Goal: Task Accomplishment & Management: Complete application form

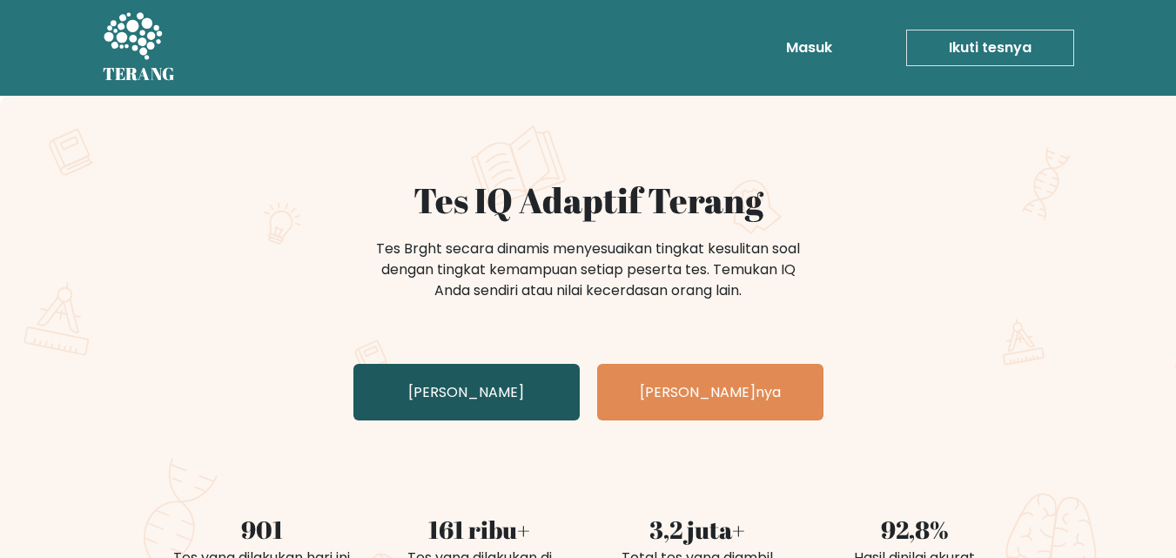
click at [477, 387] on font "Uji Diri Anda" at bounding box center [466, 392] width 116 height 20
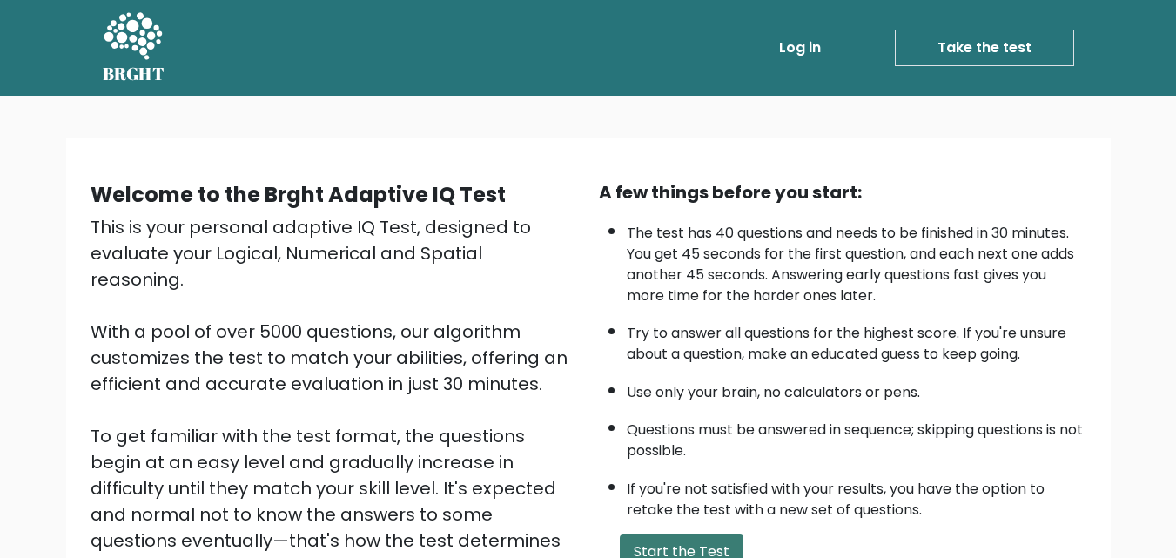
click at [674, 542] on button "Start the Test" at bounding box center [682, 552] width 124 height 35
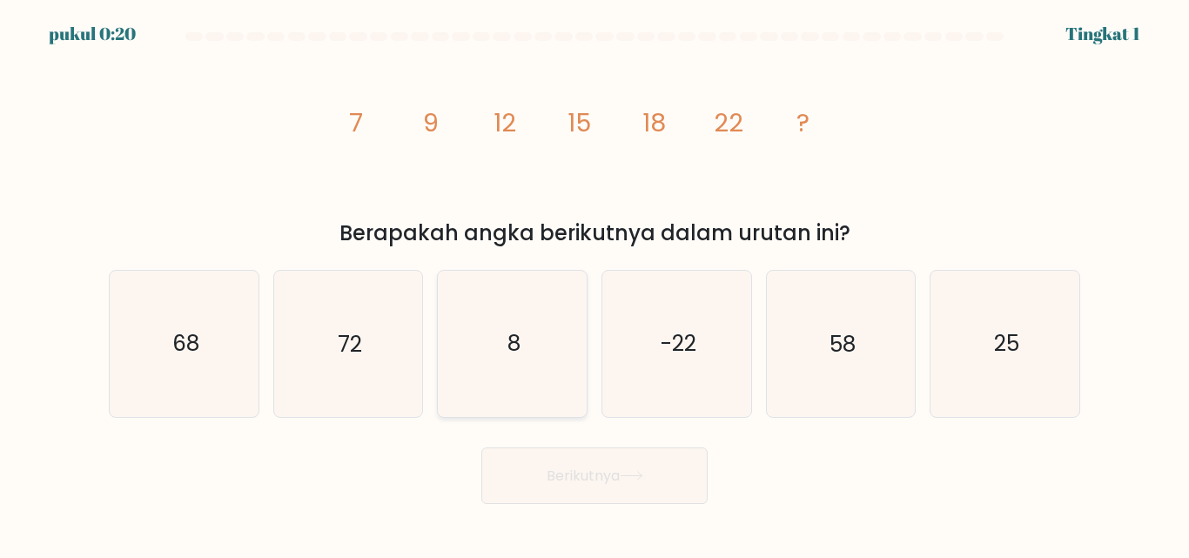
click at [496, 353] on icon "8" at bounding box center [512, 343] width 145 height 145
click at [595, 284] on input "C. 8" at bounding box center [595, 281] width 1 height 4
radio input "true"
click at [964, 346] on icon "25" at bounding box center [1004, 343] width 145 height 145
click at [596, 284] on input "F. 25" at bounding box center [595, 281] width 1 height 4
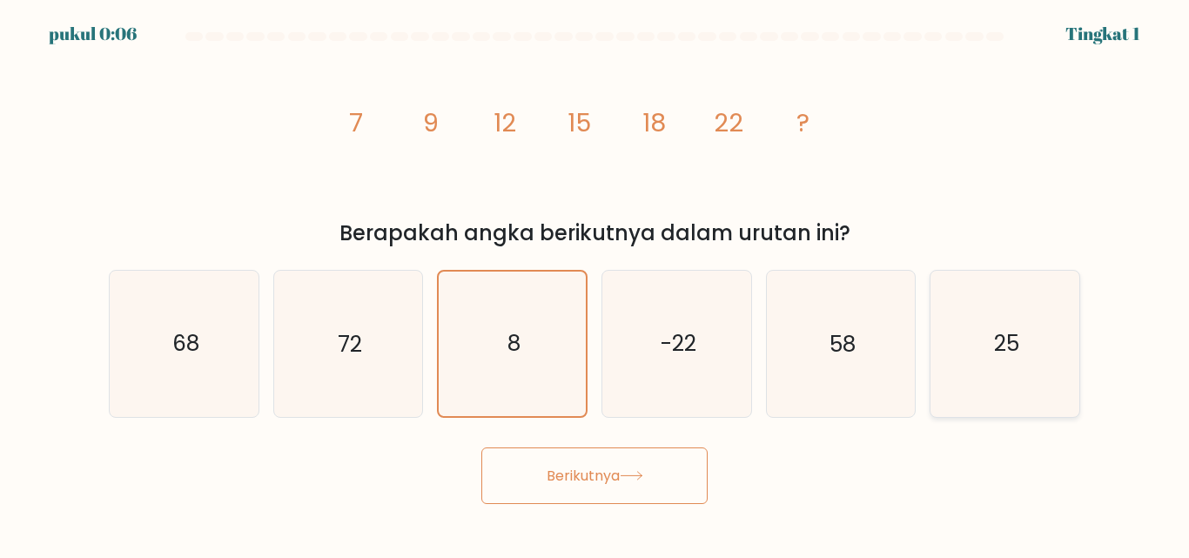
radio input "true"
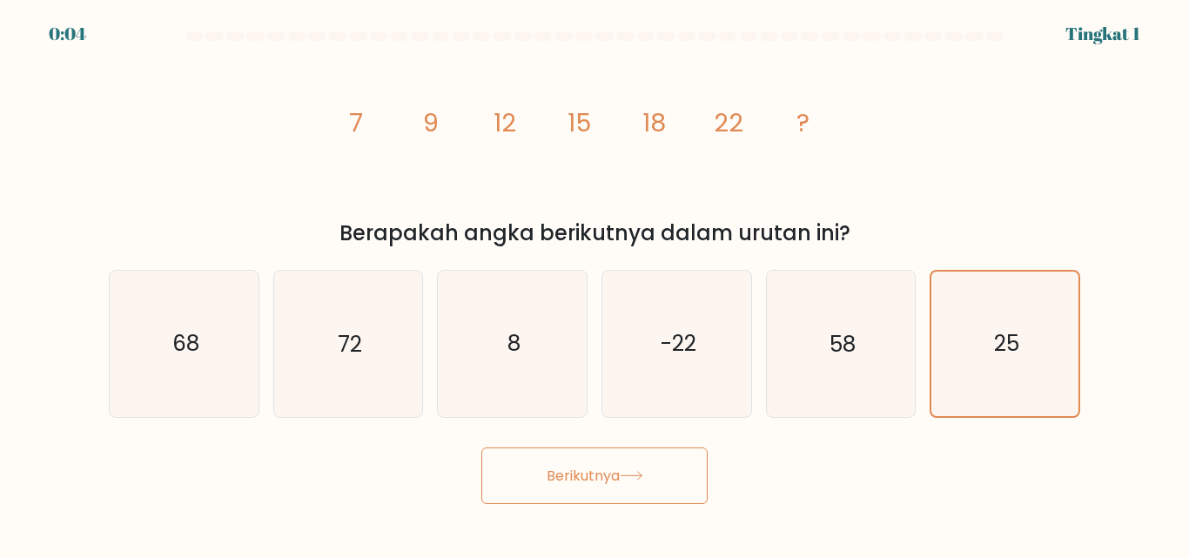
click at [584, 483] on font "Berikutnya" at bounding box center [583, 476] width 73 height 20
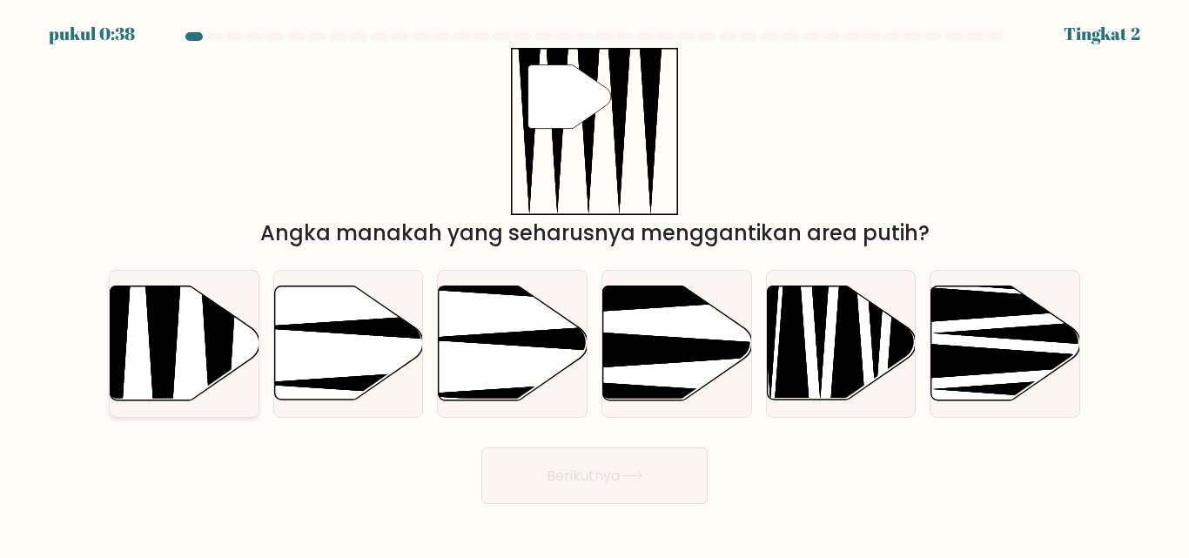
click at [160, 333] on icon at bounding box center [163, 405] width 38 height 295
click at [595, 284] on input "A." at bounding box center [595, 281] width 1 height 4
radio input "true"
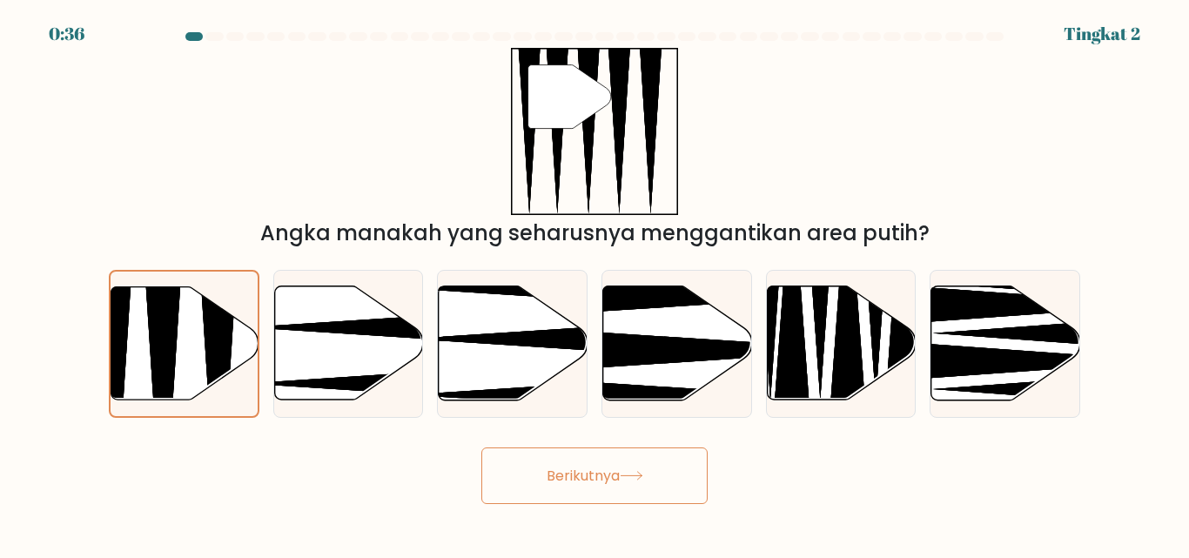
click at [589, 461] on button "Berikutnya" at bounding box center [594, 476] width 226 height 57
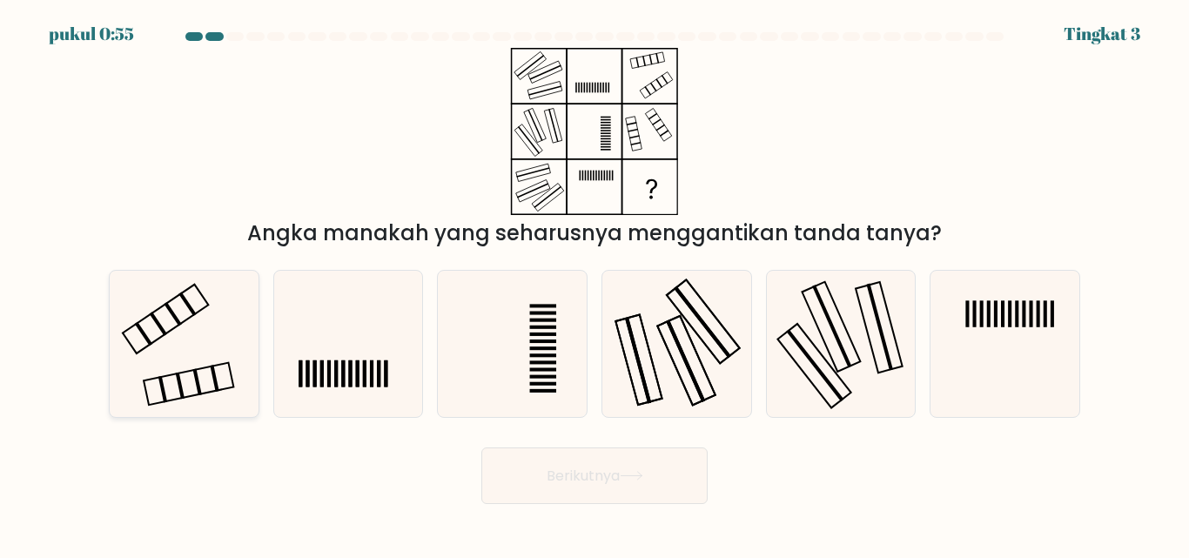
click at [139, 354] on icon at bounding box center [183, 343] width 145 height 145
click at [595, 284] on input "A." at bounding box center [595, 281] width 1 height 4
radio input "true"
click at [554, 478] on font "Berikutnya" at bounding box center [583, 476] width 73 height 20
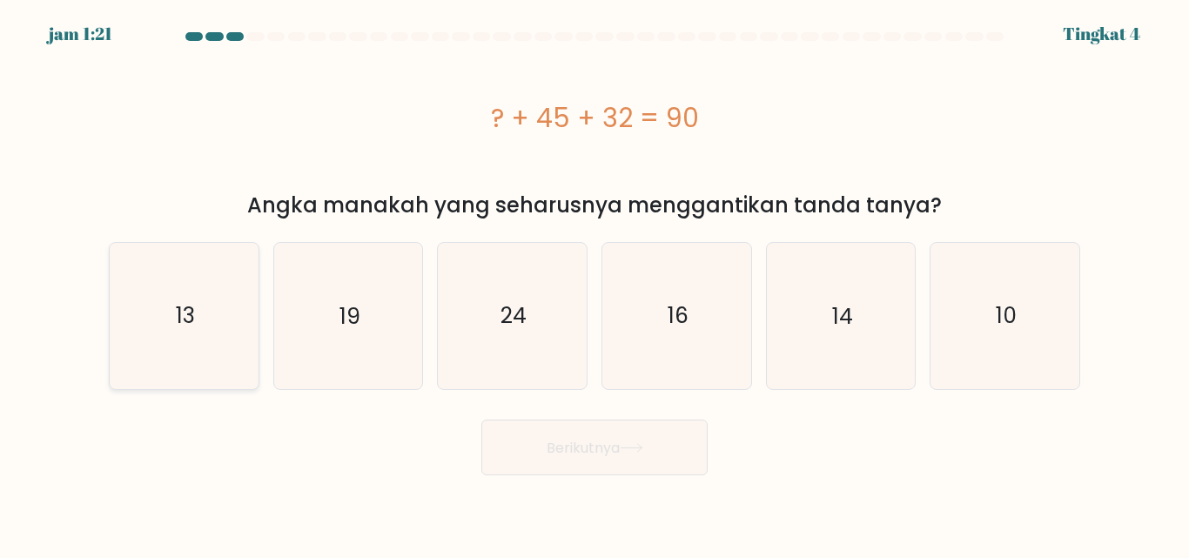
click at [147, 288] on icon "13" at bounding box center [183, 315] width 145 height 145
click at [595, 284] on input "A. 13" at bounding box center [595, 281] width 1 height 4
radio input "true"
click at [602, 446] on font "Berikutnya" at bounding box center [583, 447] width 73 height 20
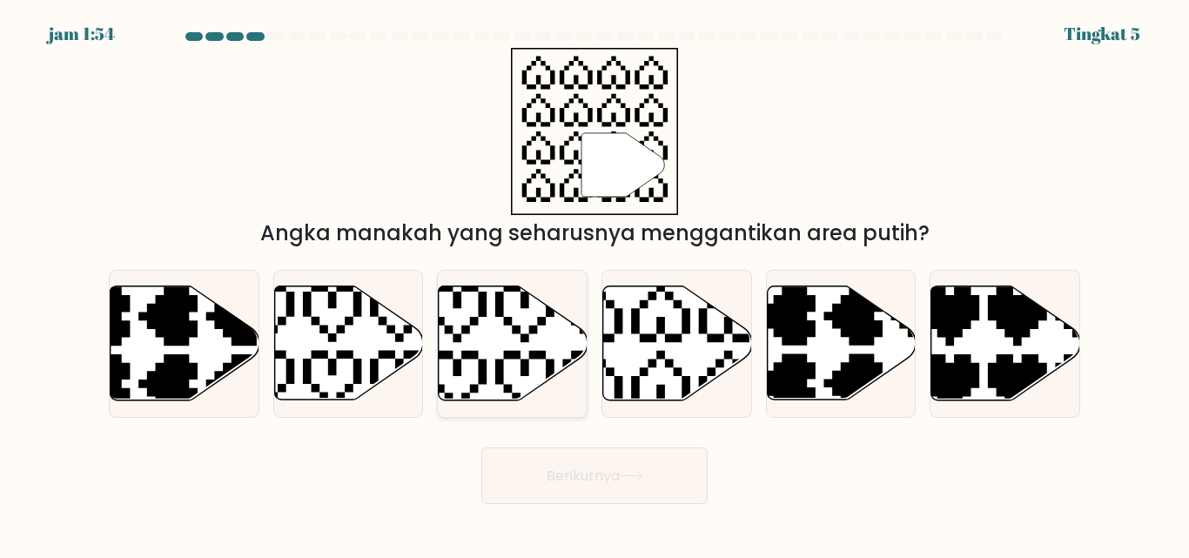
click at [475, 334] on icon at bounding box center [513, 343] width 149 height 114
click at [595, 284] on input "C." at bounding box center [595, 281] width 1 height 4
radio input "true"
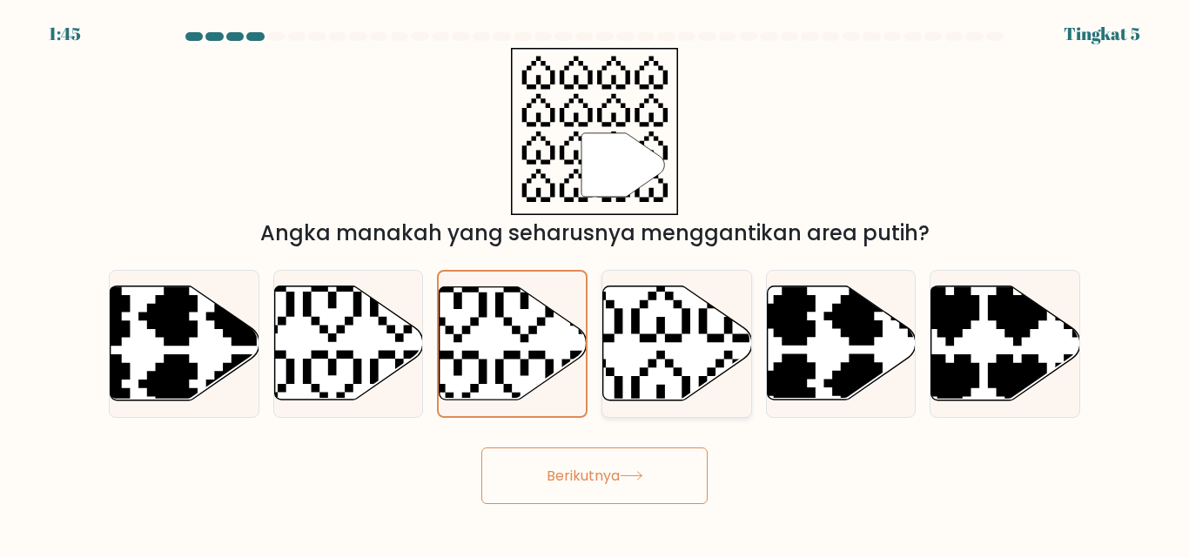
click at [649, 335] on icon at bounding box center [626, 279] width 261 height 261
click at [596, 284] on input "D." at bounding box center [595, 281] width 1 height 4
radio input "true"
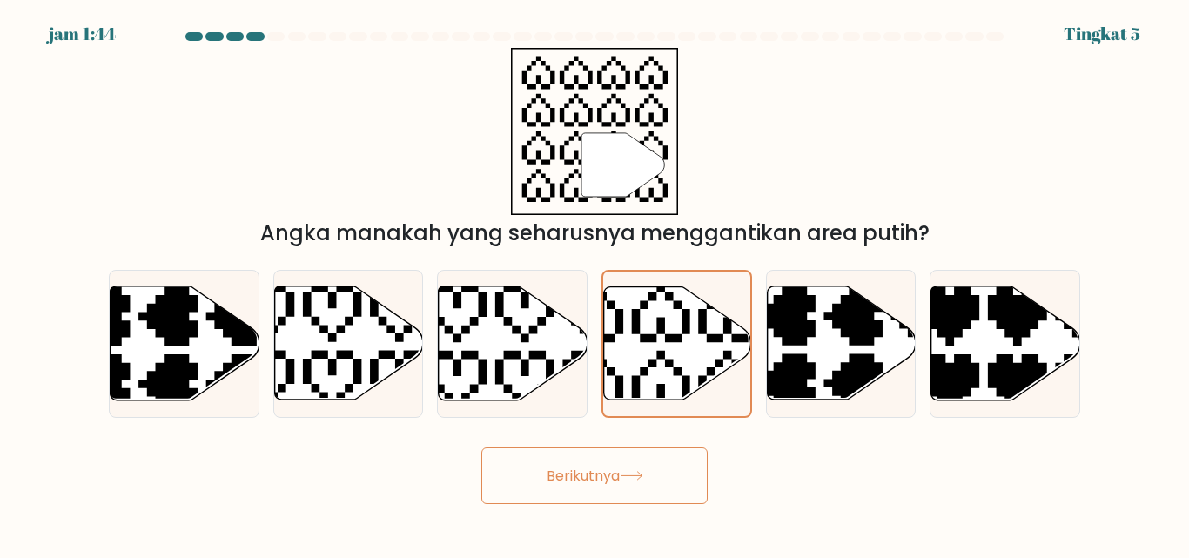
click at [585, 481] on font "Berikutnya" at bounding box center [583, 476] width 73 height 20
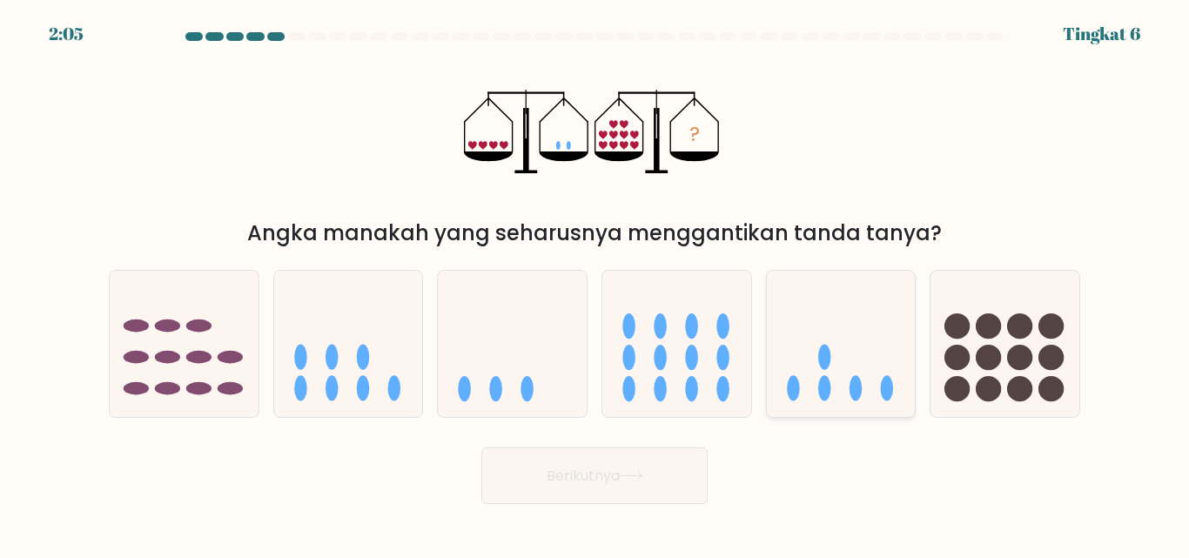
click at [810, 344] on icon at bounding box center [841, 343] width 149 height 123
click at [596, 284] on input "Dan." at bounding box center [595, 281] width 1 height 4
radio input "true"
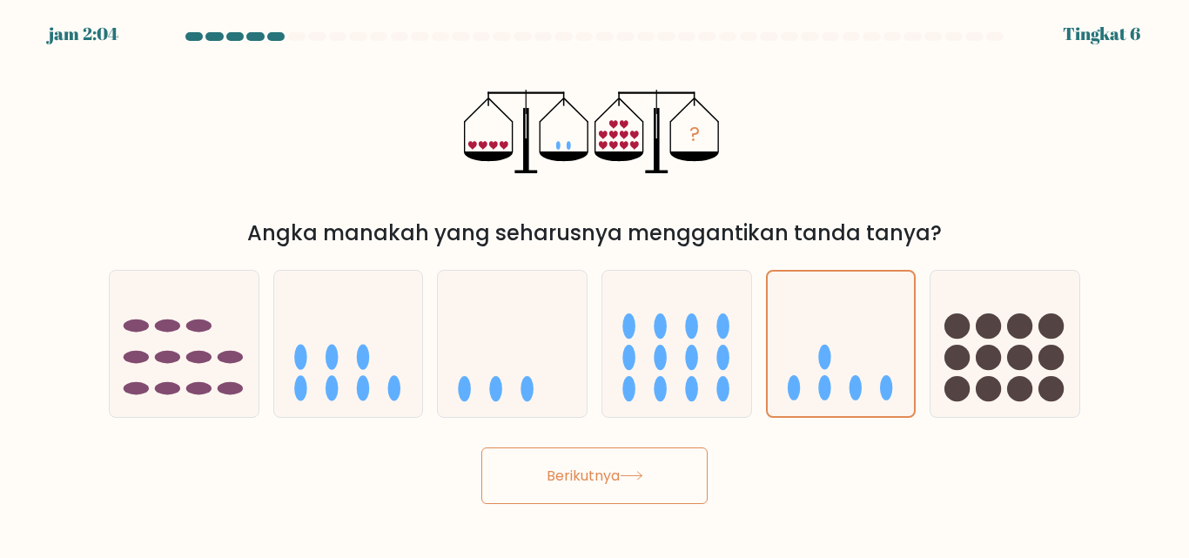
click at [587, 470] on font "Berikutnya" at bounding box center [583, 476] width 73 height 20
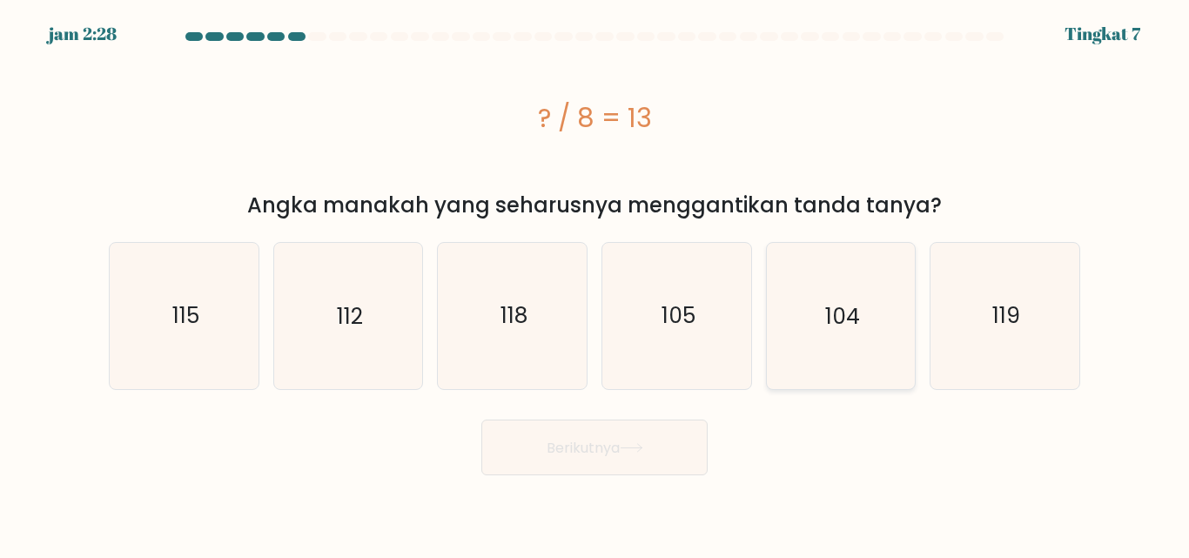
click at [840, 354] on icon "104" at bounding box center [840, 315] width 145 height 145
click at [596, 284] on input "Dan. 104" at bounding box center [595, 281] width 1 height 4
radio input "true"
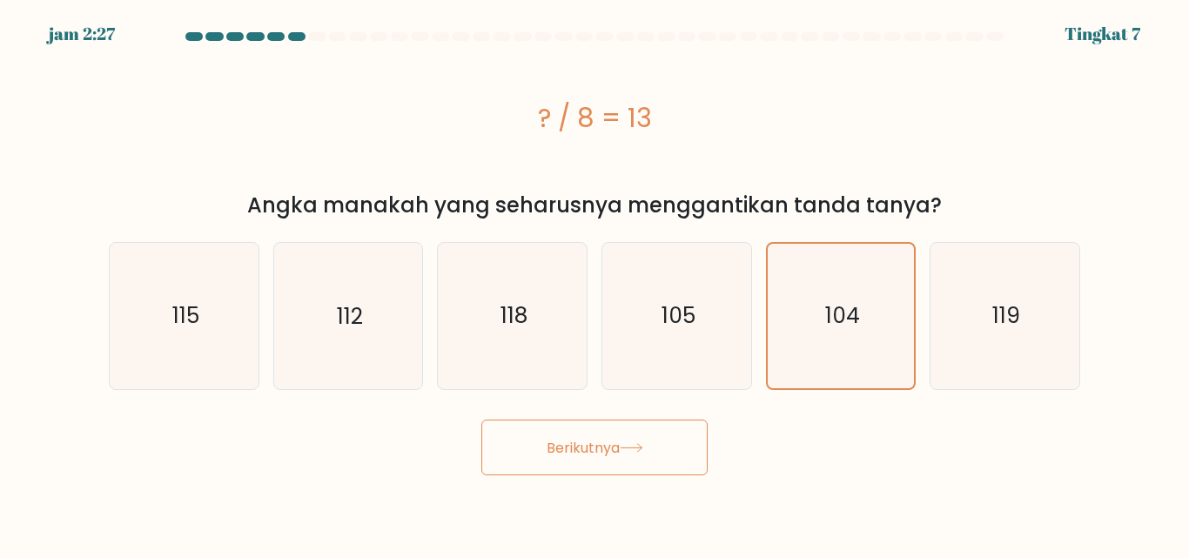
click at [577, 450] on font "Berikutnya" at bounding box center [583, 447] width 73 height 20
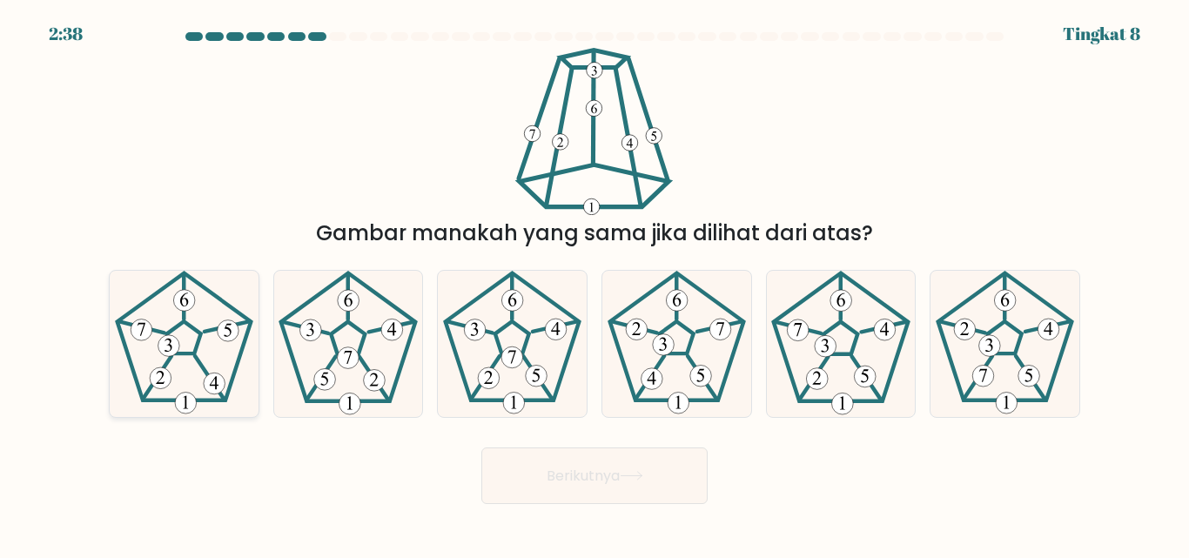
click at [208, 348] on icon at bounding box center [183, 343] width 145 height 145
click at [595, 284] on input "A." at bounding box center [595, 281] width 1 height 4
radio input "true"
click at [579, 470] on font "Berikutnya" at bounding box center [583, 476] width 73 height 20
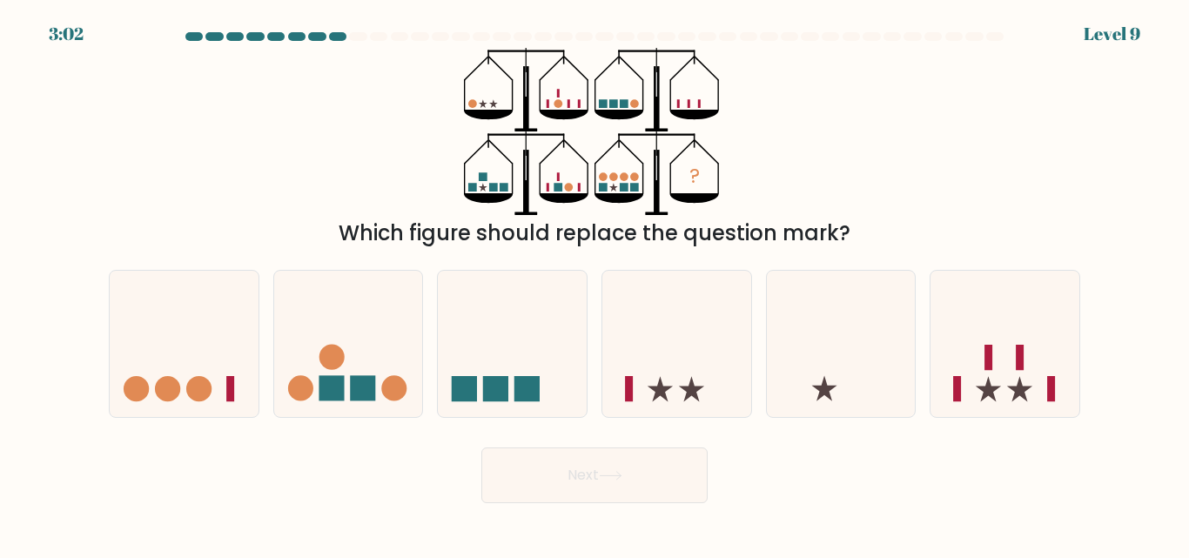
click at [981, 151] on div "? Which figure should replace the question mark?" at bounding box center [594, 148] width 993 height 201
click at [340, 339] on icon at bounding box center [348, 343] width 149 height 123
click at [595, 284] on input "b." at bounding box center [595, 281] width 1 height 4
radio input "true"
click at [180, 337] on icon at bounding box center [184, 343] width 149 height 123
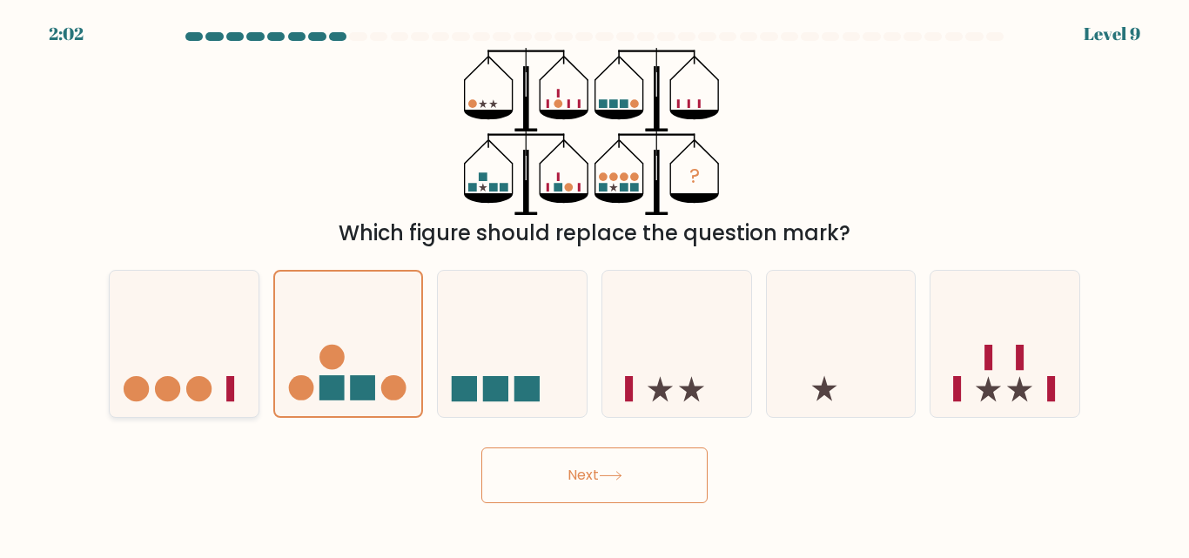
click at [595, 284] on input "a." at bounding box center [595, 281] width 1 height 4
radio input "true"
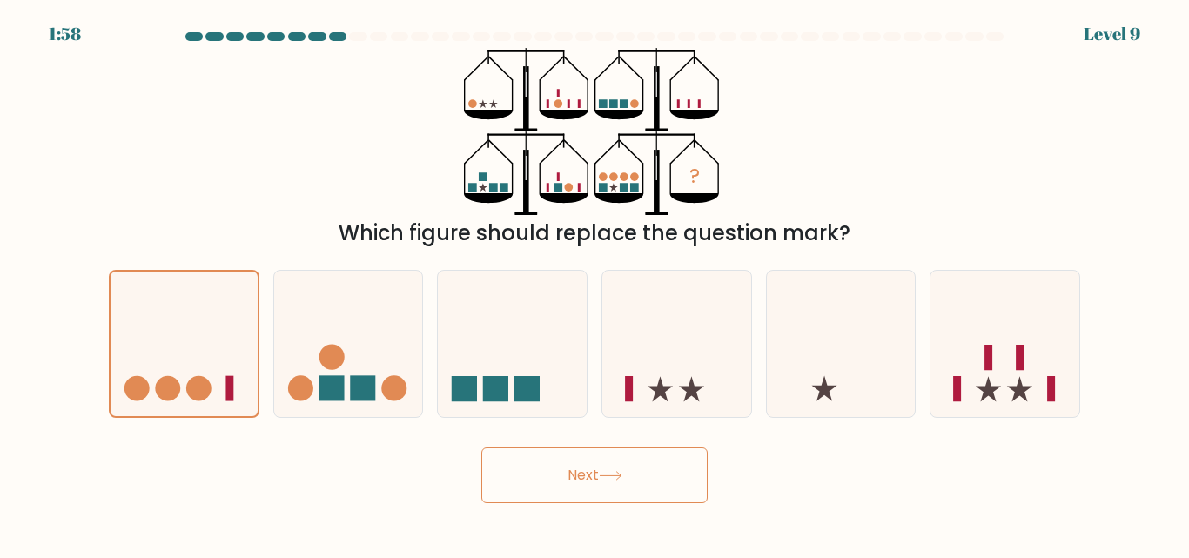
click at [555, 462] on button "Next" at bounding box center [594, 476] width 226 height 56
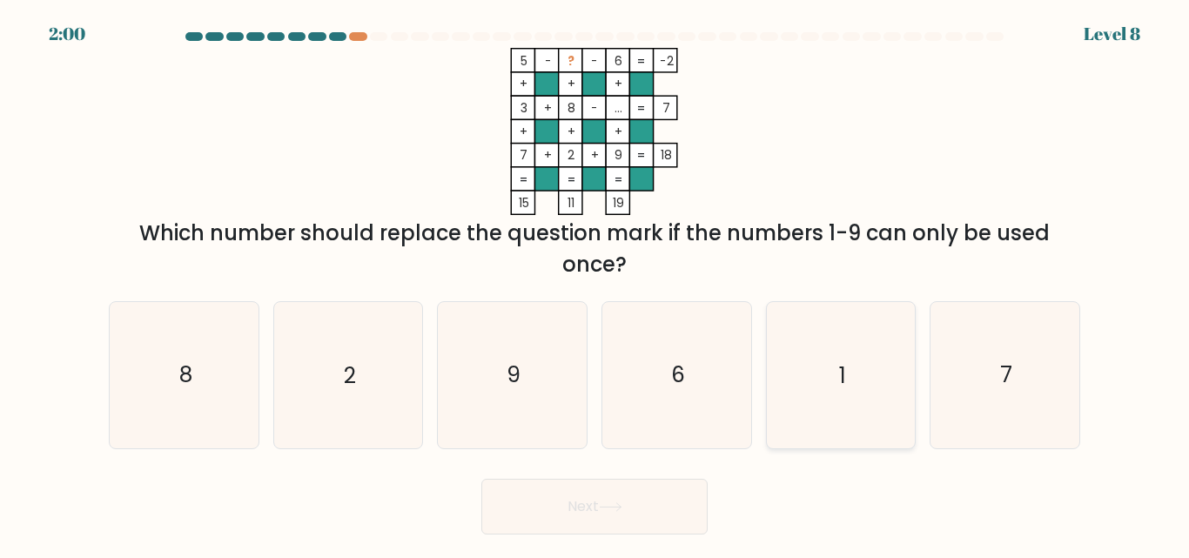
click at [799, 372] on icon "1" at bounding box center [840, 374] width 145 height 145
click at [596, 284] on input "e. 1" at bounding box center [595, 281] width 1 height 4
radio input "true"
click at [575, 514] on button "Next" at bounding box center [594, 507] width 226 height 56
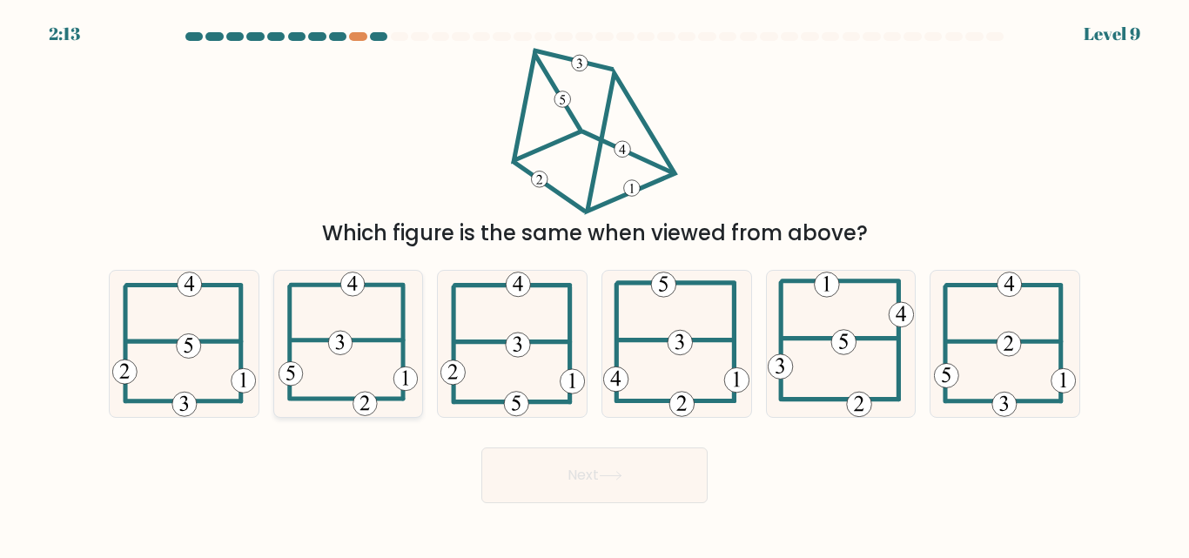
click at [342, 350] on 594 at bounding box center [340, 344] width 24 height 24
click at [595, 284] on input "b." at bounding box center [595, 281] width 1 height 4
radio input "true"
click at [549, 464] on button "Next" at bounding box center [594, 476] width 226 height 56
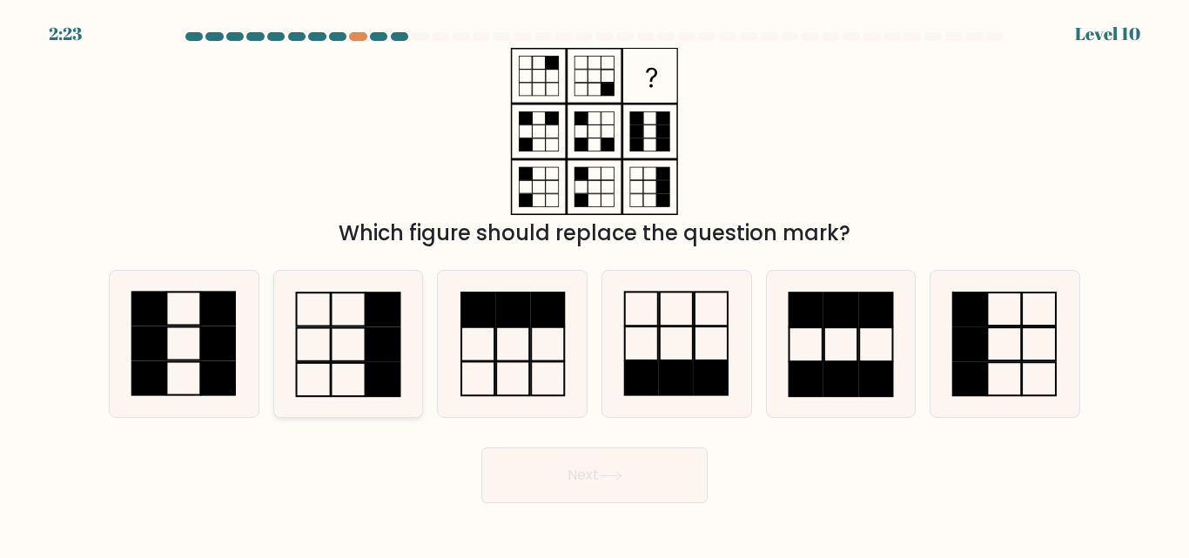
click at [312, 347] on icon at bounding box center [347, 343] width 145 height 145
click at [595, 284] on input "b." at bounding box center [595, 281] width 1 height 4
radio input "true"
click at [522, 468] on button "Next" at bounding box center [594, 476] width 226 height 56
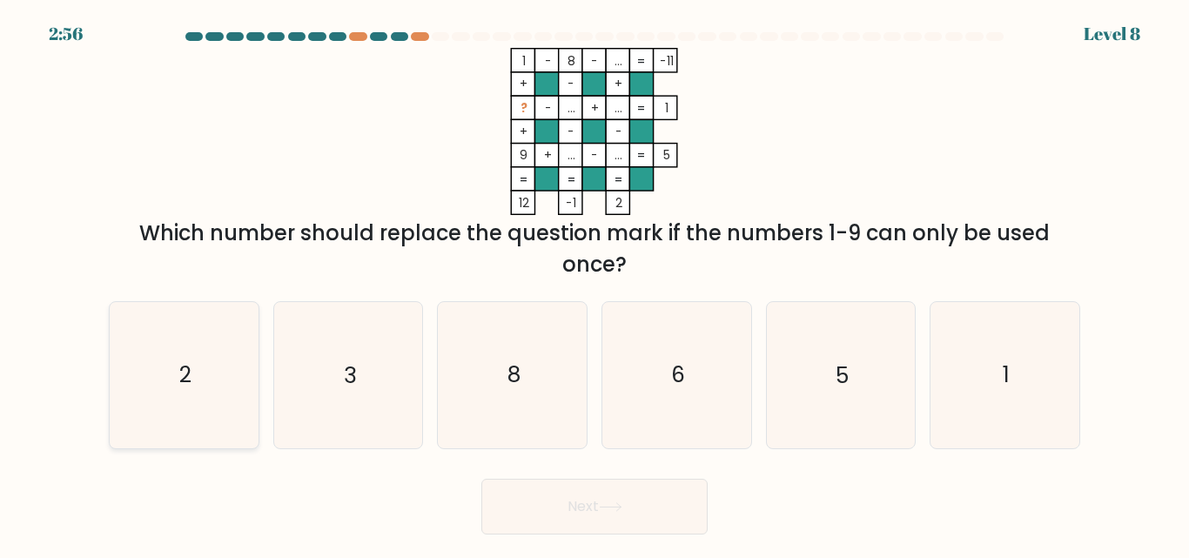
click at [201, 380] on icon "2" at bounding box center [183, 374] width 145 height 145
click at [595, 284] on input "a. 2" at bounding box center [595, 281] width 1 height 4
radio input "true"
click at [546, 485] on button "Next" at bounding box center [594, 507] width 226 height 56
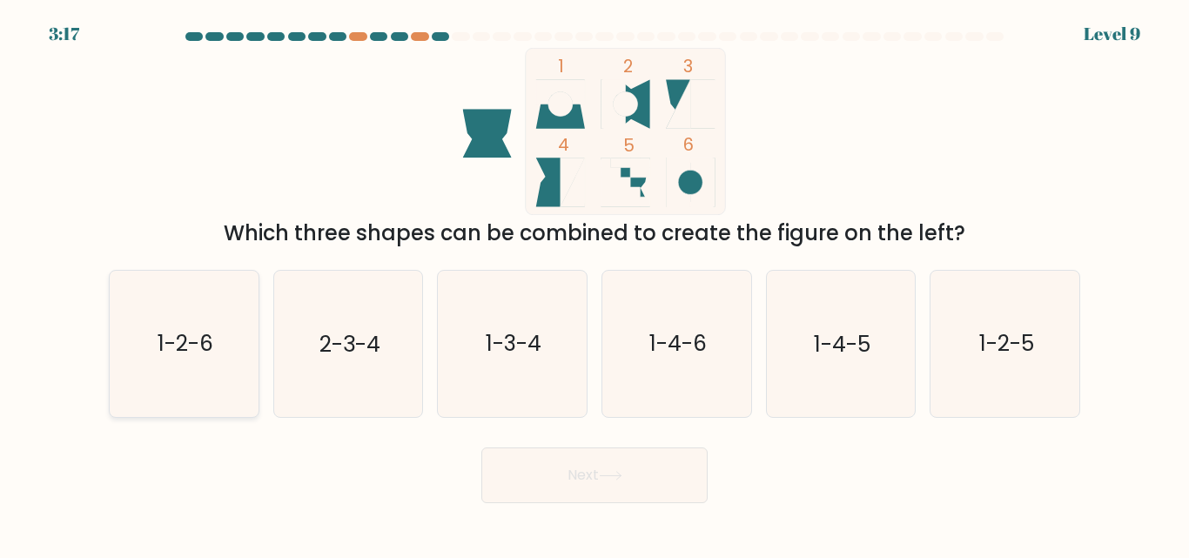
click at [180, 355] on text "1-2-6" at bounding box center [186, 344] width 56 height 30
click at [595, 284] on input "a. 1-2-6" at bounding box center [595, 281] width 1 height 4
radio input "true"
click at [499, 473] on button "Next" at bounding box center [594, 476] width 226 height 56
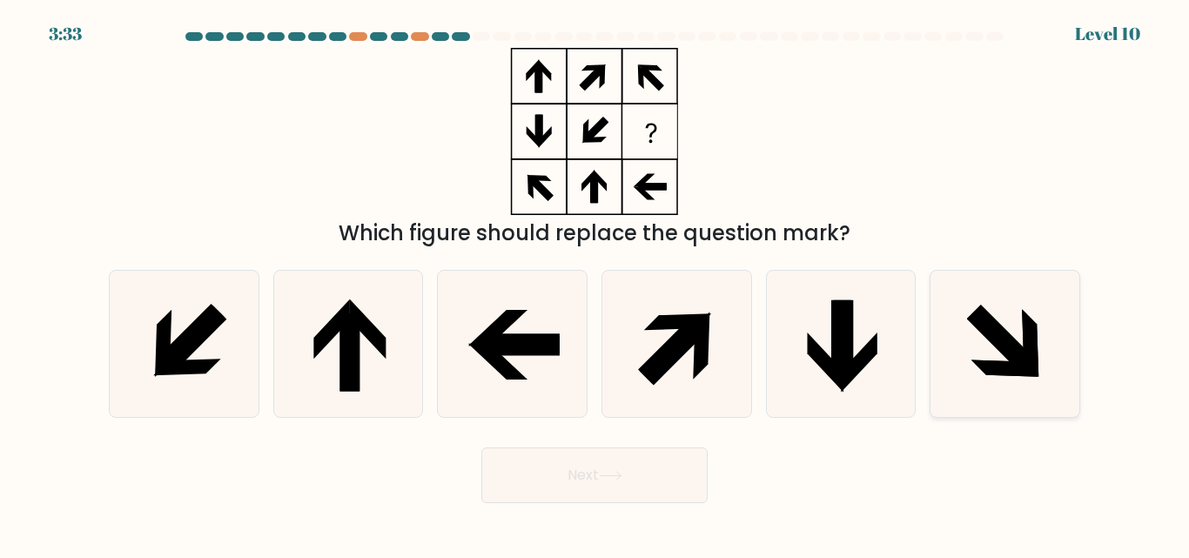
click at [975, 358] on icon at bounding box center [1004, 343] width 145 height 145
click at [596, 284] on input "f." at bounding box center [595, 281] width 1 height 4
radio input "true"
click at [612, 491] on button "Next" at bounding box center [594, 476] width 226 height 56
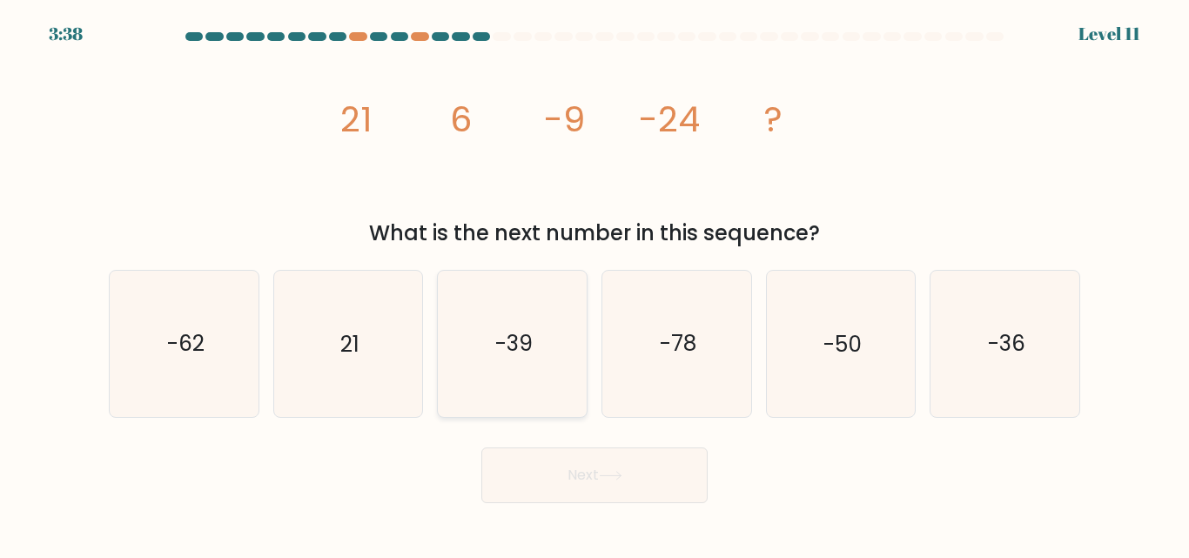
click at [541, 344] on icon "-39" at bounding box center [512, 343] width 145 height 145
click at [595, 284] on input "c. -39" at bounding box center [595, 281] width 1 height 4
radio input "true"
click at [581, 465] on button "Next" at bounding box center [594, 476] width 226 height 56
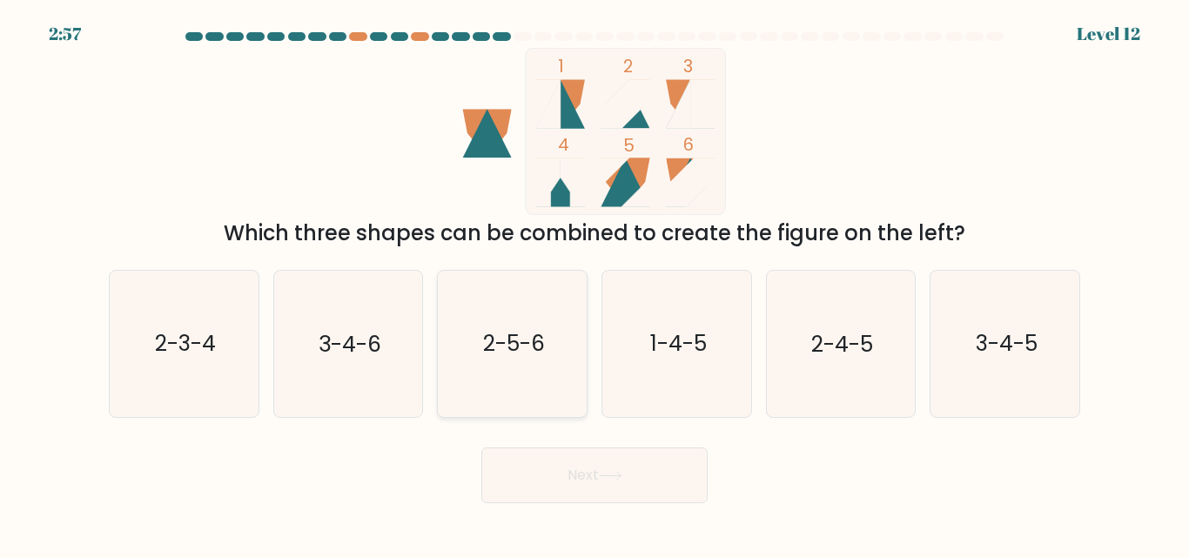
click at [513, 313] on icon "2-5-6" at bounding box center [512, 343] width 145 height 145
click at [595, 284] on input "c. 2-5-6" at bounding box center [595, 281] width 1 height 4
radio input "true"
click at [609, 481] on button "Next" at bounding box center [594, 476] width 226 height 56
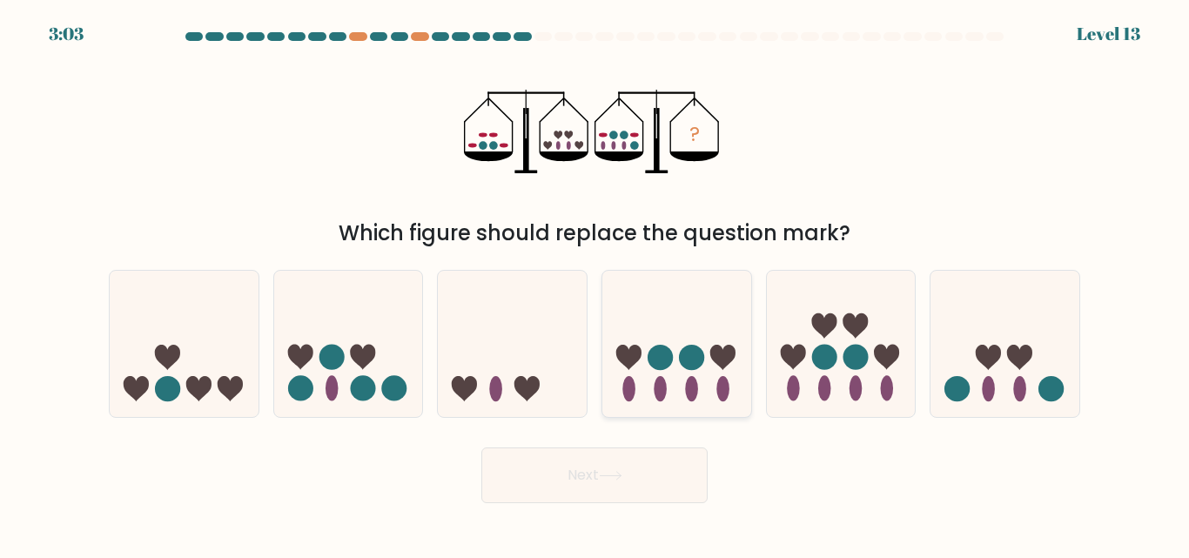
click at [670, 371] on icon at bounding box center [676, 343] width 149 height 123
click at [596, 284] on input "d." at bounding box center [595, 281] width 1 height 4
radio input "true"
click at [565, 477] on button "Next" at bounding box center [594, 476] width 226 height 56
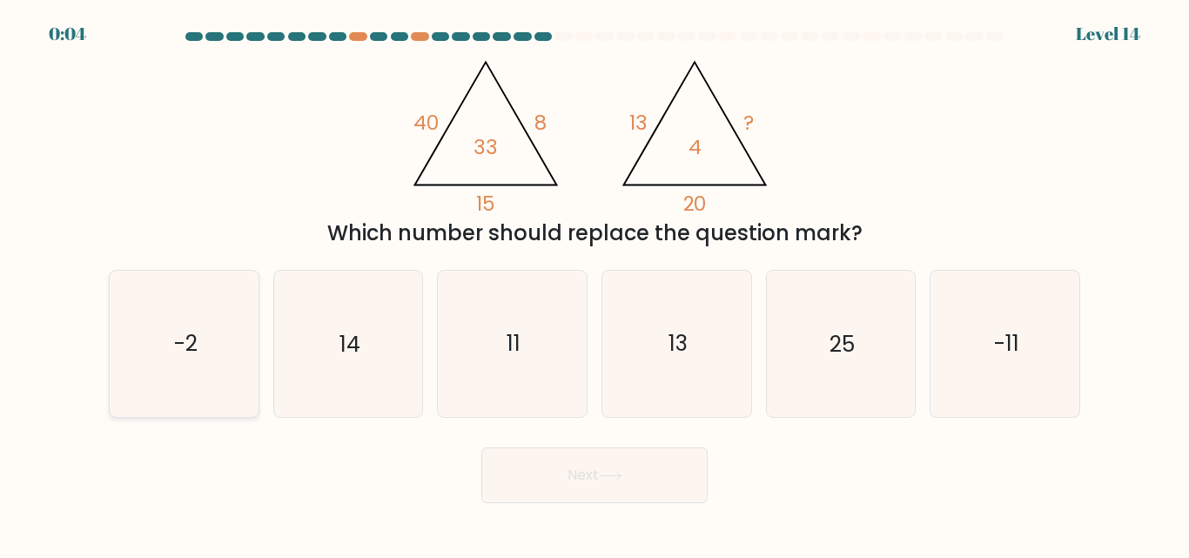
click at [207, 349] on icon "-2" at bounding box center [183, 343] width 145 height 145
click at [595, 284] on input "a. -2" at bounding box center [595, 281] width 1 height 4
radio input "true"
click at [548, 470] on button "Next" at bounding box center [594, 476] width 226 height 56
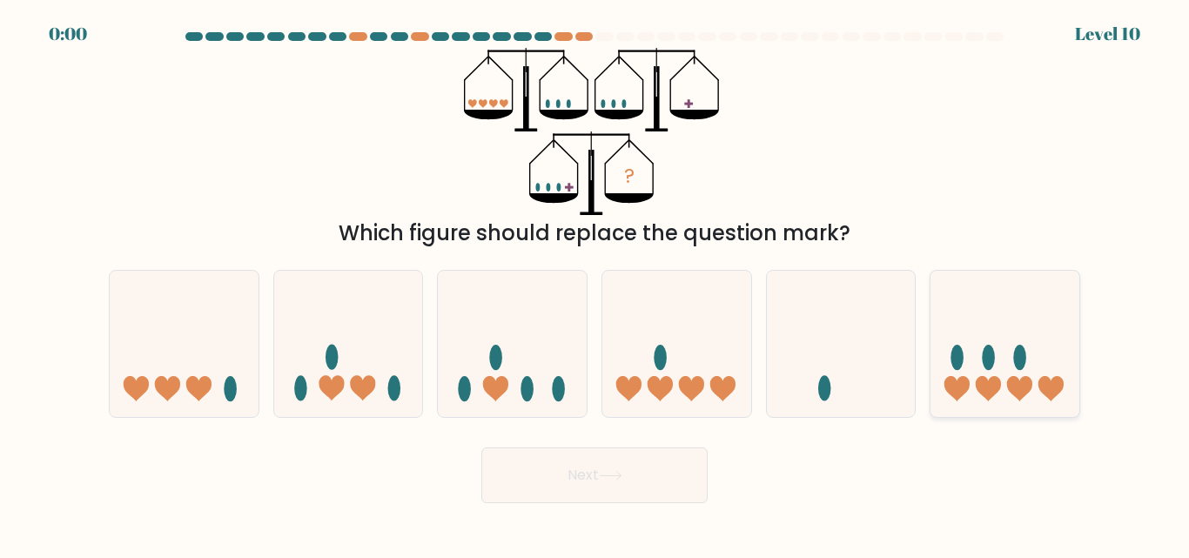
click at [986, 338] on icon at bounding box center [1005, 343] width 149 height 123
click at [596, 284] on input "f." at bounding box center [595, 281] width 1 height 4
radio input "true"
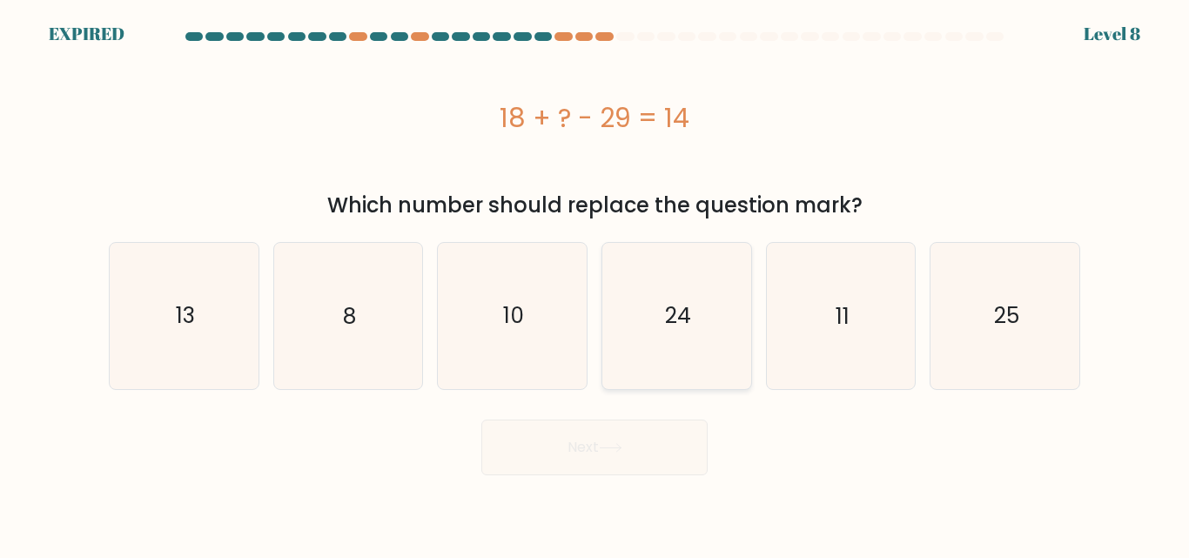
click at [641, 327] on icon "24" at bounding box center [676, 315] width 145 height 145
click at [596, 284] on input "d. 24" at bounding box center [595, 281] width 1 height 4
radio input "true"
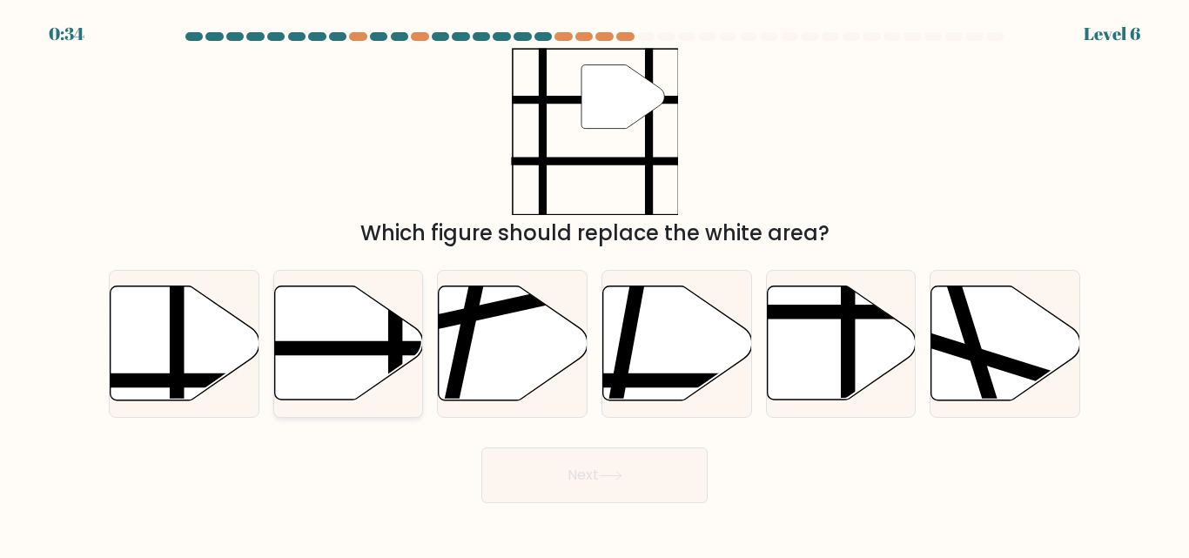
click at [347, 349] on line at bounding box center [300, 349] width 300 height 0
click at [595, 284] on input "b." at bounding box center [595, 281] width 1 height 4
radio input "true"
click at [599, 481] on button "Next" at bounding box center [594, 476] width 226 height 56
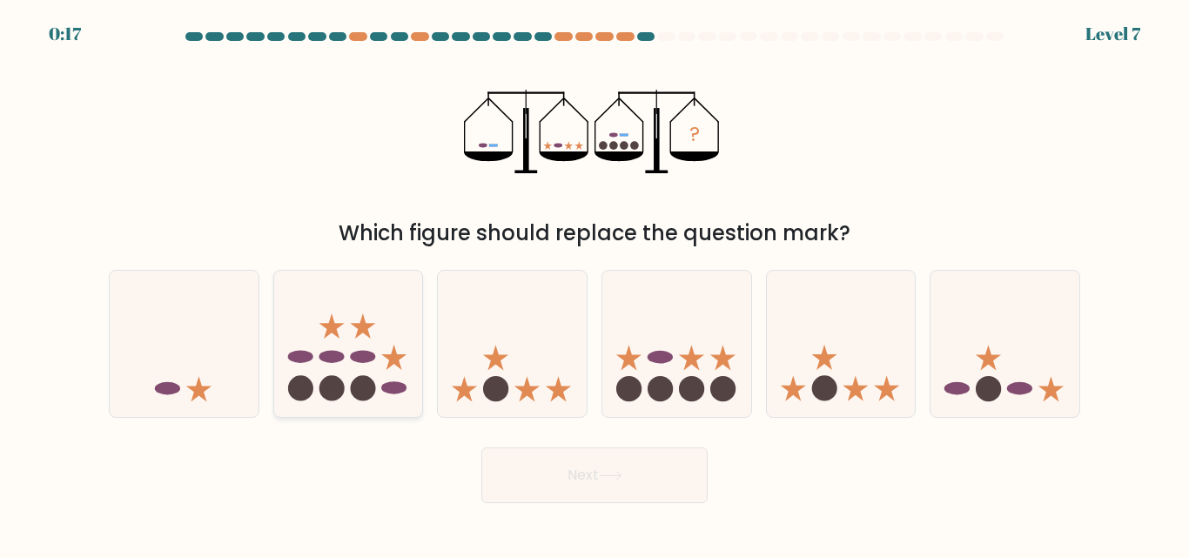
click at [329, 374] on icon at bounding box center [348, 343] width 149 height 123
click at [595, 284] on input "b." at bounding box center [595, 281] width 1 height 4
radio input "true"
click at [589, 485] on button "Next" at bounding box center [594, 476] width 226 height 56
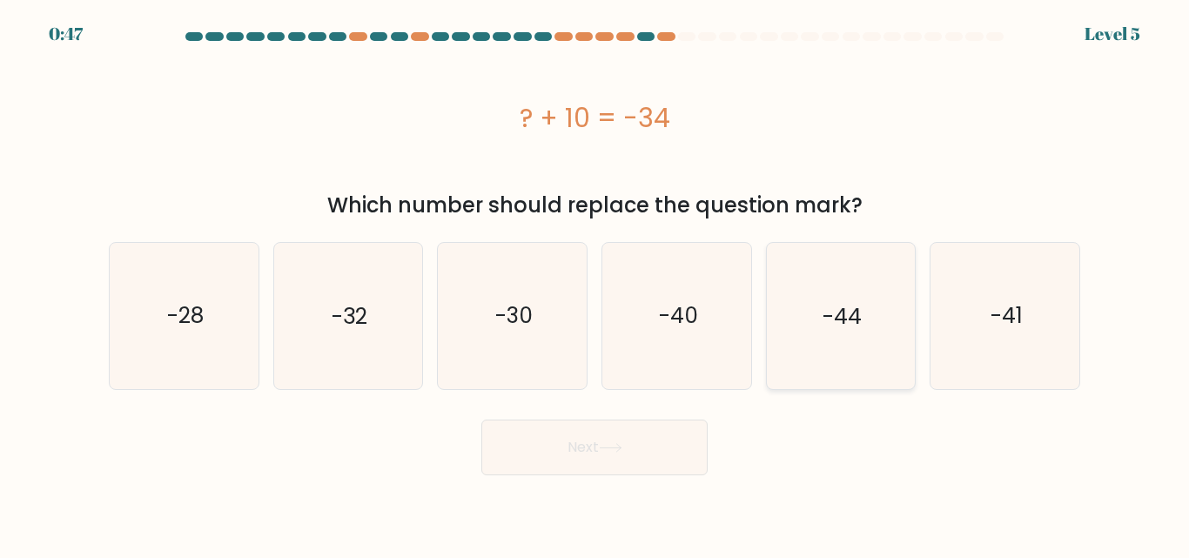
click at [767, 313] on div "-44" at bounding box center [841, 315] width 151 height 147
click at [596, 284] on input "e. -44" at bounding box center [595, 281] width 1 height 4
radio input "true"
click at [588, 472] on button "Next" at bounding box center [594, 448] width 226 height 56
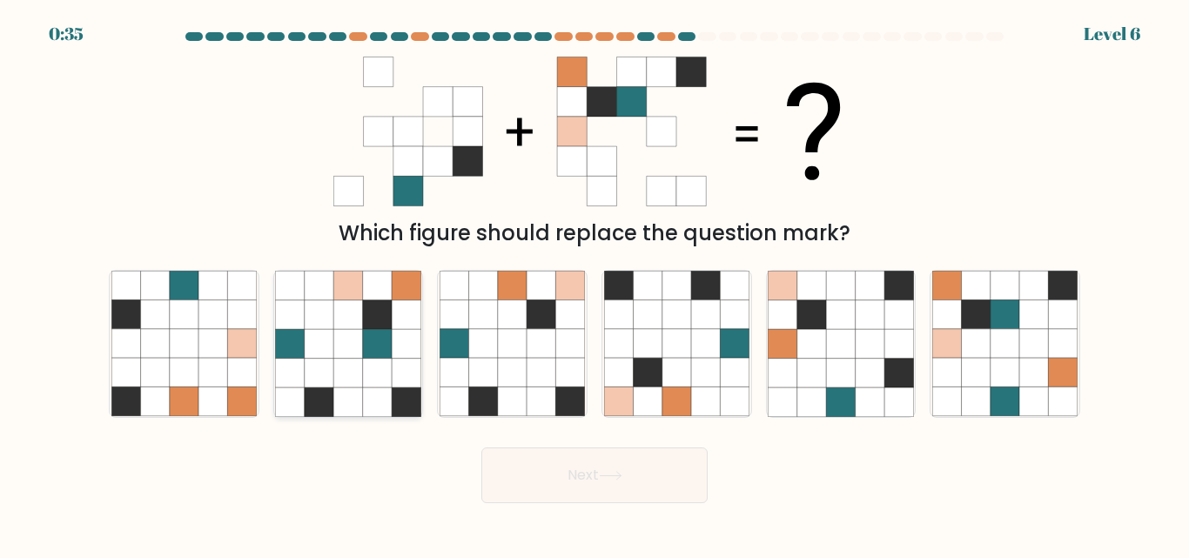
click at [401, 353] on icon at bounding box center [406, 344] width 29 height 29
click at [595, 284] on input "b." at bounding box center [595, 281] width 1 height 4
radio input "true"
click at [548, 475] on button "Next" at bounding box center [594, 476] width 226 height 56
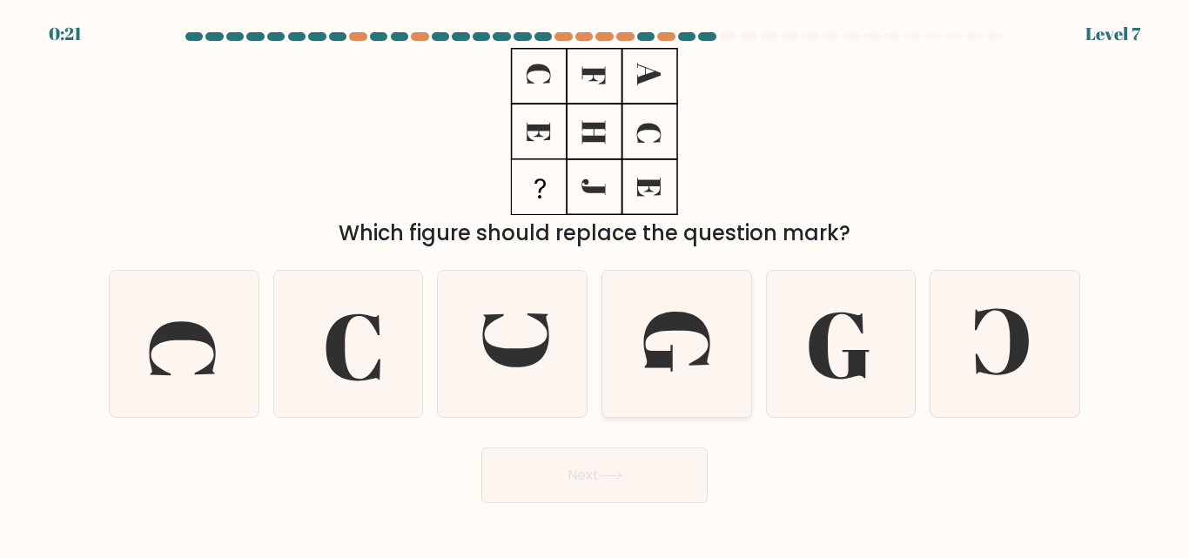
click at [675, 322] on icon at bounding box center [676, 343] width 66 height 60
click at [596, 284] on input "d." at bounding box center [595, 281] width 1 height 4
radio input "true"
click at [569, 484] on button "Next" at bounding box center [594, 476] width 226 height 56
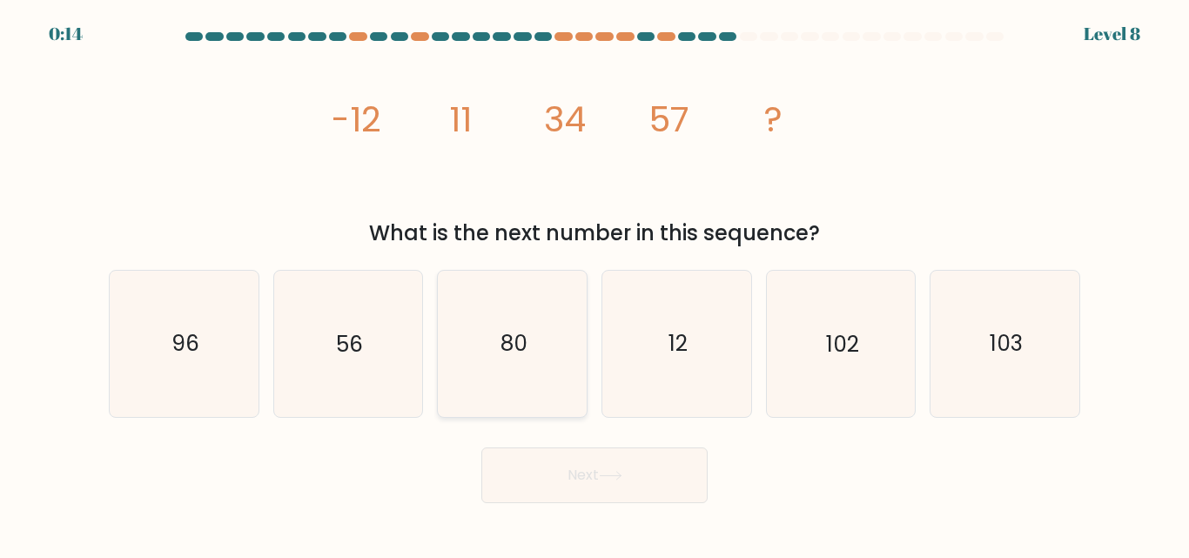
click at [518, 319] on icon "80" at bounding box center [512, 343] width 145 height 145
click at [595, 284] on input "c. 80" at bounding box center [595, 281] width 1 height 4
radio input "true"
click at [596, 469] on button "Next" at bounding box center [594, 476] width 226 height 56
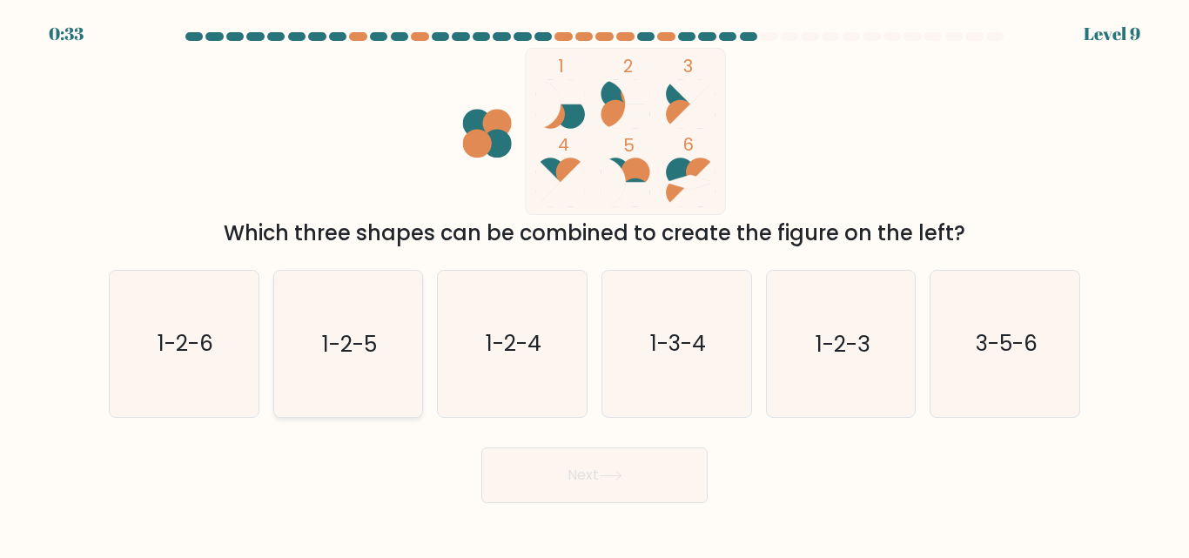
click at [334, 346] on text "1-2-5" at bounding box center [349, 344] width 55 height 30
click at [595, 284] on input "b. 1-2-5" at bounding box center [595, 281] width 1 height 4
radio input "true"
click at [580, 468] on button "Next" at bounding box center [594, 476] width 226 height 56
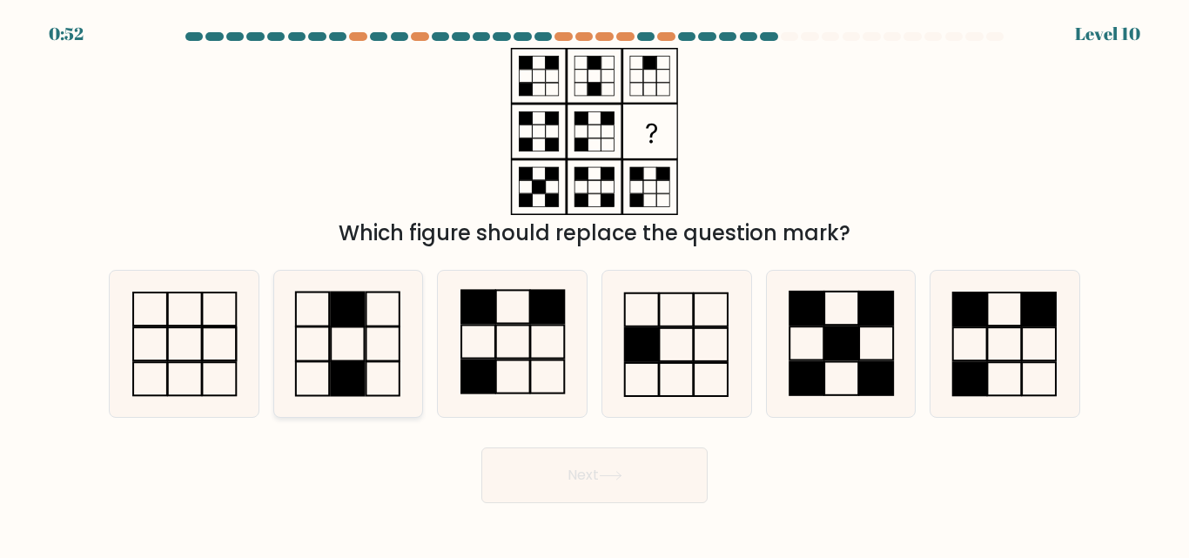
click at [339, 336] on icon at bounding box center [347, 343] width 145 height 145
click at [595, 284] on input "b." at bounding box center [595, 281] width 1 height 4
radio input "true"
click at [562, 475] on button "Next" at bounding box center [594, 476] width 226 height 56
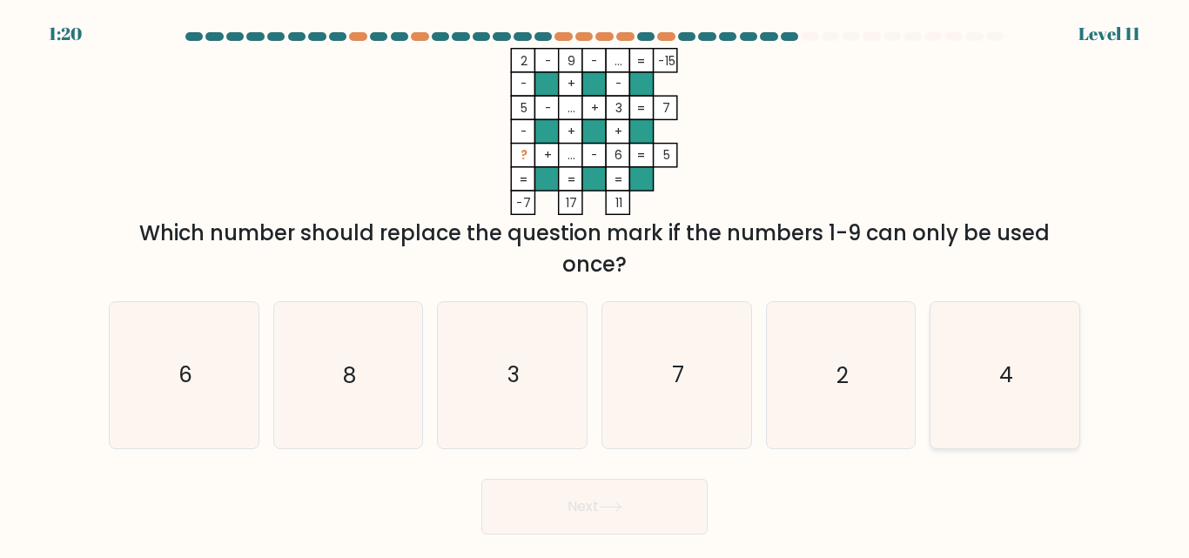
click at [953, 380] on icon "4" at bounding box center [1004, 374] width 145 height 145
click at [596, 284] on input "f. 4" at bounding box center [595, 281] width 1 height 4
radio input "true"
click at [589, 500] on button "Next" at bounding box center [594, 507] width 226 height 56
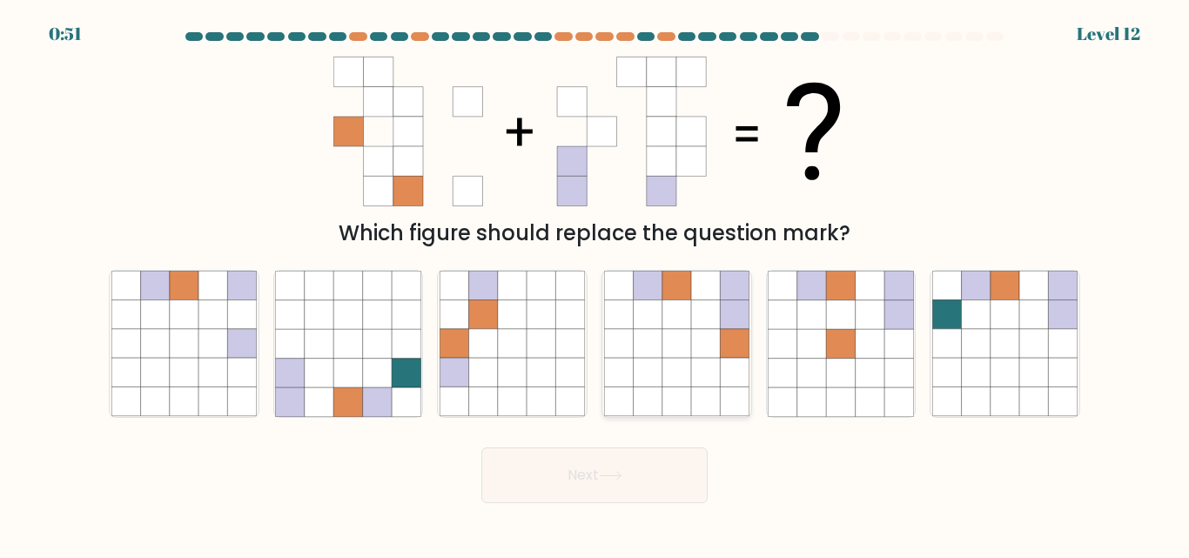
click at [712, 347] on icon at bounding box center [705, 344] width 29 height 29
click at [596, 284] on input "d." at bounding box center [595, 281] width 1 height 4
radio input "true"
click at [601, 469] on button "Next" at bounding box center [594, 476] width 226 height 56
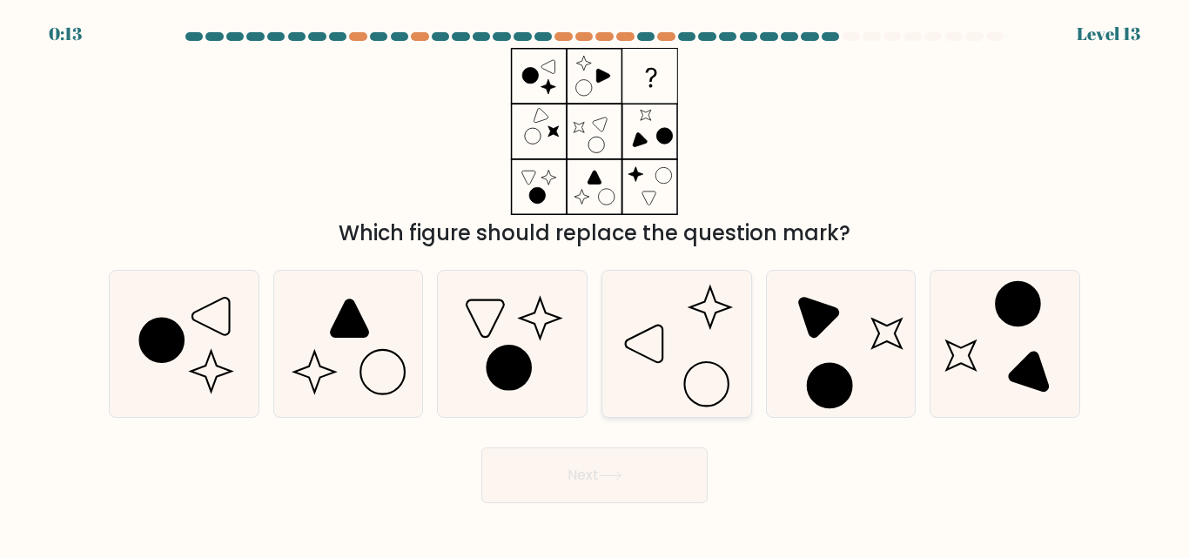
click at [680, 366] on icon at bounding box center [676, 343] width 145 height 145
click at [596, 284] on input "d." at bounding box center [595, 281] width 1 height 4
radio input "true"
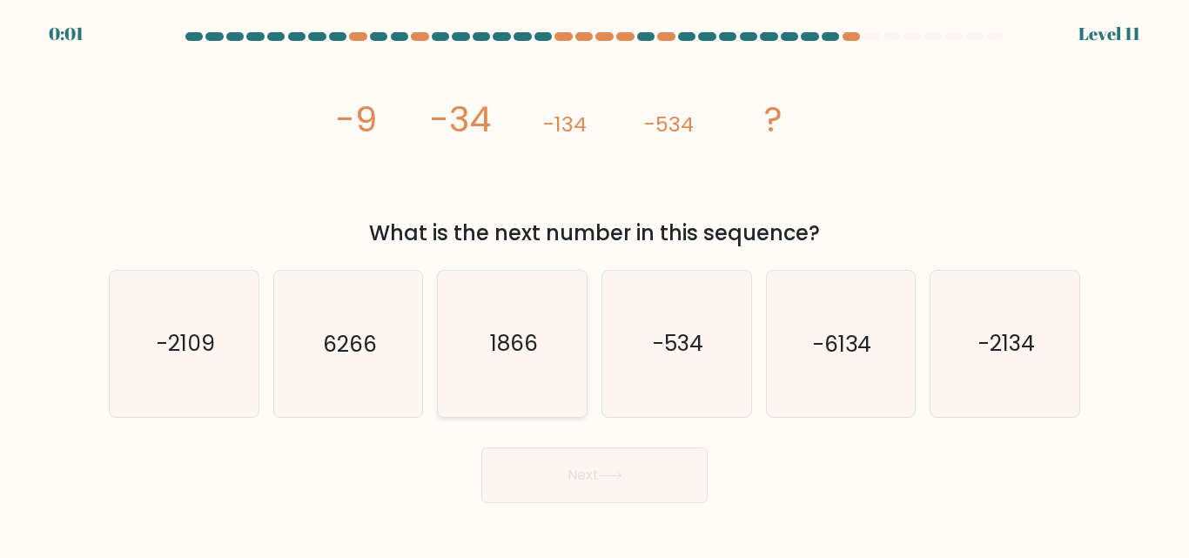
click at [488, 358] on icon "1866" at bounding box center [512, 343] width 145 height 145
click at [595, 284] on input "c. [DATE]" at bounding box center [595, 281] width 1 height 4
radio input "true"
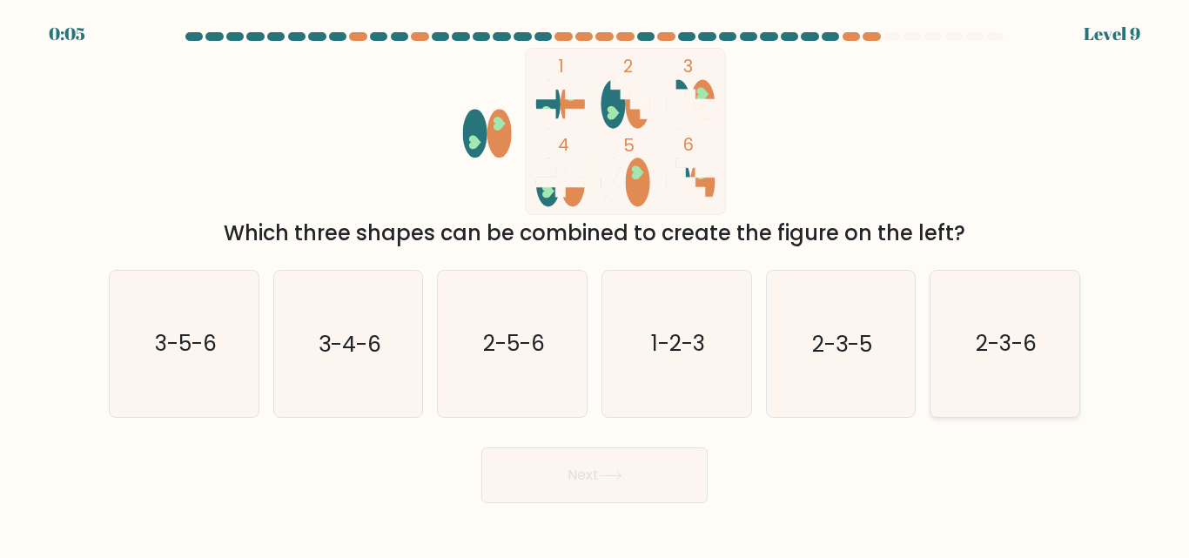
click at [965, 360] on icon "2-3-6" at bounding box center [1004, 343] width 145 height 145
click at [596, 284] on input "f. 2-3-6" at bounding box center [595, 281] width 1 height 4
radio input "true"
click at [518, 485] on button "Next" at bounding box center [594, 476] width 226 height 56
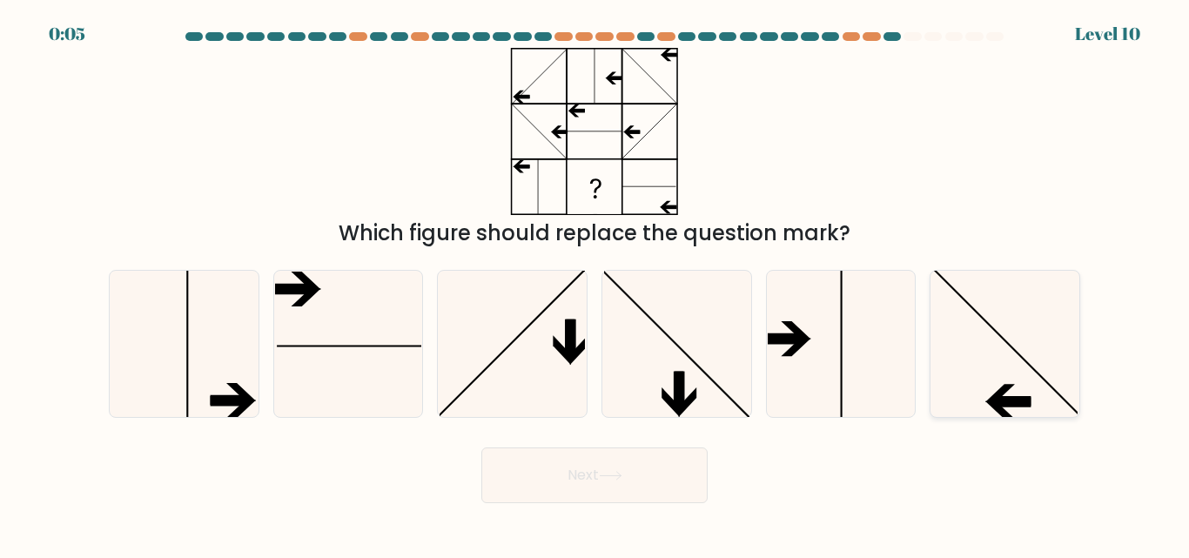
click at [990, 333] on icon at bounding box center [1004, 343] width 145 height 145
click at [596, 284] on input "f." at bounding box center [595, 281] width 1 height 4
radio input "true"
click at [579, 474] on button "Next" at bounding box center [594, 476] width 226 height 56
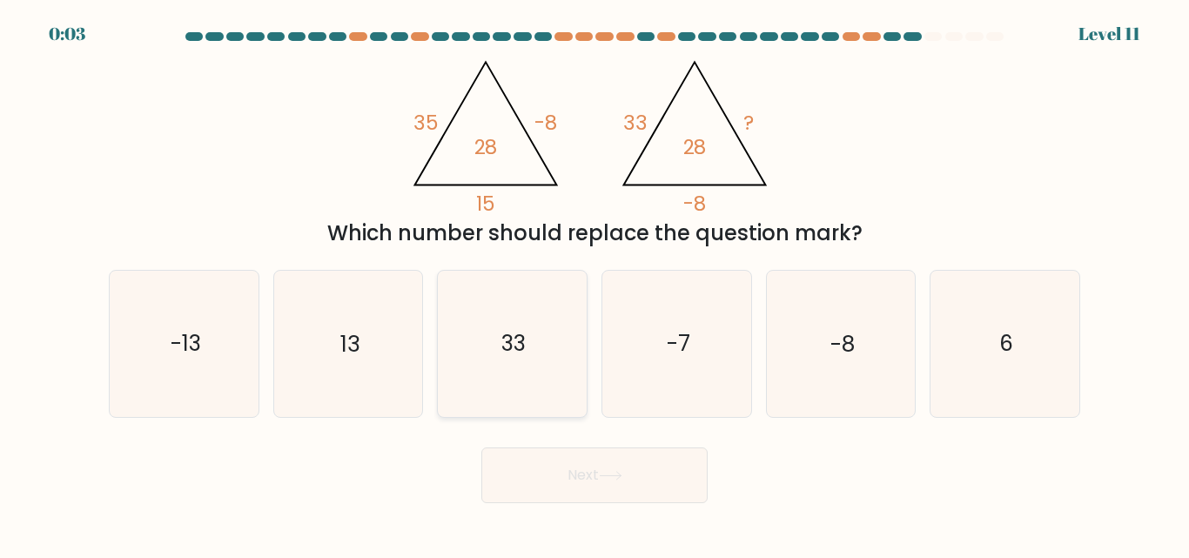
click at [538, 366] on icon "33" at bounding box center [512, 343] width 145 height 145
click at [595, 284] on input "c. 33" at bounding box center [595, 281] width 1 height 4
radio input "true"
click at [336, 373] on icon "13" at bounding box center [347, 343] width 145 height 145
click at [595, 284] on input "b. 13" at bounding box center [595, 281] width 1 height 4
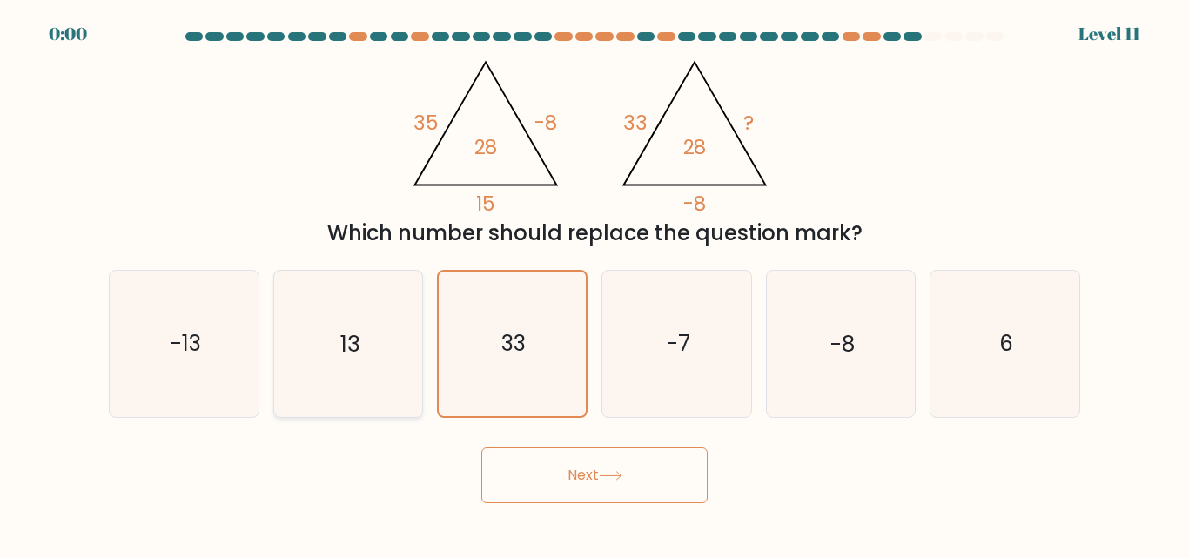
radio input "true"
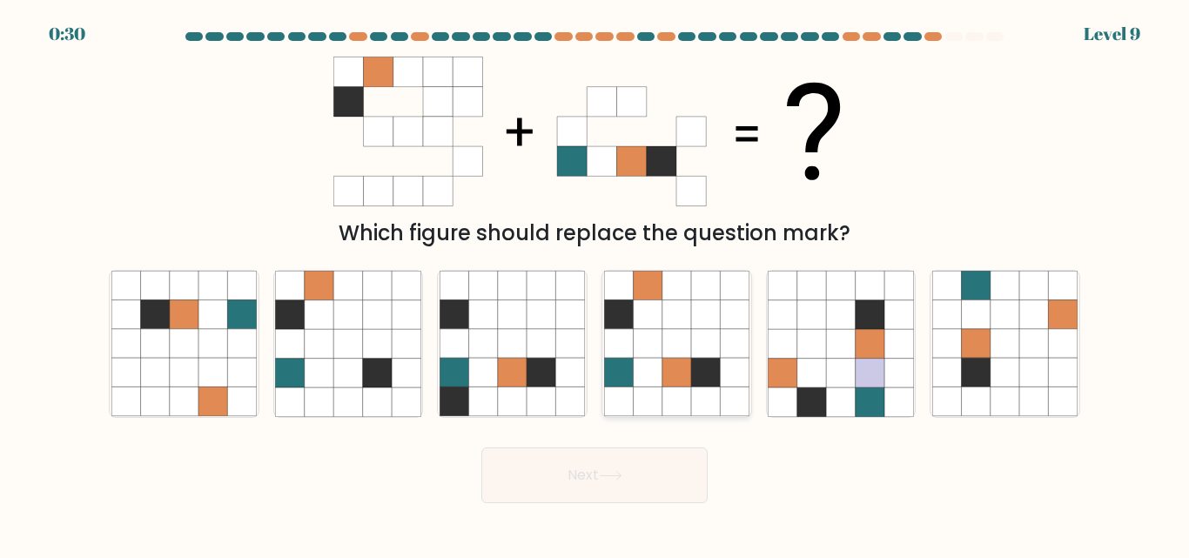
click at [696, 377] on icon at bounding box center [705, 373] width 29 height 29
click at [596, 284] on input "d." at bounding box center [595, 281] width 1 height 4
radio input "true"
click at [577, 477] on button "Next" at bounding box center [594, 476] width 226 height 56
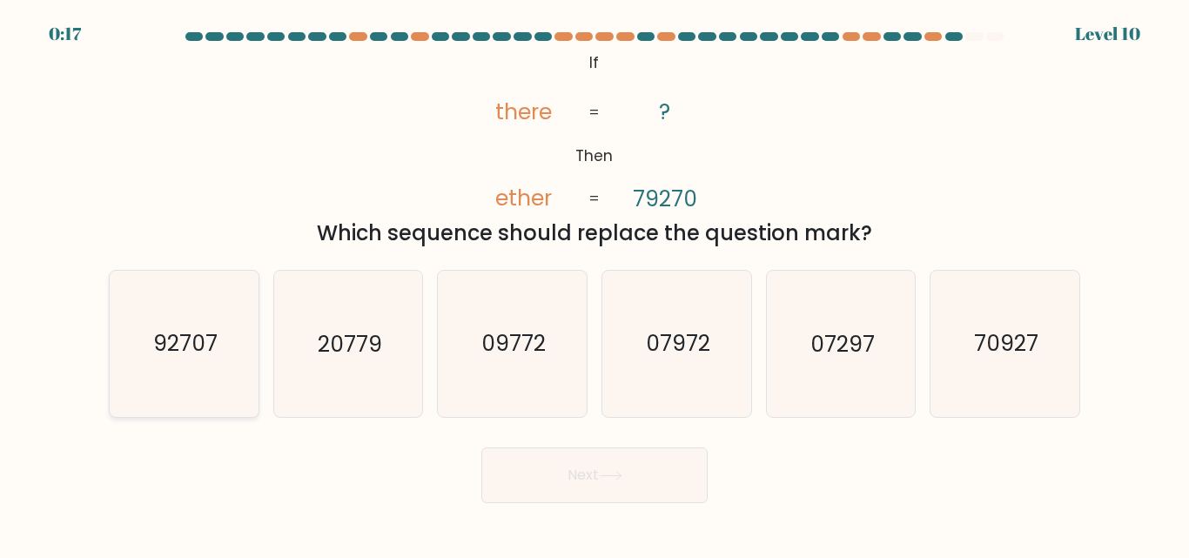
click at [190, 349] on text "92707" at bounding box center [185, 344] width 64 height 30
click at [595, 284] on input "a. 92707" at bounding box center [595, 281] width 1 height 4
radio input "true"
click at [555, 468] on button "Next" at bounding box center [594, 476] width 226 height 56
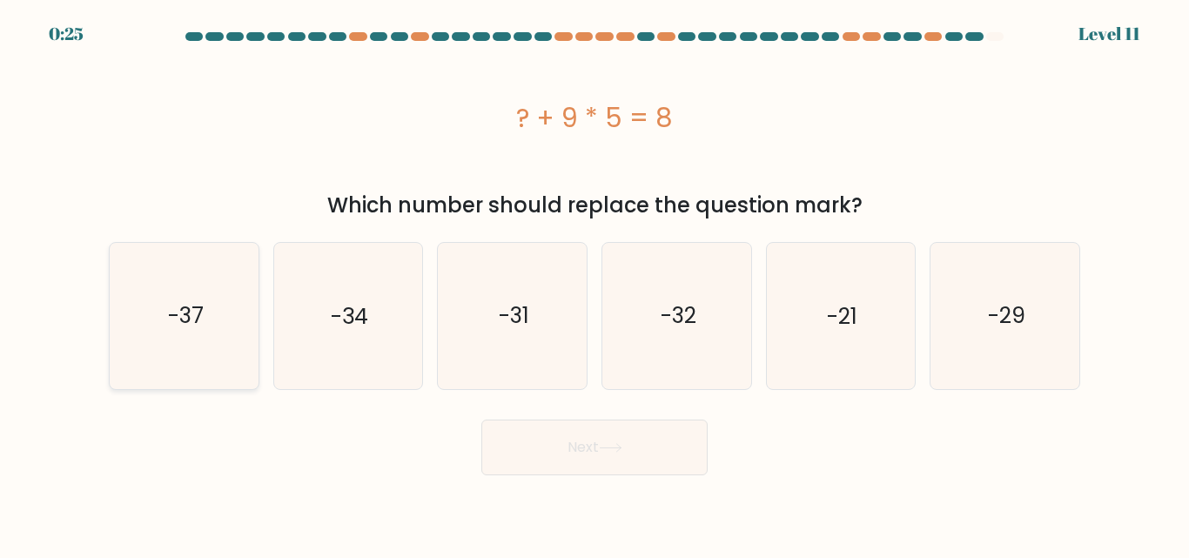
click at [184, 367] on icon "-37" at bounding box center [183, 315] width 145 height 145
click at [595, 284] on input "a. -37" at bounding box center [595, 281] width 1 height 4
radio input "true"
click at [552, 438] on button "Next" at bounding box center [594, 448] width 226 height 56
click at [554, 438] on button "Next" at bounding box center [594, 448] width 226 height 56
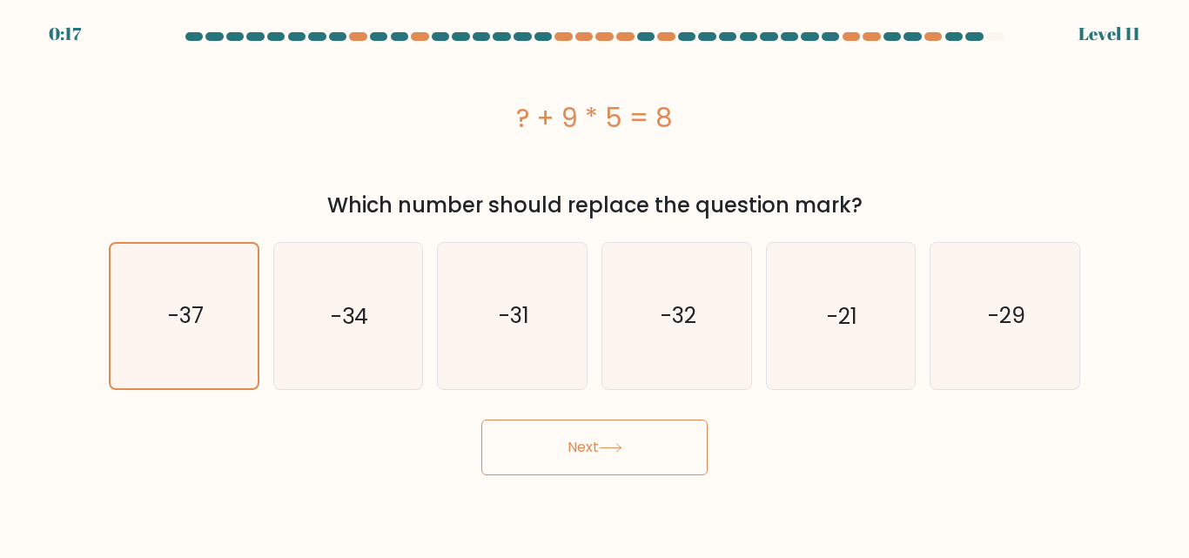
click at [537, 448] on button "Next" at bounding box center [594, 448] width 226 height 56
click at [831, 433] on div "Next" at bounding box center [594, 443] width 993 height 64
click at [179, 275] on icon "-37" at bounding box center [184, 316] width 144 height 144
click at [595, 279] on input "a. -37" at bounding box center [595, 281] width 1 height 4
click at [575, 446] on button "Next" at bounding box center [594, 448] width 226 height 56
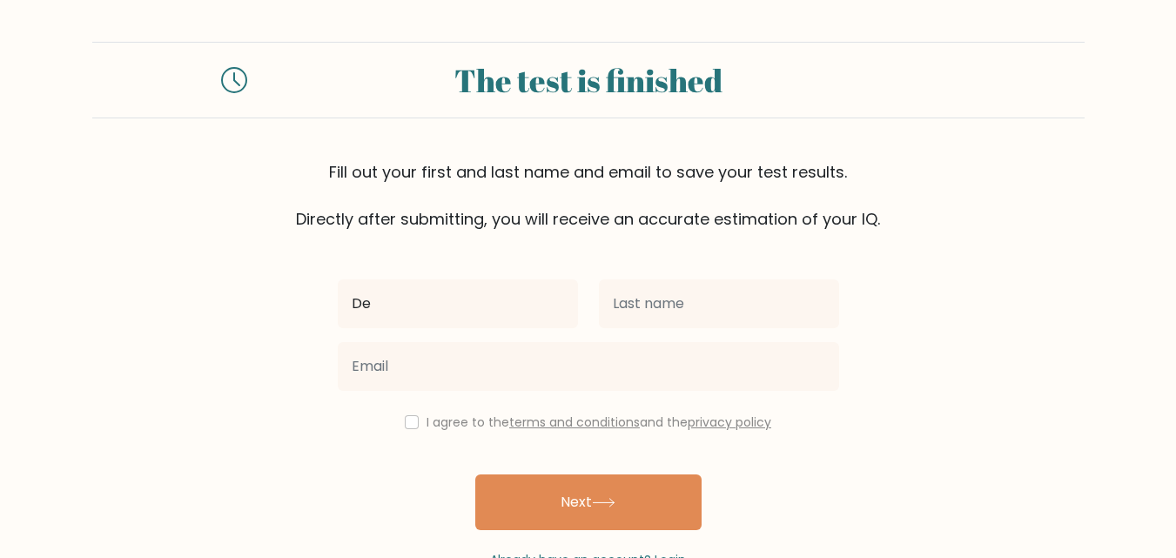
type input "D"
type input "[PERSON_NAME]"
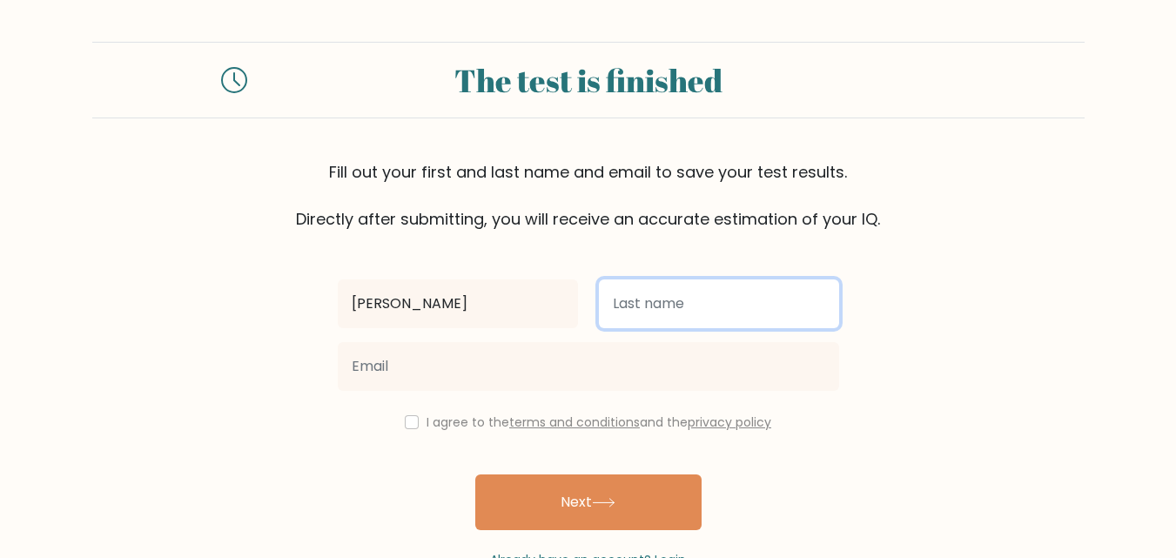
click at [662, 300] on input "text" at bounding box center [719, 303] width 240 height 49
type input "Candra"
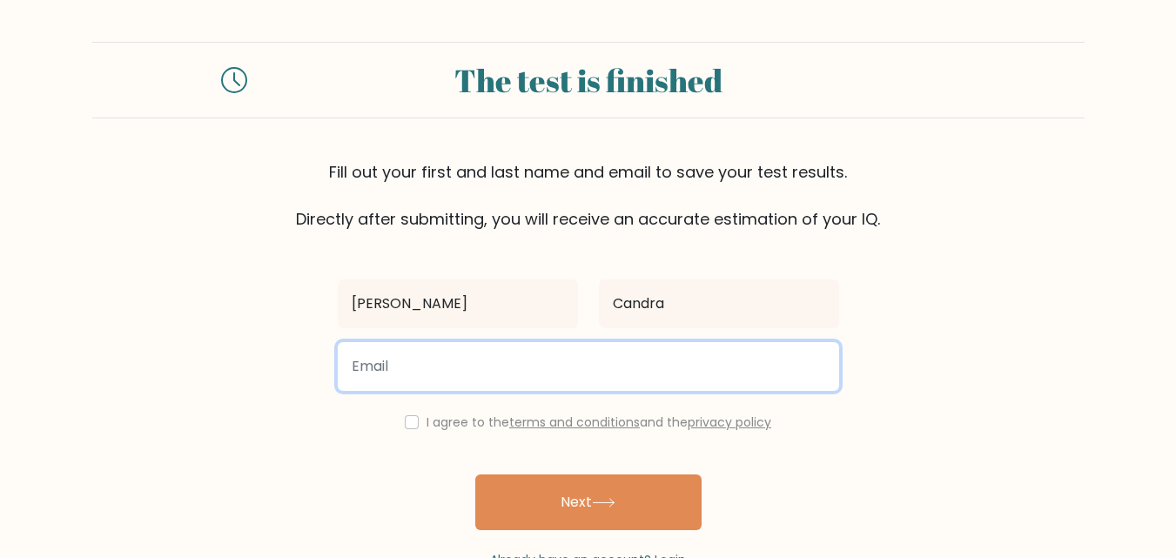
click at [532, 370] on input "email" at bounding box center [589, 366] width 502 height 49
type input "[EMAIL_ADDRESS][DOMAIN_NAME]"
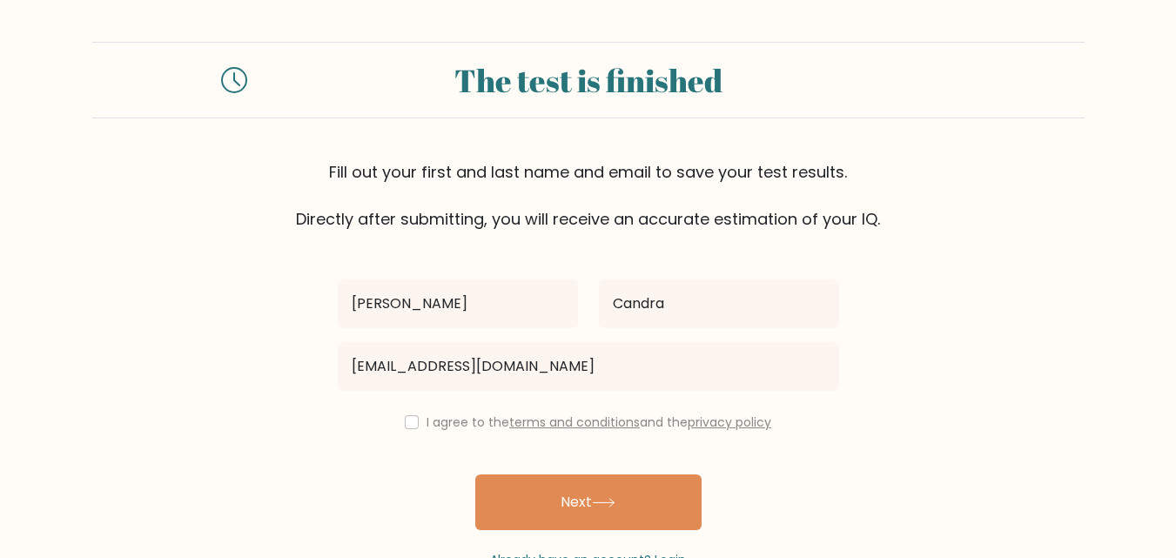
click at [451, 426] on label "I agree to the terms and conditions and the privacy policy" at bounding box center [599, 422] width 345 height 17
click at [405, 423] on input "checkbox" at bounding box center [412, 422] width 14 height 14
checkbox input "true"
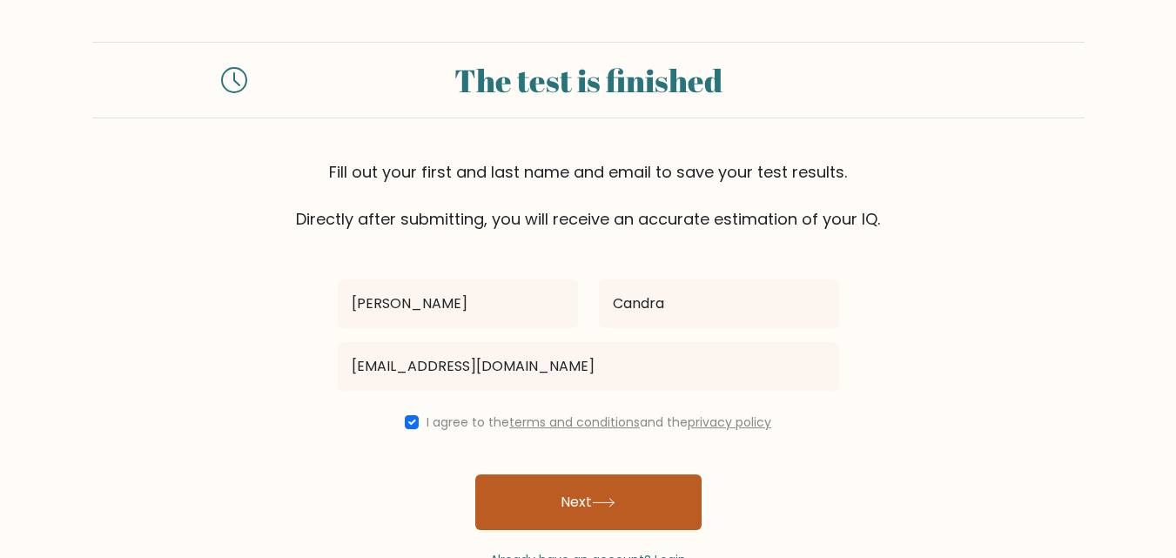
click at [567, 499] on button "Next" at bounding box center [588, 503] width 226 height 56
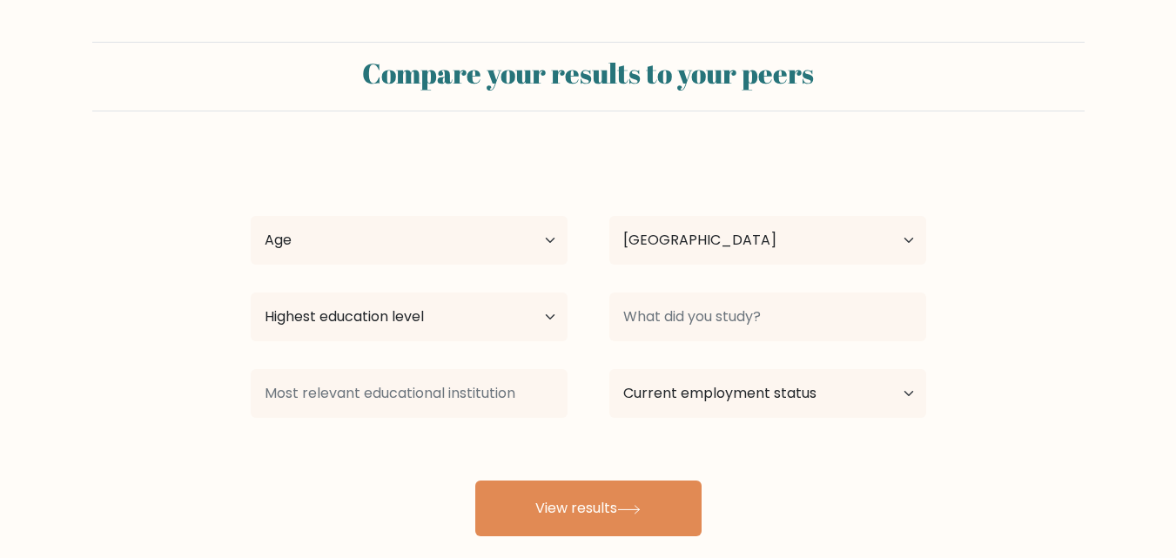
select select "ID"
click at [483, 224] on select "Age Under 18 years old 18-24 years old 25-34 years old 35-44 years old 45-54 ye…" at bounding box center [409, 240] width 317 height 49
select select "25_34"
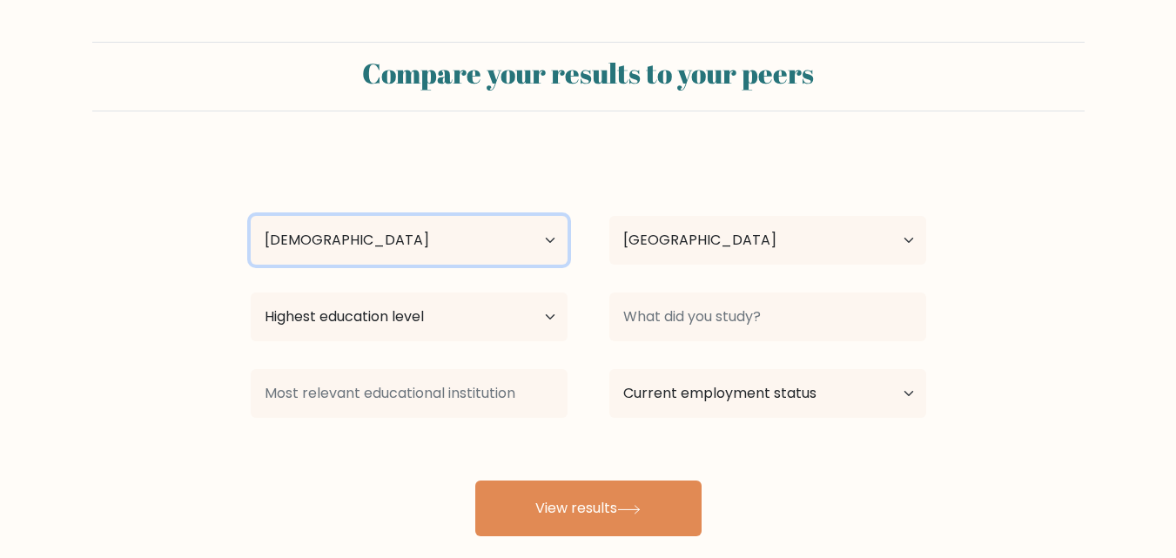
click at [251, 216] on select "Age Under 18 years old 18-24 years old 25-34 years old 35-44 years old 45-54 ye…" at bounding box center [409, 240] width 317 height 49
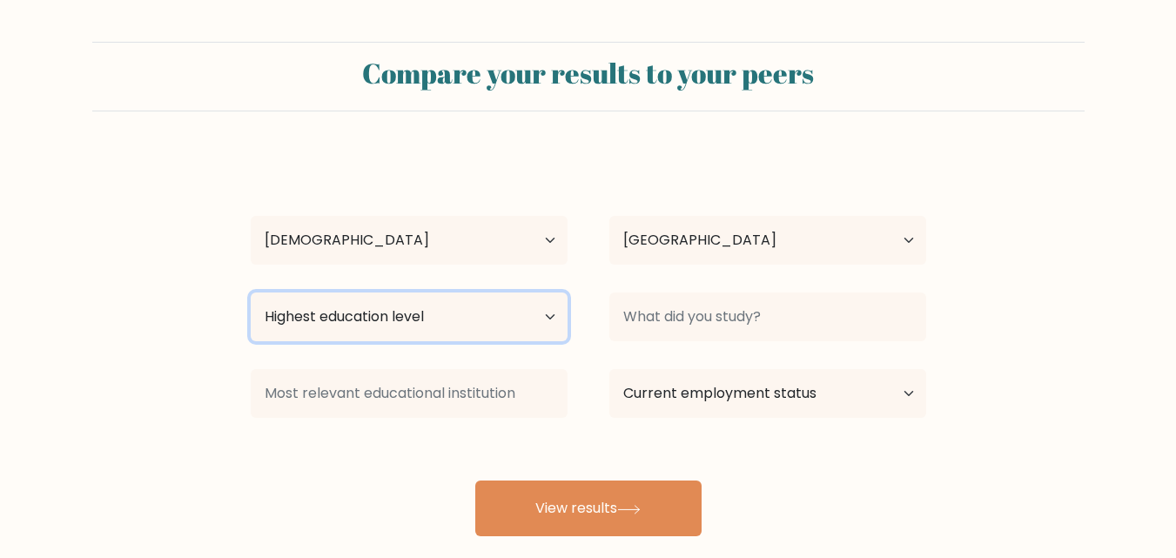
click at [430, 326] on select "Highest education level No schooling Primary Lower Secondary Upper Secondary Oc…" at bounding box center [409, 317] width 317 height 49
select select "bachelors_degree"
click at [251, 293] on select "Highest education level No schooling Primary Lower Secondary Upper Secondary Oc…" at bounding box center [409, 317] width 317 height 49
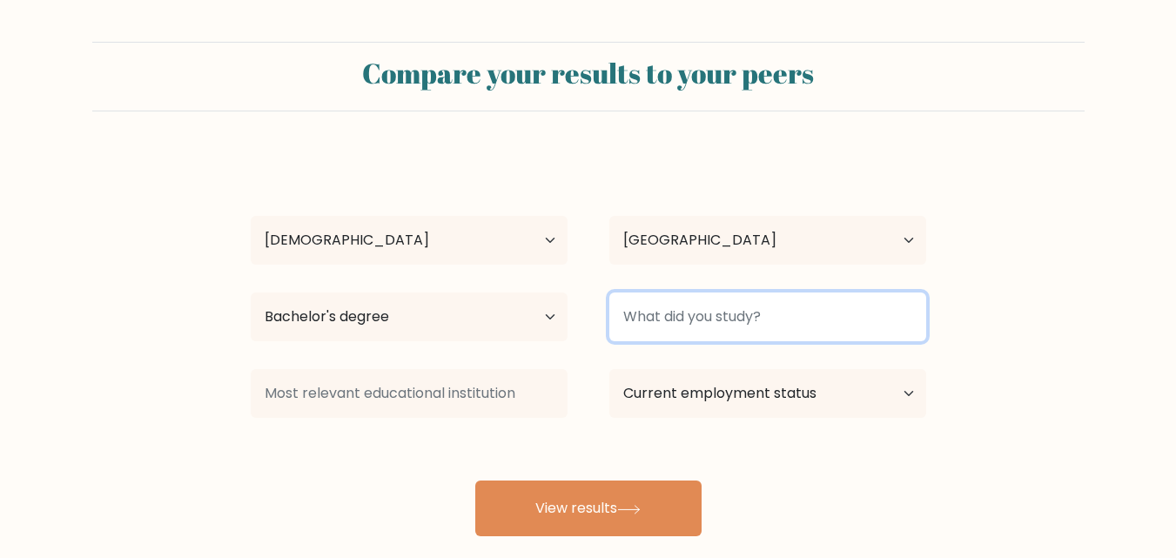
click at [657, 310] on input at bounding box center [767, 317] width 317 height 49
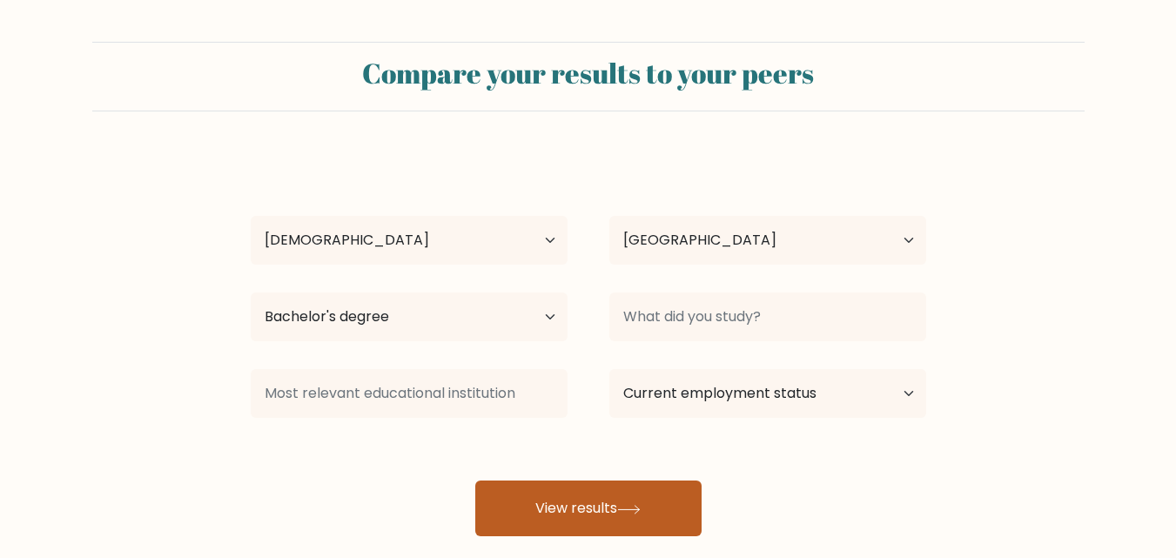
click at [579, 512] on button "View results" at bounding box center [588, 509] width 226 height 56
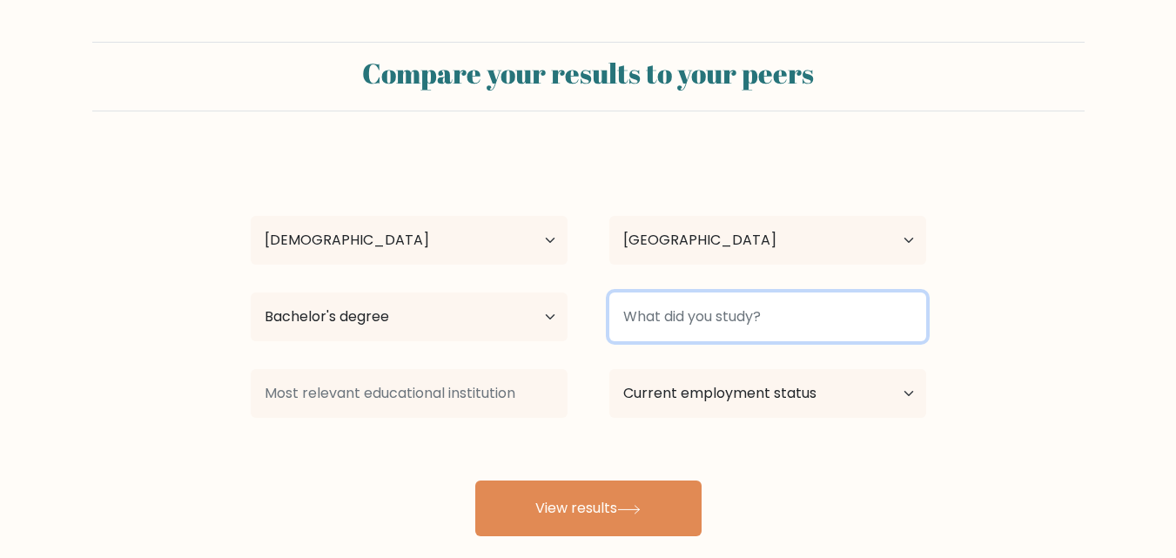
click at [726, 319] on input at bounding box center [767, 317] width 317 height 49
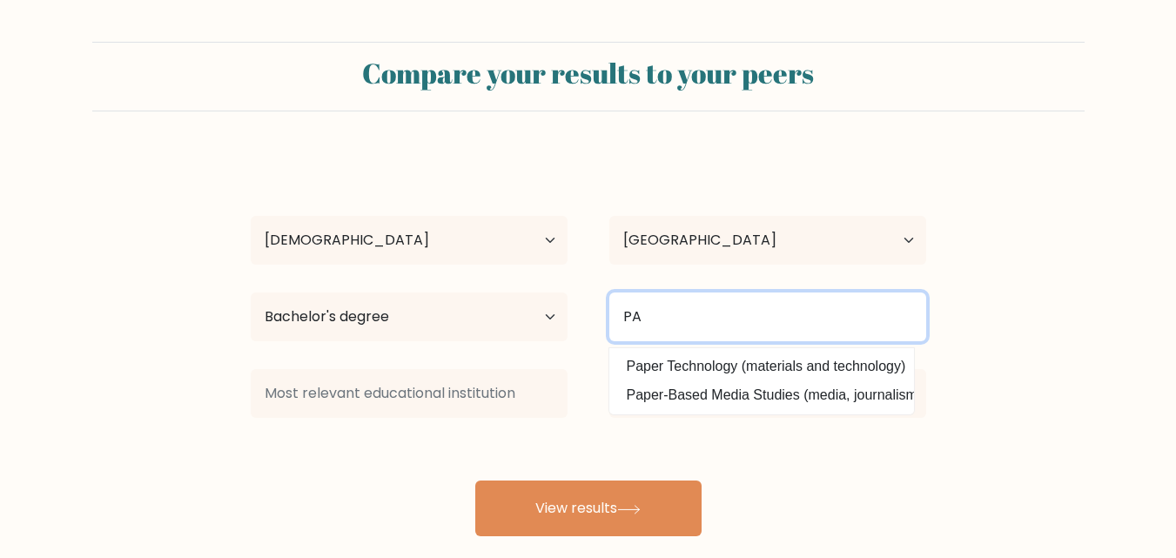
type input "P"
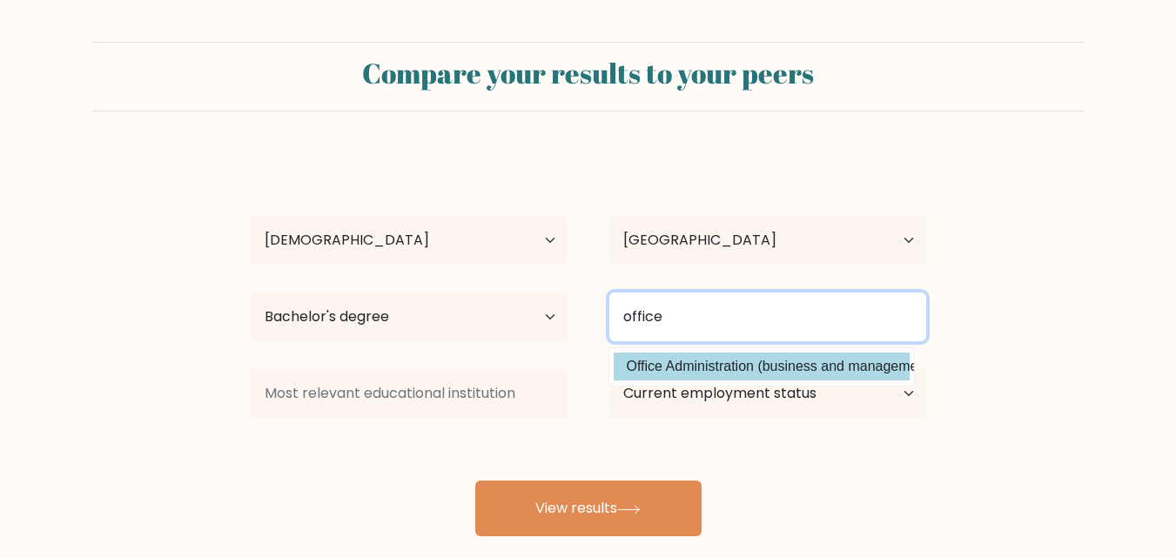
type input "office"
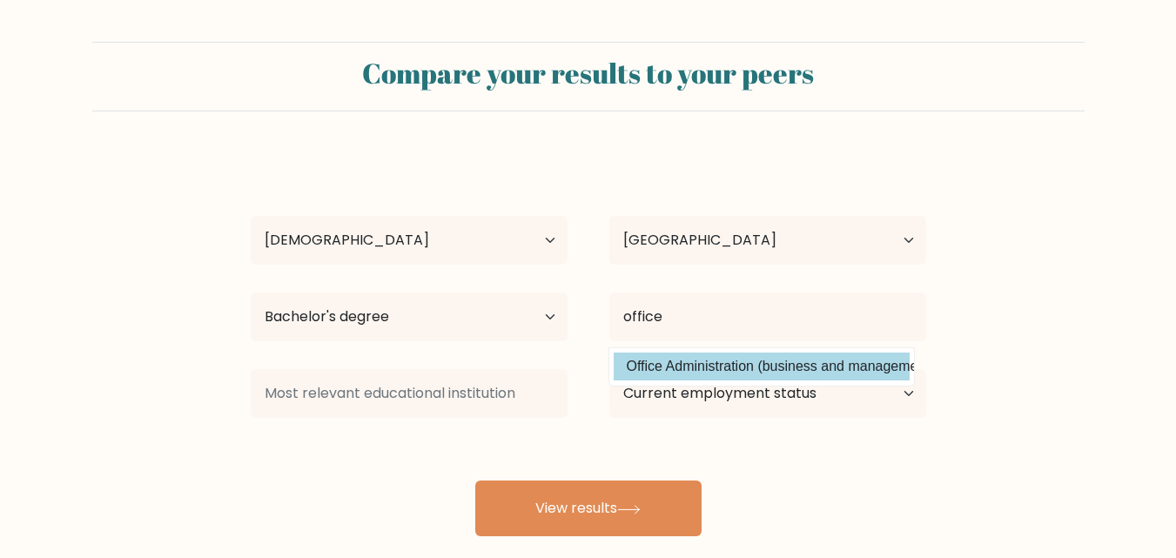
click at [711, 367] on div "Dewi Candra Age Under 18 years old 18-24 years old 25-34 years old 35-44 years …" at bounding box center [588, 344] width 697 height 383
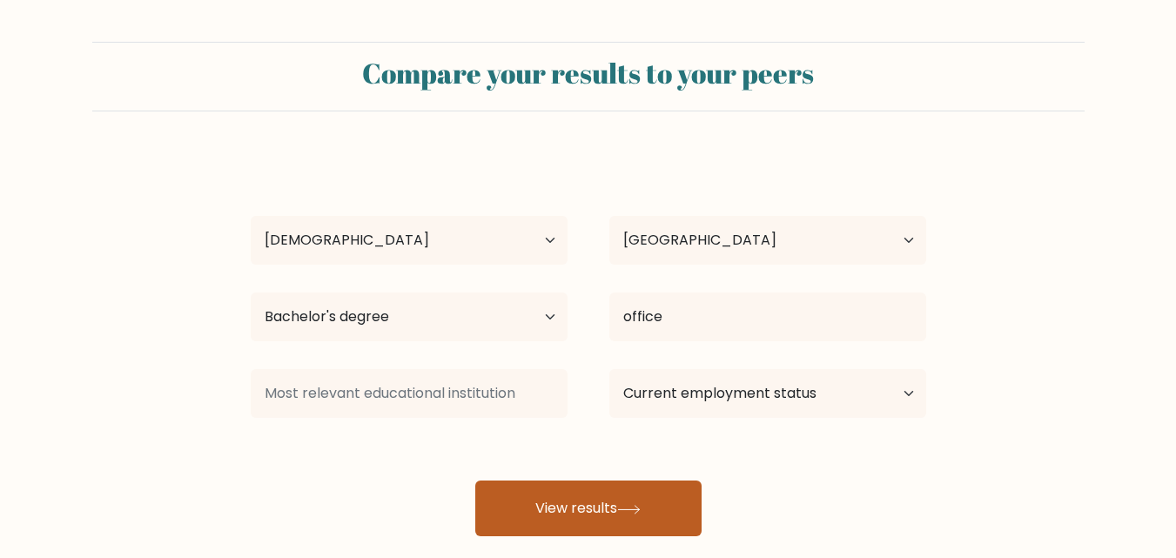
click at [584, 507] on button "View results" at bounding box center [588, 509] width 226 height 56
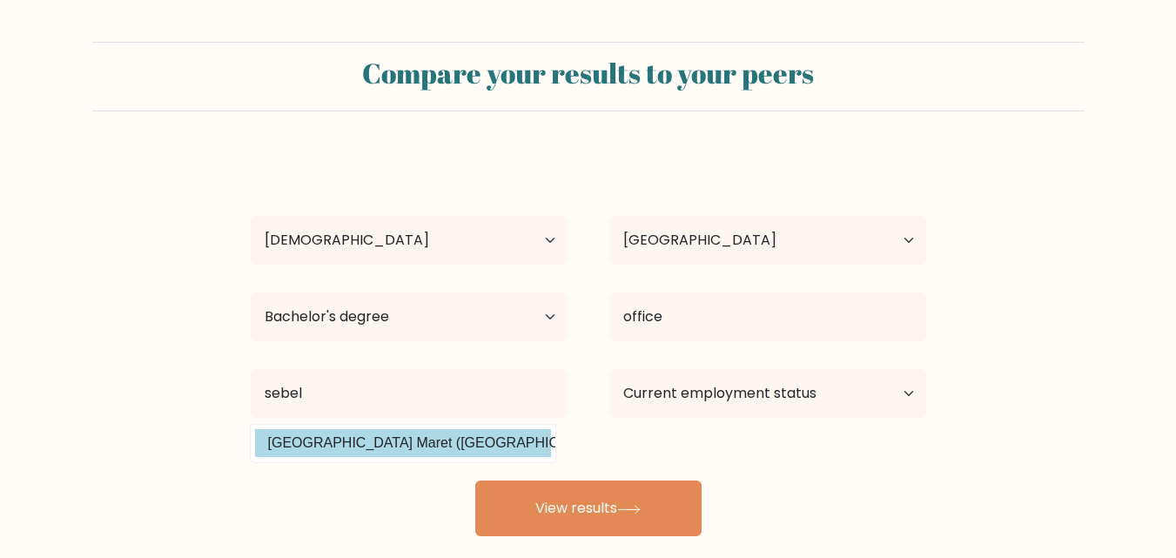
click at [423, 449] on div "Dewi Candra Age Under 18 years old 18-24 years old 25-34 years old 35-44 years …" at bounding box center [588, 344] width 697 height 383
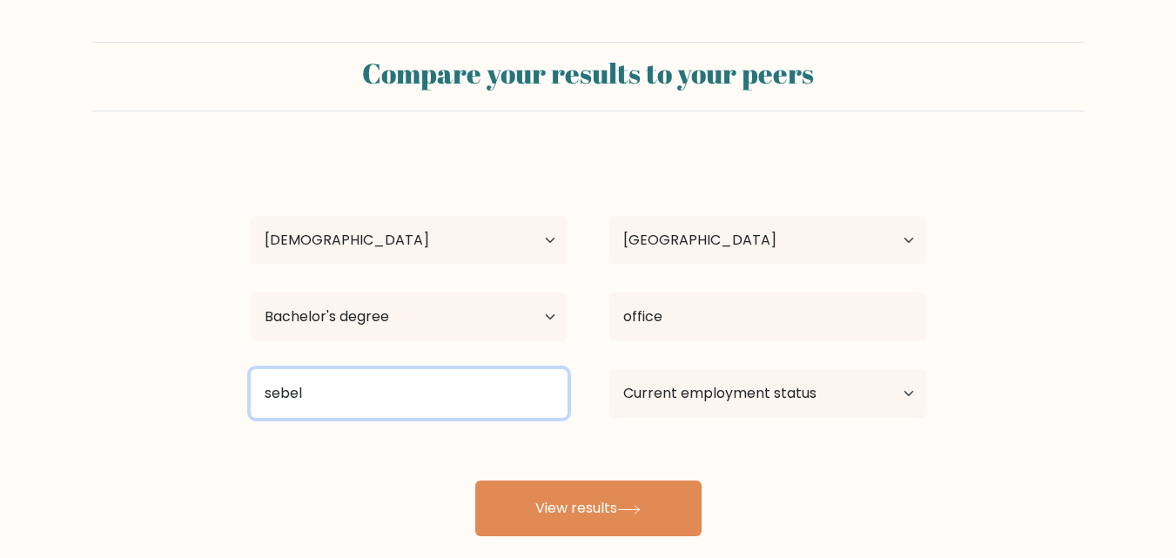
click at [387, 406] on input "sebel" at bounding box center [409, 393] width 317 height 49
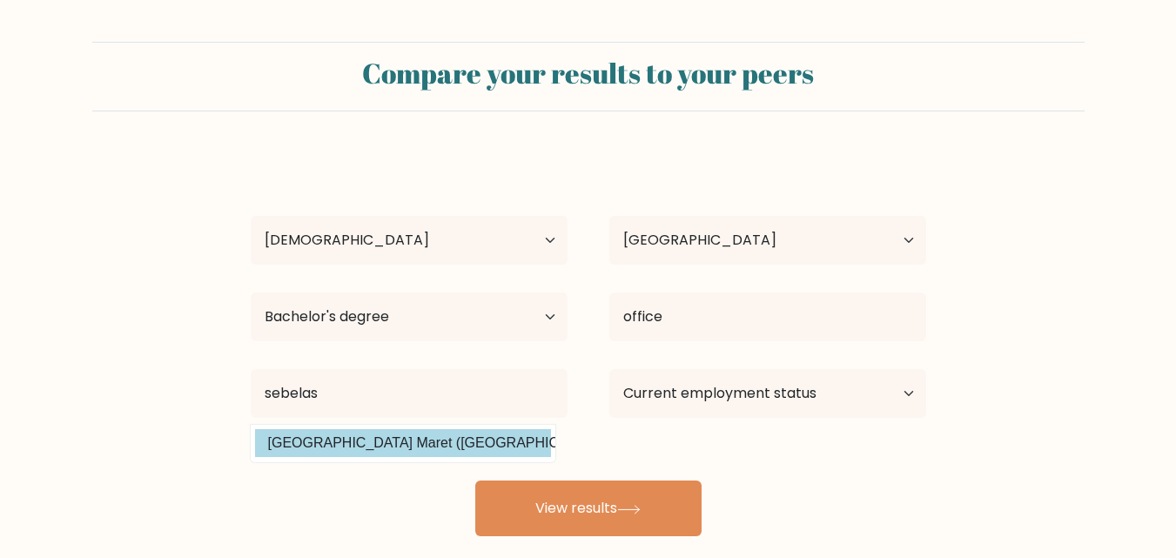
click at [386, 447] on div "Dewi Candra Age Under 18 years old 18-24 years old 25-34 years old 35-44 years …" at bounding box center [588, 344] width 697 height 383
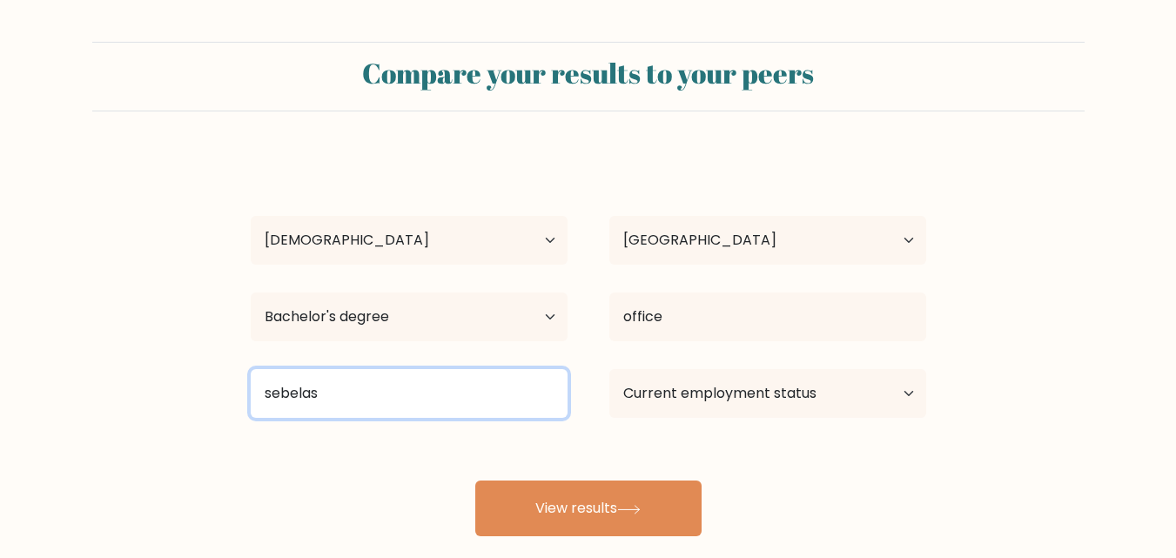
click at [380, 404] on input "sebelas" at bounding box center [409, 393] width 317 height 49
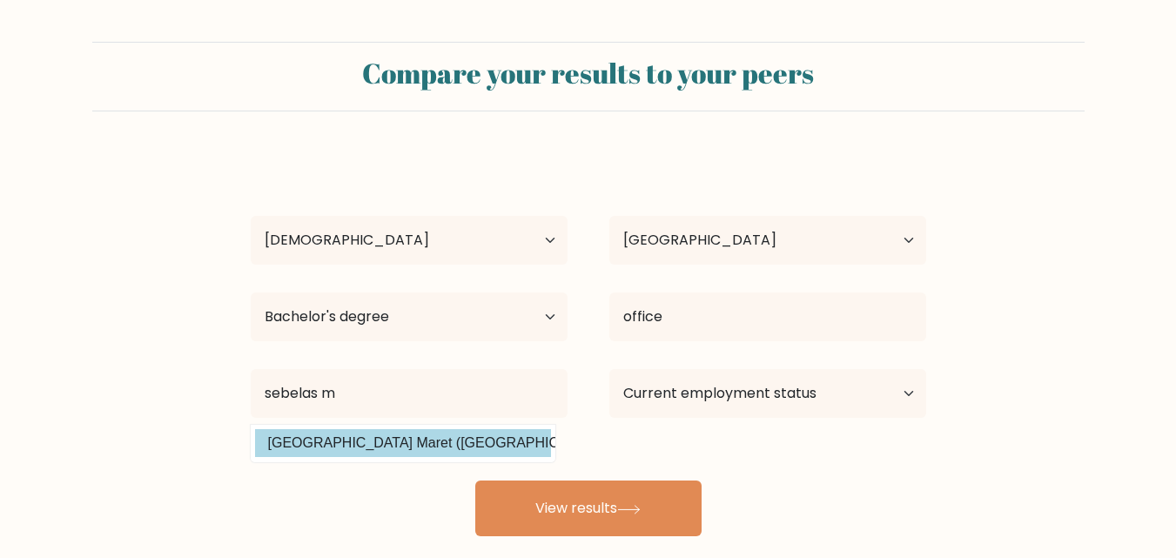
click at [327, 438] on div "Dewi Candra Age Under 18 years old 18-24 years old 25-34 years old 35-44 years …" at bounding box center [588, 344] width 697 height 383
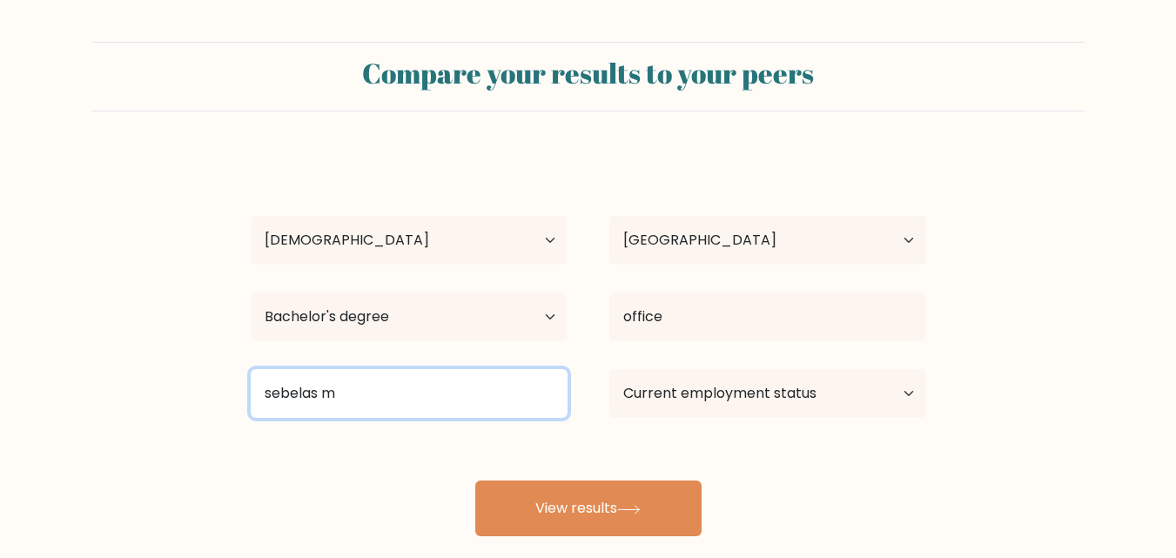
click at [345, 399] on input "sebelas m" at bounding box center [409, 393] width 317 height 49
type input "s"
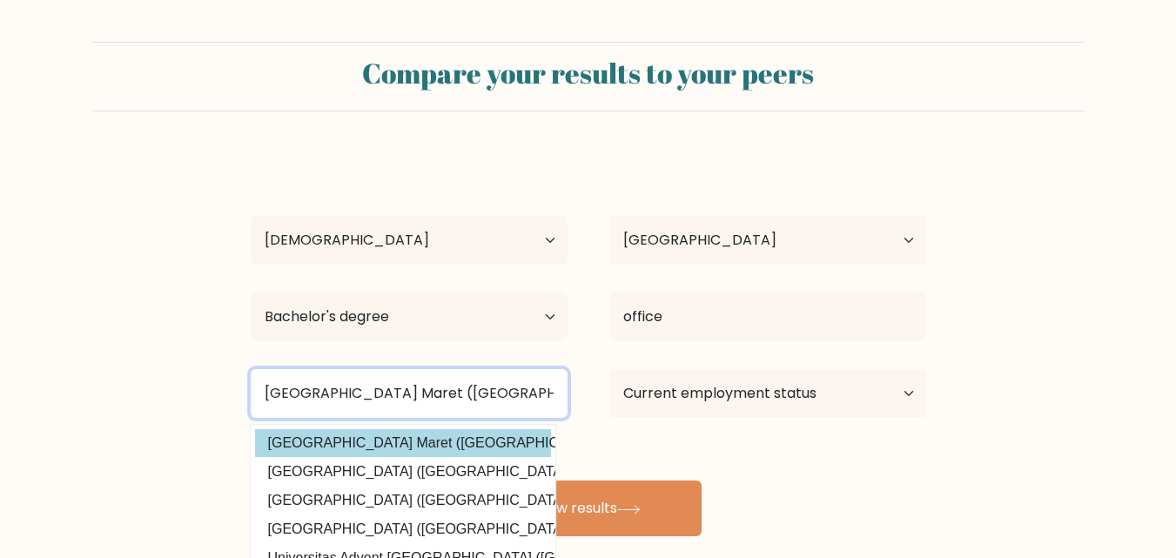
type input "Universitas Sebelas Maret (Indonesia)"
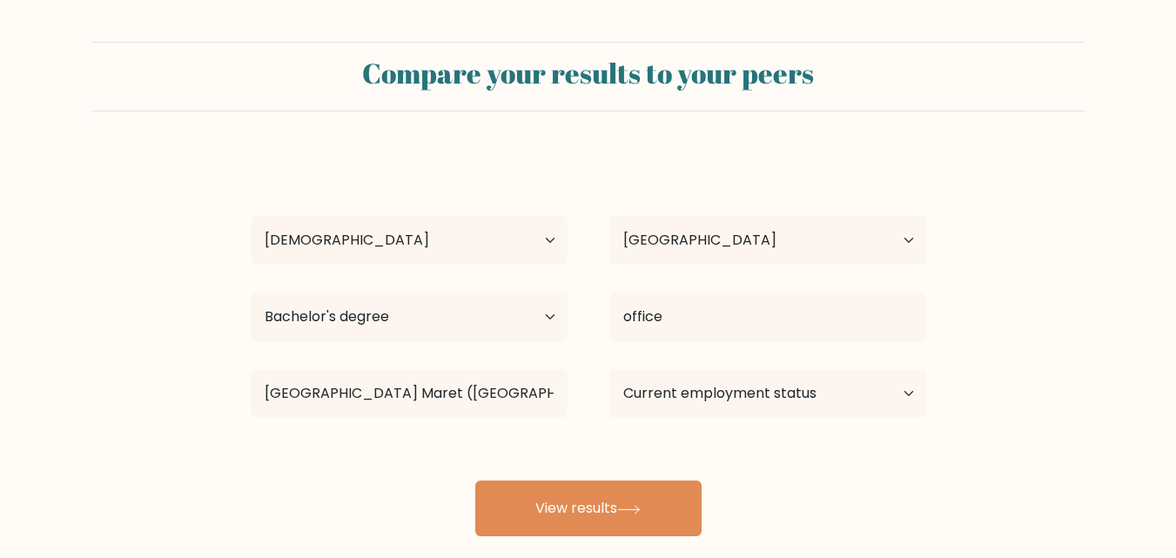
click at [448, 444] on div "Dewi Candra Age Under 18 years old 18-24 years old 25-34 years old 35-44 years …" at bounding box center [588, 344] width 697 height 383
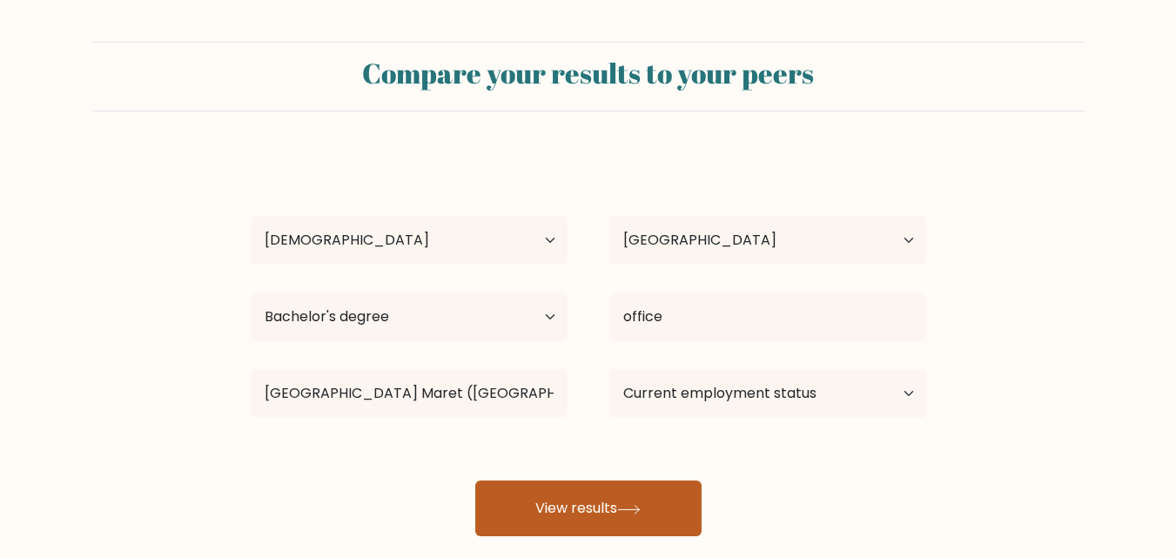
click at [565, 514] on button "View results" at bounding box center [588, 509] width 226 height 56
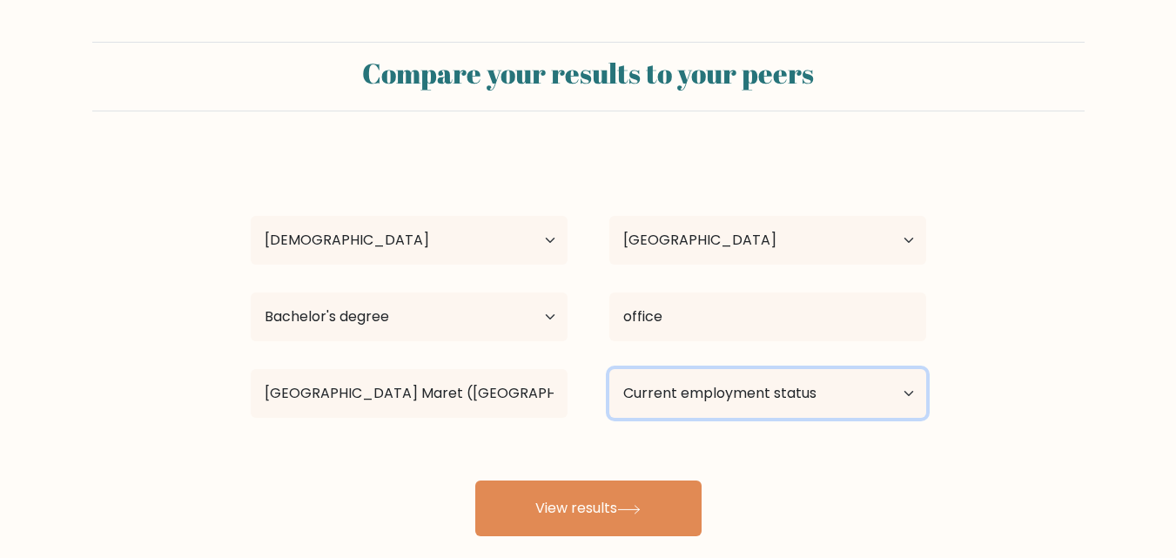
click at [787, 388] on select "Current employment status Employed Student Retired Other / prefer not to answer" at bounding box center [767, 393] width 317 height 49
select select "other"
click at [609, 369] on select "Current employment status Employed Student Retired Other / prefer not to answer" at bounding box center [767, 393] width 317 height 49
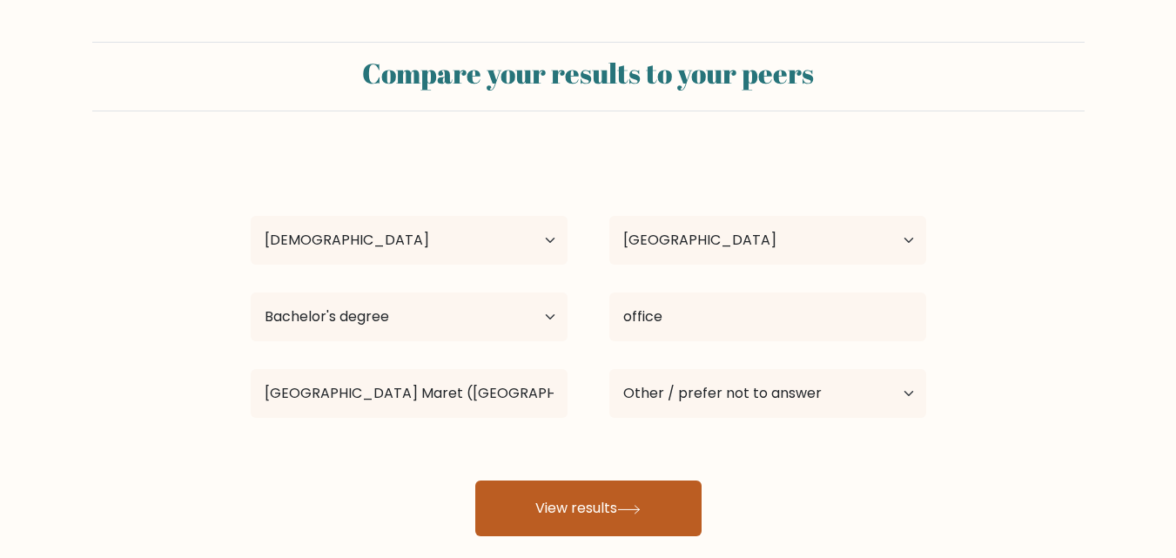
click at [614, 499] on button "View results" at bounding box center [588, 509] width 226 height 56
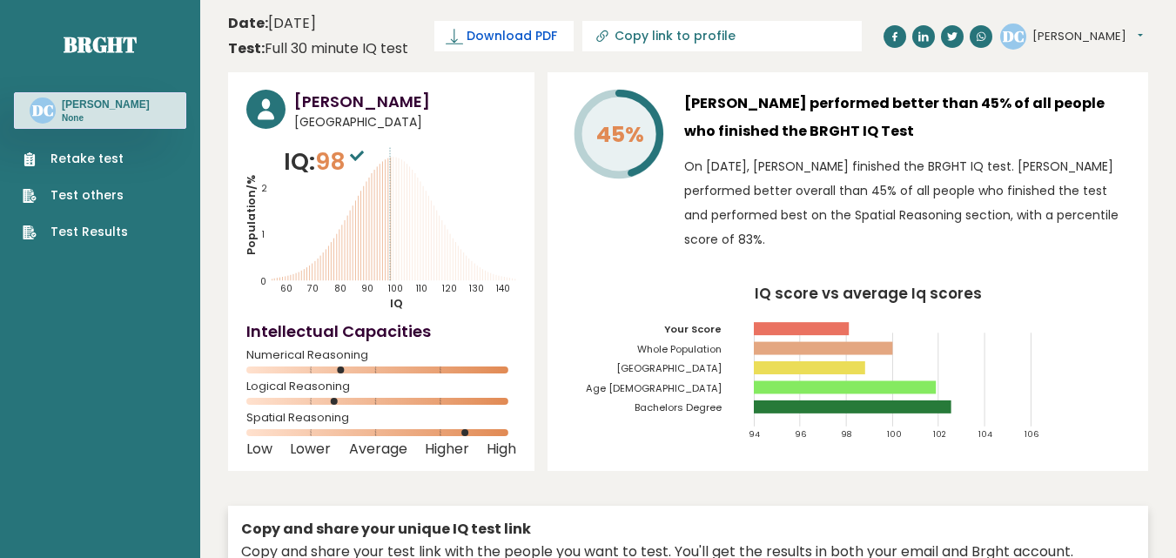
click at [472, 35] on span "Download PDF" at bounding box center [512, 36] width 91 height 18
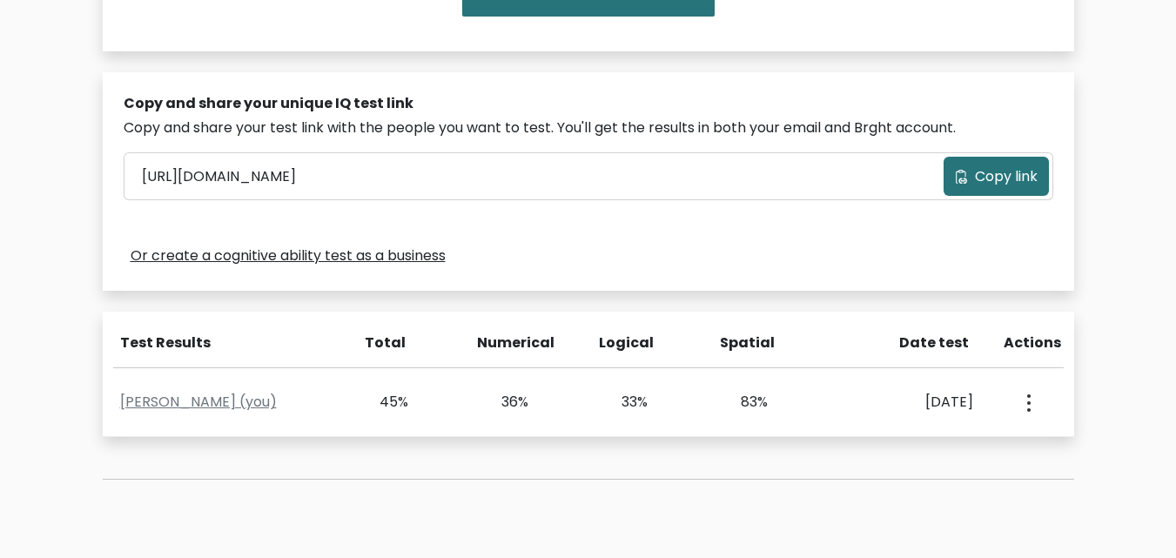
scroll to position [480, 0]
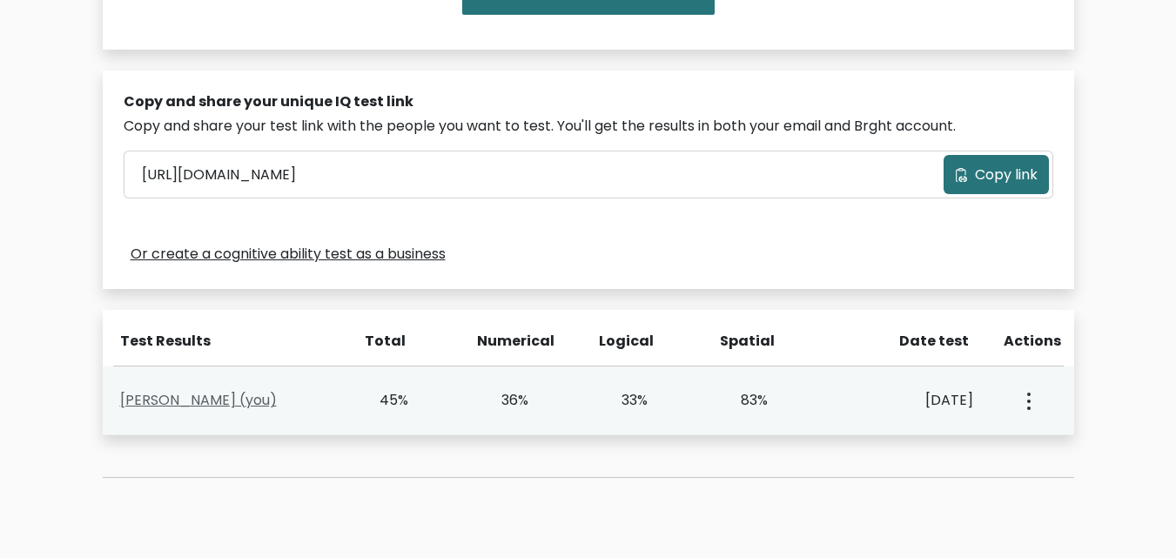
click at [223, 401] on link "Dewi Candra (you)" at bounding box center [198, 400] width 157 height 20
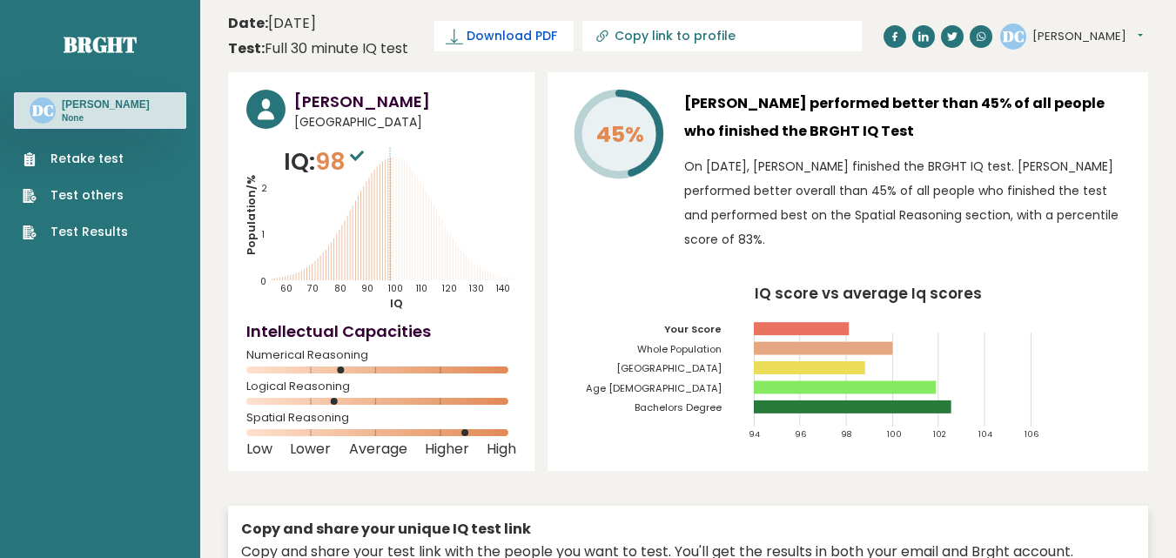
click at [534, 29] on span "Download PDF" at bounding box center [512, 36] width 91 height 18
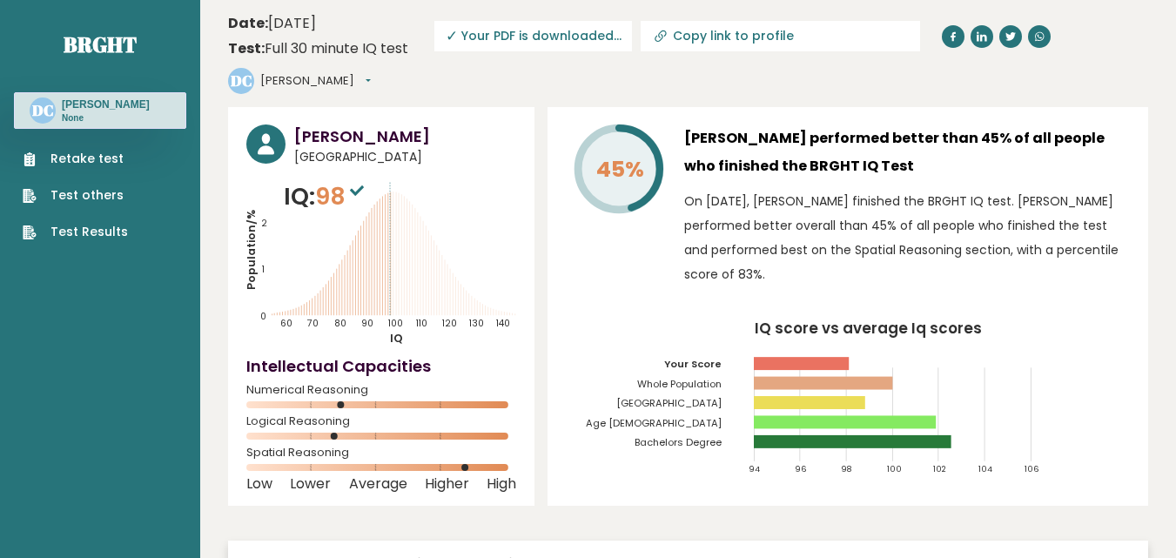
click at [69, 158] on link "Retake test" at bounding box center [75, 159] width 105 height 18
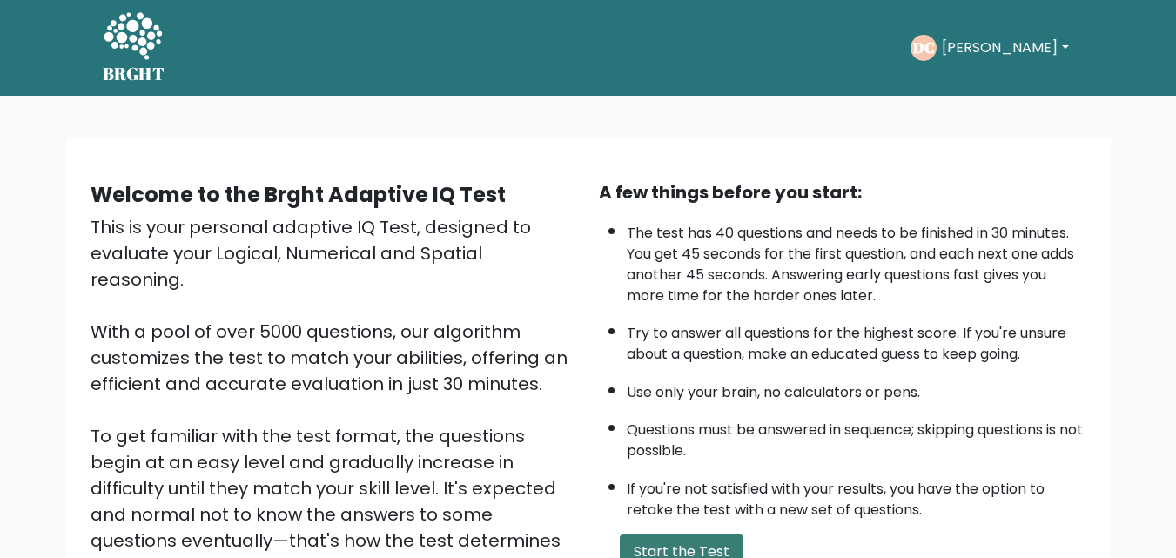
click at [683, 543] on button "Start the Test" at bounding box center [682, 552] width 124 height 35
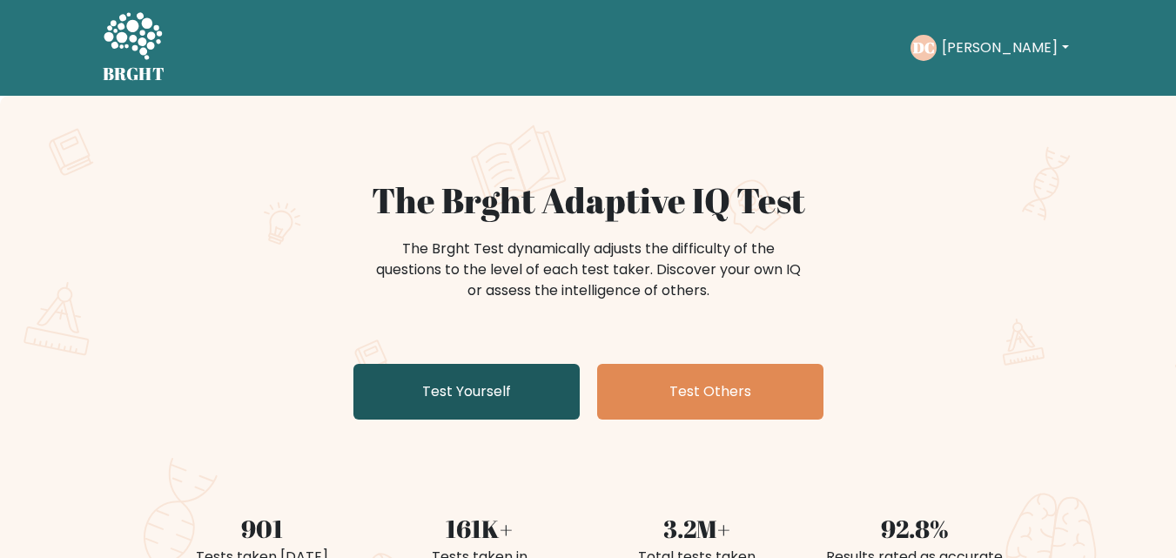
click at [473, 394] on link "Test Yourself" at bounding box center [466, 392] width 226 height 56
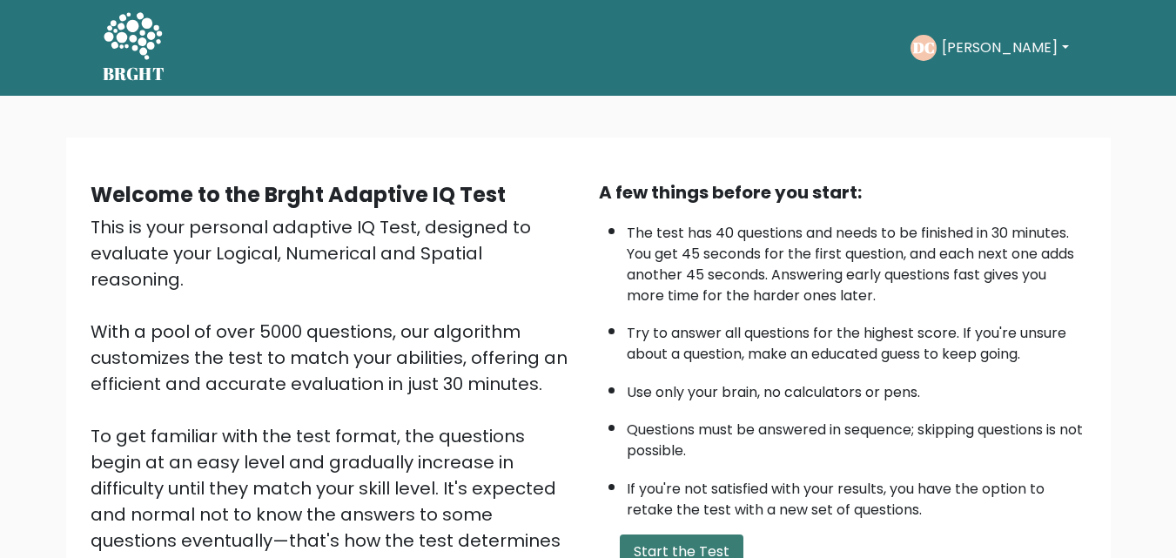
click at [655, 547] on button "Start the Test" at bounding box center [682, 552] width 124 height 35
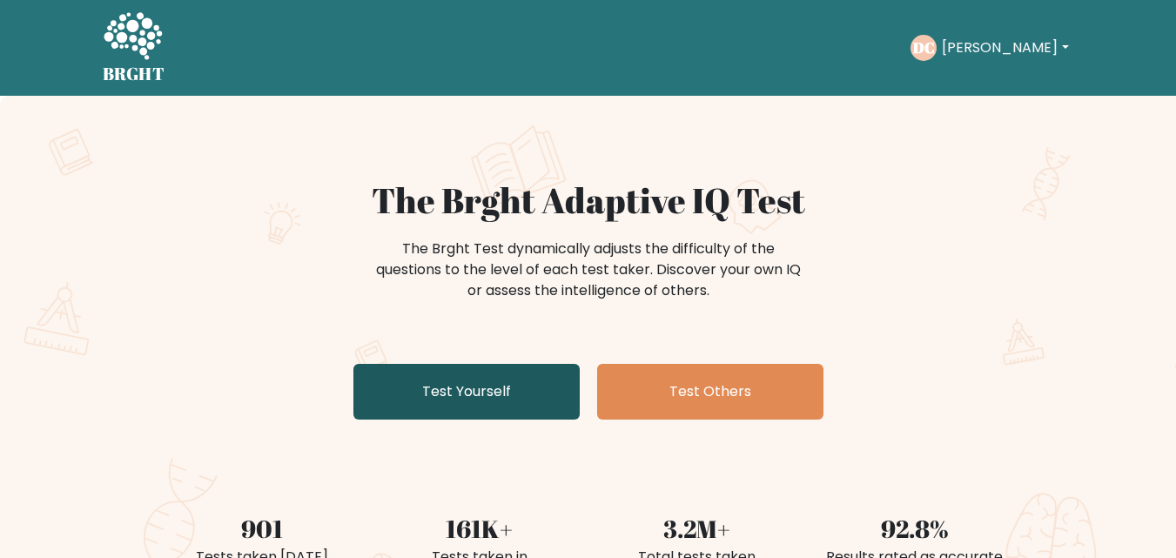
click at [450, 398] on link "Test Yourself" at bounding box center [466, 392] width 226 height 56
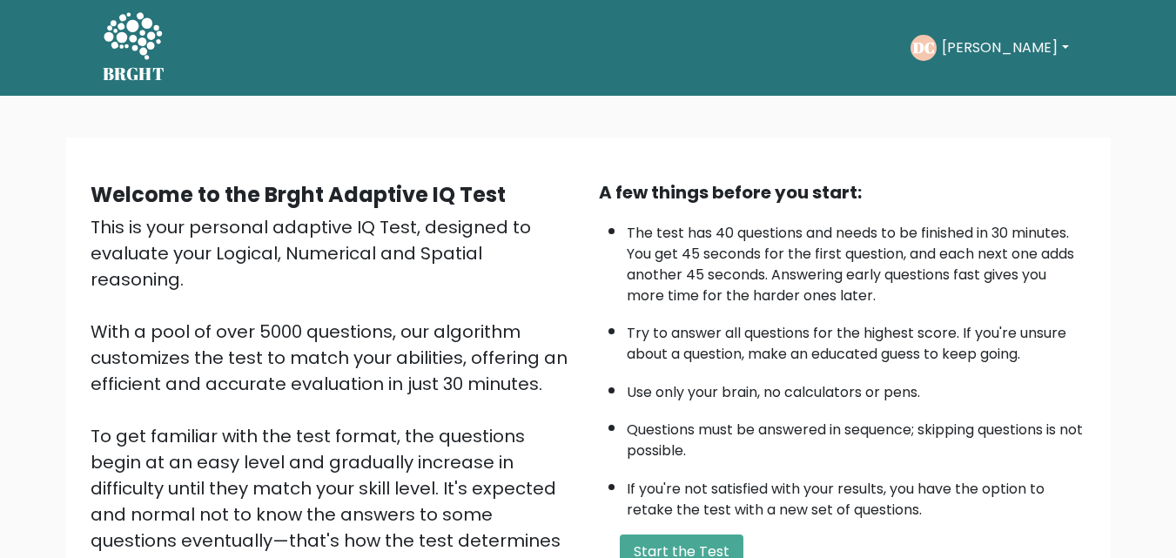
click at [658, 545] on button "Start the Test" at bounding box center [682, 552] width 124 height 35
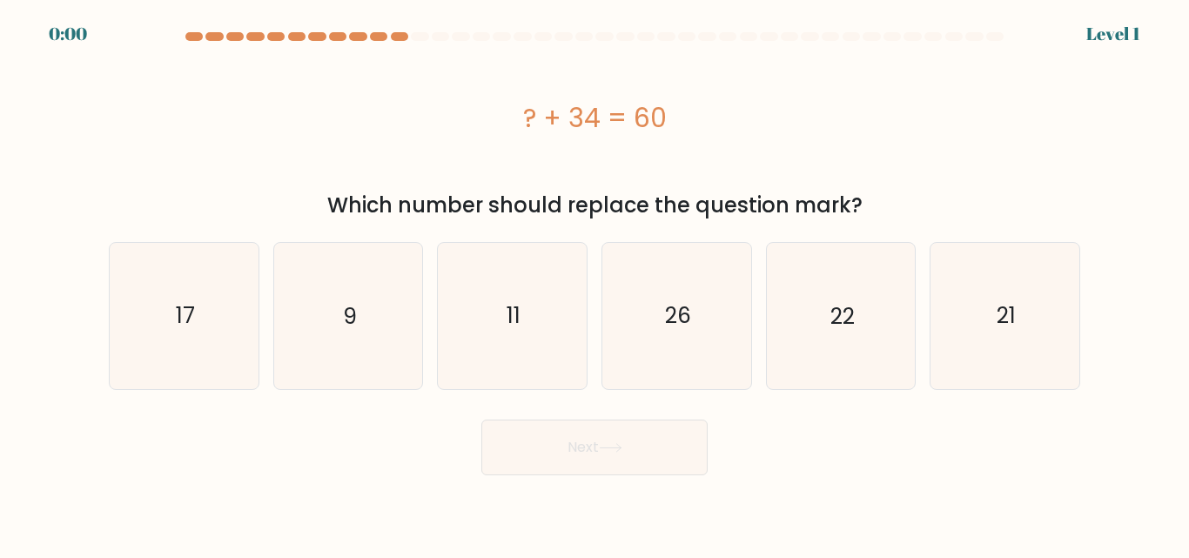
drag, startPoint x: 0, startPoint y: 0, endPoint x: 296, endPoint y: 103, distance: 313.3
click at [296, 103] on div "? + 34 = 60" at bounding box center [595, 117] width 972 height 39
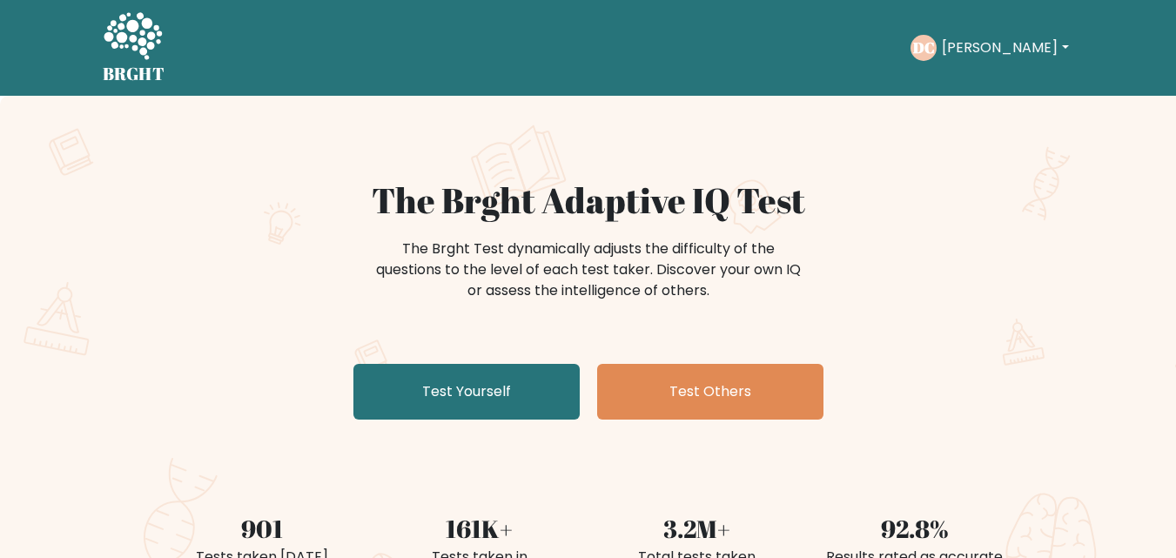
click at [996, 48] on button "[PERSON_NAME]" at bounding box center [1005, 48] width 137 height 23
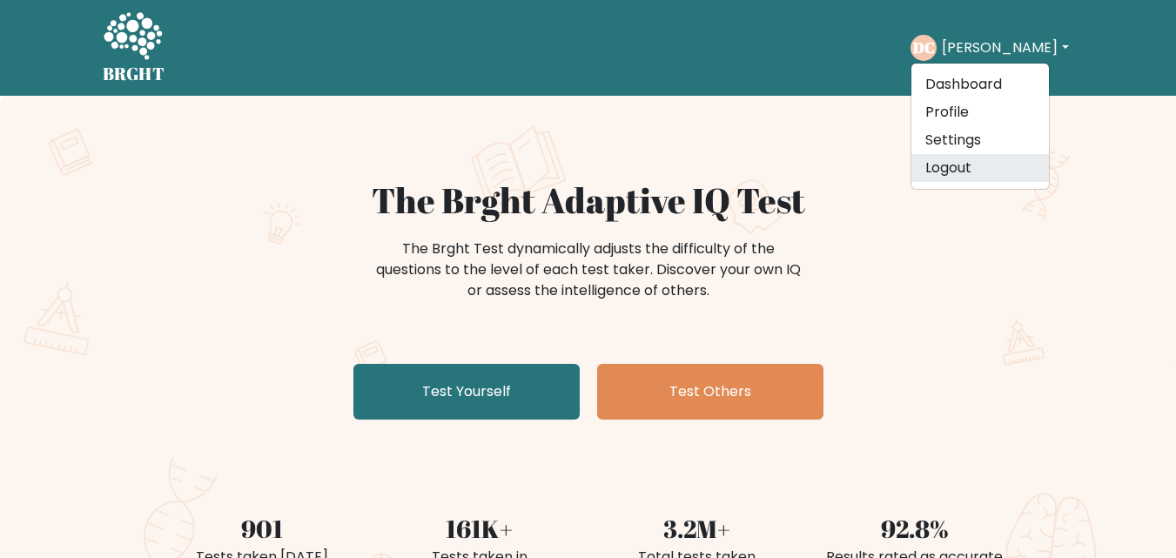
click at [975, 163] on link "Logout" at bounding box center [981, 168] width 138 height 28
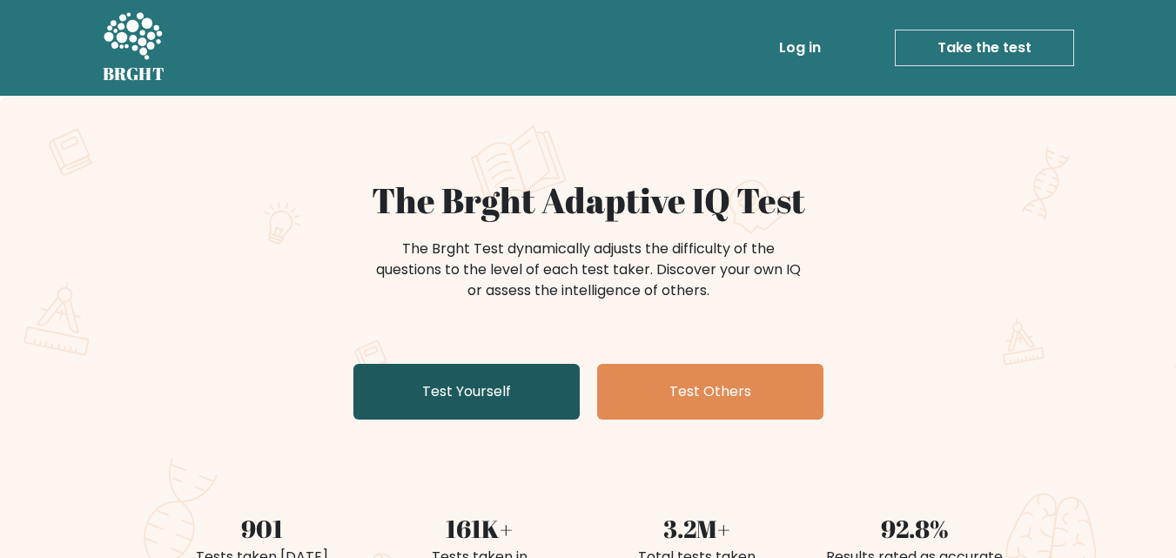
click at [473, 395] on link "Test Yourself" at bounding box center [466, 392] width 226 height 56
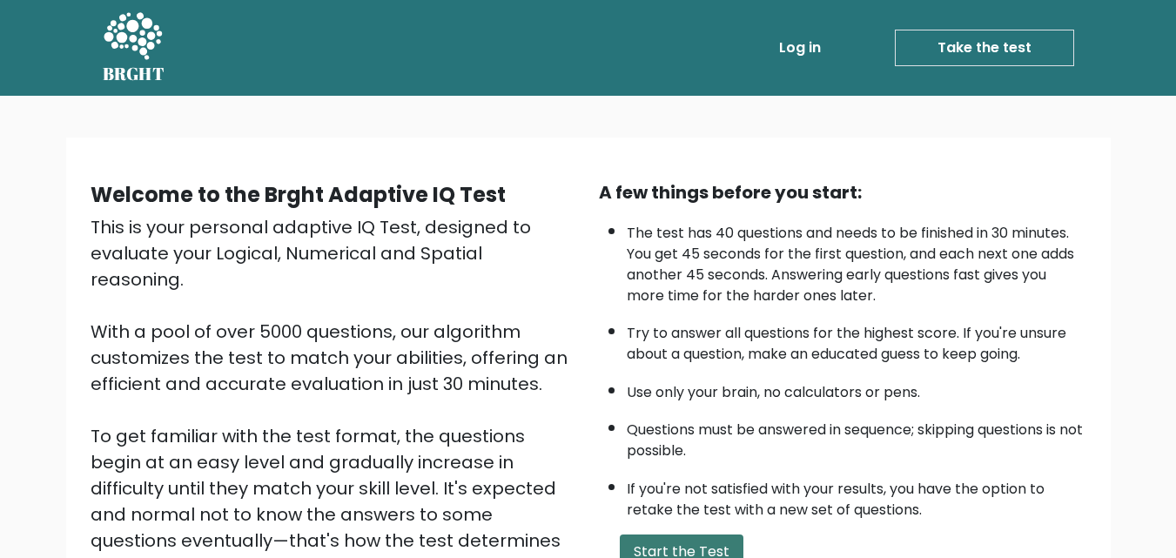
click at [648, 547] on button "Start the Test" at bounding box center [682, 552] width 124 height 35
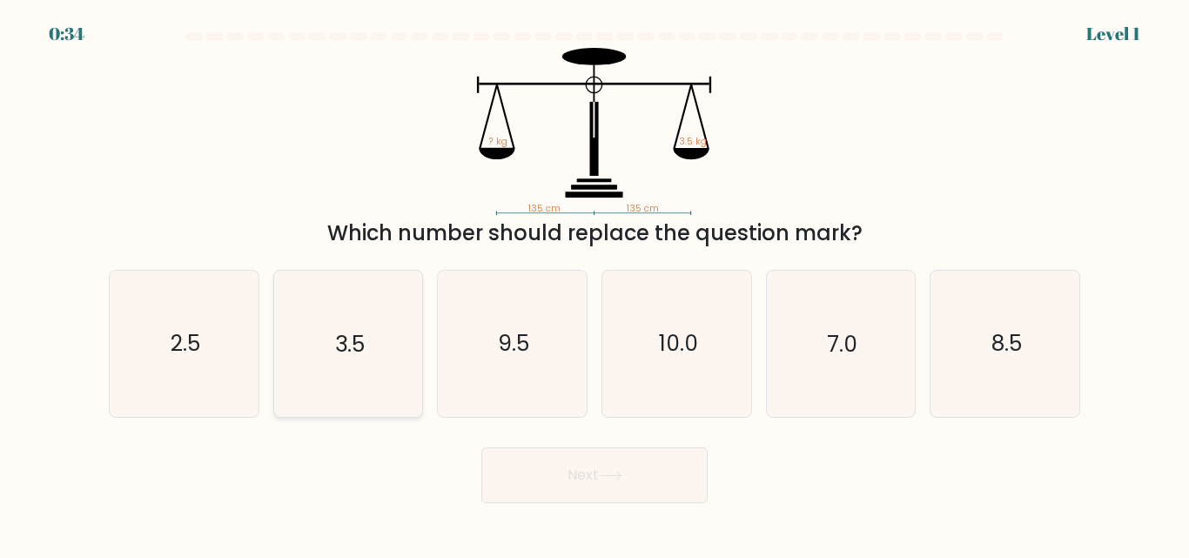
click at [342, 344] on text "3.5" at bounding box center [350, 344] width 30 height 30
click at [595, 284] on input "b. 3.5" at bounding box center [595, 281] width 1 height 4
radio input "true"
click at [566, 468] on button "Next" at bounding box center [594, 476] width 226 height 56
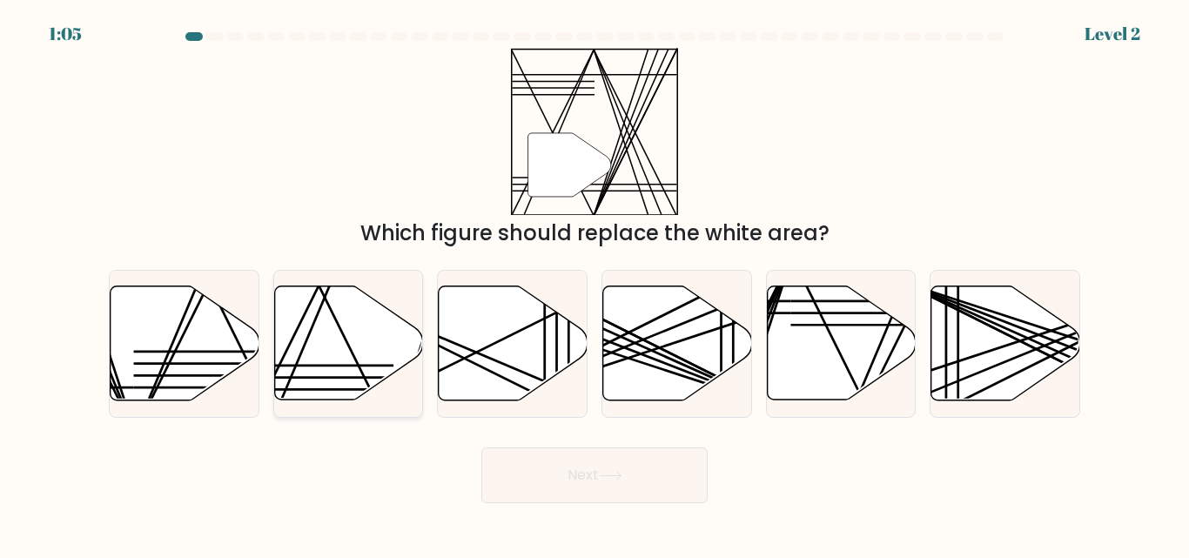
click at [351, 364] on icon at bounding box center [348, 343] width 149 height 114
click at [595, 284] on input "b." at bounding box center [595, 281] width 1 height 4
radio input "true"
click at [538, 479] on button "Next" at bounding box center [594, 476] width 226 height 56
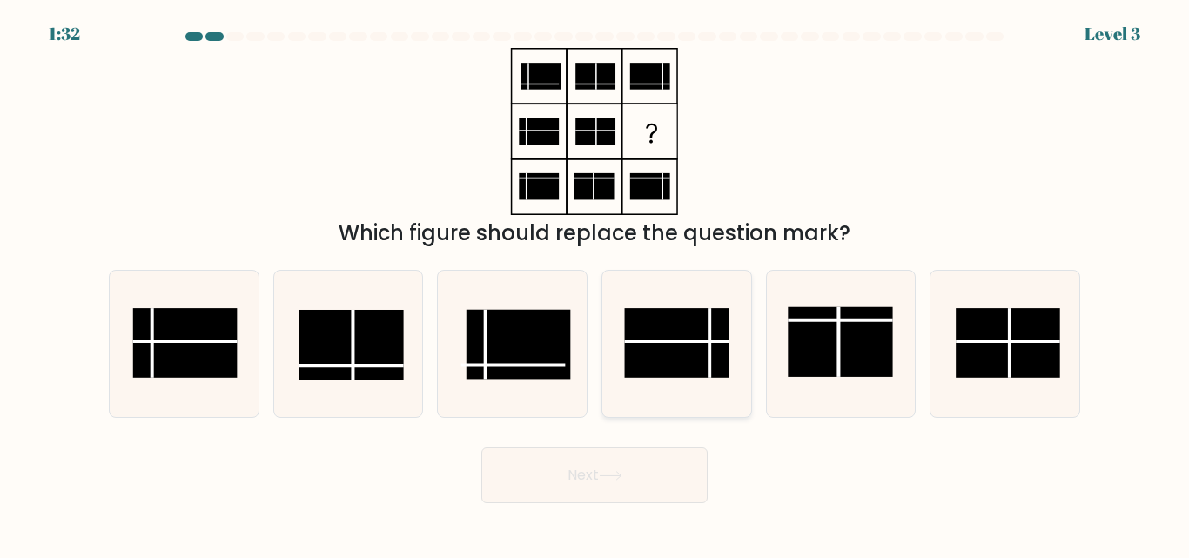
click at [667, 364] on rect at bounding box center [676, 344] width 104 height 70
click at [596, 284] on input "d." at bounding box center [595, 281] width 1 height 4
radio input "true"
click at [629, 461] on button "Next" at bounding box center [594, 476] width 226 height 56
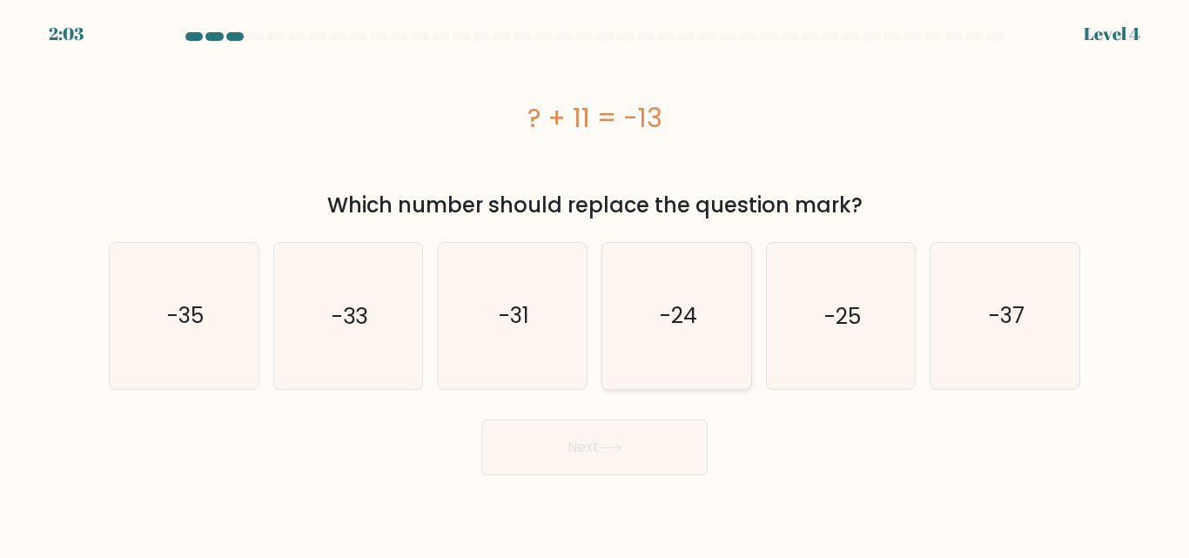
click at [666, 324] on text "-24" at bounding box center [677, 315] width 37 height 30
click at [596, 284] on input "d. -24" at bounding box center [595, 281] width 1 height 4
radio input "true"
click at [597, 453] on button "Next" at bounding box center [594, 448] width 226 height 56
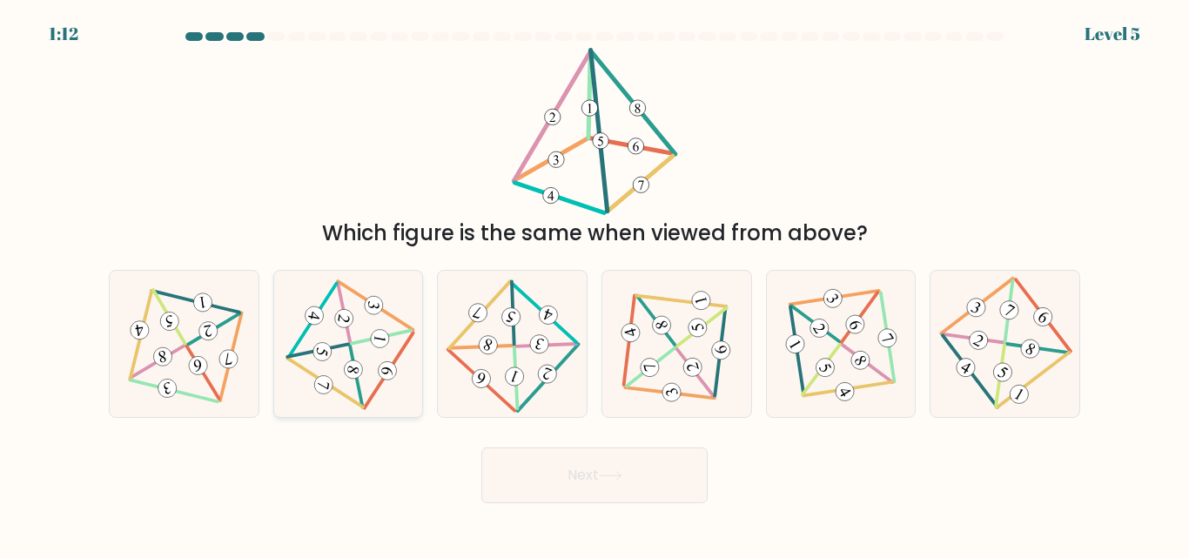
click at [394, 323] on icon at bounding box center [348, 344] width 119 height 117
click at [595, 284] on input "b." at bounding box center [595, 281] width 1 height 4
radio input "true"
click at [558, 481] on button "Next" at bounding box center [594, 476] width 226 height 56
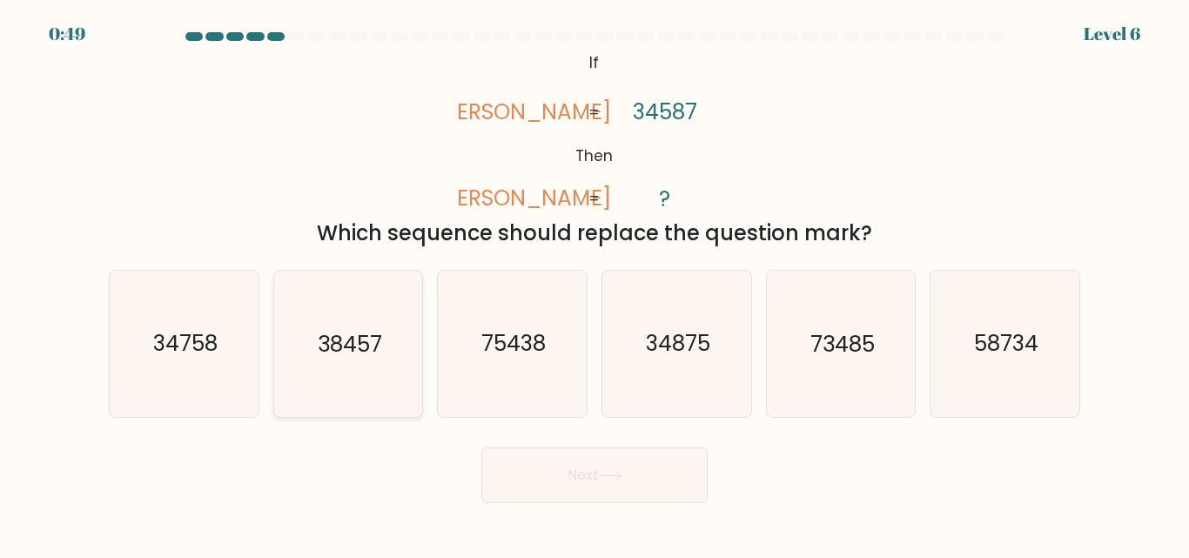
click at [362, 353] on text "38457" at bounding box center [350, 344] width 64 height 30
click at [595, 284] on input "b. 38457" at bounding box center [595, 281] width 1 height 4
radio input "true"
click at [589, 488] on button "Next" at bounding box center [594, 476] width 226 height 56
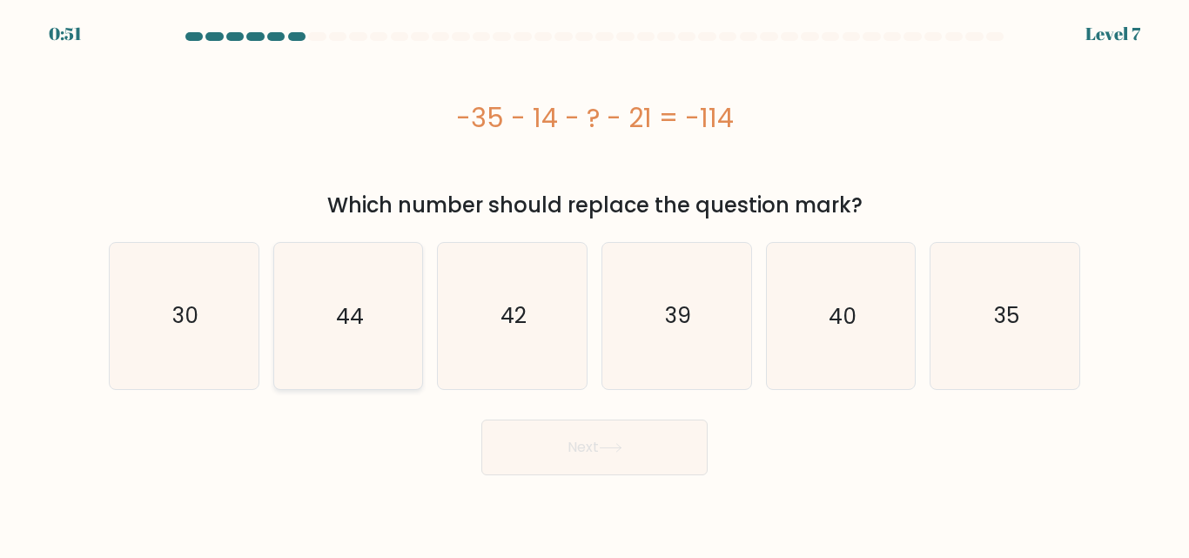
click at [361, 302] on text "44" at bounding box center [350, 315] width 28 height 30
click at [595, 284] on input "b. 44" at bounding box center [595, 281] width 1 height 4
radio input "true"
click at [542, 446] on button "Next" at bounding box center [594, 448] width 226 height 56
click at [573, 438] on button "Next" at bounding box center [594, 448] width 226 height 56
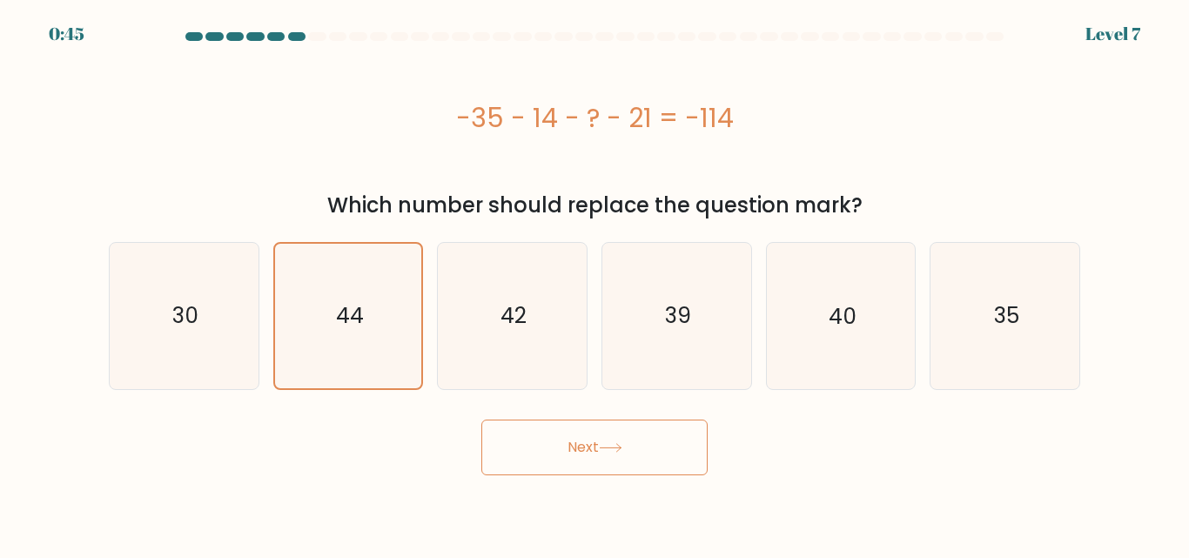
click at [573, 438] on button "Next" at bounding box center [594, 448] width 226 height 56
click at [591, 441] on button "Next" at bounding box center [594, 448] width 226 height 56
click at [461, 313] on icon "42" at bounding box center [512, 315] width 145 height 145
click at [595, 284] on input "c. 42" at bounding box center [595, 281] width 1 height 4
radio input "true"
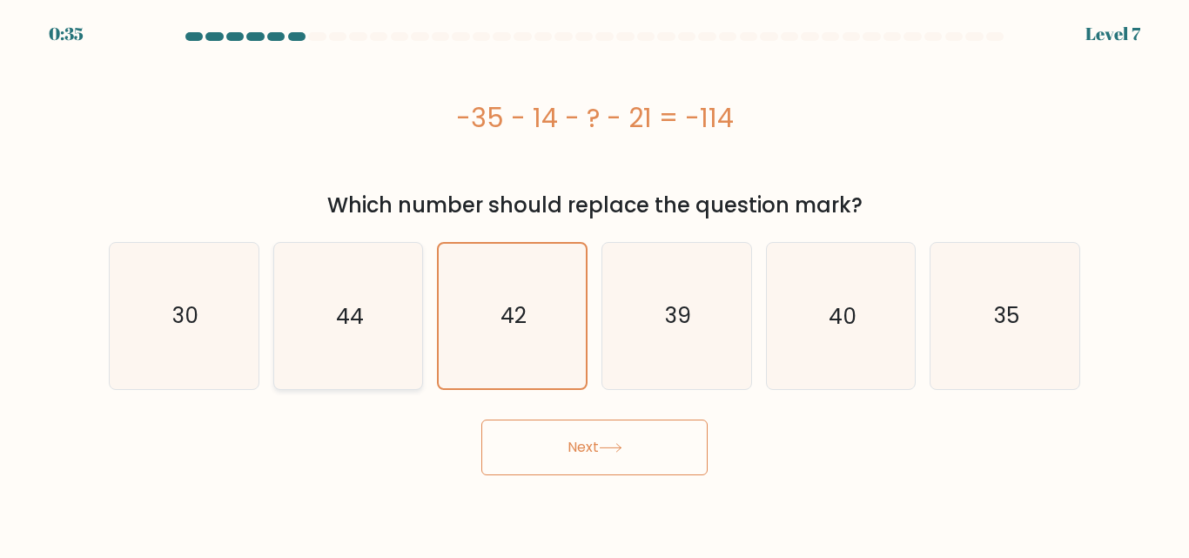
click at [397, 312] on icon "44" at bounding box center [347, 315] width 145 height 145
click at [595, 284] on input "b. 44" at bounding box center [595, 281] width 1 height 4
radio input "true"
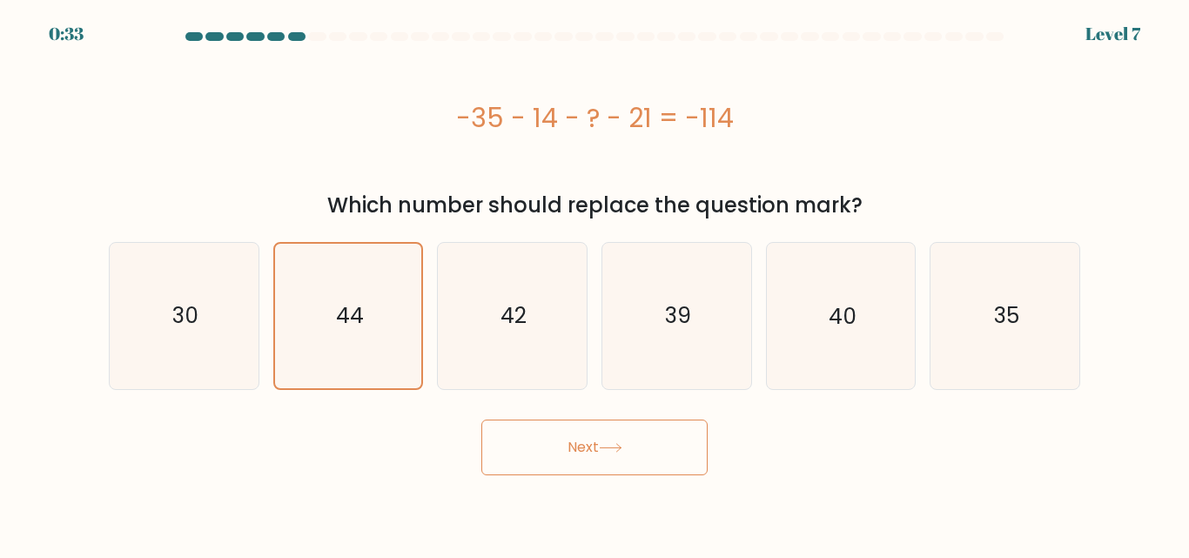
click at [629, 443] on button "Next" at bounding box center [594, 448] width 226 height 56
click at [589, 443] on button "Next" at bounding box center [594, 448] width 226 height 56
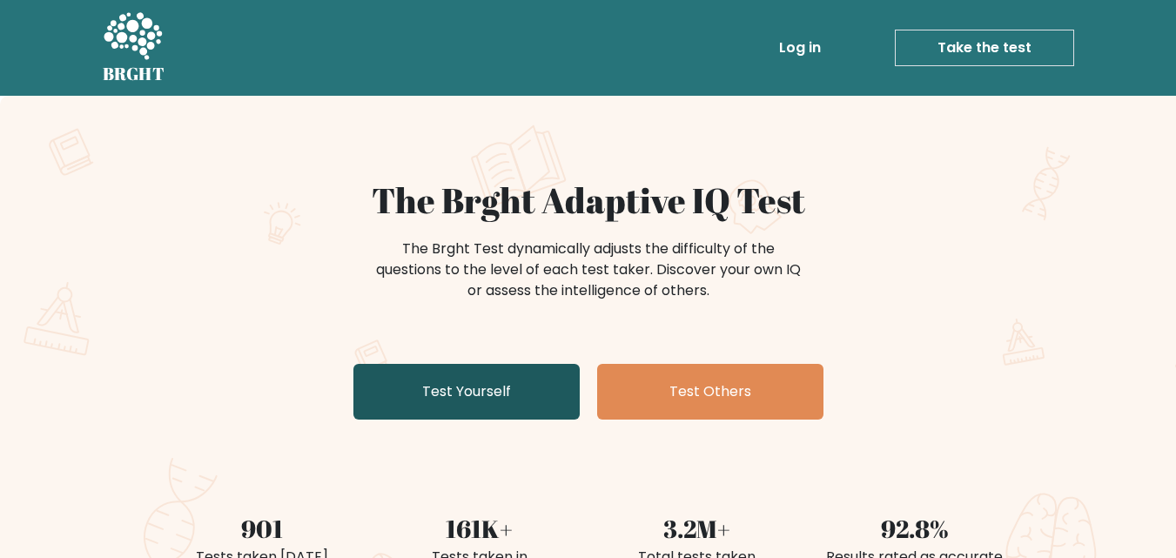
click at [458, 399] on link "Test Yourself" at bounding box center [466, 392] width 226 height 56
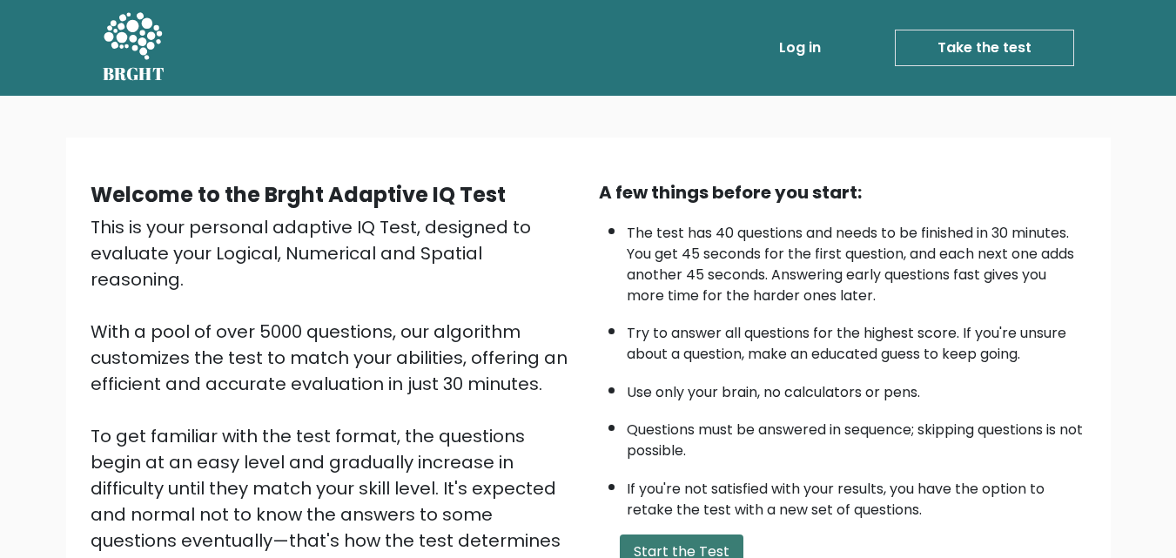
click at [684, 548] on button "Start the Test" at bounding box center [682, 552] width 124 height 35
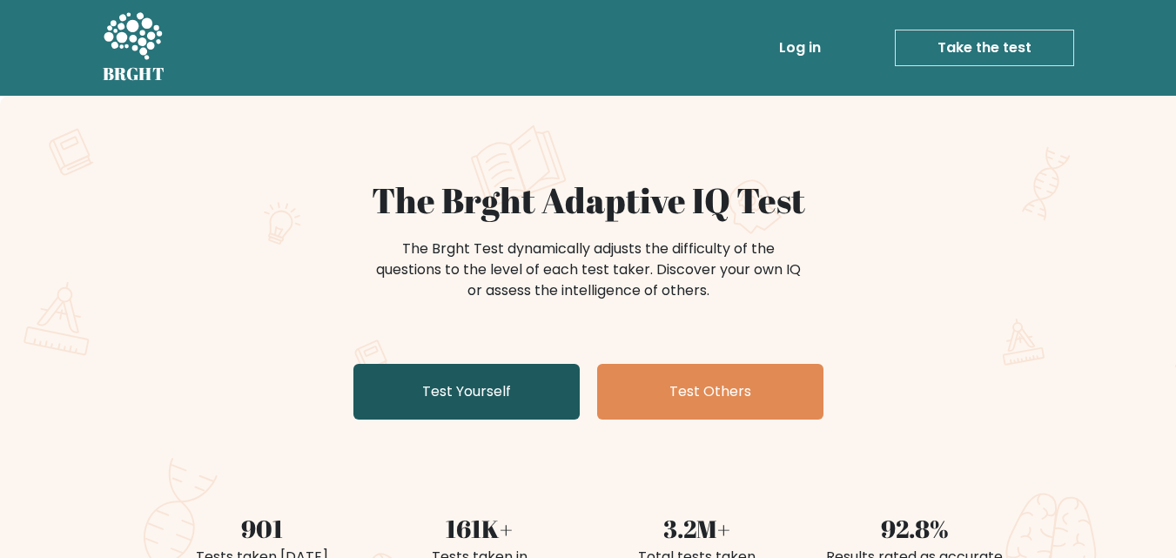
click at [470, 401] on link "Test Yourself" at bounding box center [466, 392] width 226 height 56
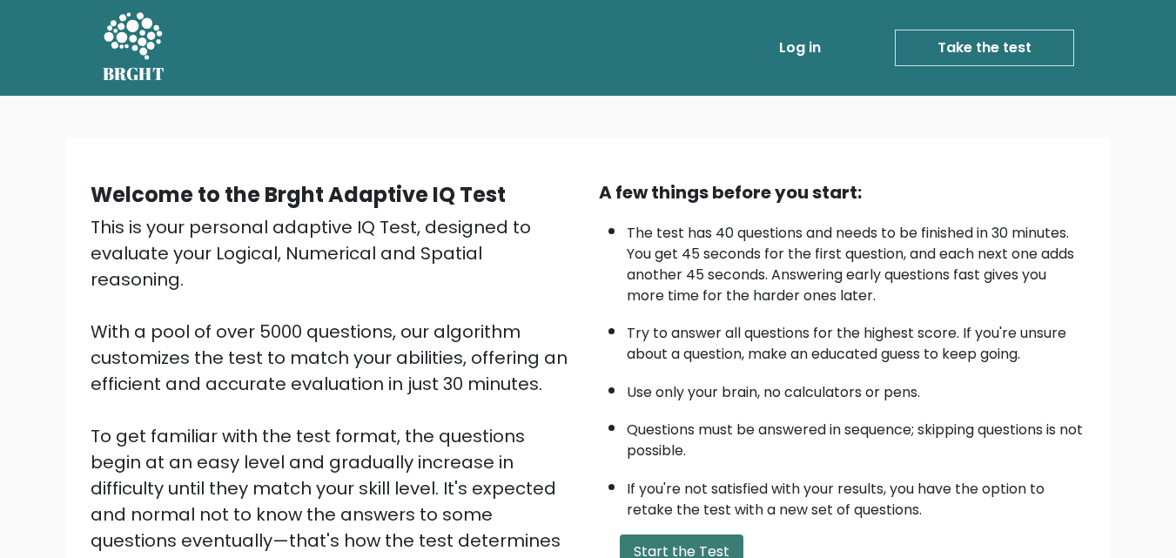
click at [664, 549] on button "Start the Test" at bounding box center [682, 552] width 124 height 35
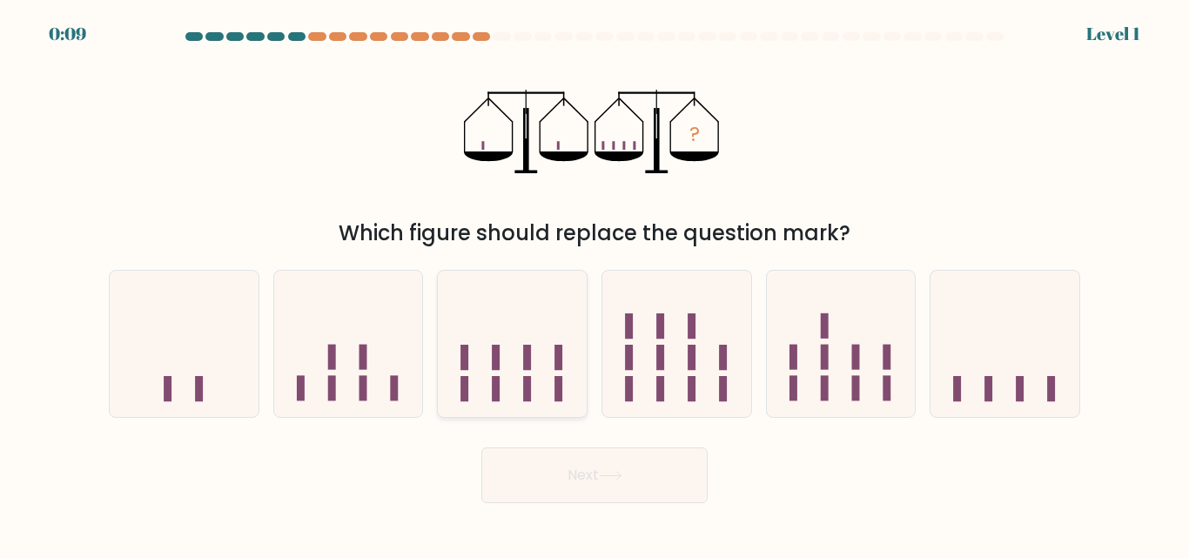
click at [498, 329] on icon at bounding box center [512, 343] width 149 height 123
click at [595, 284] on input "c." at bounding box center [595, 281] width 1 height 4
radio input "true"
click at [595, 478] on button "Next" at bounding box center [594, 476] width 226 height 56
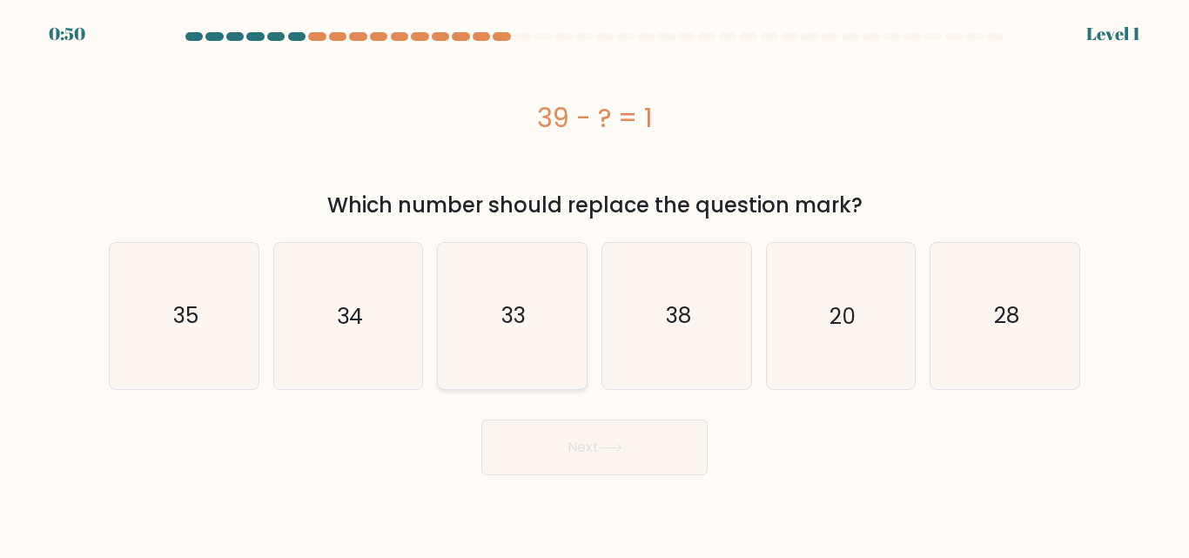
click at [529, 294] on icon "33" at bounding box center [512, 315] width 145 height 145
click at [595, 284] on input "c. 33" at bounding box center [595, 281] width 1 height 4
radio input "true"
click at [574, 464] on button "Next" at bounding box center [594, 448] width 226 height 56
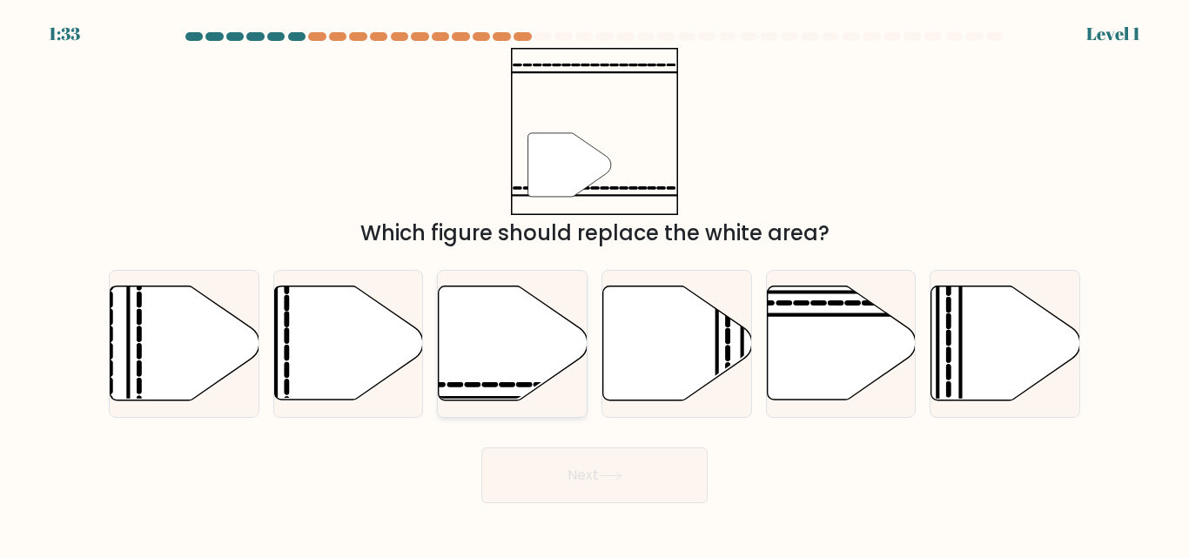
click at [512, 347] on icon at bounding box center [513, 343] width 149 height 114
click at [595, 284] on input "c." at bounding box center [595, 281] width 1 height 4
radio input "true"
click at [550, 468] on button "Next" at bounding box center [594, 476] width 226 height 56
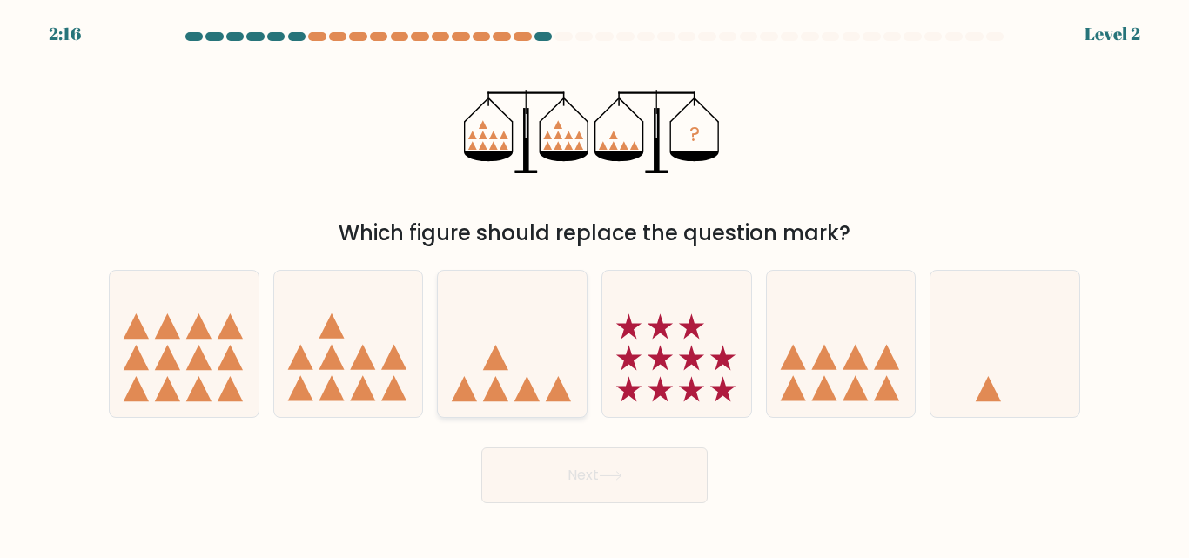
click at [508, 286] on icon at bounding box center [512, 343] width 149 height 123
click at [595, 284] on input "c." at bounding box center [595, 281] width 1 height 4
radio input "true"
click at [554, 488] on button "Next" at bounding box center [594, 476] width 226 height 56
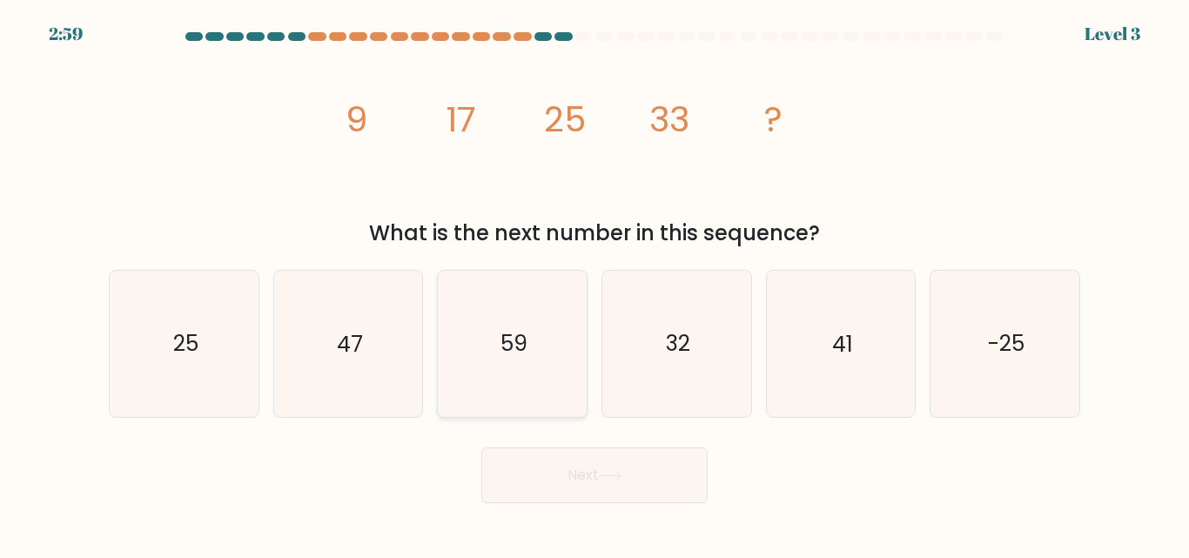
click at [521, 311] on icon "59" at bounding box center [512, 343] width 145 height 145
click at [595, 284] on input "c. 59" at bounding box center [595, 281] width 1 height 4
radio input "true"
click at [542, 455] on button "Next" at bounding box center [594, 476] width 226 height 56
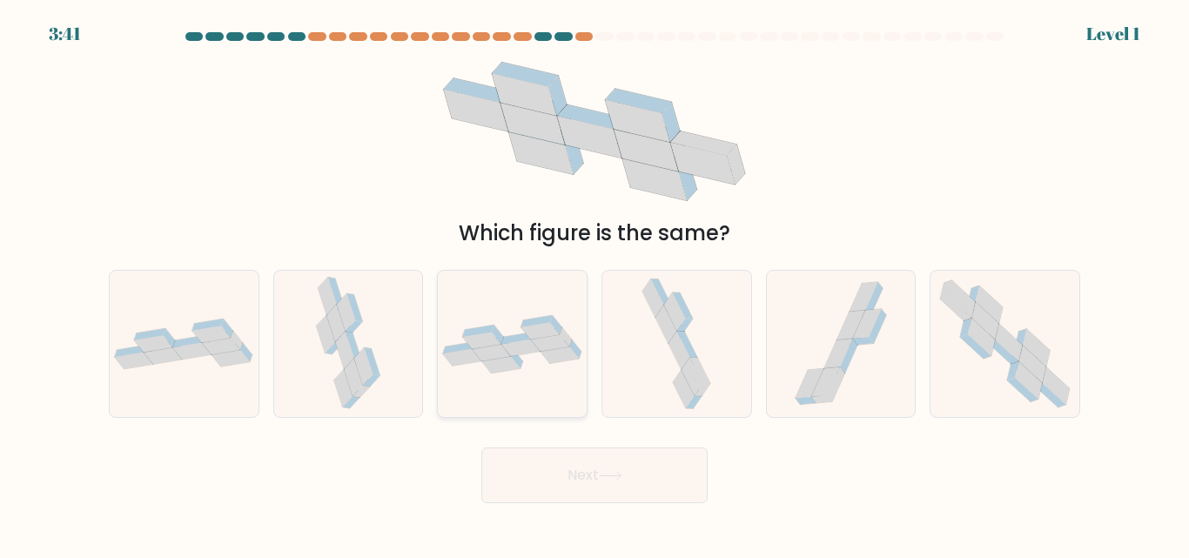
click at [545, 381] on div at bounding box center [512, 343] width 151 height 147
click at [595, 284] on input "c." at bounding box center [595, 281] width 1 height 4
radio input "true"
click at [568, 485] on button "Next" at bounding box center [594, 476] width 226 height 56
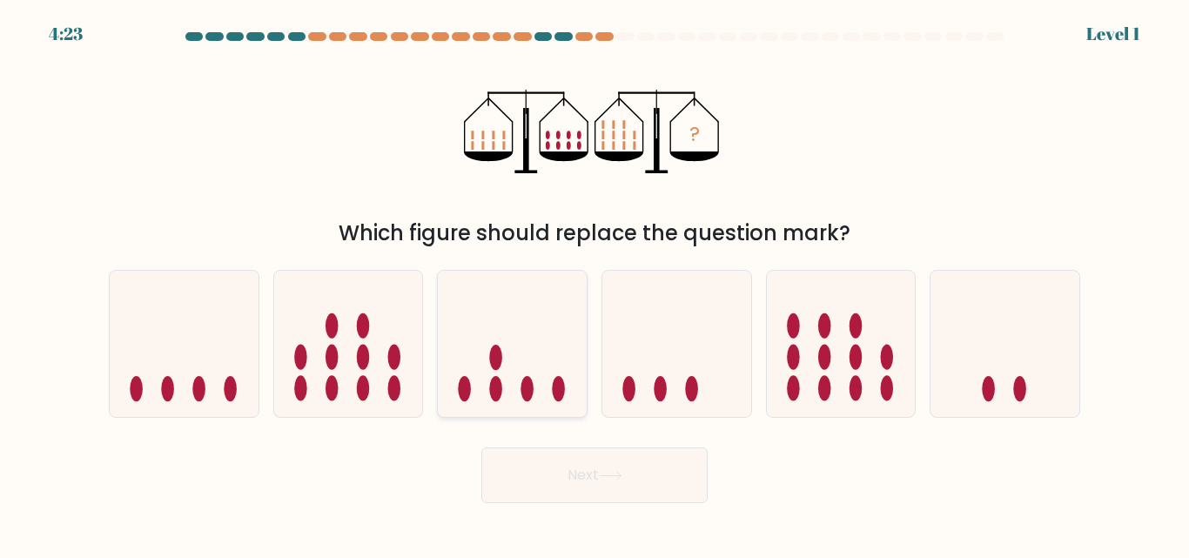
click at [508, 325] on icon at bounding box center [512, 343] width 149 height 123
click at [595, 284] on input "c." at bounding box center [595, 281] width 1 height 4
radio input "true"
click at [533, 454] on button "Next" at bounding box center [594, 476] width 226 height 56
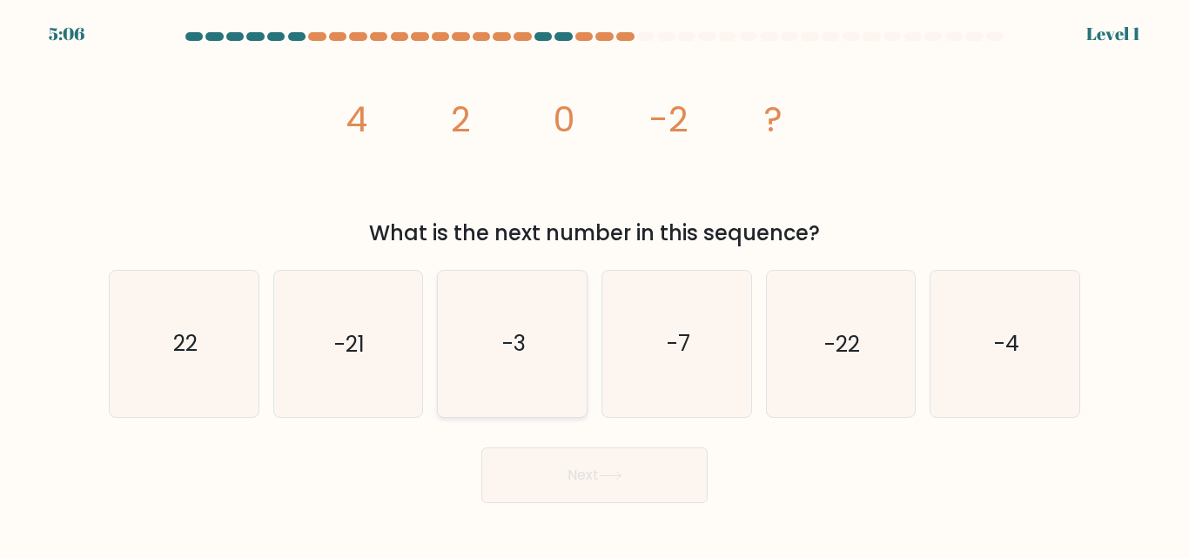
click at [519, 380] on icon "-3" at bounding box center [512, 343] width 145 height 145
click at [595, 284] on input "c. -3" at bounding box center [595, 281] width 1 height 4
radio input "true"
click at [528, 452] on button "Next" at bounding box center [594, 476] width 226 height 56
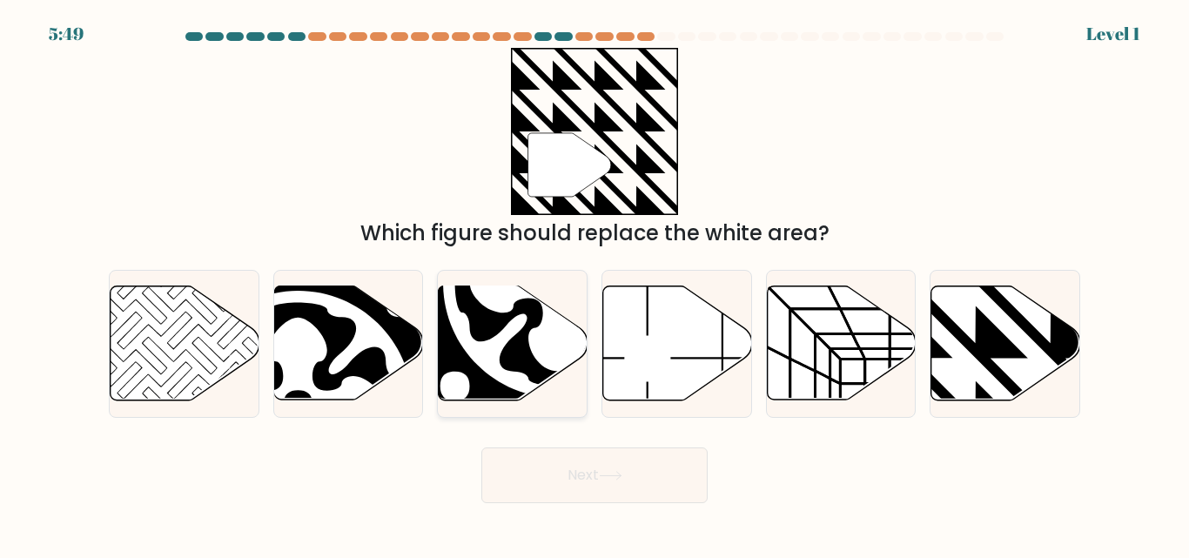
click at [515, 337] on icon at bounding box center [557, 283] width 205 height 205
click at [595, 284] on input "c." at bounding box center [595, 281] width 1 height 4
radio input "true"
click at [529, 468] on button "Next" at bounding box center [594, 476] width 226 height 56
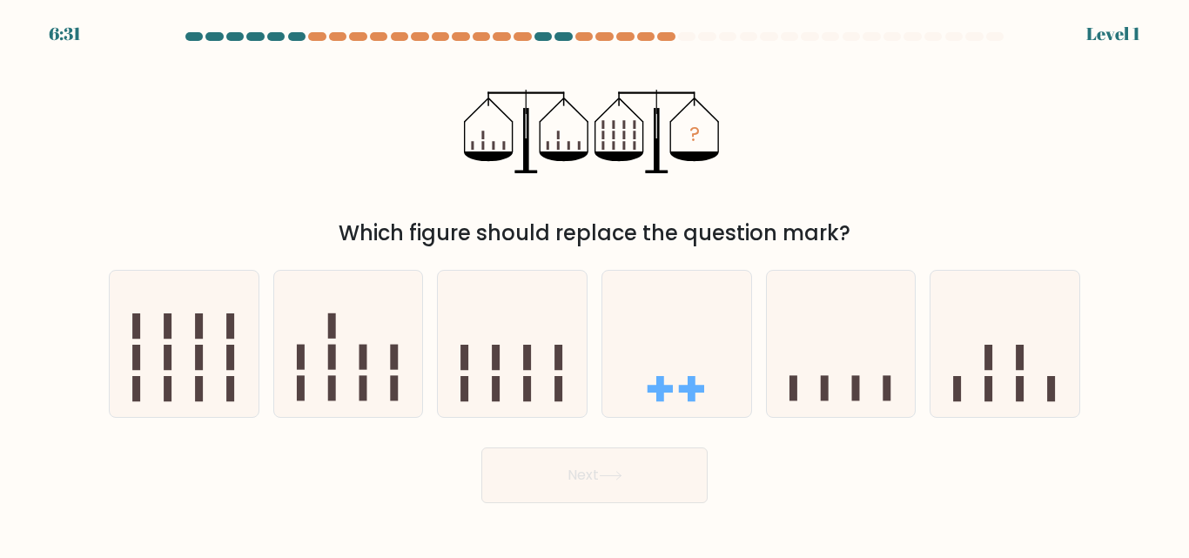
drag, startPoint x: 507, startPoint y: 373, endPoint x: 524, endPoint y: 504, distance: 132.6
click at [524, 504] on body "6:31 Level 1" at bounding box center [594, 279] width 1189 height 558
click at [519, 388] on icon at bounding box center [512, 343] width 149 height 123
click at [595, 284] on input "c." at bounding box center [595, 281] width 1 height 4
radio input "true"
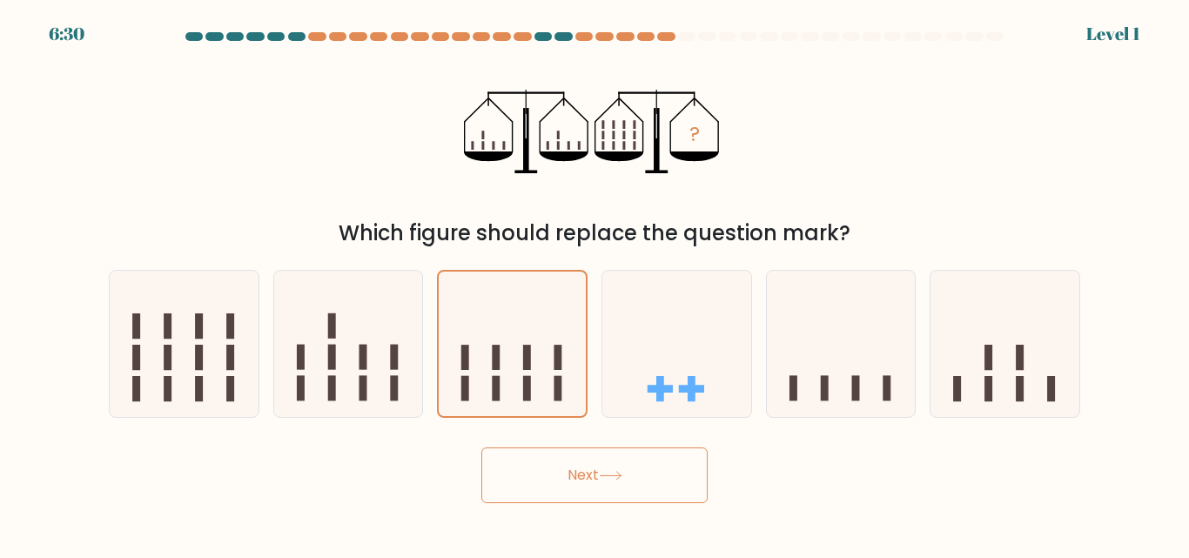
click at [534, 478] on button "Next" at bounding box center [594, 476] width 226 height 56
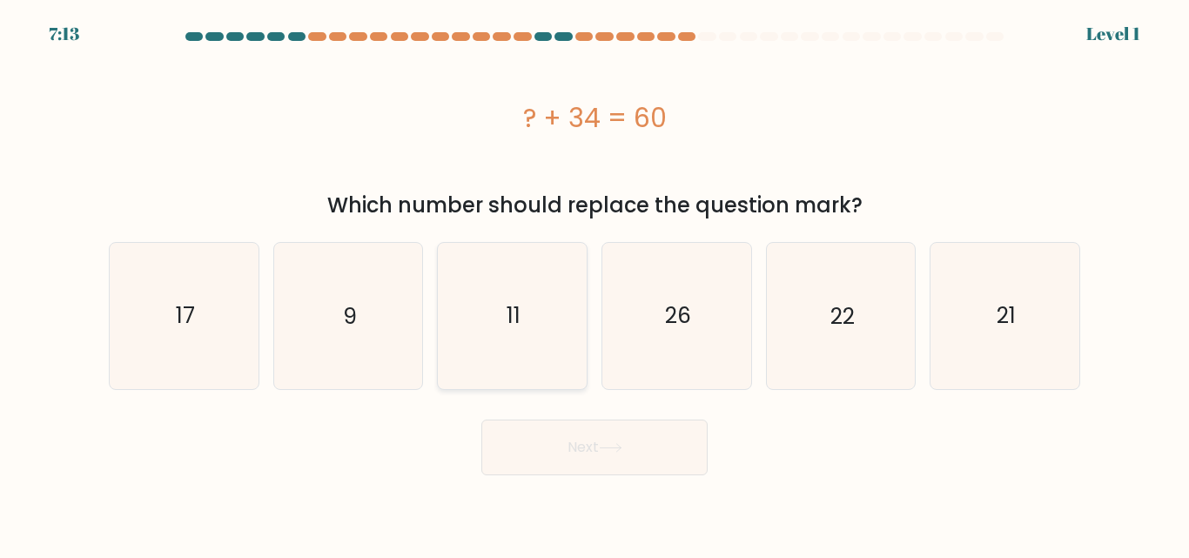
click at [530, 352] on icon "11" at bounding box center [512, 315] width 145 height 145
click at [595, 284] on input "c. 11" at bounding box center [595, 281] width 1 height 4
radio input "true"
click at [541, 448] on button "Next" at bounding box center [594, 448] width 226 height 56
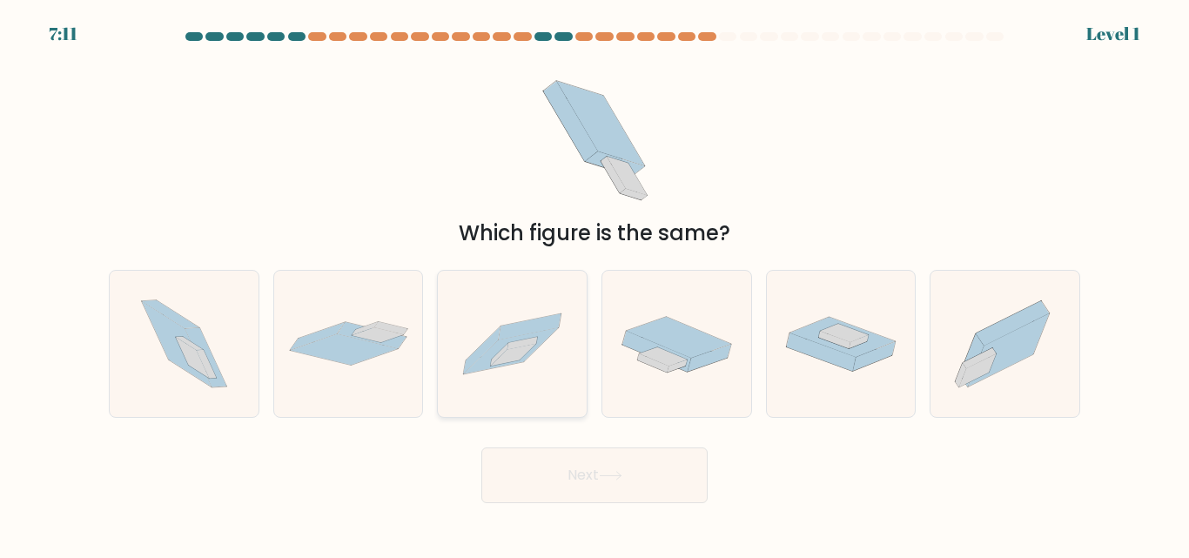
click at [532, 277] on div at bounding box center [512, 343] width 151 height 147
click at [595, 279] on input "c." at bounding box center [595, 281] width 1 height 4
radio input "true"
click at [545, 473] on button "Next" at bounding box center [594, 476] width 226 height 56
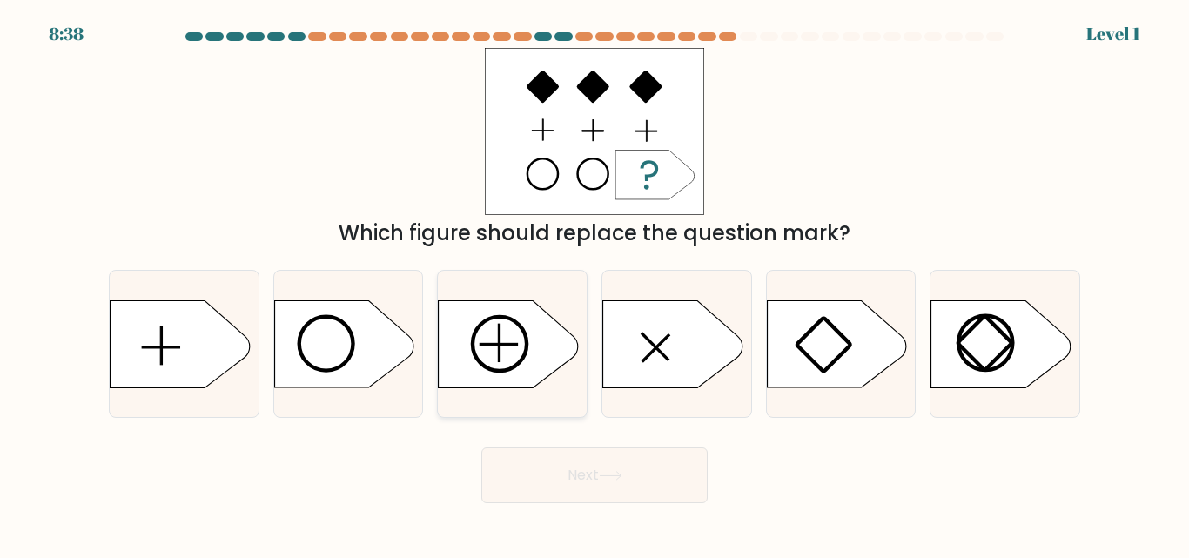
click at [541, 335] on icon at bounding box center [508, 343] width 139 height 87
click at [595, 284] on input "c." at bounding box center [595, 281] width 1 height 4
radio input "true"
click at [558, 492] on button "Next" at bounding box center [594, 476] width 226 height 56
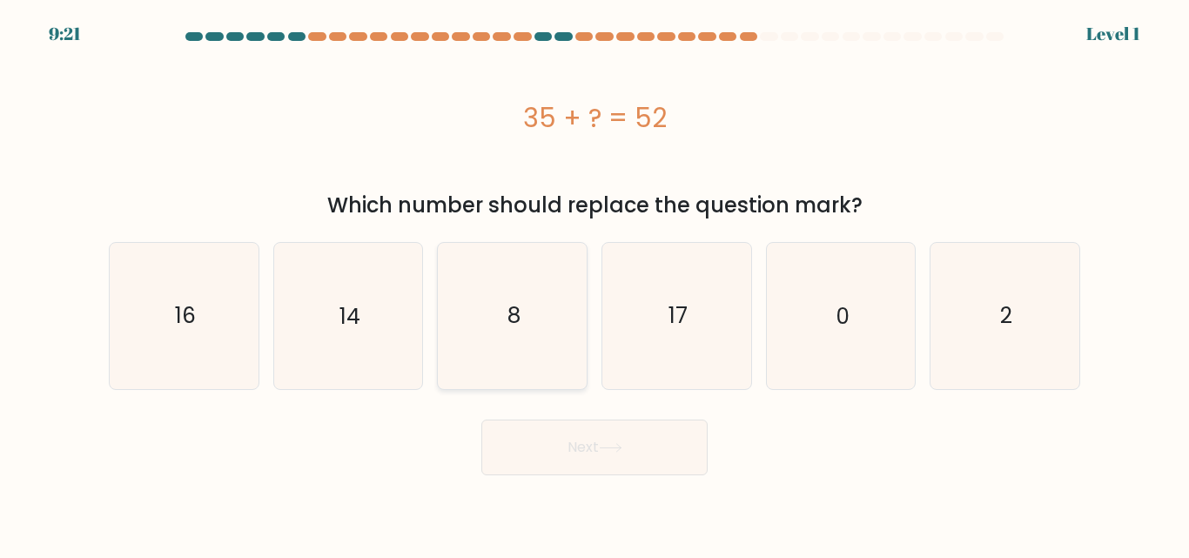
click at [526, 358] on icon "8" at bounding box center [512, 315] width 145 height 145
click at [595, 284] on input "c. 8" at bounding box center [595, 281] width 1 height 4
radio input "true"
click at [532, 450] on button "Next" at bounding box center [594, 448] width 226 height 56
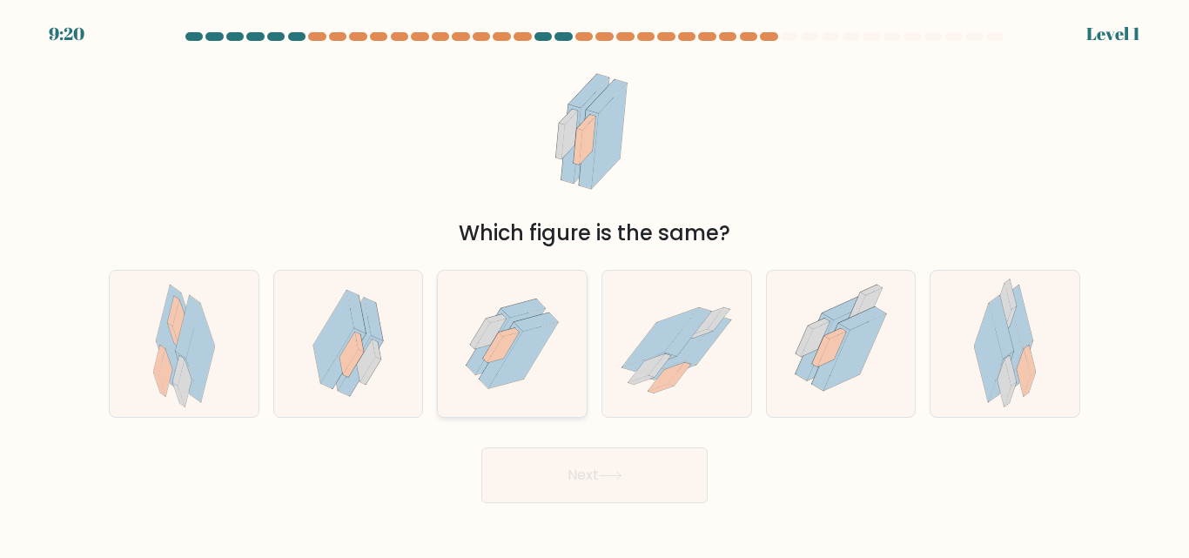
click at [523, 346] on icon at bounding box center [524, 355] width 70 height 65
click at [595, 284] on input "c." at bounding box center [595, 281] width 1 height 4
radio input "true"
click at [530, 495] on button "Next" at bounding box center [594, 476] width 226 height 56
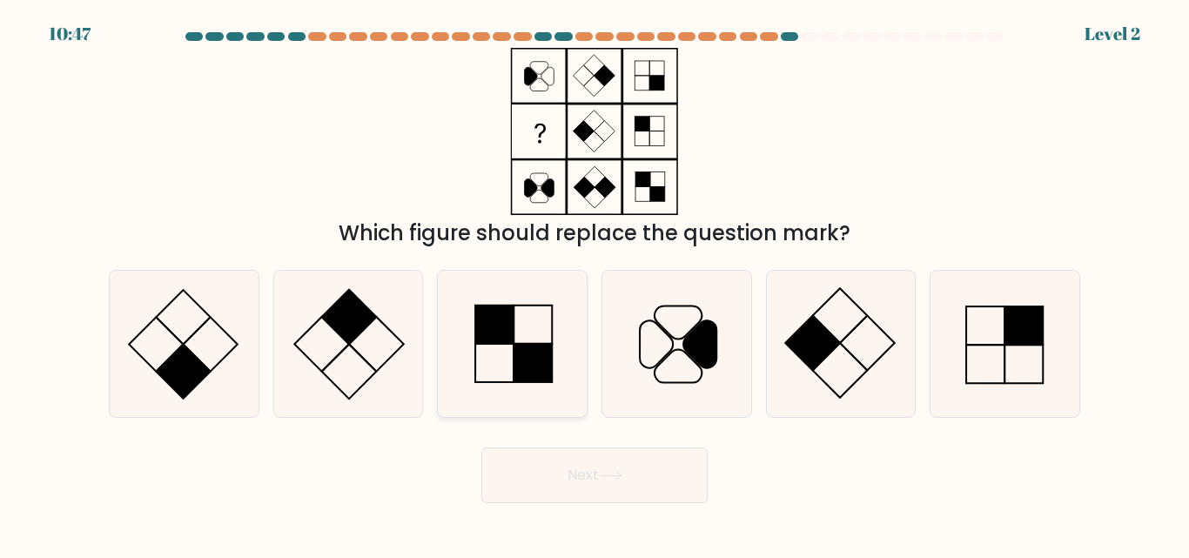
click at [515, 363] on rect at bounding box center [533, 364] width 38 height 38
click at [595, 284] on input "c." at bounding box center [595, 281] width 1 height 4
radio input "true"
click at [526, 475] on button "Next" at bounding box center [594, 476] width 226 height 56
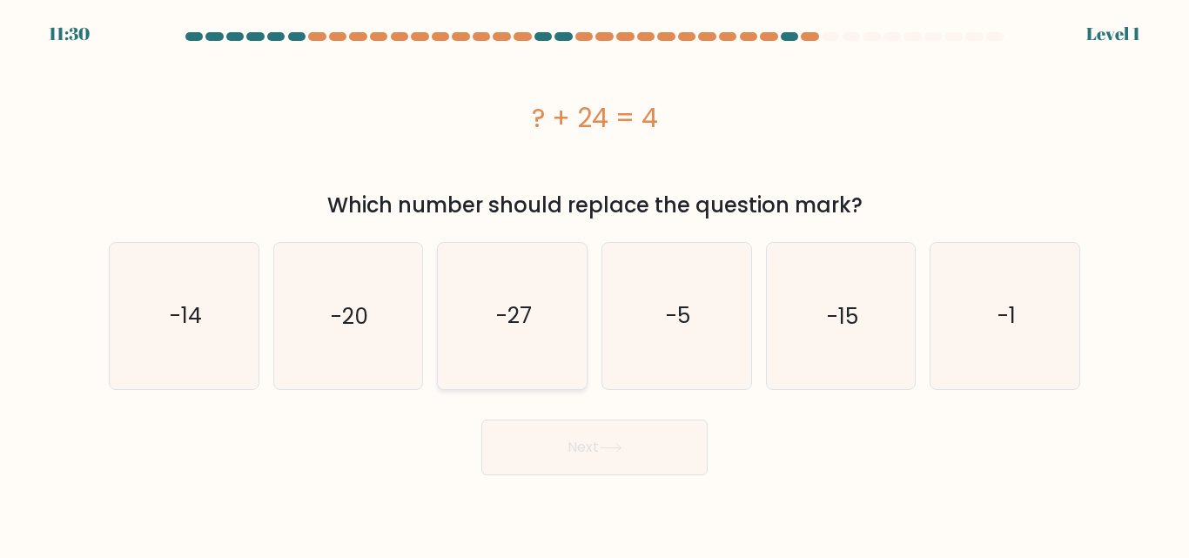
click at [518, 339] on icon "-27" at bounding box center [512, 315] width 145 height 145
click at [595, 284] on input "c. -27" at bounding box center [595, 281] width 1 height 4
radio input "true"
click at [534, 450] on button "Next" at bounding box center [594, 448] width 226 height 56
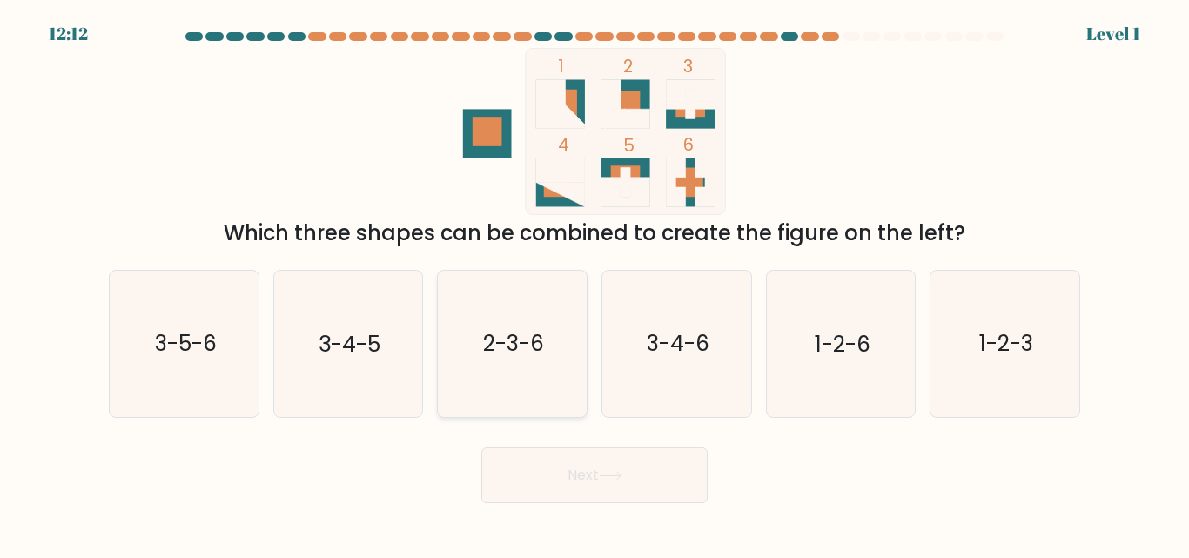
click at [532, 408] on icon "2-3-6" at bounding box center [512, 343] width 145 height 145
click at [595, 284] on input "c. 2-3-6" at bounding box center [595, 281] width 1 height 4
radio input "true"
click at [534, 479] on button "Next" at bounding box center [594, 476] width 226 height 56
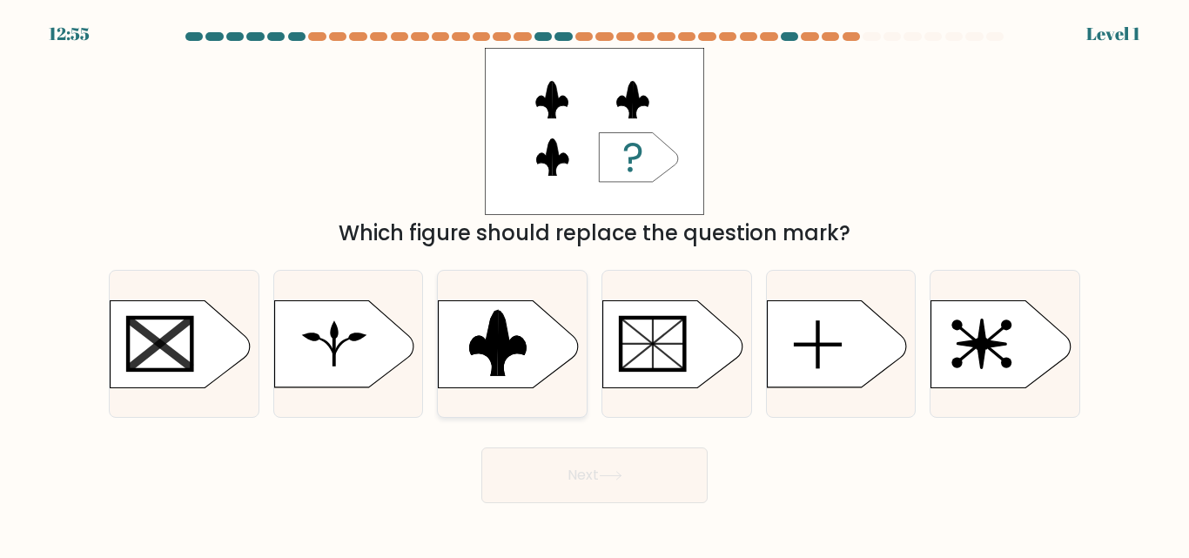
click at [513, 376] on rect at bounding box center [430, 298] width 387 height 294
click at [595, 284] on input "c." at bounding box center [595, 281] width 1 height 4
radio input "true"
click at [520, 477] on button "Next" at bounding box center [594, 476] width 226 height 56
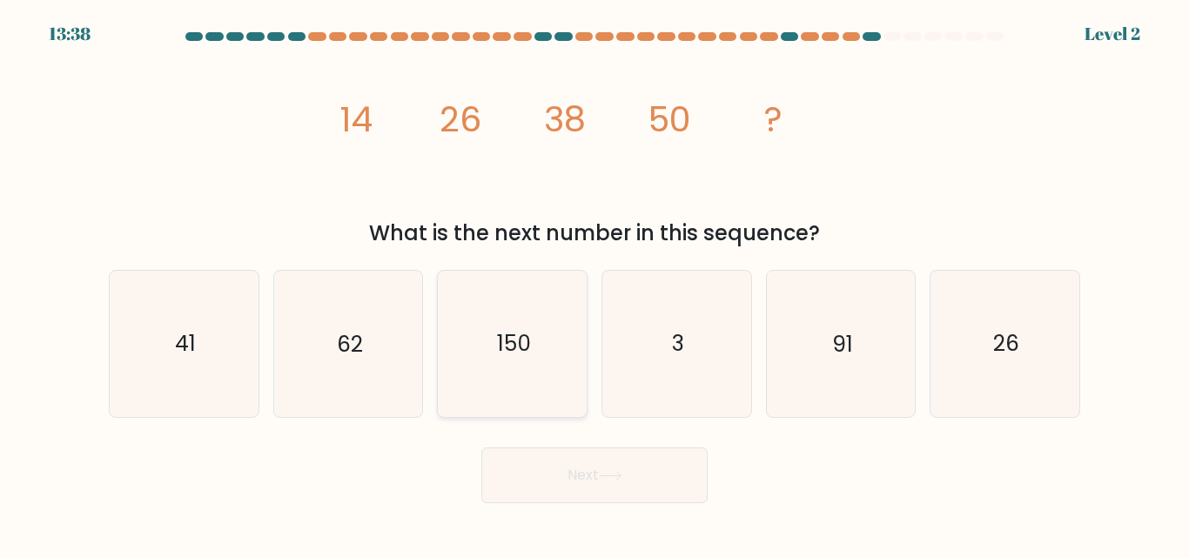
click at [509, 347] on text "150" at bounding box center [514, 344] width 34 height 30
click at [595, 284] on input "c. 150" at bounding box center [595, 281] width 1 height 4
radio input "true"
click at [534, 491] on button "Next" at bounding box center [594, 476] width 226 height 56
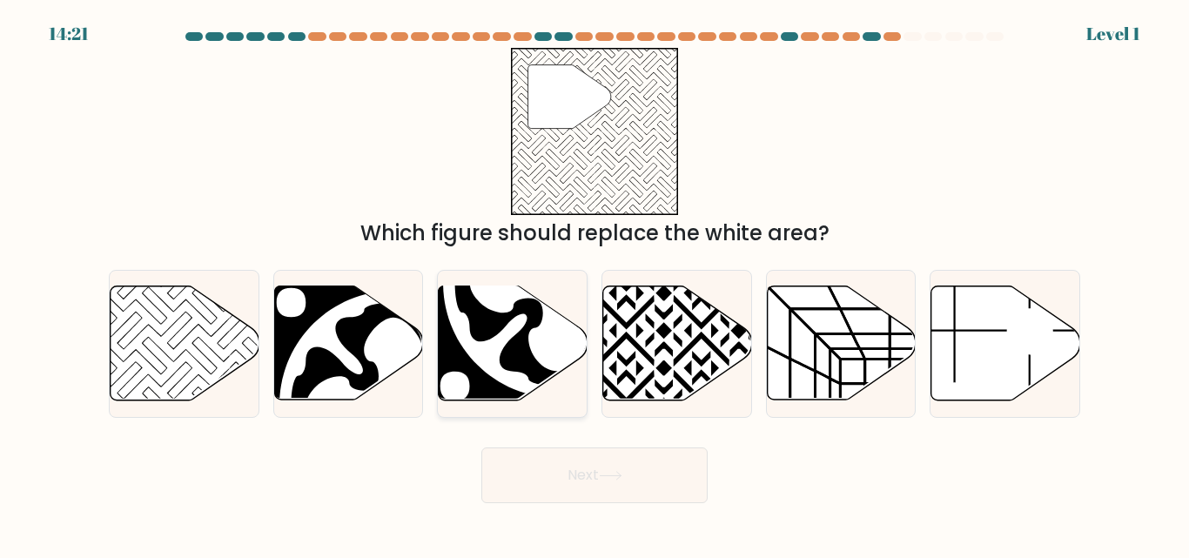
click at [512, 347] on icon at bounding box center [557, 283] width 205 height 205
click at [595, 284] on input "c." at bounding box center [595, 281] width 1 height 4
radio input "true"
click at [526, 480] on button "Next" at bounding box center [594, 476] width 226 height 56
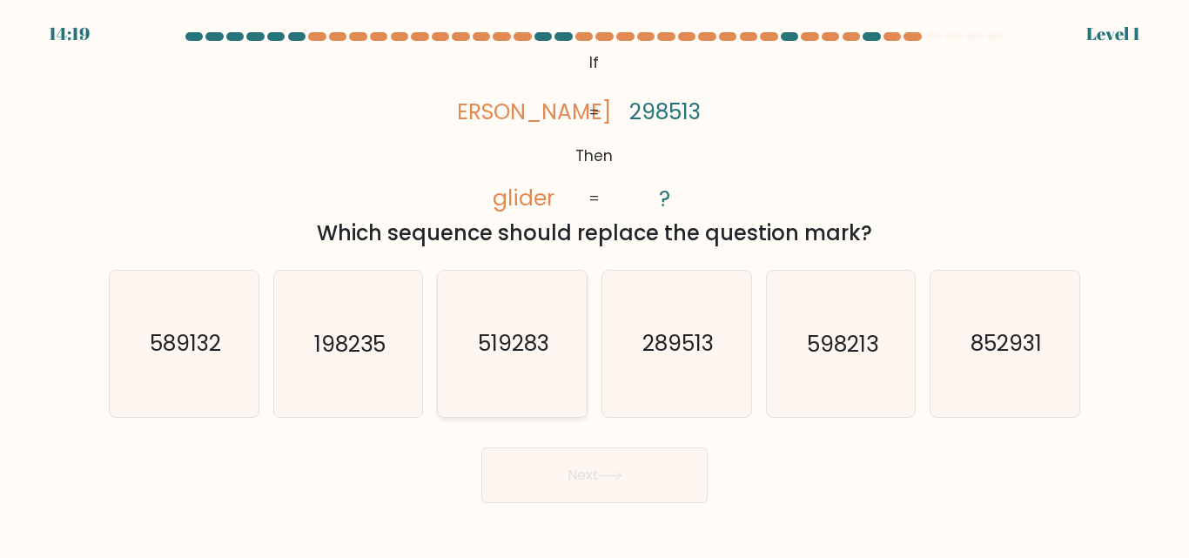
click at [511, 357] on text "519283" at bounding box center [513, 344] width 71 height 30
click at [595, 284] on input "c. 519283" at bounding box center [595, 281] width 1 height 4
radio input "true"
click at [526, 481] on button "Next" at bounding box center [594, 476] width 226 height 56
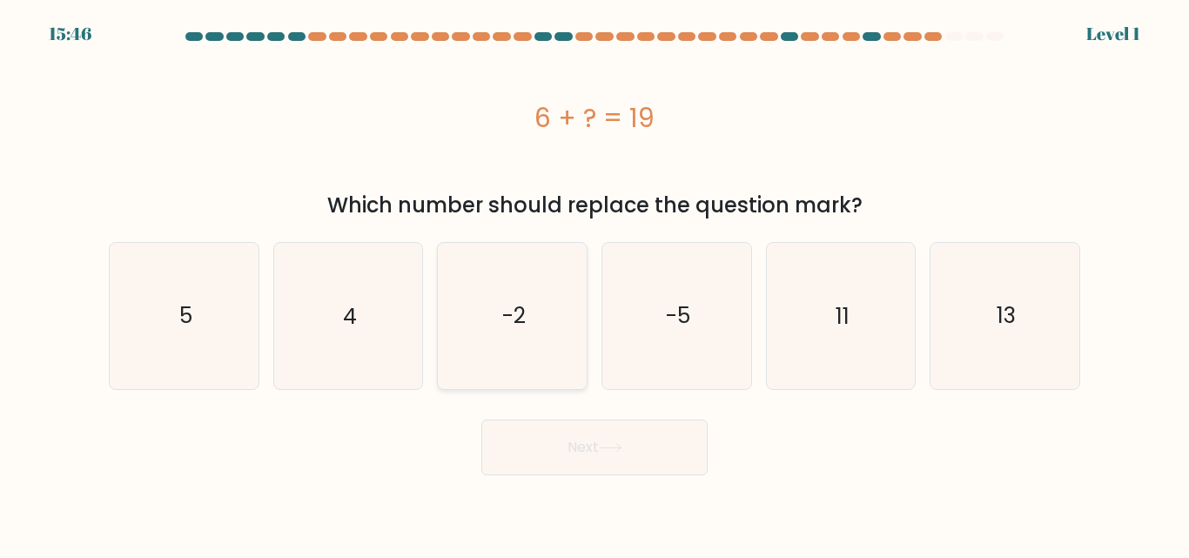
click at [491, 291] on icon "-2" at bounding box center [512, 315] width 145 height 145
click at [595, 284] on input "c. -2" at bounding box center [595, 281] width 1 height 4
radio input "true"
click at [503, 440] on button "Next" at bounding box center [594, 448] width 226 height 56
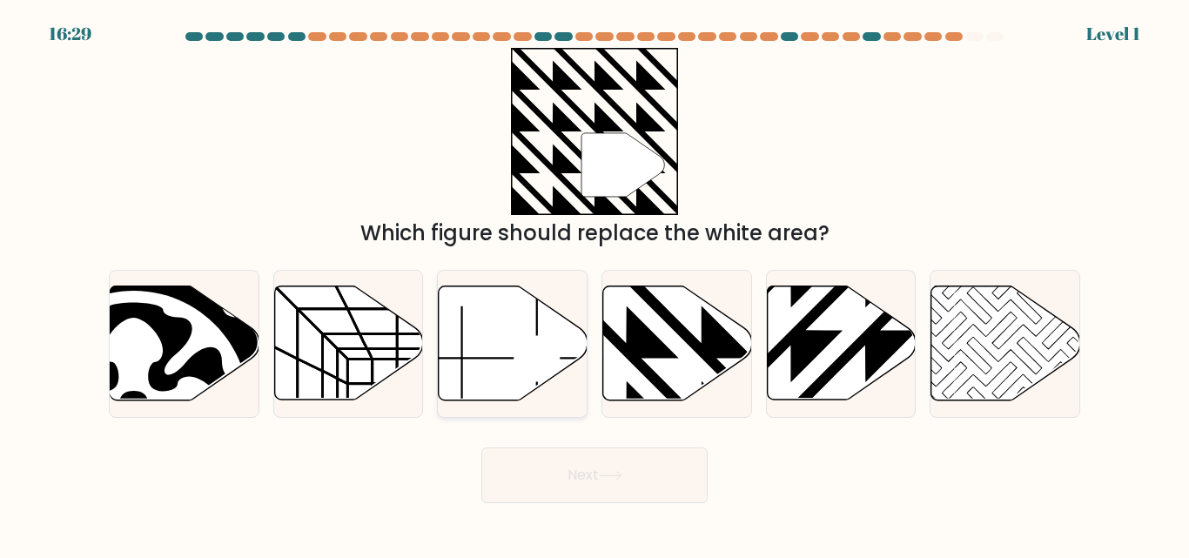
click at [497, 362] on icon at bounding box center [513, 343] width 149 height 114
click at [595, 284] on input "c." at bounding box center [595, 281] width 1 height 4
radio input "true"
click at [509, 498] on button "Next" at bounding box center [594, 476] width 226 height 56
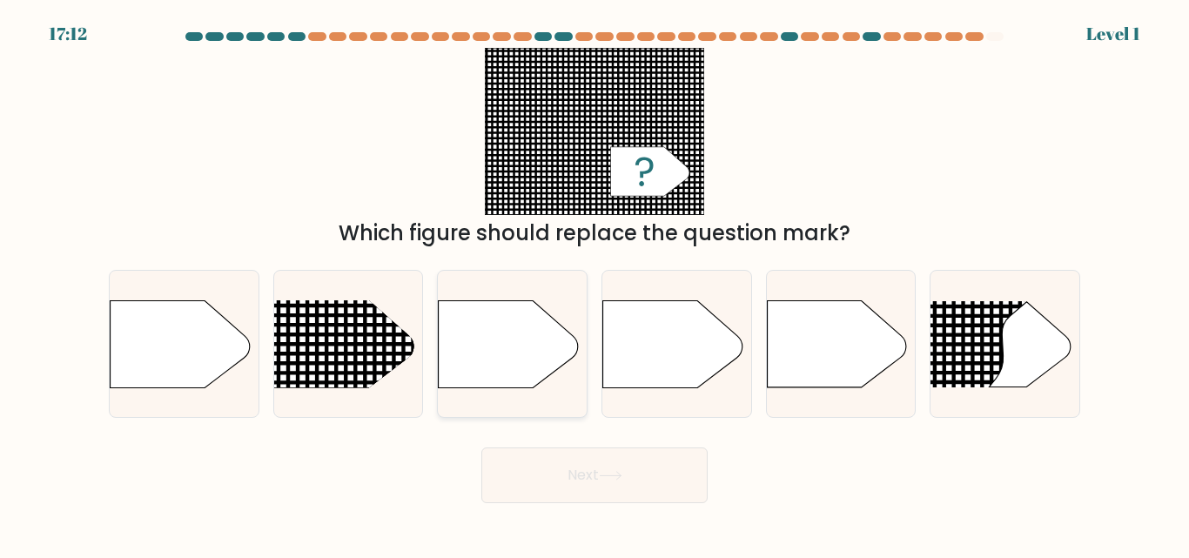
click at [506, 378] on icon at bounding box center [508, 343] width 139 height 87
click at [595, 284] on input "c." at bounding box center [595, 281] width 1 height 4
radio input "true"
click at [525, 467] on button "Next" at bounding box center [594, 476] width 226 height 56
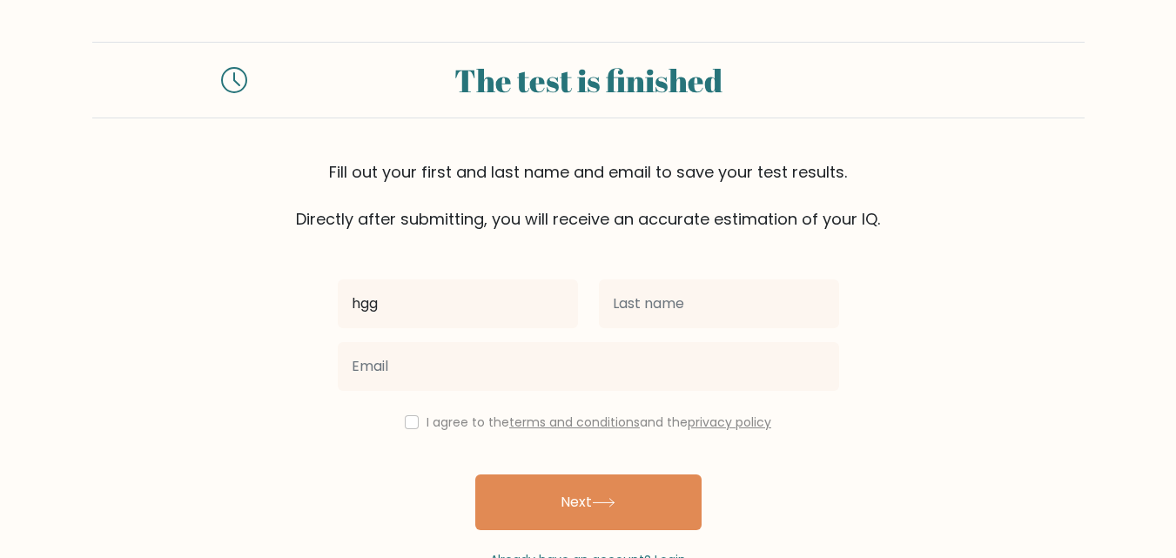
type input "hgg"
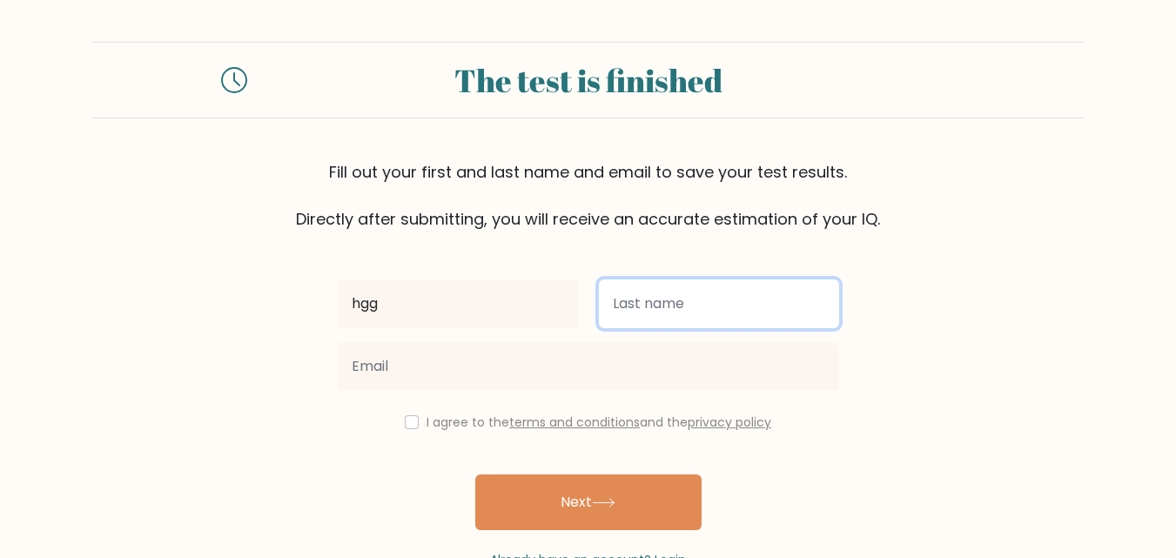
click at [623, 320] on input "text" at bounding box center [719, 303] width 240 height 49
type input "bjh"
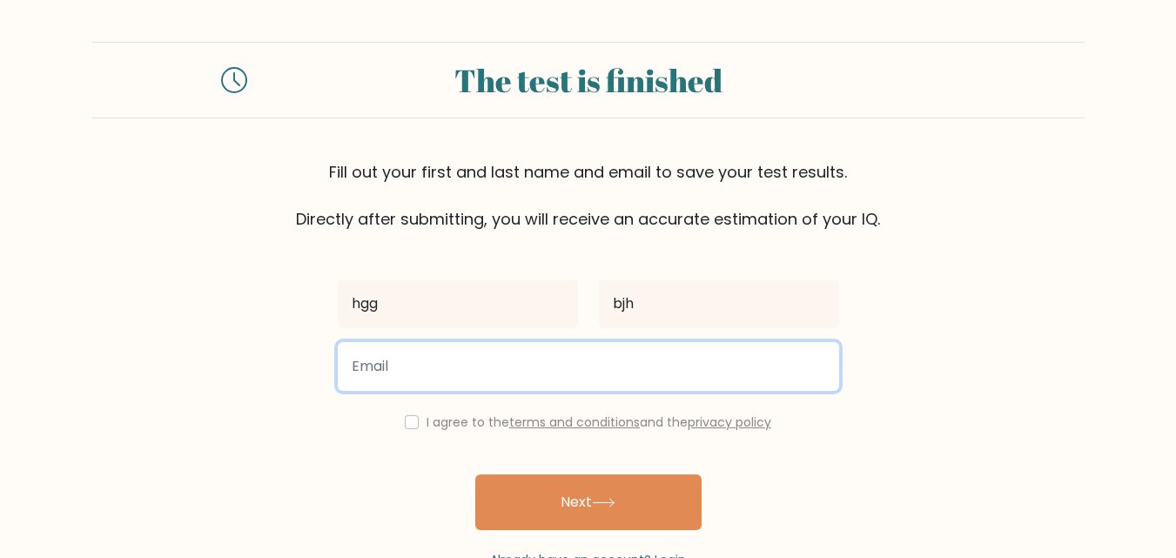
click at [577, 369] on input "email" at bounding box center [589, 366] width 502 height 49
type input "[EMAIL_ADDRESS][DOMAIN_NAME]"
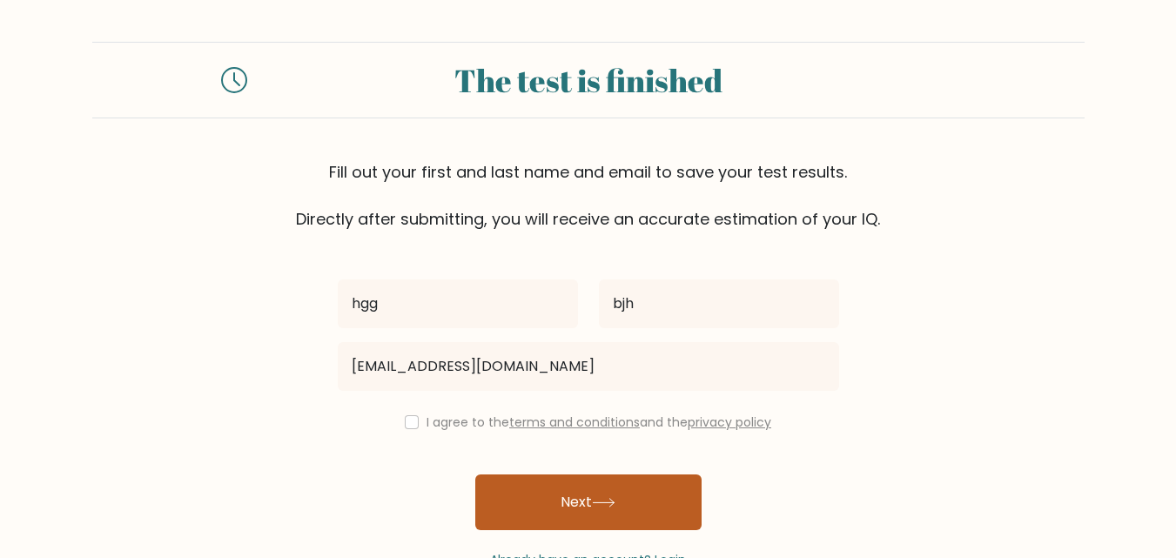
click at [552, 508] on button "Next" at bounding box center [588, 503] width 226 height 56
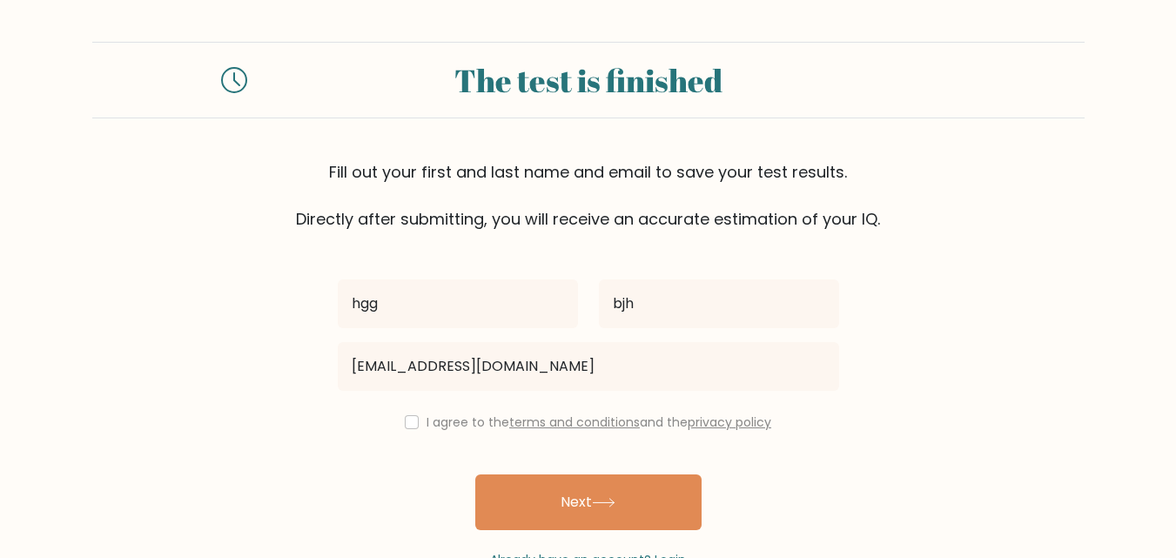
click at [416, 424] on div "I agree to the terms and conditions and the privacy policy" at bounding box center [588, 422] width 522 height 21
click at [407, 421] on input "checkbox" at bounding box center [412, 422] width 14 height 14
checkbox input "true"
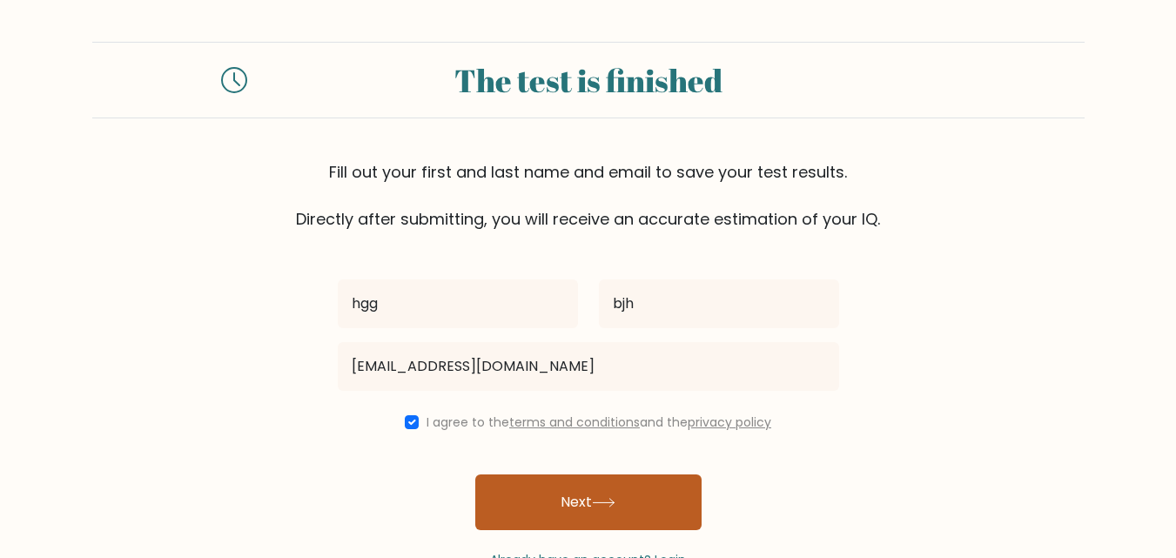
click at [518, 509] on button "Next" at bounding box center [588, 503] width 226 height 56
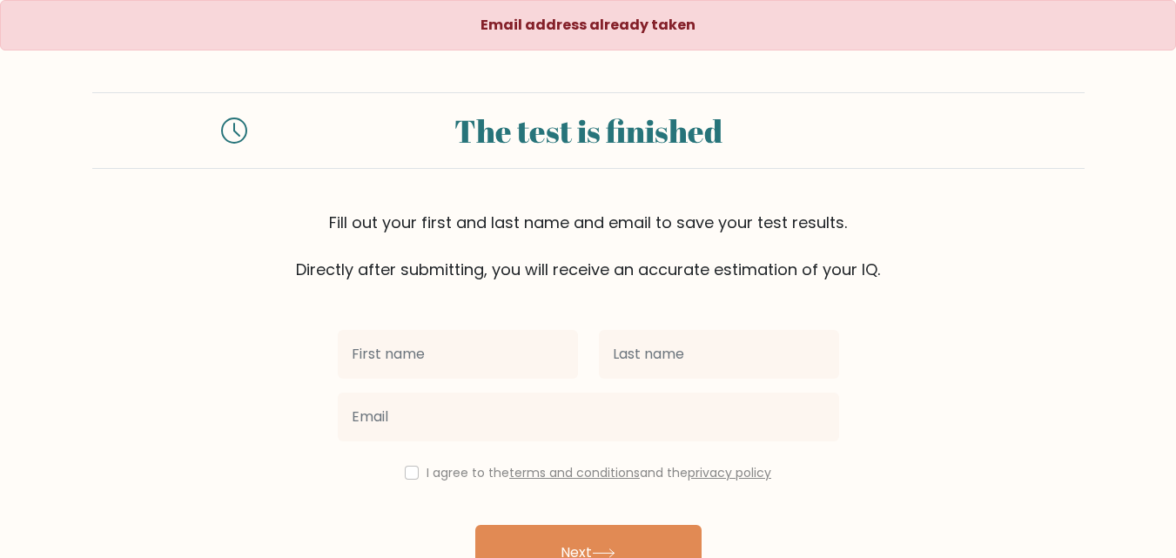
drag, startPoint x: 1175, startPoint y: 266, endPoint x: 1181, endPoint y: 316, distance: 50.0
click at [1175, 316] on html "Email address already taken The test is finished Fill out your first and last n…" at bounding box center [588, 331] width 1176 height 662
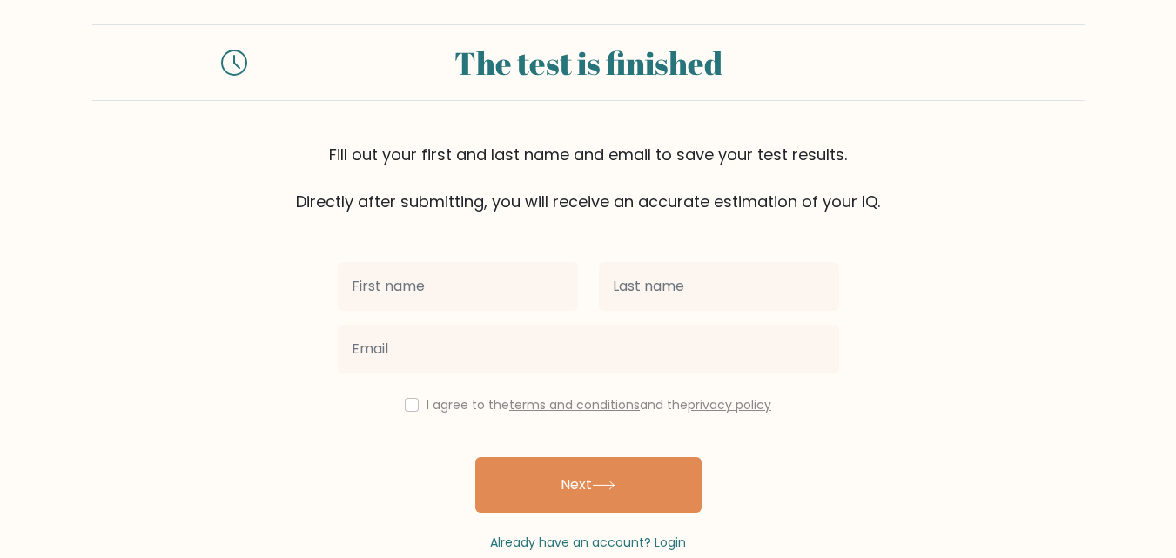
scroll to position [104, 0]
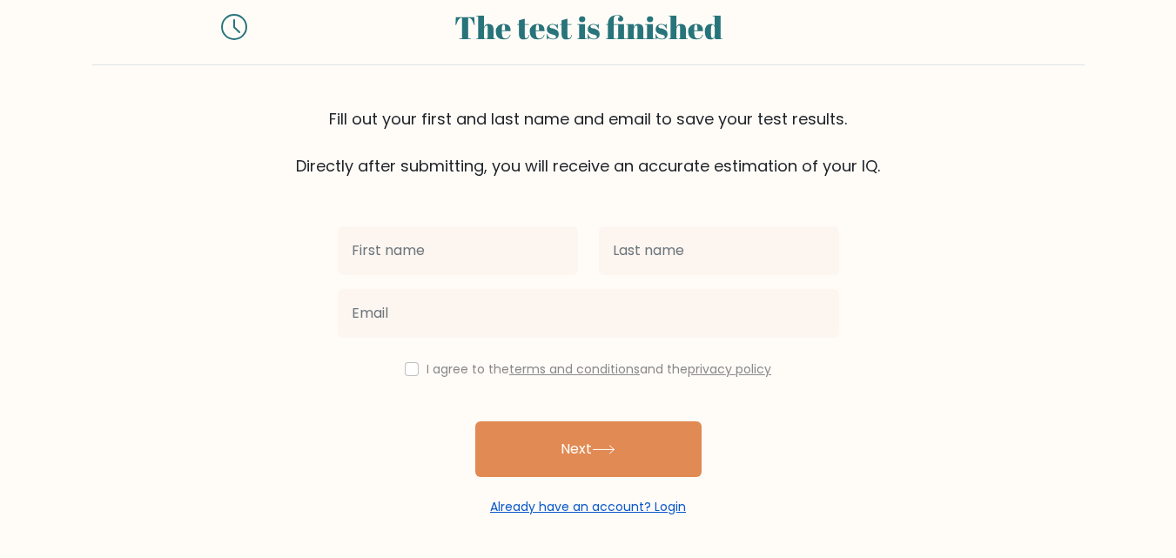
click at [591, 507] on link "Already have an account? Login" at bounding box center [588, 506] width 196 height 17
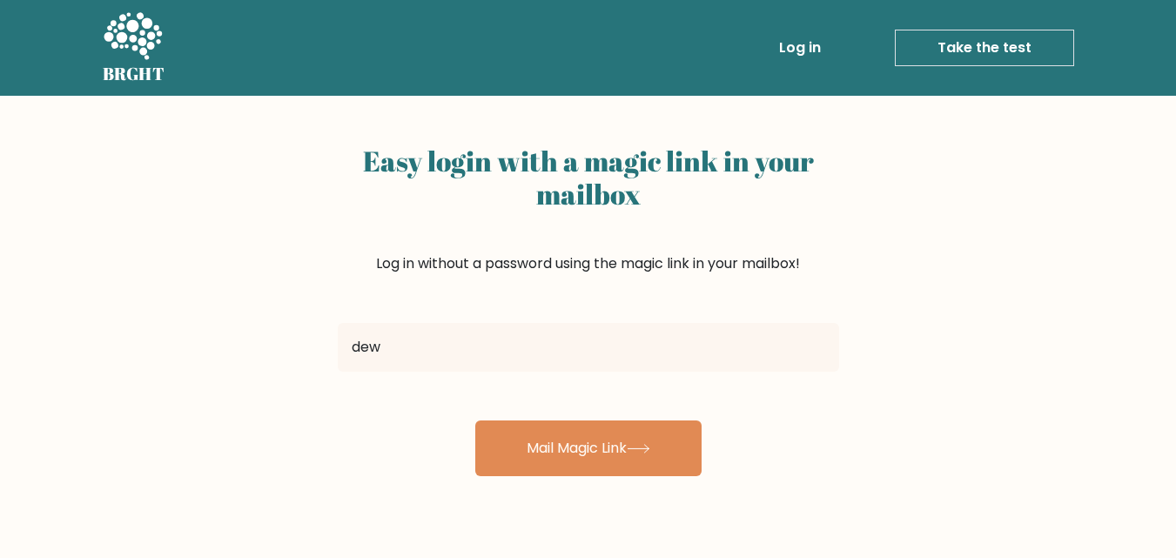
type input "[EMAIL_ADDRESS][DOMAIN_NAME]"
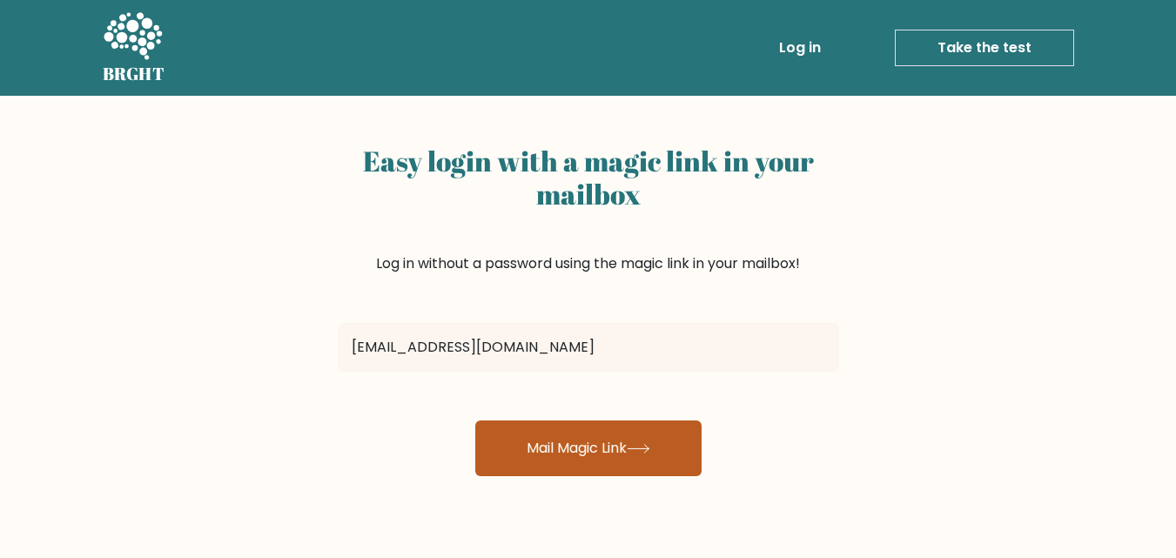
click at [540, 447] on button "Mail Magic Link" at bounding box center [588, 449] width 226 height 56
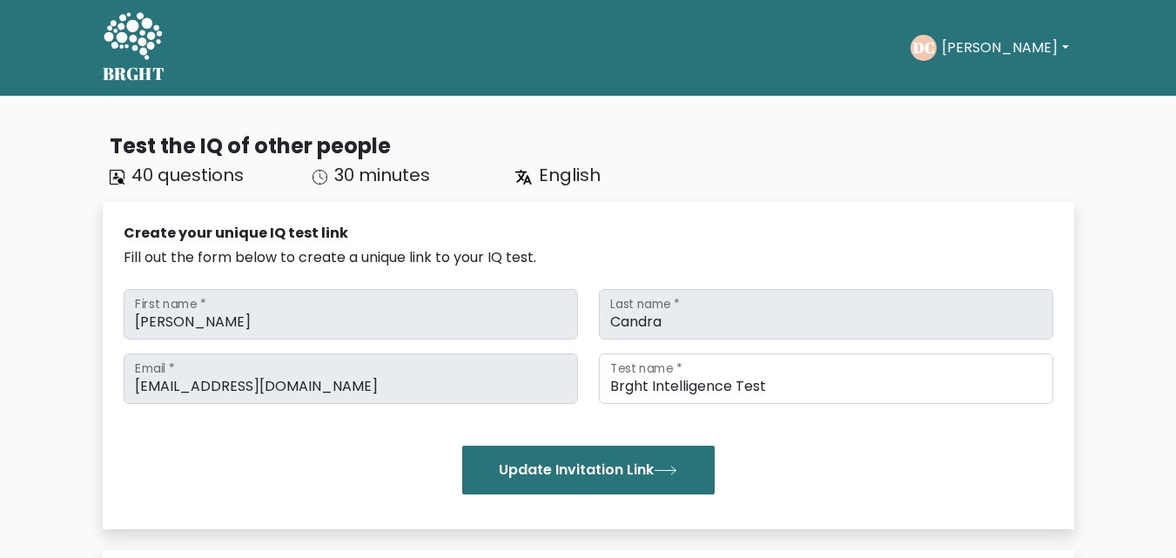
click at [981, 50] on button "Dewi" at bounding box center [1005, 48] width 137 height 23
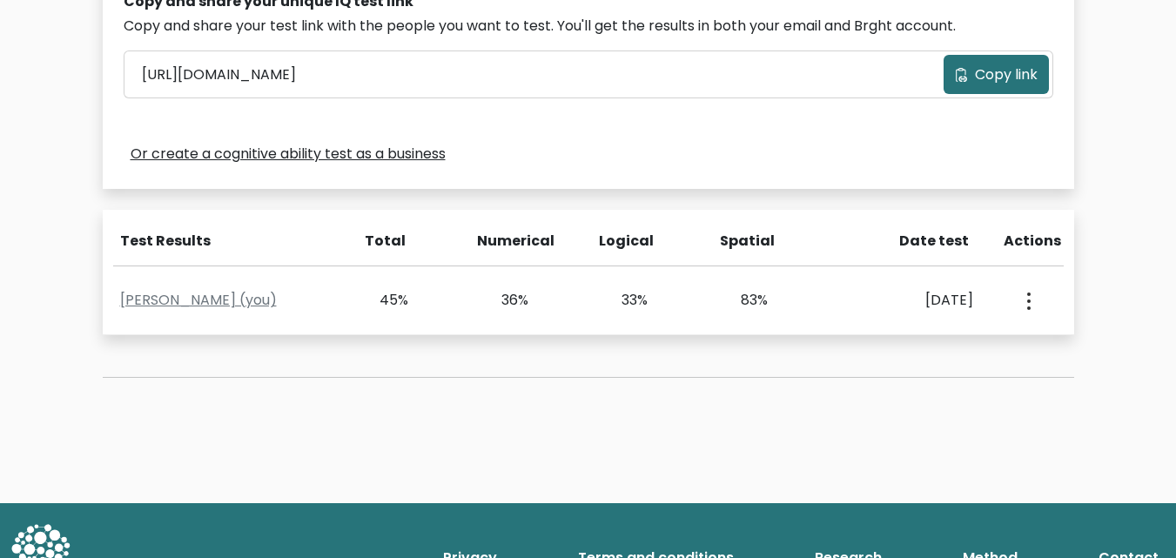
scroll to position [586, 0]
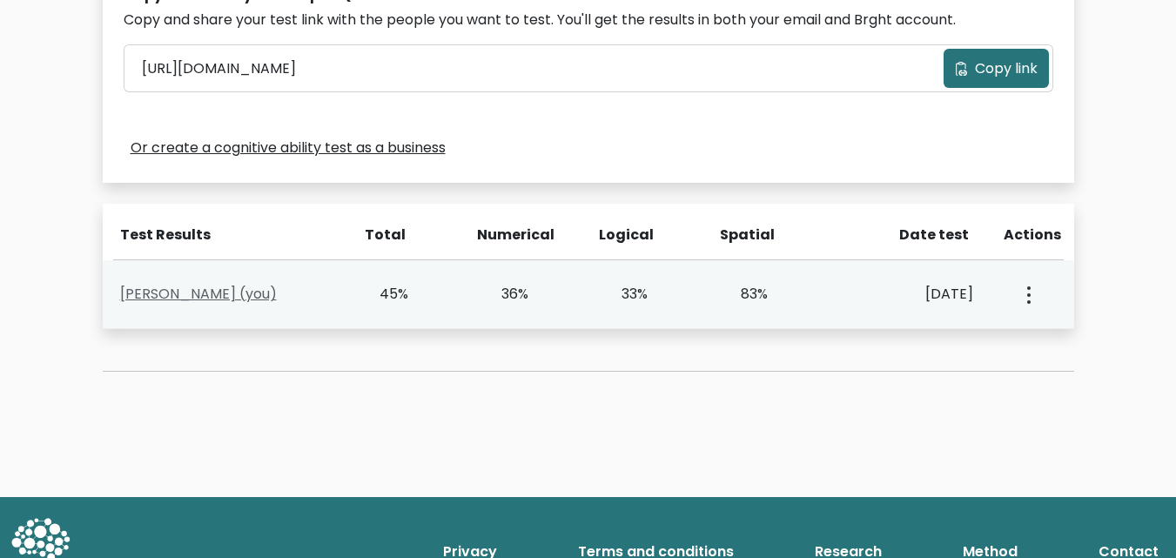
click at [209, 300] on link "Dewi Candra (you)" at bounding box center [198, 294] width 157 height 20
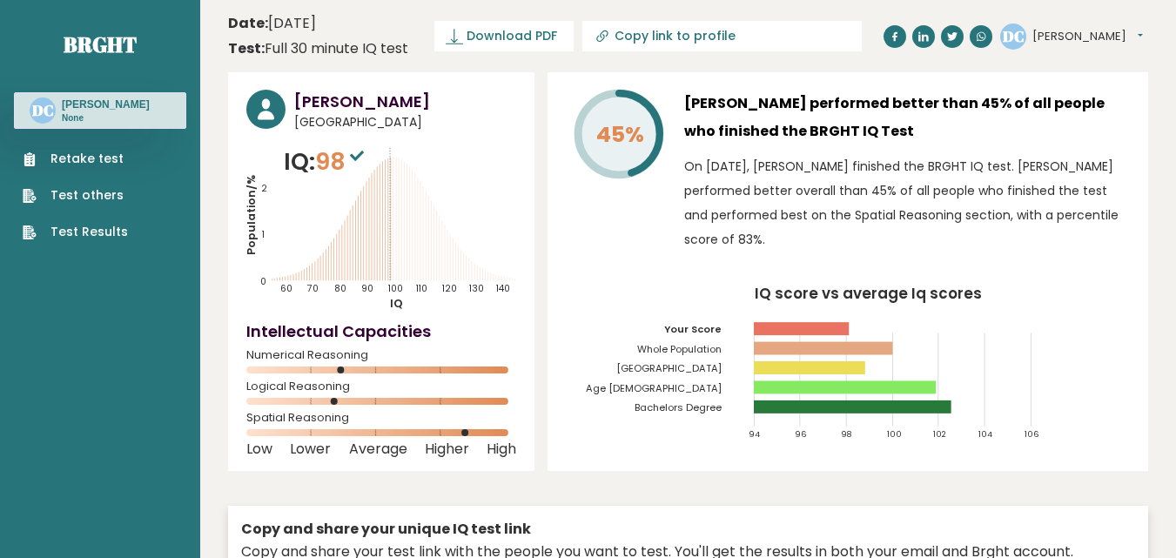
click at [92, 162] on link "Retake test" at bounding box center [75, 159] width 105 height 18
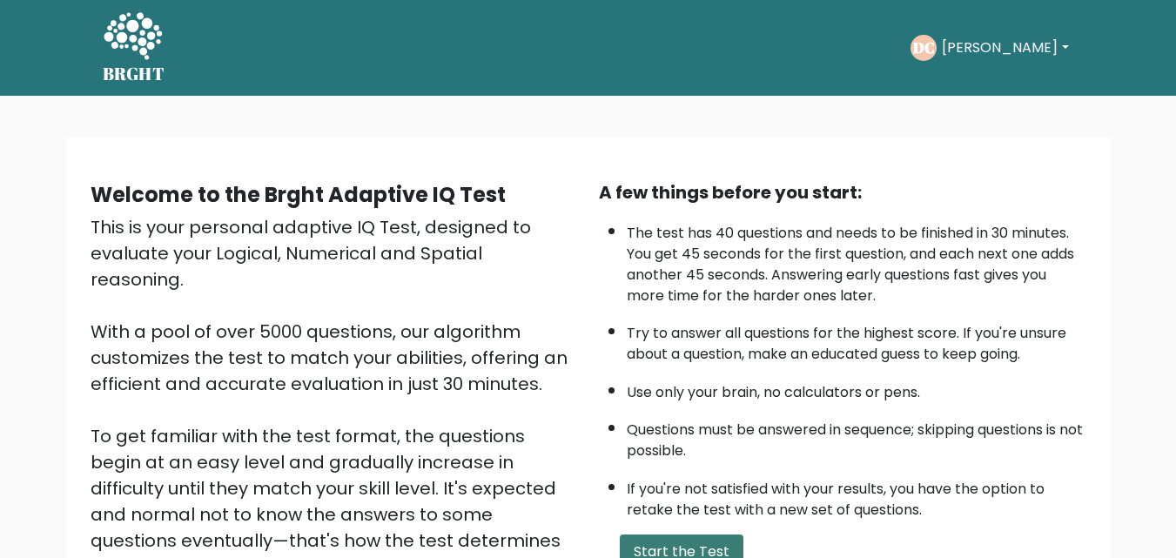
click at [639, 540] on button "Start the Test" at bounding box center [682, 552] width 124 height 35
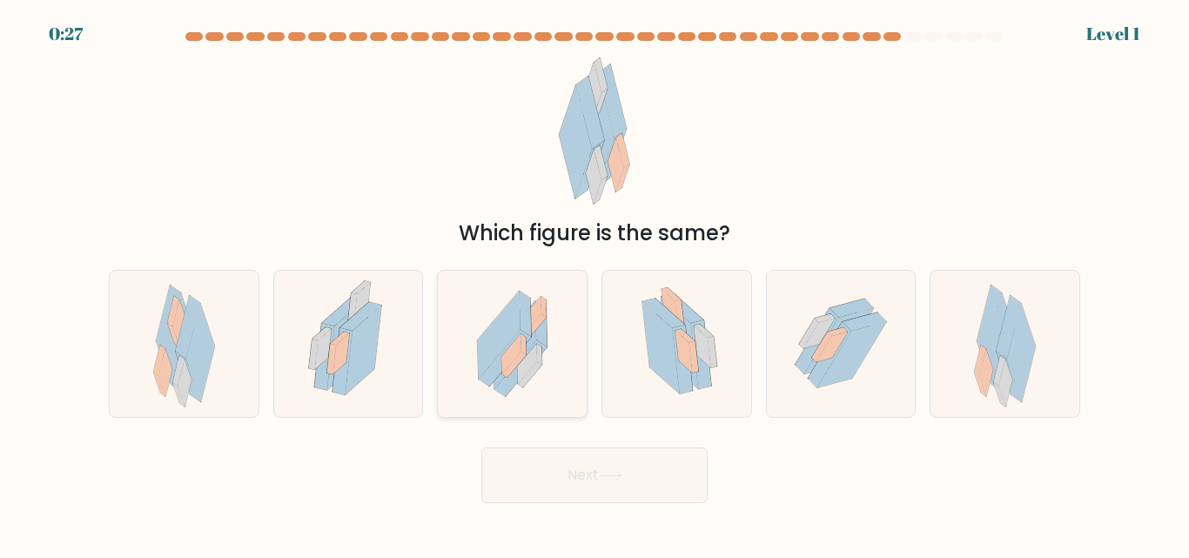
click at [560, 344] on icon at bounding box center [512, 343] width 119 height 145
click at [595, 284] on input "c." at bounding box center [595, 281] width 1 height 4
radio input "true"
click at [609, 473] on icon at bounding box center [611, 476] width 24 height 10
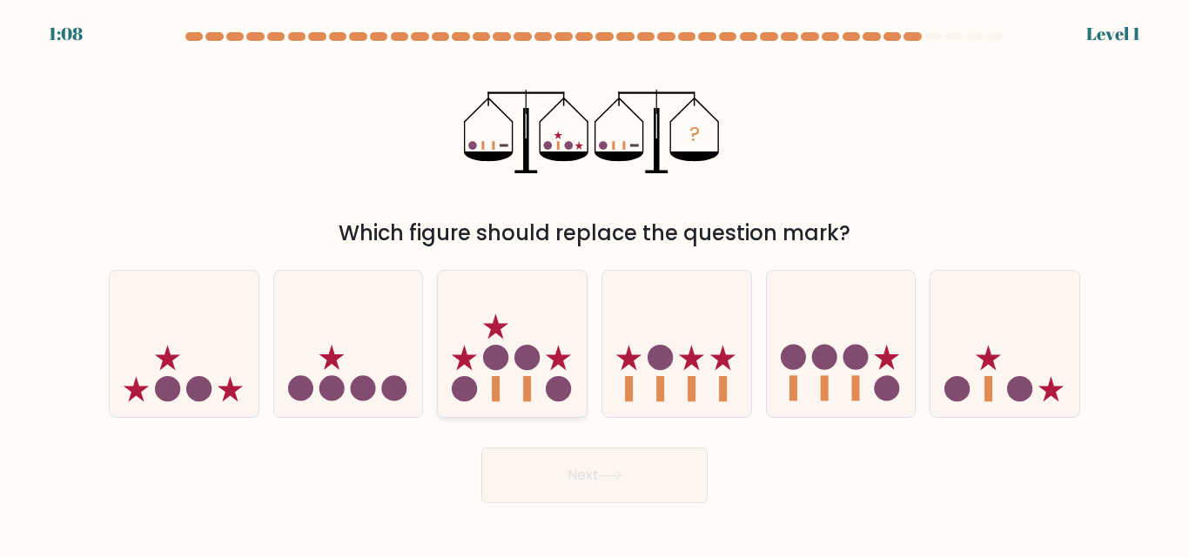
click at [555, 366] on icon at bounding box center [558, 358] width 25 height 25
click at [595, 284] on input "c." at bounding box center [595, 281] width 1 height 4
radio input "true"
click at [601, 482] on button "Next" at bounding box center [594, 476] width 226 height 56
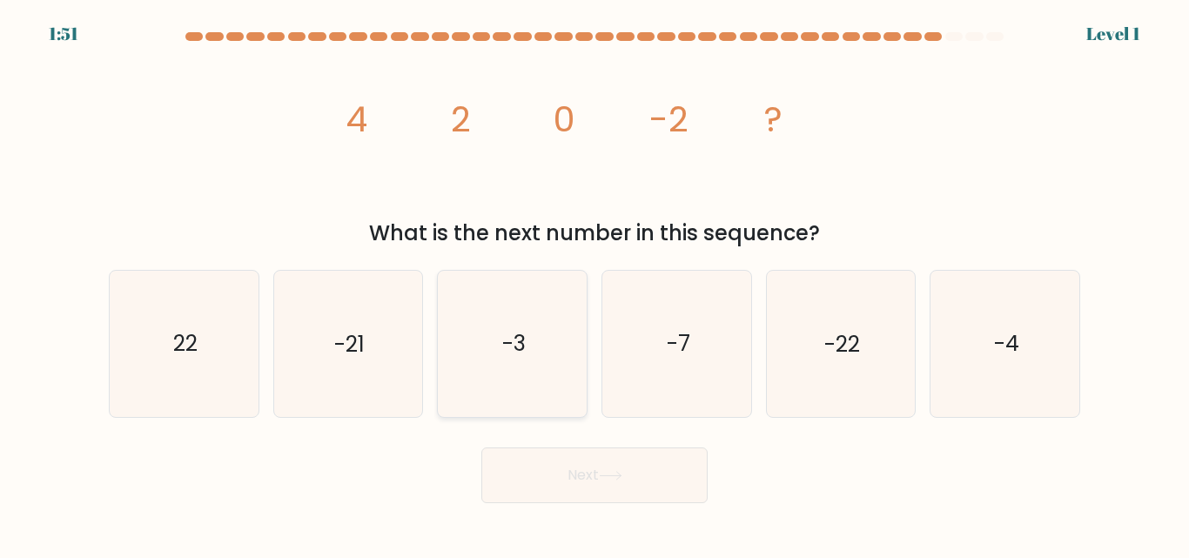
click at [539, 377] on icon "-3" at bounding box center [512, 343] width 145 height 145
click at [595, 284] on input "c. -3" at bounding box center [595, 281] width 1 height 4
radio input "true"
click at [603, 477] on icon at bounding box center [611, 476] width 24 height 10
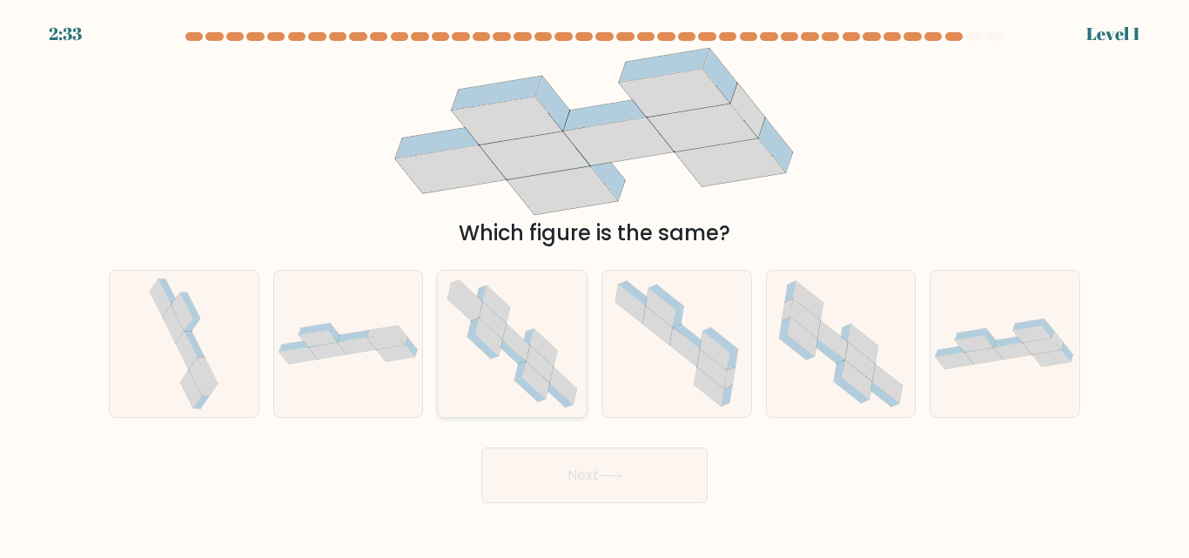
click at [537, 343] on icon at bounding box center [543, 347] width 27 height 37
click at [595, 284] on input "c." at bounding box center [595, 281] width 1 height 4
radio input "true"
click at [596, 480] on button "Next" at bounding box center [594, 476] width 226 height 56
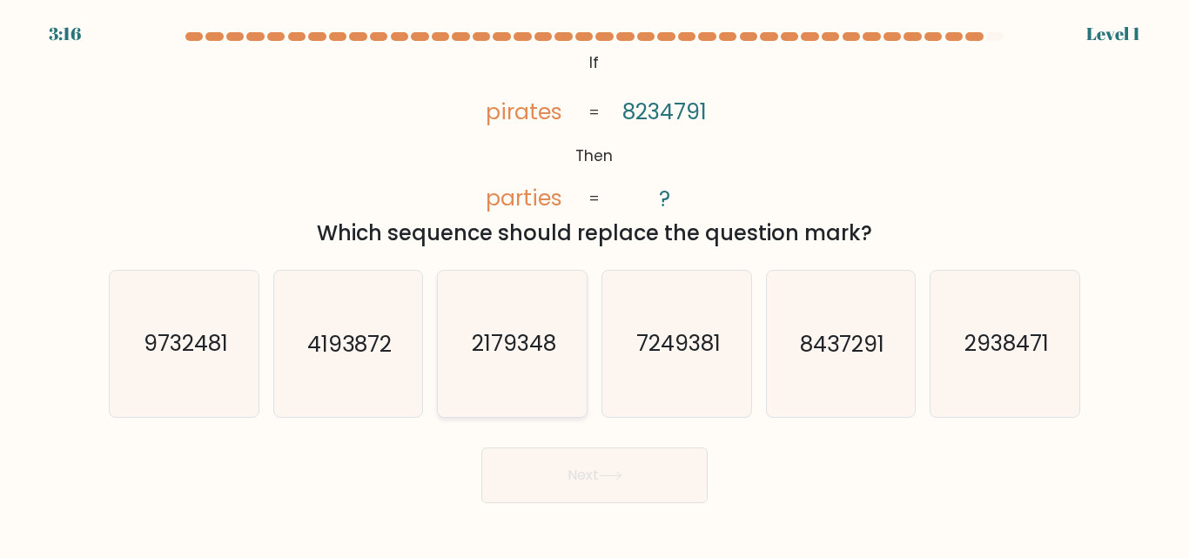
click at [549, 362] on icon "2179348" at bounding box center [512, 343] width 145 height 145
click at [595, 284] on input "c. 2179348" at bounding box center [595, 281] width 1 height 4
radio input "true"
click at [589, 473] on button "Next" at bounding box center [594, 476] width 226 height 56
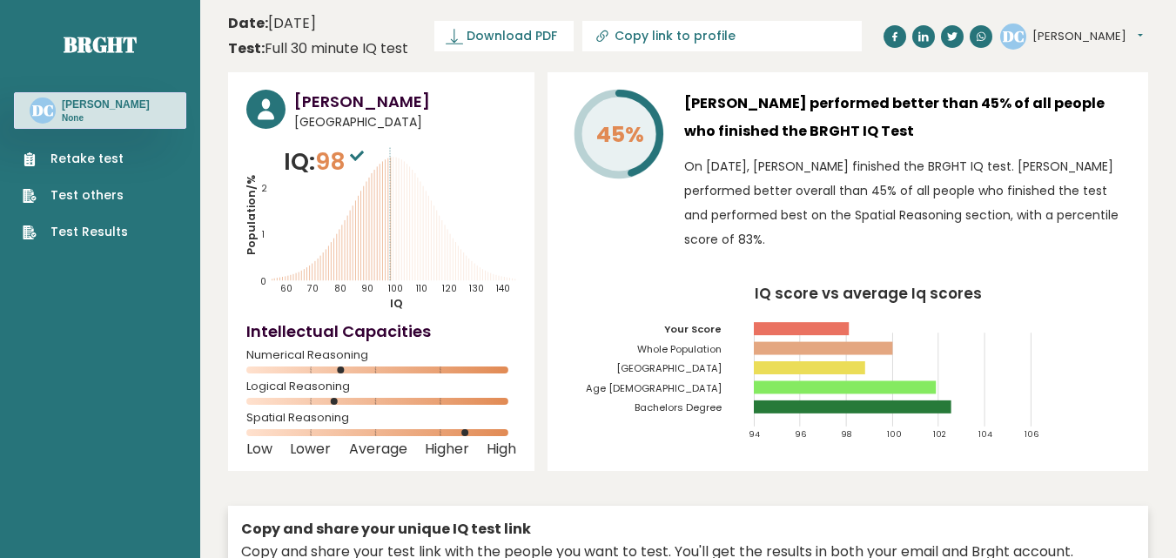
click at [87, 158] on link "Retake test" at bounding box center [75, 159] width 105 height 18
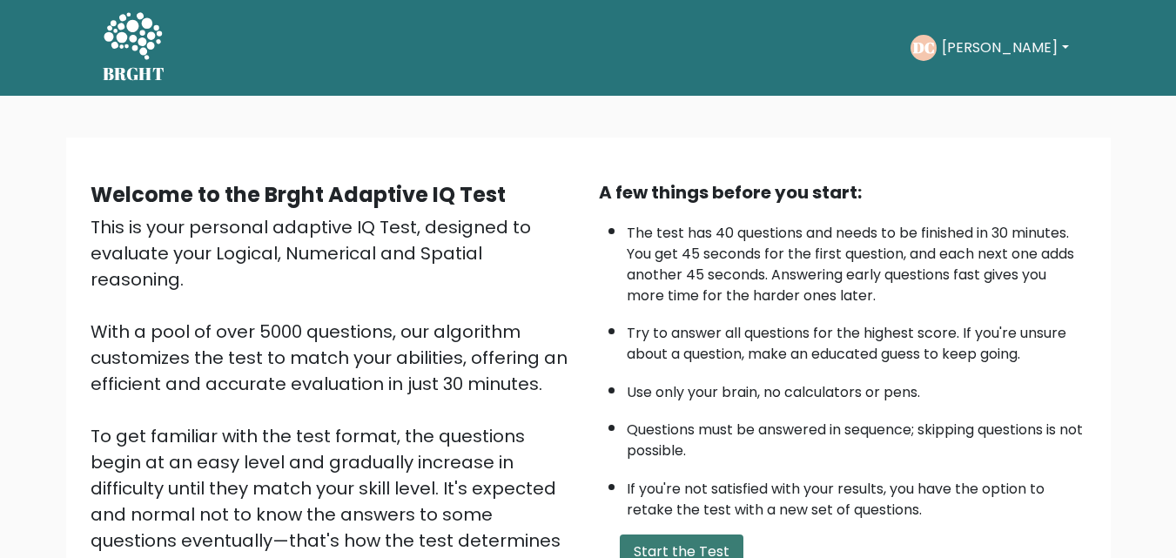
click at [668, 544] on button "Start the Test" at bounding box center [682, 552] width 124 height 35
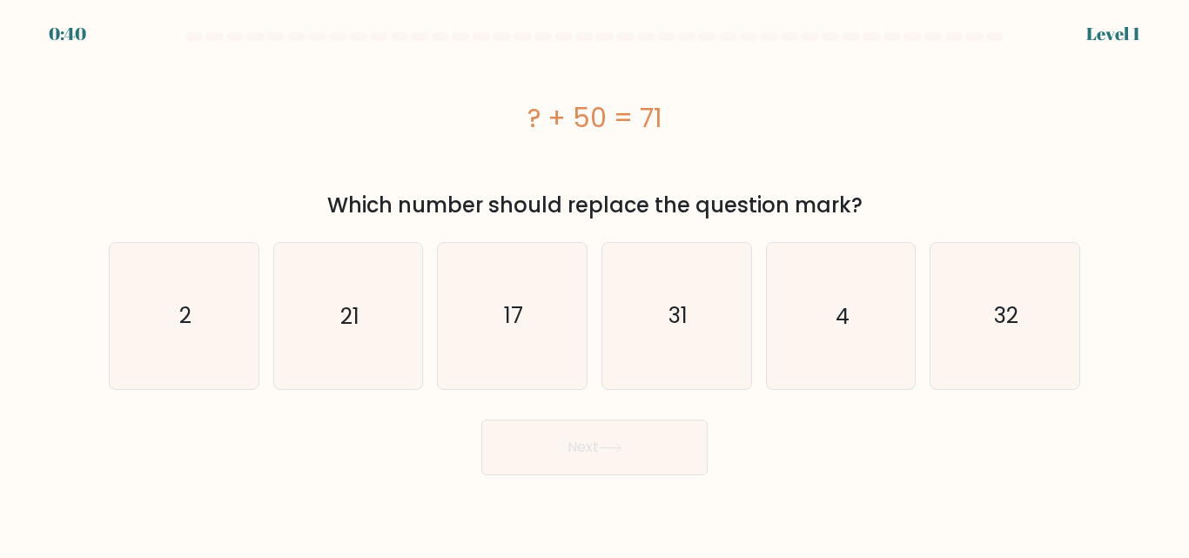
click at [429, 288] on div "b. 21" at bounding box center [348, 315] width 165 height 147
click at [419, 286] on icon "21" at bounding box center [347, 315] width 145 height 145
click at [595, 284] on input "b. 21" at bounding box center [595, 281] width 1 height 4
radio input "true"
click at [528, 454] on button "Next" at bounding box center [594, 448] width 226 height 56
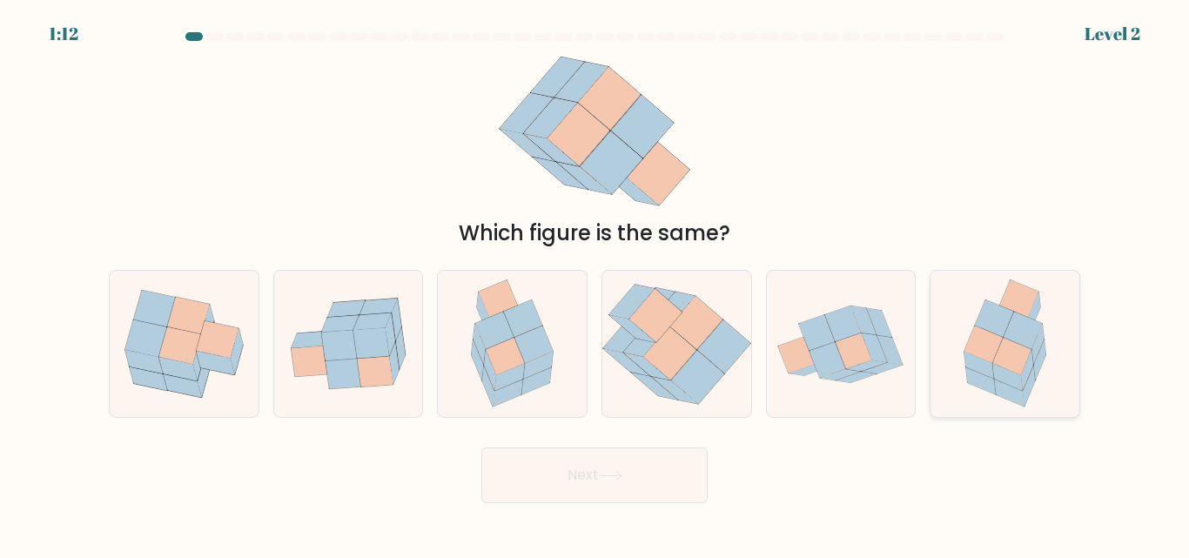
click at [972, 369] on icon at bounding box center [980, 366] width 30 height 27
click at [596, 284] on input "f." at bounding box center [595, 281] width 1 height 4
radio input "true"
click at [596, 470] on button "Next" at bounding box center [594, 476] width 226 height 56
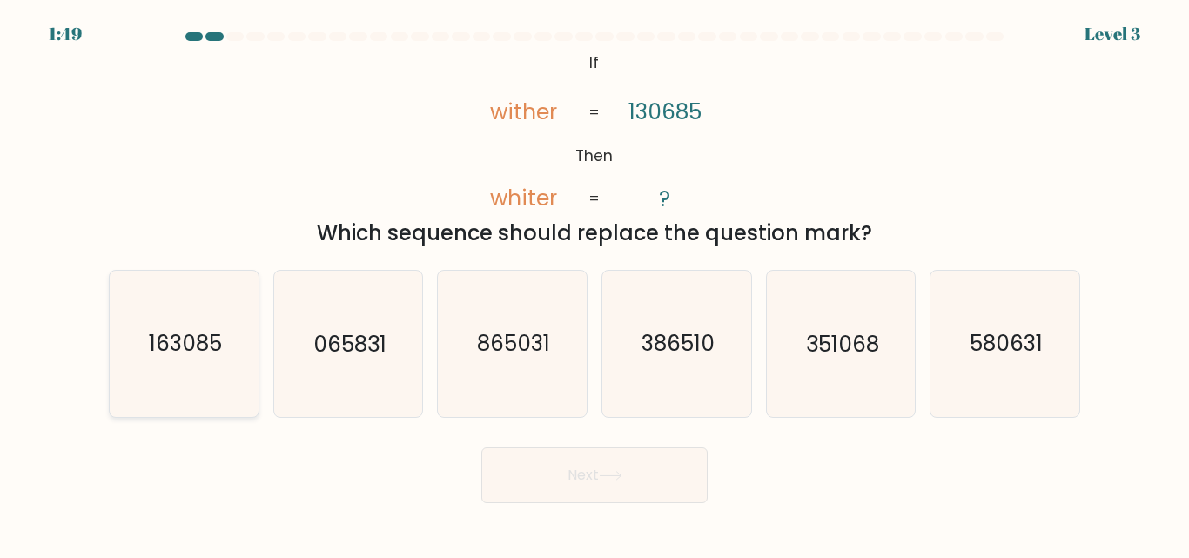
click at [188, 334] on text "163085" at bounding box center [185, 344] width 73 height 30
click at [595, 284] on input "a. 163085" at bounding box center [595, 281] width 1 height 4
radio input "true"
click at [522, 458] on button "Next" at bounding box center [594, 476] width 226 height 56
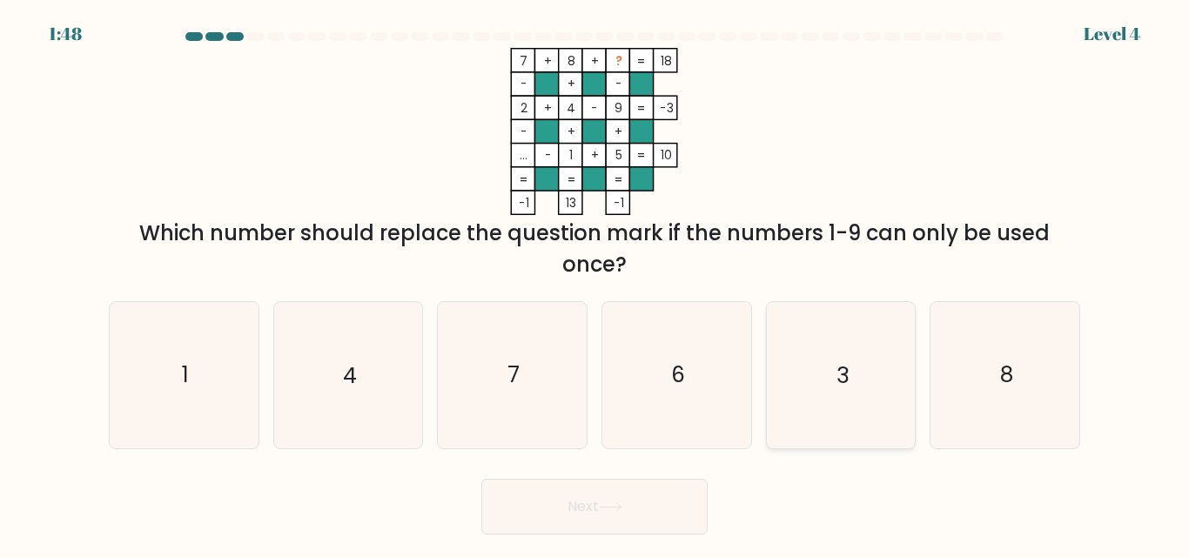
click at [823, 411] on icon "3" at bounding box center [840, 374] width 145 height 145
click at [596, 284] on input "e. 3" at bounding box center [595, 281] width 1 height 4
radio input "true"
click at [602, 509] on button "Next" at bounding box center [594, 507] width 226 height 56
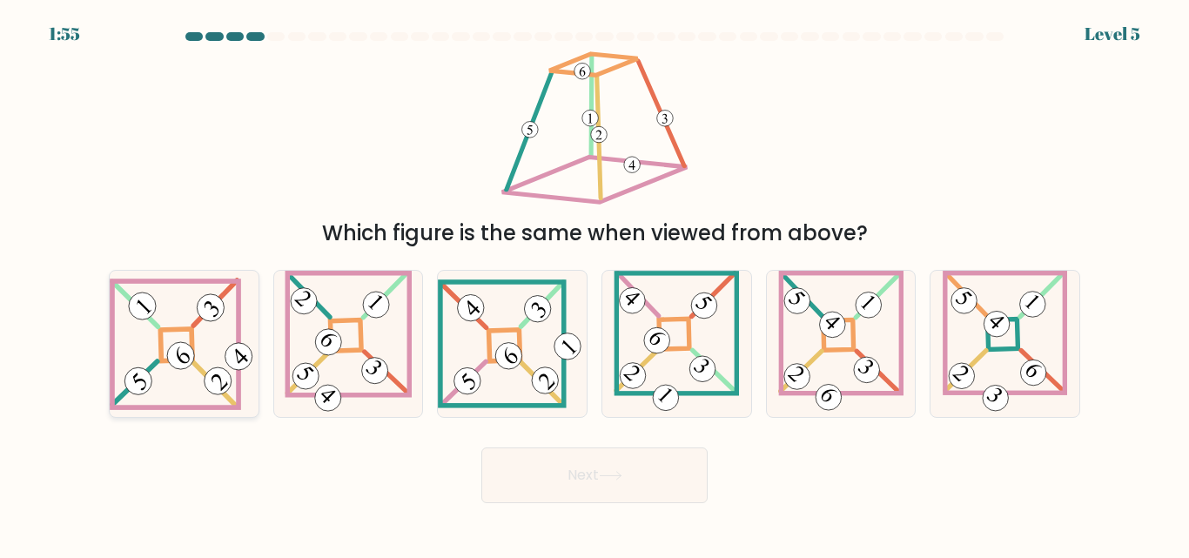
click at [205, 320] on 845 at bounding box center [211, 308] width 38 height 38
click at [595, 284] on input "a." at bounding box center [595, 281] width 1 height 4
radio input "true"
drag, startPoint x: 589, startPoint y: 503, endPoint x: 578, endPoint y: 488, distance: 18.6
click at [578, 488] on body "1:54 Level 5" at bounding box center [594, 279] width 1189 height 558
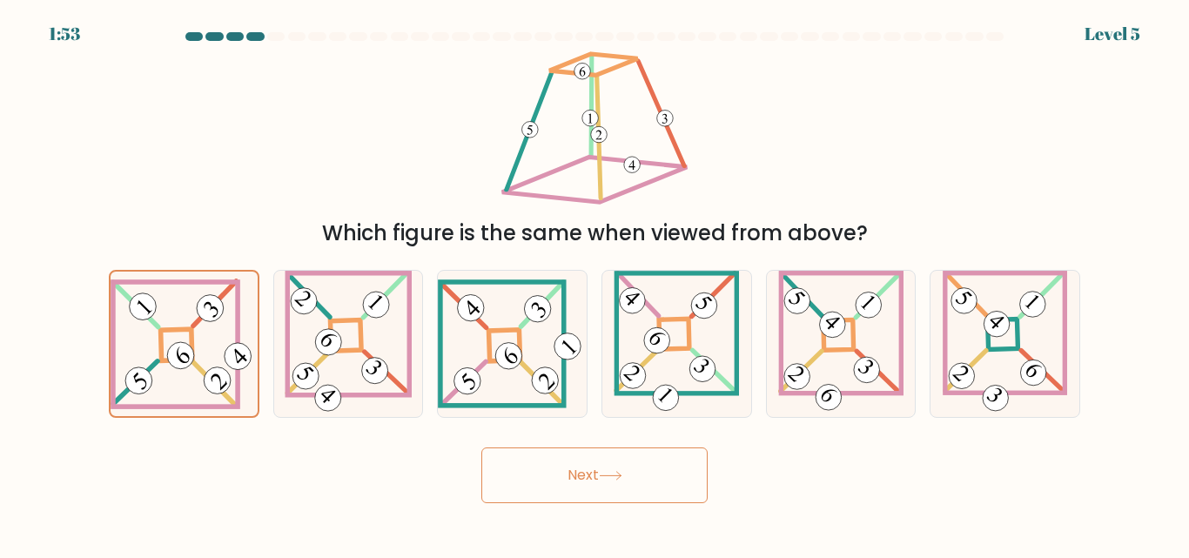
click at [578, 488] on button "Next" at bounding box center [594, 476] width 226 height 56
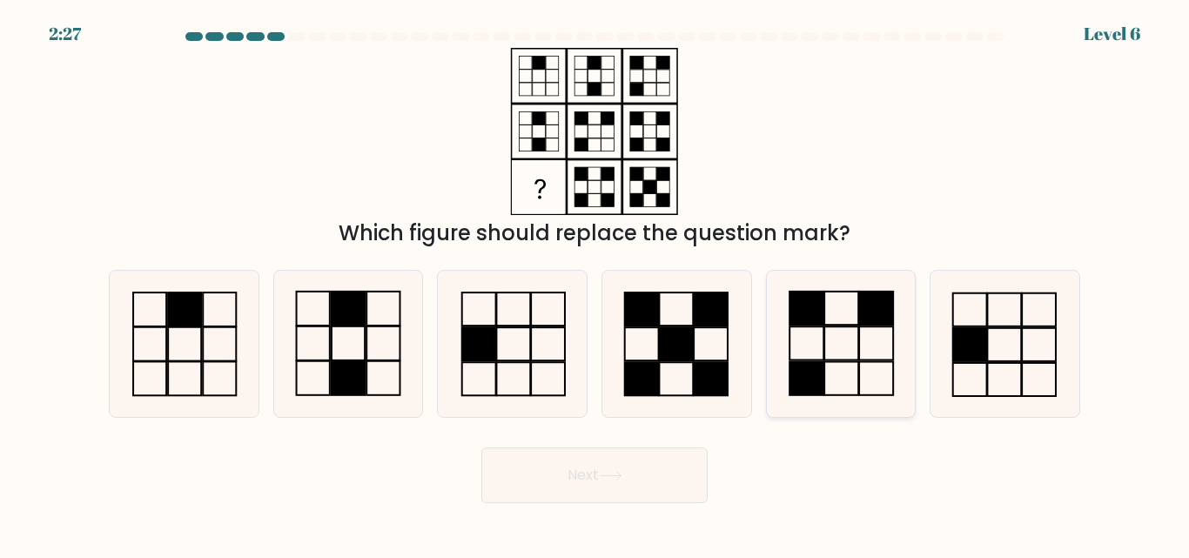
click at [835, 347] on icon at bounding box center [840, 343] width 145 height 145
click at [596, 284] on input "e." at bounding box center [595, 281] width 1 height 4
radio input "true"
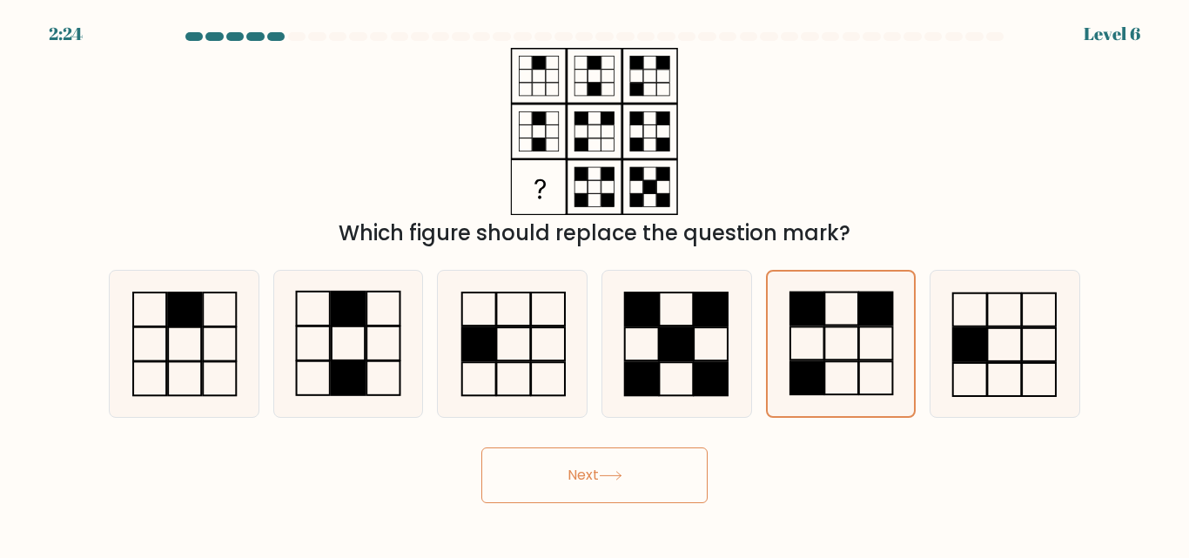
click at [574, 489] on button "Next" at bounding box center [594, 476] width 226 height 56
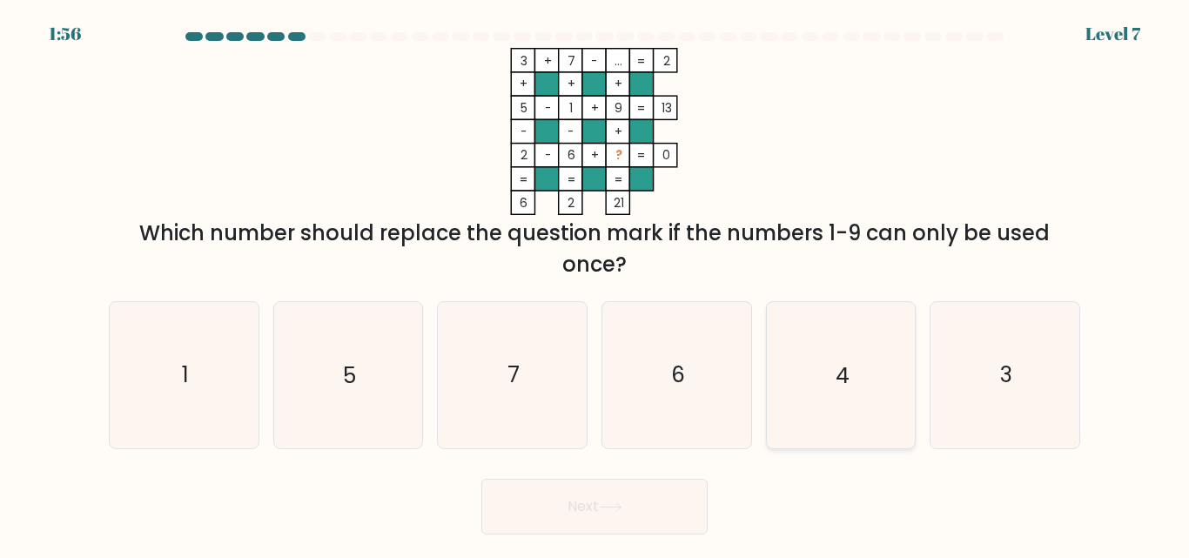
click at [806, 380] on icon "4" at bounding box center [840, 374] width 145 height 145
click at [596, 284] on input "e. 4" at bounding box center [595, 281] width 1 height 4
radio input "true"
click at [569, 495] on button "Next" at bounding box center [594, 507] width 226 height 56
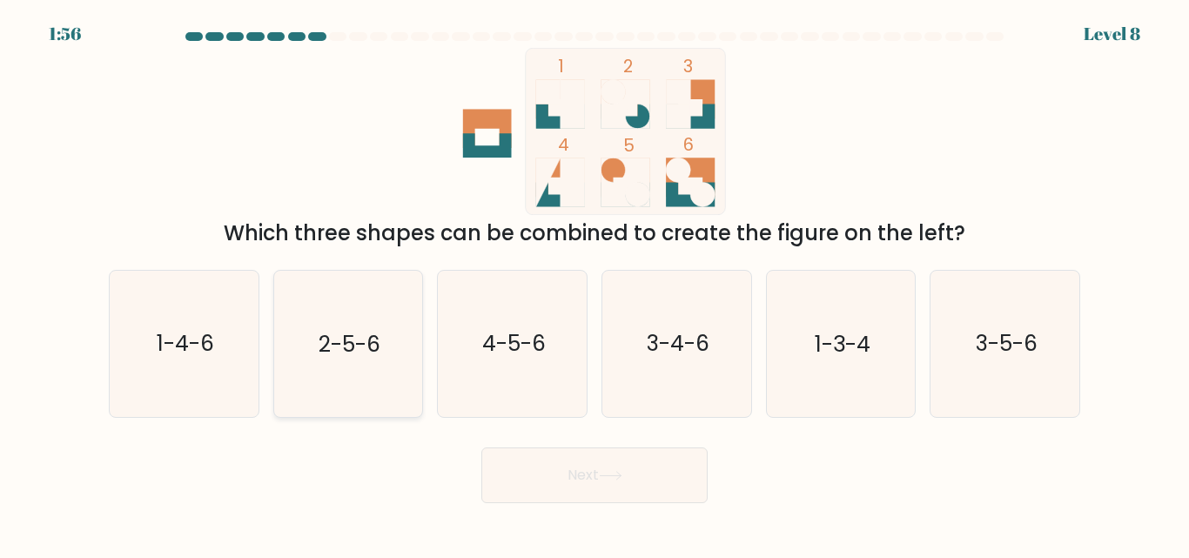
click at [307, 367] on icon "2-5-6" at bounding box center [347, 343] width 145 height 145
click at [595, 284] on input "b. 2-5-6" at bounding box center [595, 281] width 1 height 4
radio input "true"
click at [539, 480] on button "Next" at bounding box center [594, 476] width 226 height 56
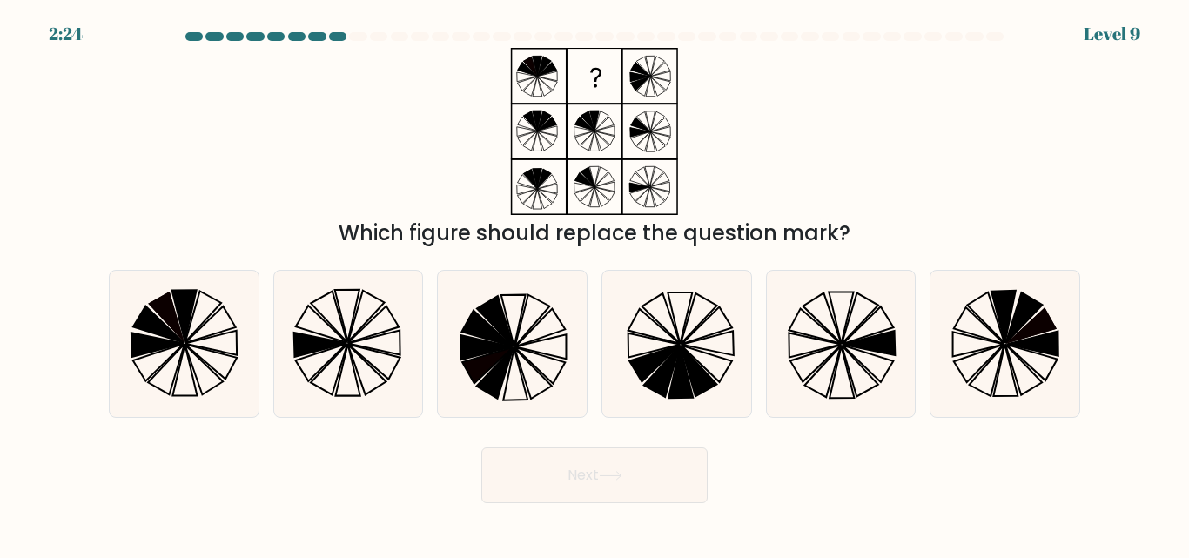
click at [518, 132] on icon at bounding box center [595, 131] width 218 height 167
click at [191, 335] on icon at bounding box center [183, 343] width 145 height 145
click at [595, 284] on input "a." at bounding box center [595, 281] width 1 height 4
radio input "true"
click at [568, 466] on button "Next" at bounding box center [594, 476] width 226 height 56
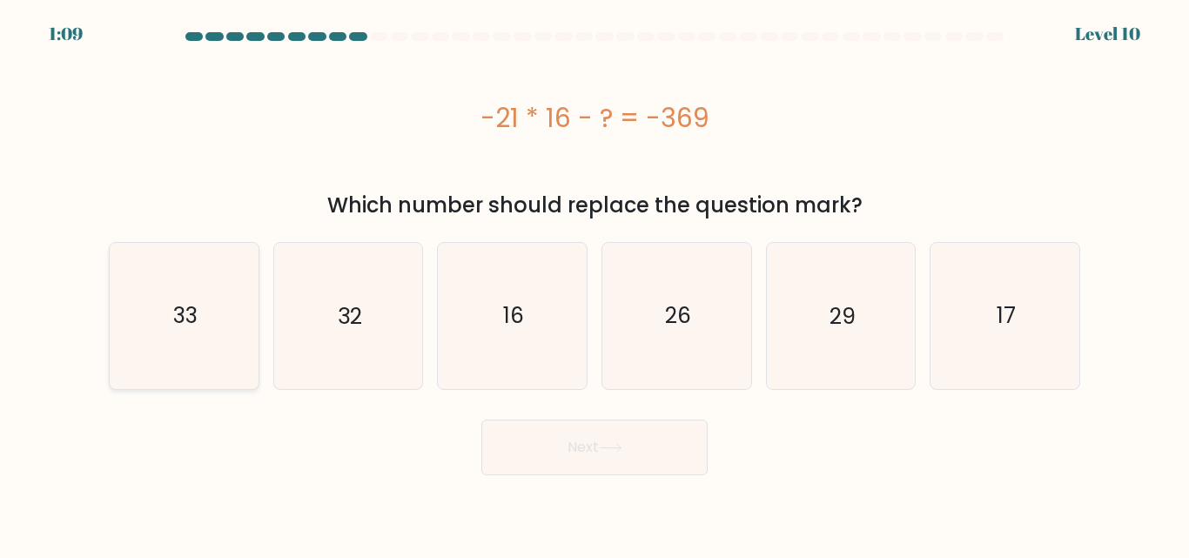
click at [165, 320] on icon "33" at bounding box center [183, 315] width 145 height 145
click at [595, 284] on input "a. 33" at bounding box center [595, 281] width 1 height 4
radio input "true"
click at [565, 454] on button "Next" at bounding box center [594, 448] width 226 height 56
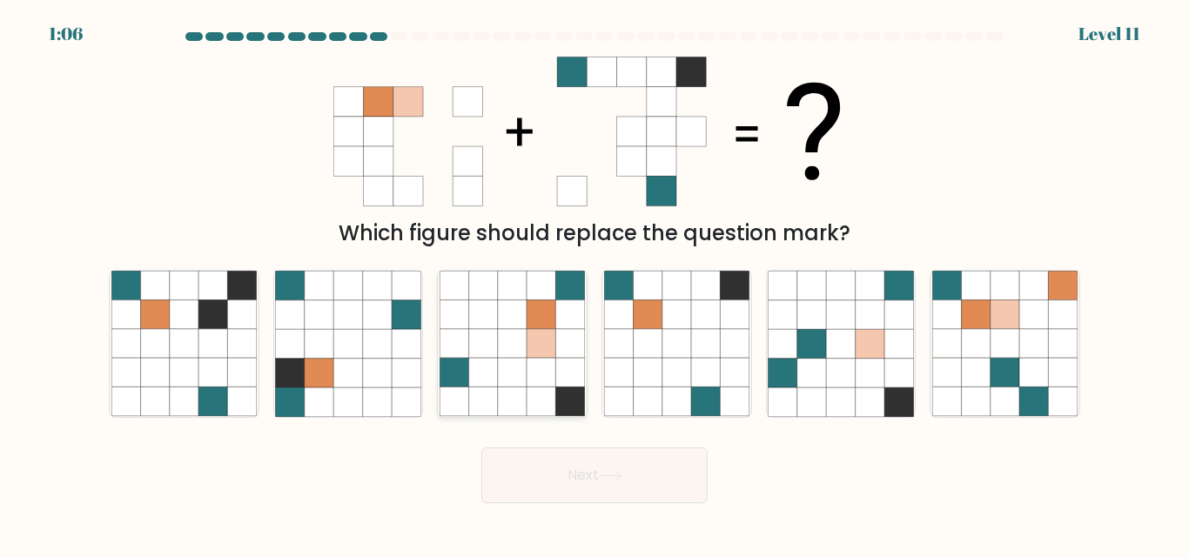
click at [470, 394] on icon at bounding box center [483, 401] width 29 height 29
click at [595, 284] on input "c." at bounding box center [595, 281] width 1 height 4
radio input "true"
click at [564, 478] on button "Next" at bounding box center [594, 476] width 226 height 56
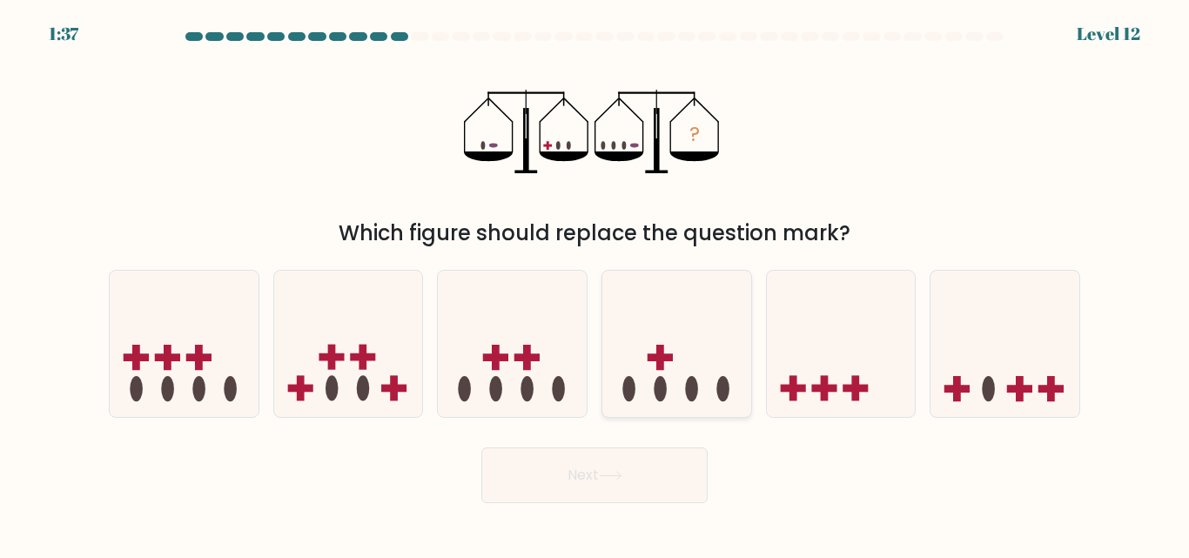
click at [678, 380] on icon at bounding box center [676, 343] width 149 height 123
click at [596, 284] on input "d." at bounding box center [595, 281] width 1 height 4
radio input "true"
click at [585, 480] on button "Next" at bounding box center [594, 476] width 226 height 56
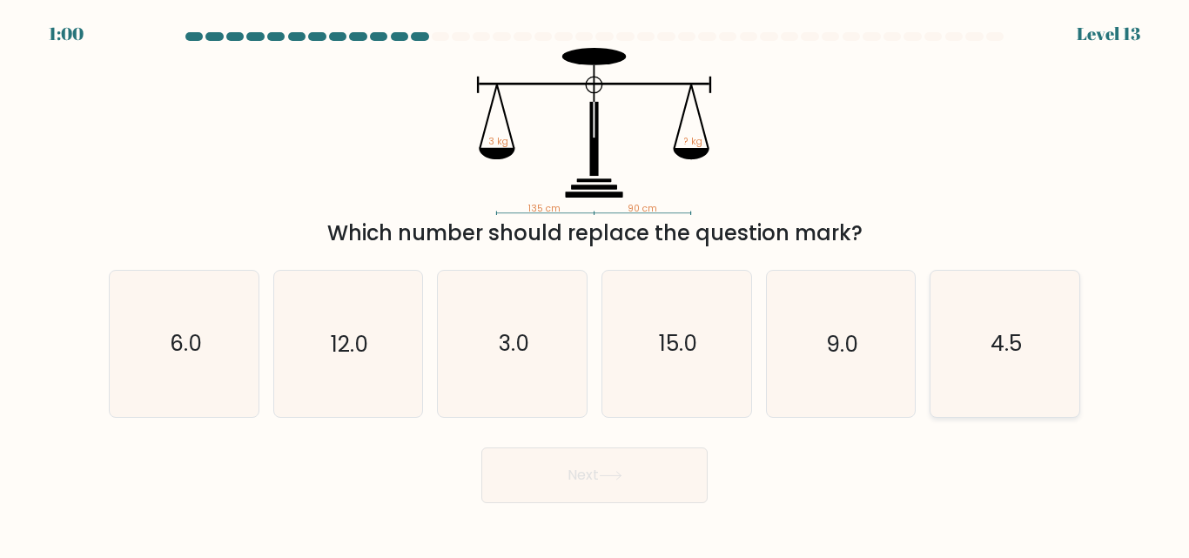
click at [1023, 334] on icon "4.5" at bounding box center [1004, 343] width 145 height 145
click at [596, 284] on input "f. 4.5" at bounding box center [595, 281] width 1 height 4
radio input "true"
click at [584, 468] on button "Next" at bounding box center [594, 476] width 226 height 56
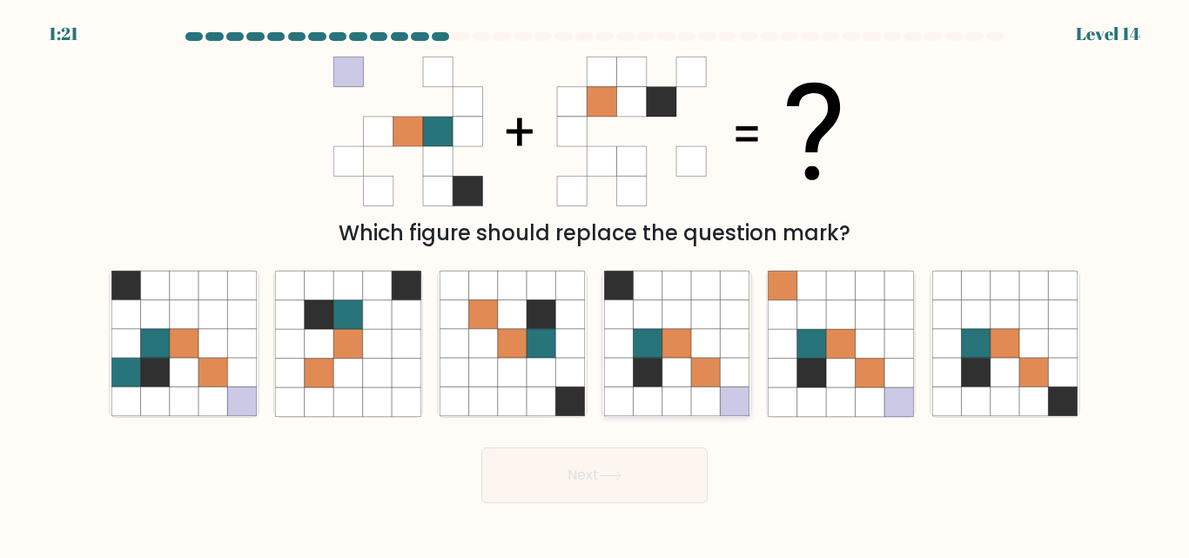
click at [647, 347] on icon at bounding box center [647, 344] width 29 height 29
click at [596, 284] on input "d." at bounding box center [595, 281] width 1 height 4
radio input "true"
click at [555, 473] on button "Next" at bounding box center [594, 476] width 226 height 56
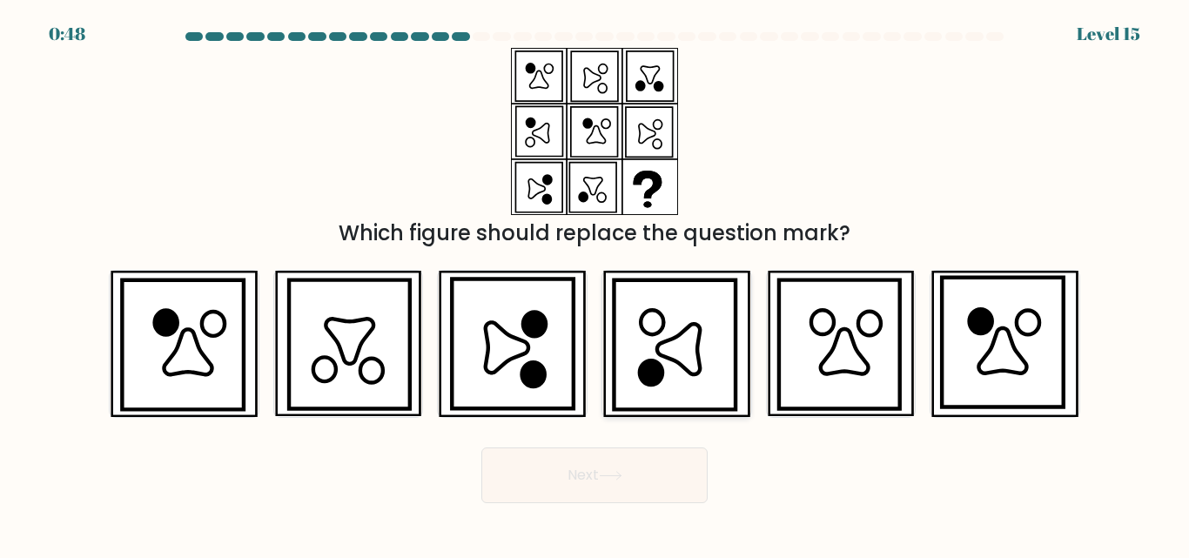
click at [705, 360] on icon at bounding box center [674, 344] width 121 height 129
click at [596, 284] on input "d." at bounding box center [595, 281] width 1 height 4
radio input "true"
click at [602, 464] on button "Next" at bounding box center [594, 476] width 226 height 56
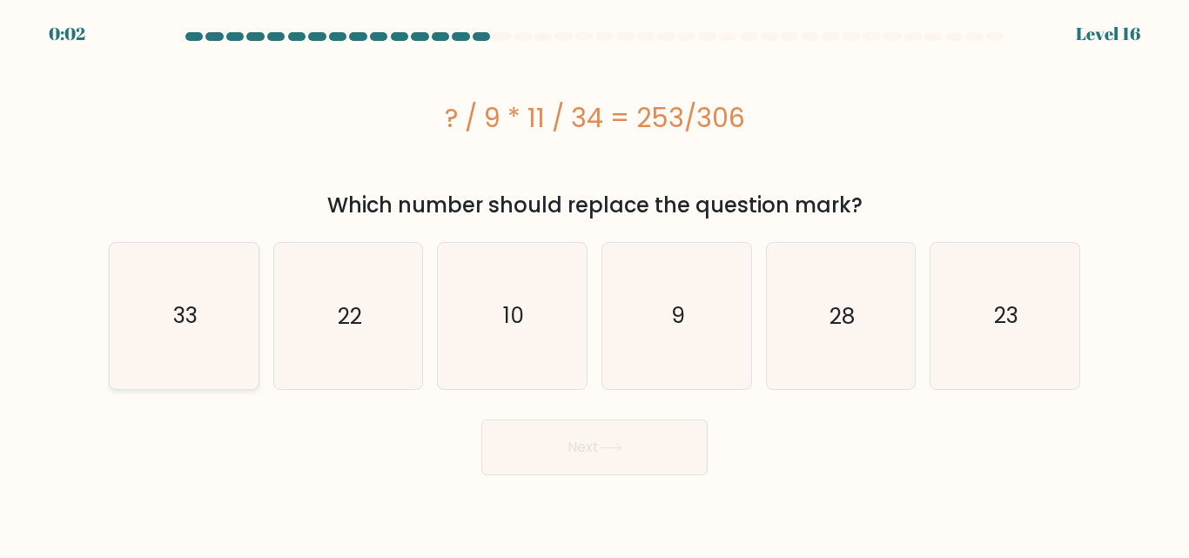
click at [214, 335] on icon "33" at bounding box center [183, 315] width 145 height 145
click at [595, 284] on input "a. 33" at bounding box center [595, 281] width 1 height 4
radio input "true"
click at [664, 315] on icon "9" at bounding box center [676, 315] width 145 height 145
click at [596, 284] on input "d. 9" at bounding box center [595, 281] width 1 height 4
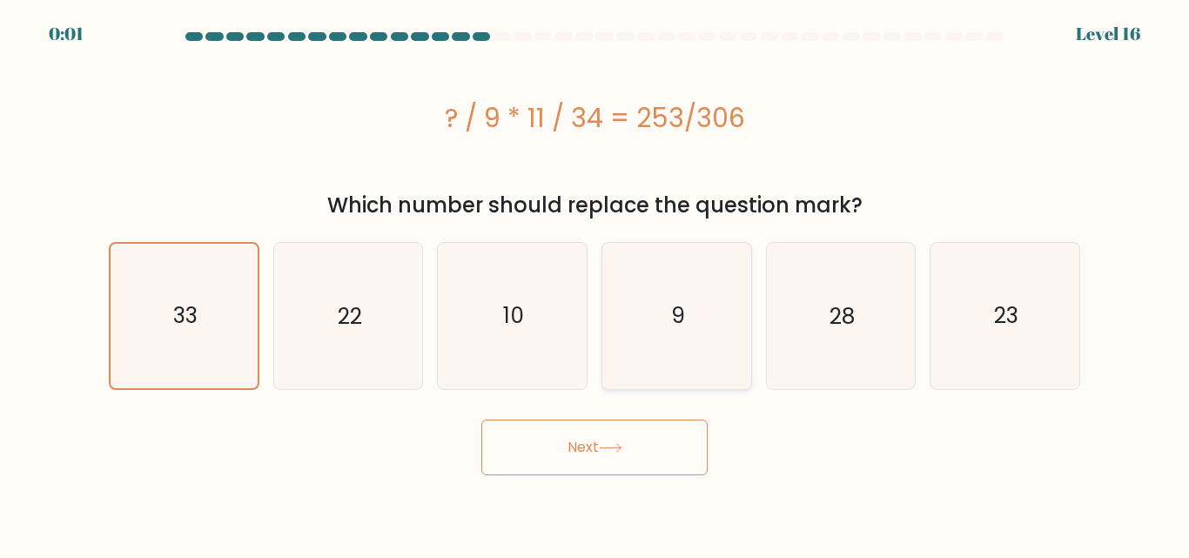
radio input "true"
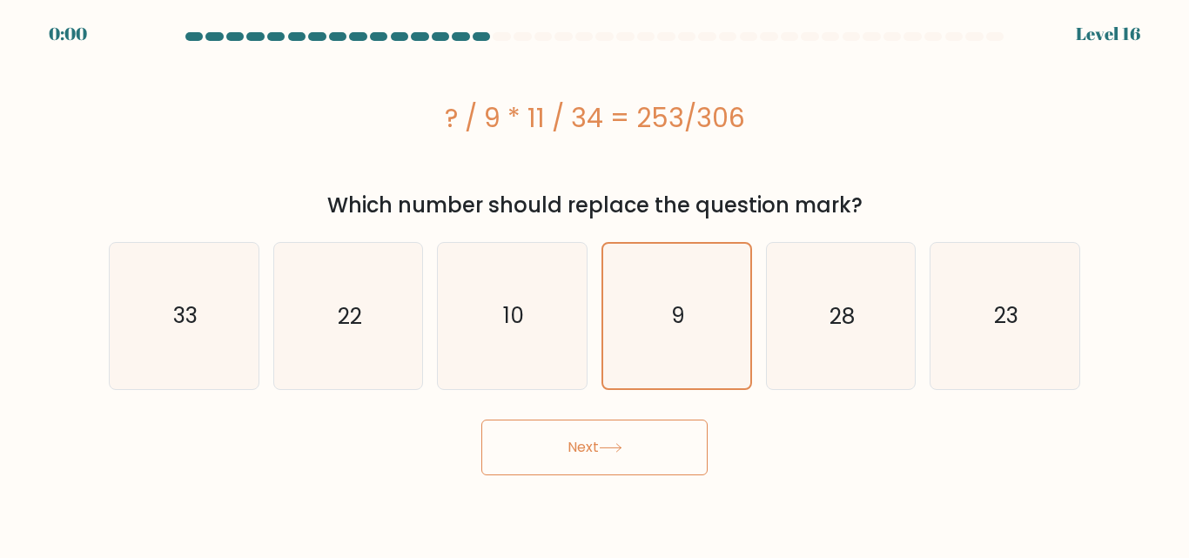
click at [594, 448] on button "Next" at bounding box center [594, 448] width 226 height 56
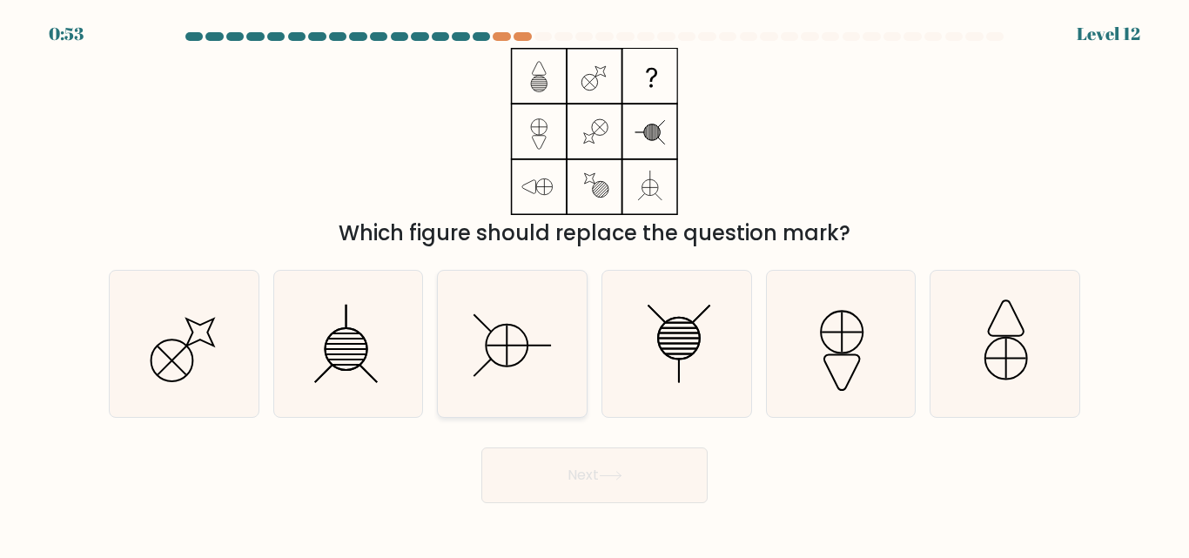
click at [502, 334] on icon at bounding box center [512, 343] width 145 height 145
click at [595, 284] on input "c." at bounding box center [595, 281] width 1 height 4
radio input "true"
click at [578, 485] on button "Next" at bounding box center [594, 476] width 226 height 56
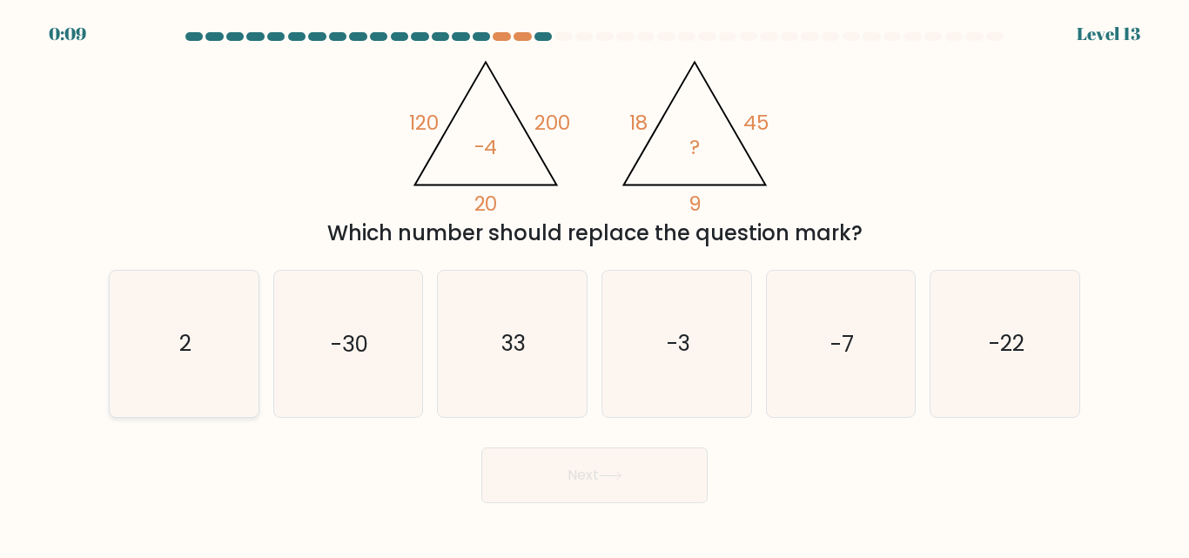
click at [192, 369] on icon "2" at bounding box center [183, 343] width 145 height 145
click at [595, 284] on input "a. 2" at bounding box center [595, 281] width 1 height 4
radio input "true"
click at [562, 473] on button "Next" at bounding box center [594, 476] width 226 height 56
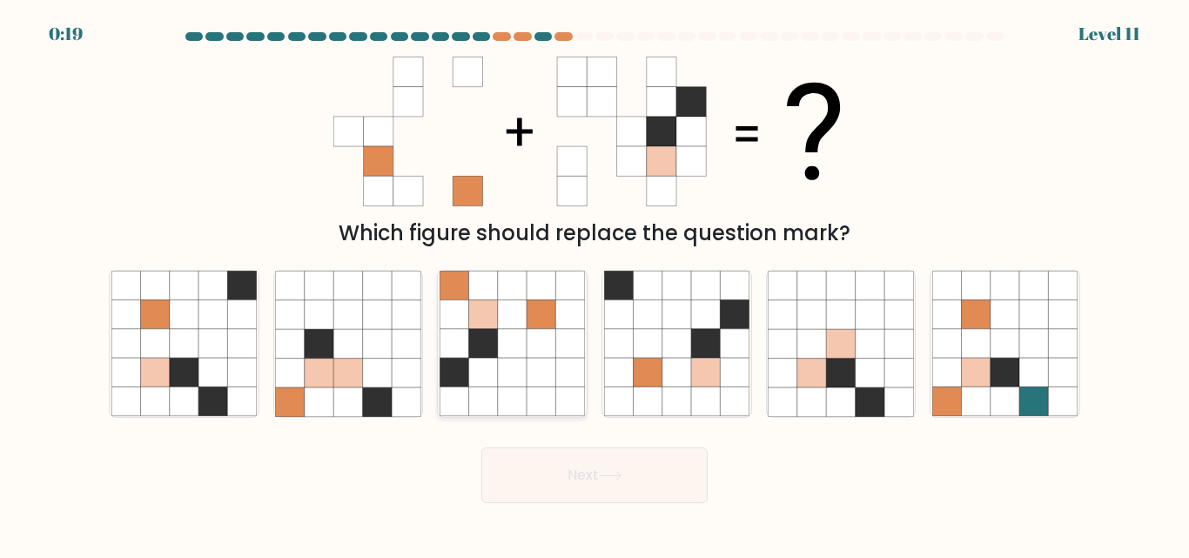
click at [510, 353] on icon at bounding box center [512, 344] width 29 height 29
click at [595, 284] on input "c." at bounding box center [595, 281] width 1 height 4
radio input "true"
click at [574, 492] on button "Next" at bounding box center [594, 476] width 226 height 56
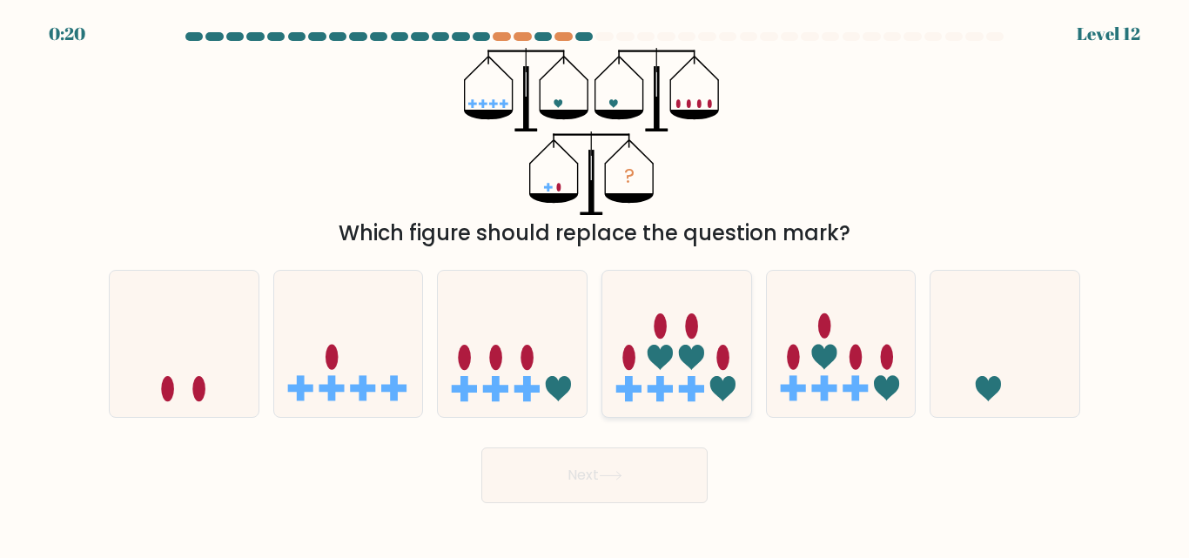
click at [681, 342] on icon at bounding box center [676, 343] width 149 height 123
click at [596, 284] on input "d." at bounding box center [595, 281] width 1 height 4
radio input "true"
click at [569, 474] on button "Next" at bounding box center [594, 476] width 226 height 56
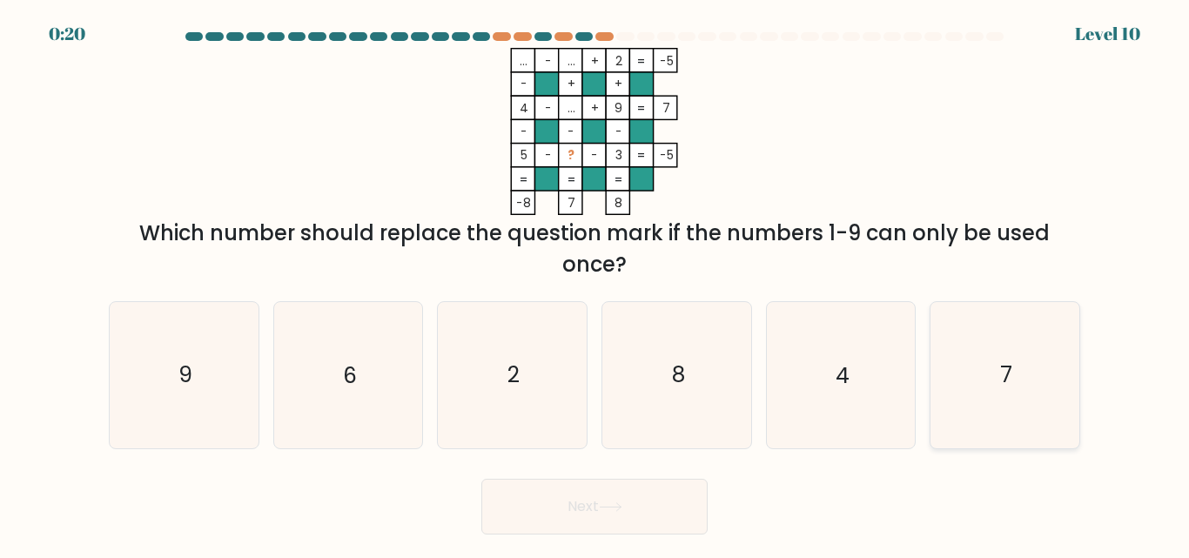
click at [937, 360] on icon "7" at bounding box center [1004, 374] width 145 height 145
click at [596, 284] on input "f. 7" at bounding box center [595, 281] width 1 height 4
radio input "true"
click at [589, 503] on button "Next" at bounding box center [594, 507] width 226 height 56
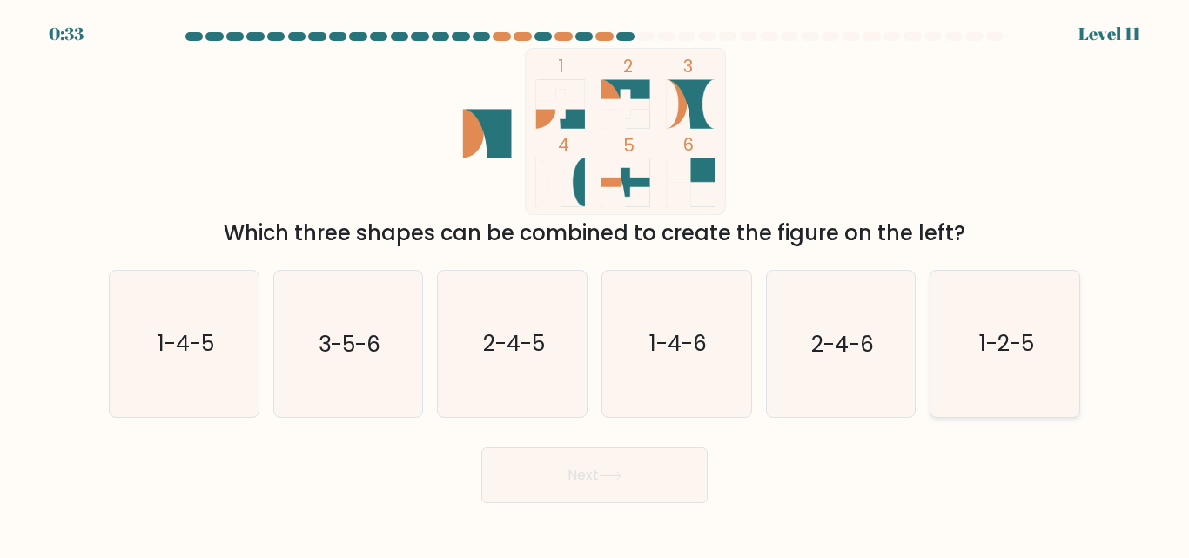
click at [979, 314] on icon "1-2-5" at bounding box center [1004, 343] width 145 height 145
click at [596, 284] on input "f. 1-2-5" at bounding box center [595, 281] width 1 height 4
radio input "true"
click at [562, 483] on button "Next" at bounding box center [594, 476] width 226 height 56
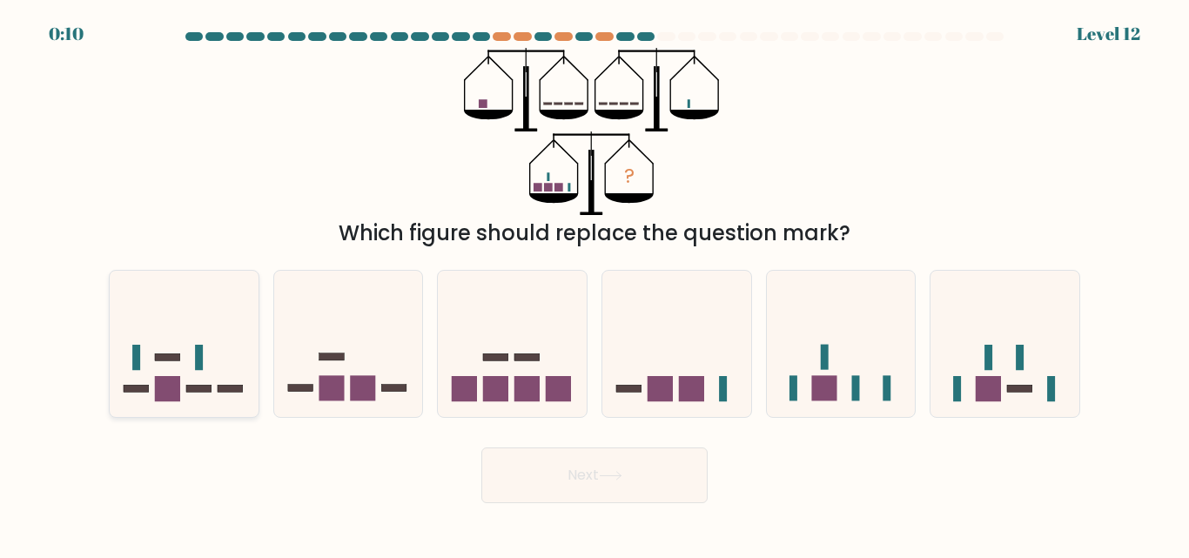
click at [192, 367] on icon at bounding box center [184, 343] width 149 height 123
click at [595, 284] on input "a." at bounding box center [595, 281] width 1 height 4
radio input "true"
click at [546, 463] on button "Next" at bounding box center [594, 476] width 226 height 56
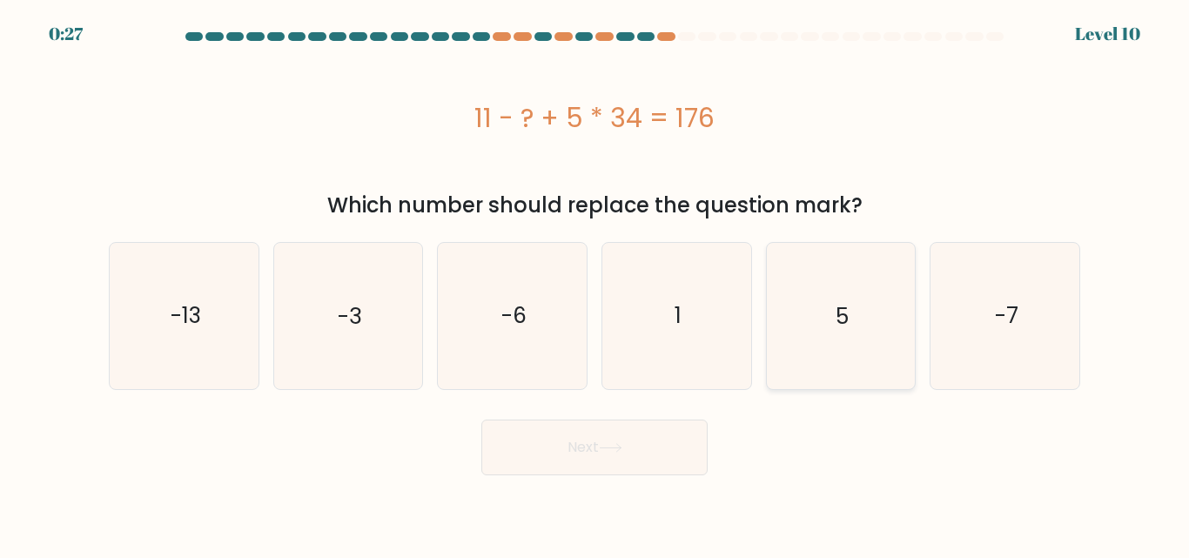
click at [810, 328] on icon "5" at bounding box center [840, 315] width 145 height 145
click at [596, 284] on input "e. 5" at bounding box center [595, 281] width 1 height 4
radio input "true"
click at [536, 447] on button "Next" at bounding box center [594, 448] width 226 height 56
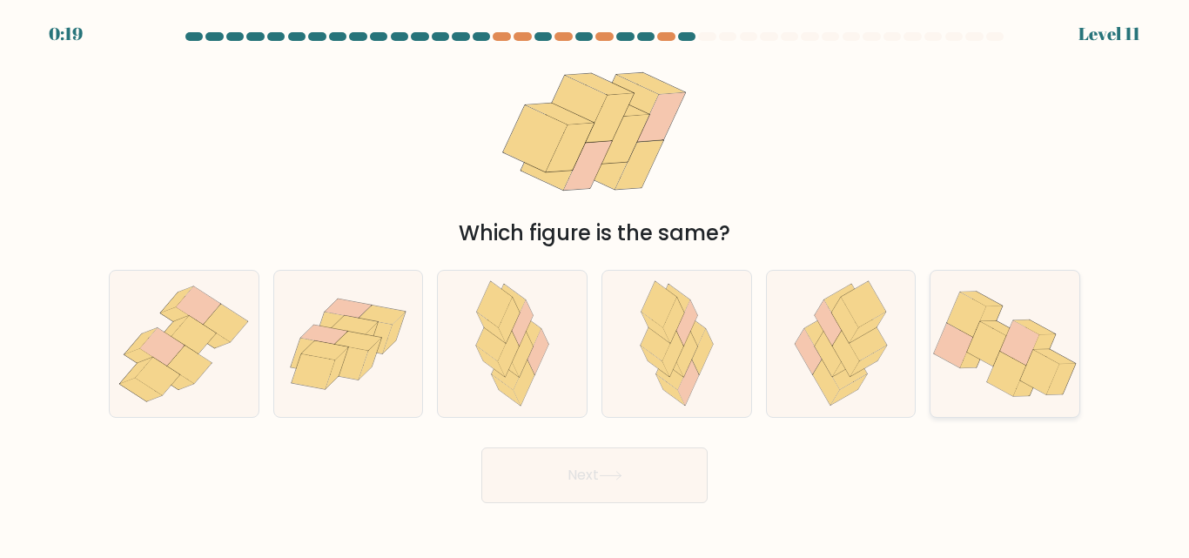
click at [993, 333] on icon at bounding box center [986, 344] width 39 height 44
click at [596, 284] on input "f." at bounding box center [595, 281] width 1 height 4
radio input "true"
click at [585, 471] on button "Next" at bounding box center [594, 476] width 226 height 56
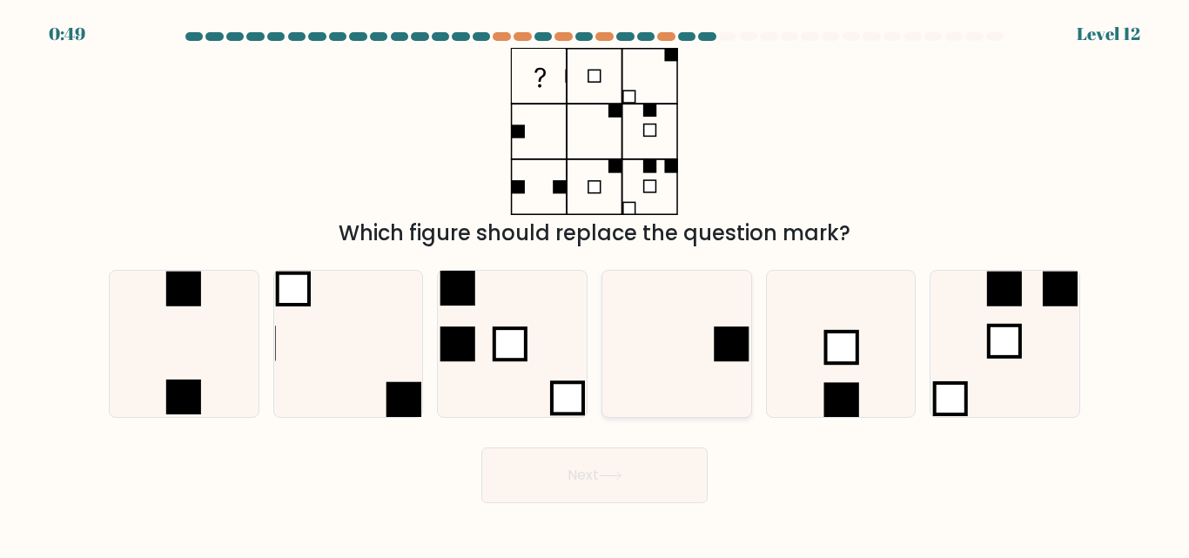
click at [710, 347] on icon at bounding box center [676, 343] width 145 height 145
click at [596, 284] on input "d." at bounding box center [595, 281] width 1 height 4
radio input "true"
click at [631, 475] on button "Next" at bounding box center [594, 476] width 226 height 56
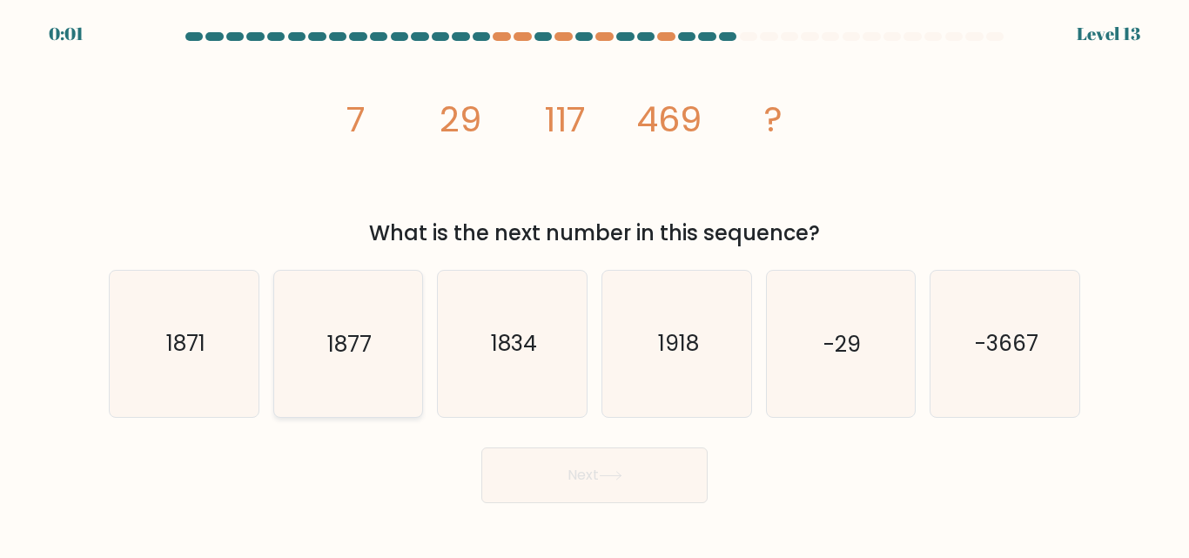
click at [386, 374] on icon "1877" at bounding box center [347, 343] width 145 height 145
click at [595, 284] on input "b. 1877" at bounding box center [595, 281] width 1 height 4
radio input "true"
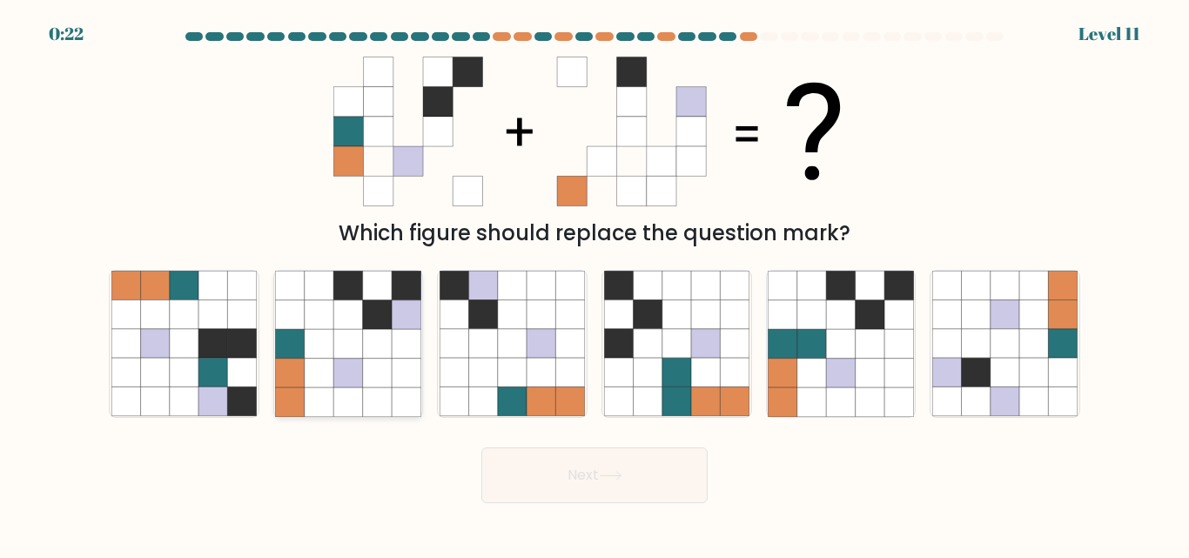
click at [382, 347] on icon at bounding box center [377, 344] width 29 height 29
click at [595, 284] on input "b." at bounding box center [595, 281] width 1 height 4
radio input "true"
click at [569, 473] on button "Next" at bounding box center [594, 476] width 226 height 56
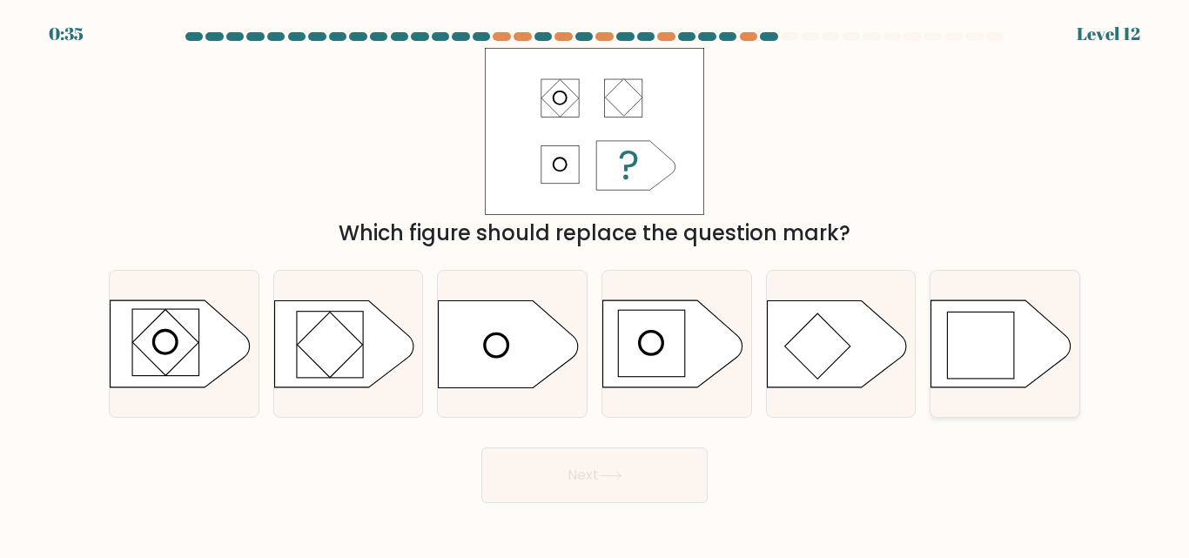
click at [948, 337] on rect at bounding box center [981, 346] width 66 height 66
click at [596, 284] on input "f." at bounding box center [595, 281] width 1 height 4
radio input "true"
click at [547, 471] on button "Next" at bounding box center [594, 476] width 226 height 56
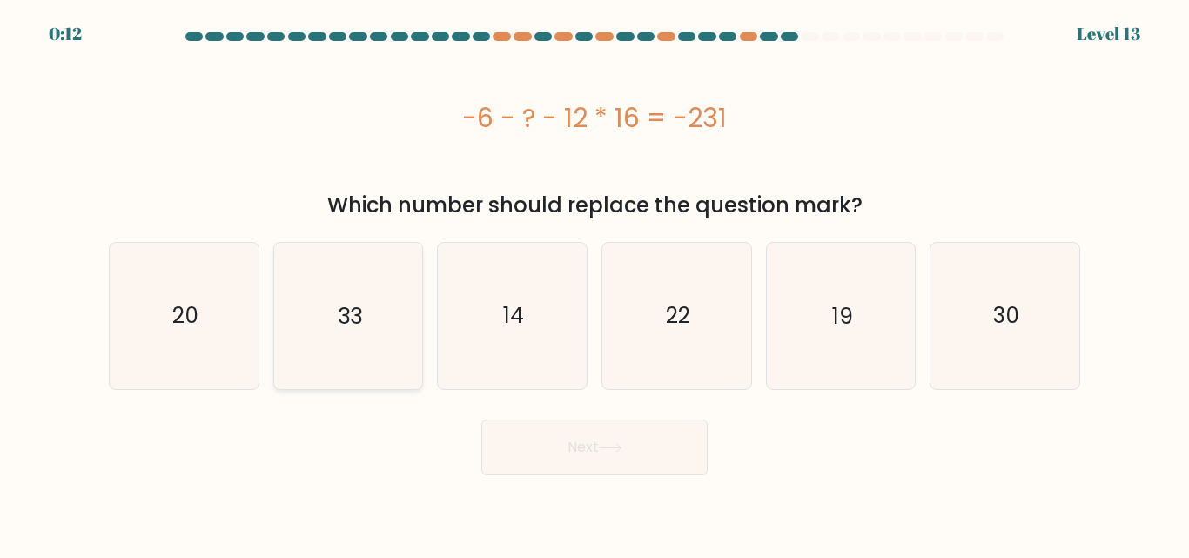
click at [311, 306] on icon "33" at bounding box center [347, 315] width 145 height 145
click at [595, 284] on input "b. 33" at bounding box center [595, 281] width 1 height 4
radio input "true"
click at [541, 440] on button "Next" at bounding box center [594, 448] width 226 height 56
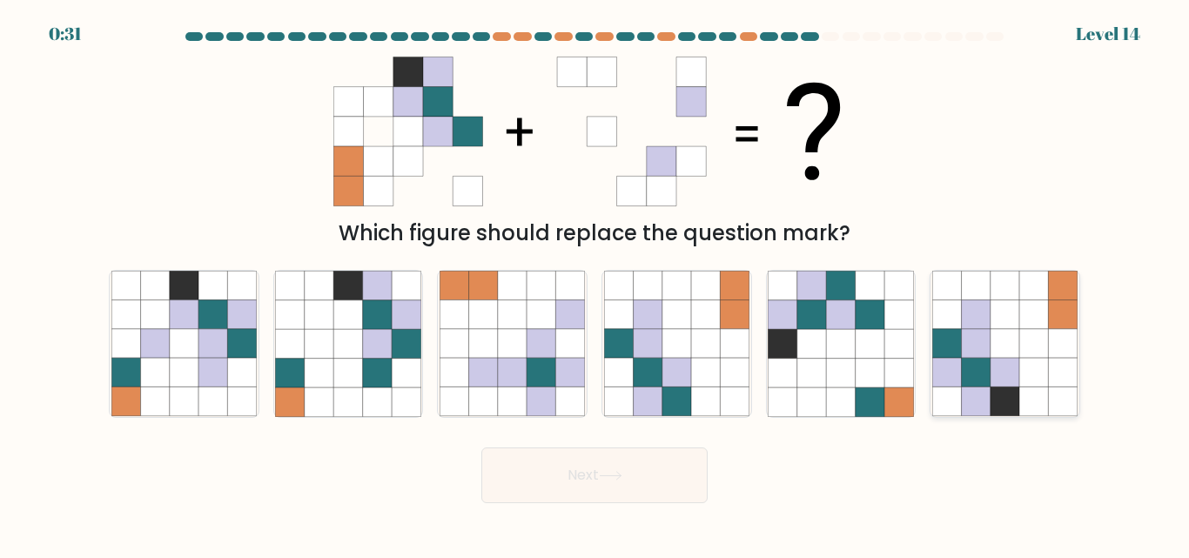
click at [1023, 352] on icon at bounding box center [1034, 344] width 29 height 29
click at [596, 284] on input "f." at bounding box center [595, 281] width 1 height 4
radio input "true"
click at [549, 481] on button "Next" at bounding box center [594, 476] width 226 height 56
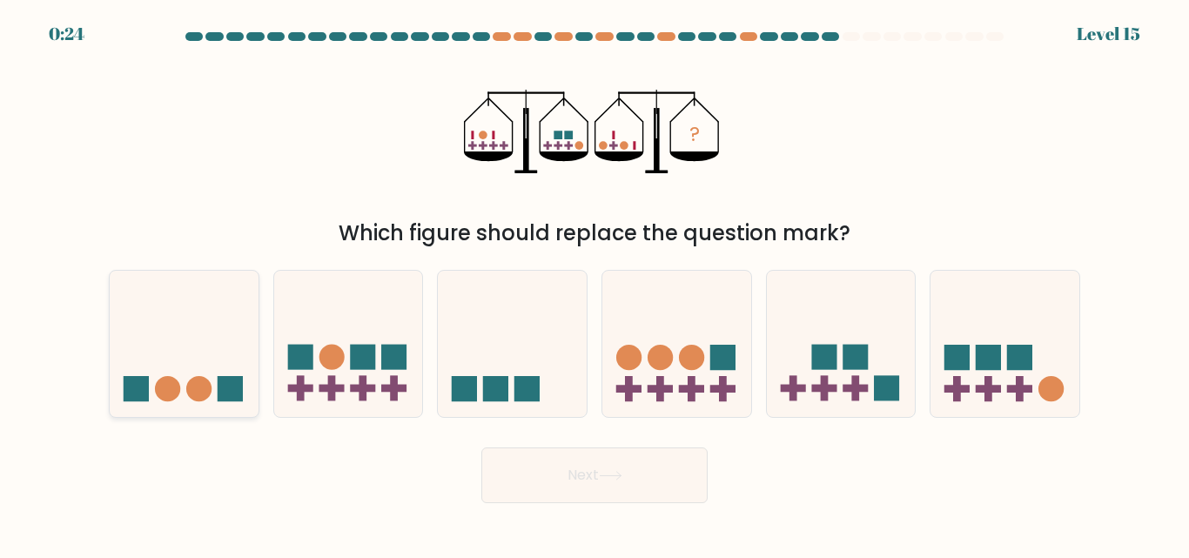
click at [158, 351] on icon at bounding box center [184, 343] width 149 height 123
click at [595, 284] on input "a." at bounding box center [595, 281] width 1 height 4
radio input "true"
click at [521, 455] on button "Next" at bounding box center [594, 476] width 226 height 56
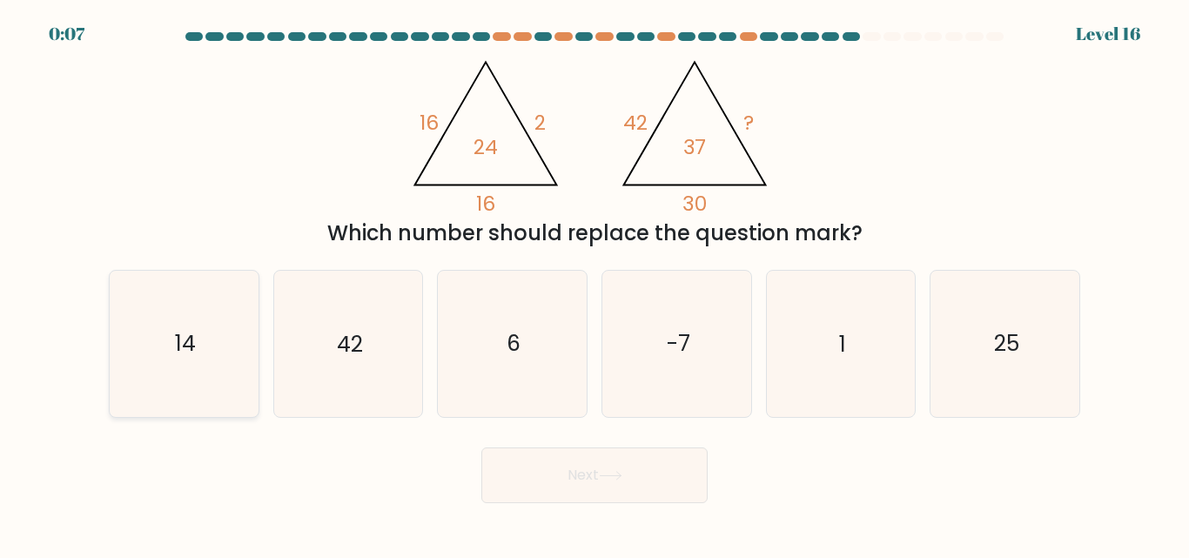
click at [226, 309] on icon "14" at bounding box center [183, 343] width 145 height 145
click at [595, 284] on input "a. 14" at bounding box center [595, 281] width 1 height 4
radio input "true"
click at [1007, 333] on text "25" at bounding box center [1006, 344] width 25 height 30
click at [596, 284] on input "f. 25" at bounding box center [595, 281] width 1 height 4
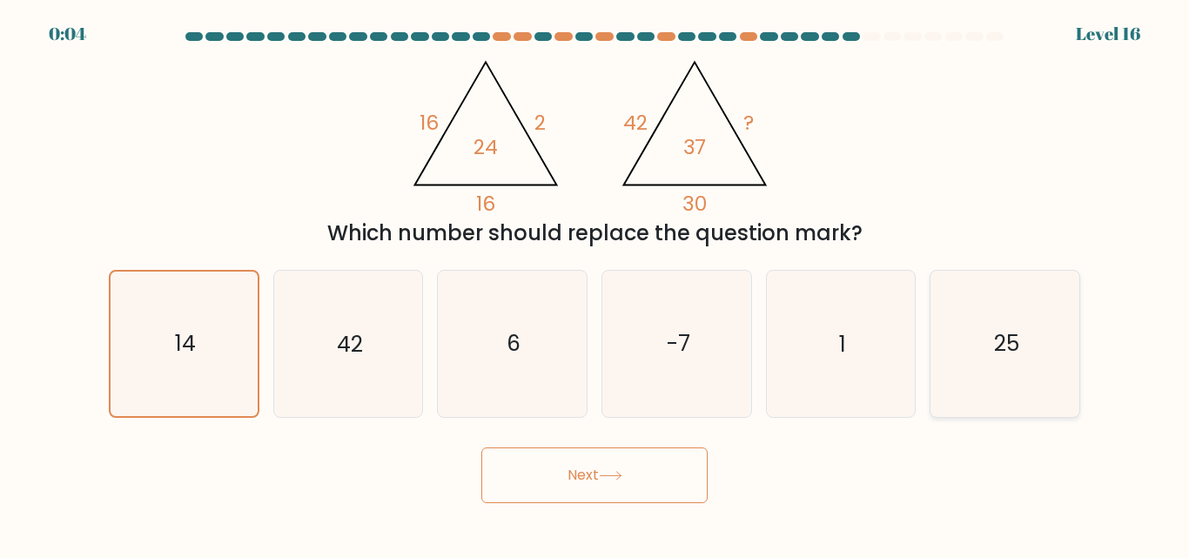
radio input "true"
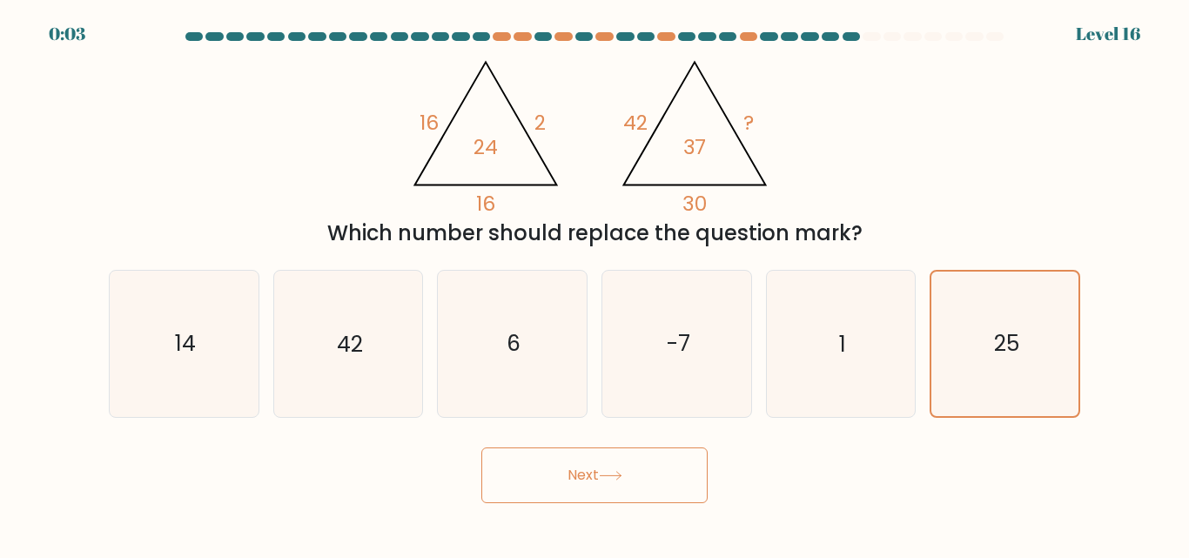
click at [589, 478] on button "Next" at bounding box center [594, 476] width 226 height 56
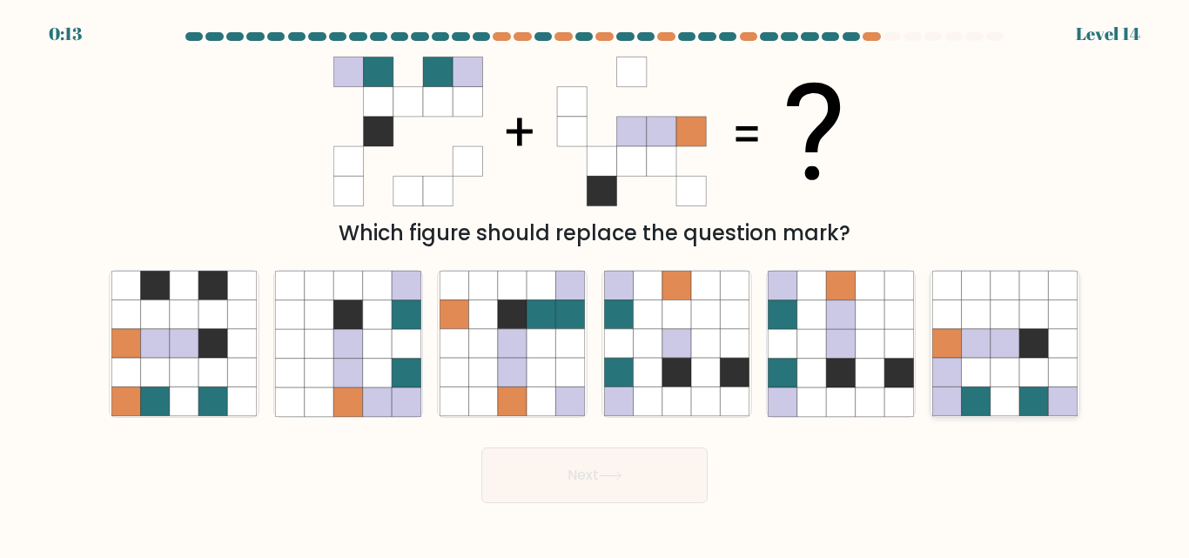
click at [977, 381] on icon at bounding box center [976, 373] width 29 height 29
click at [596, 284] on input "f." at bounding box center [595, 281] width 1 height 4
radio input "true"
click at [872, 371] on icon at bounding box center [870, 373] width 29 height 29
click at [596, 284] on input "e." at bounding box center [595, 281] width 1 height 4
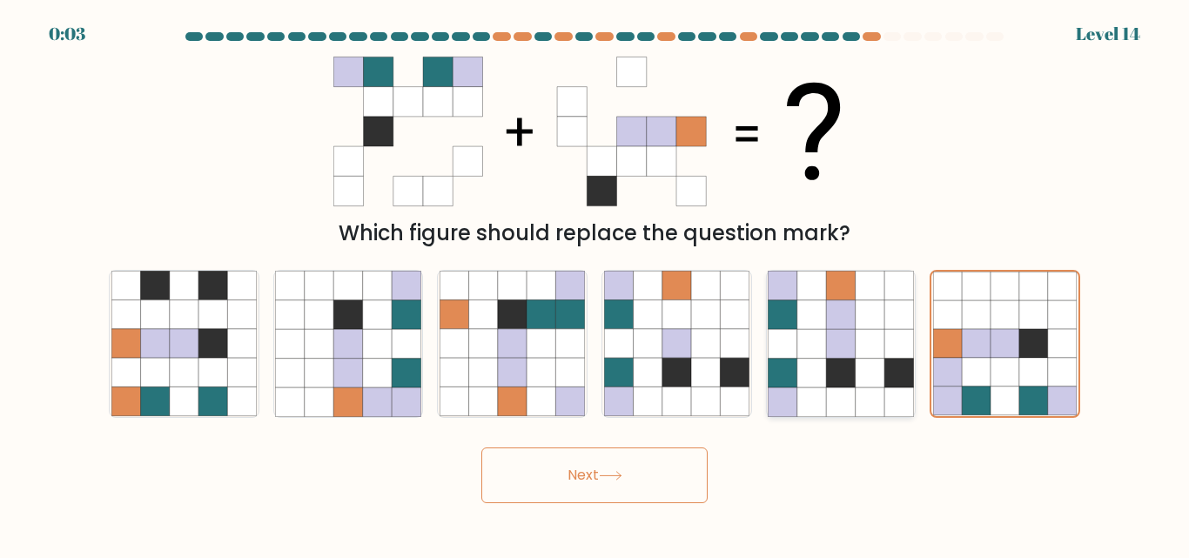
radio input "true"
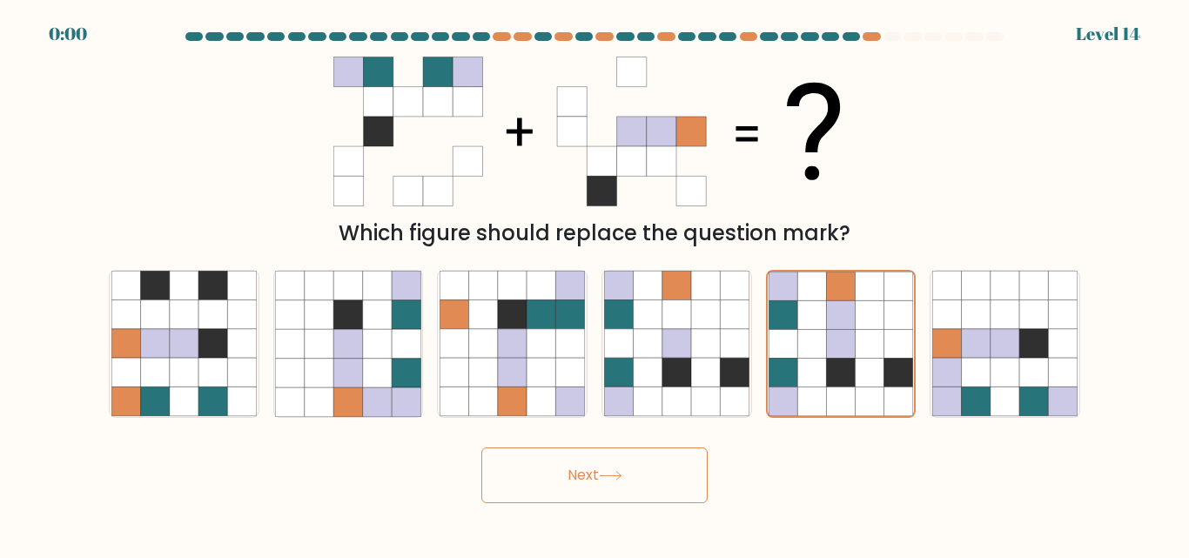
click at [562, 483] on button "Next" at bounding box center [594, 476] width 226 height 56
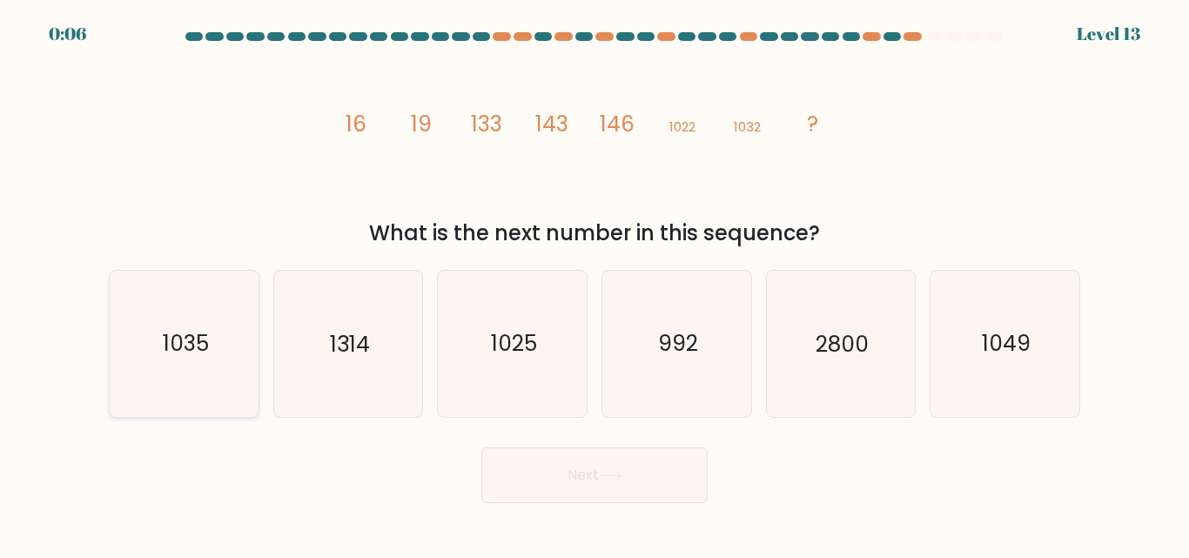
click at [221, 333] on icon "1035" at bounding box center [183, 343] width 145 height 145
click at [595, 284] on input "a. 1035" at bounding box center [595, 281] width 1 height 4
radio input "true"
click at [533, 462] on button "Next" at bounding box center [594, 476] width 226 height 56
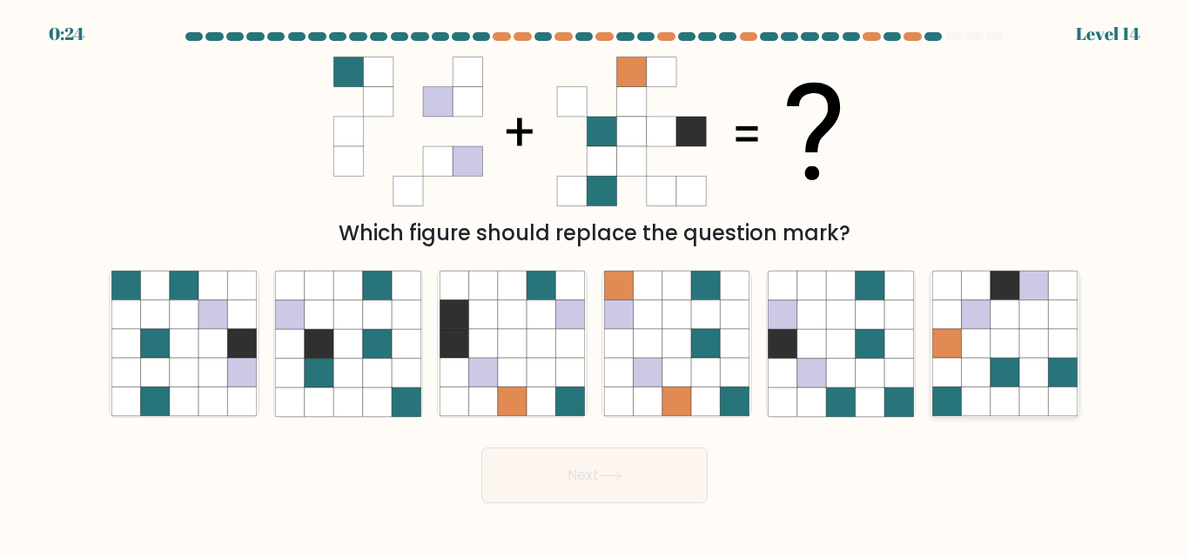
click at [1018, 355] on icon at bounding box center [1005, 344] width 29 height 29
click at [596, 284] on input "f." at bounding box center [595, 281] width 1 height 4
radio input "true"
click at [580, 472] on button "Next" at bounding box center [594, 476] width 226 height 56
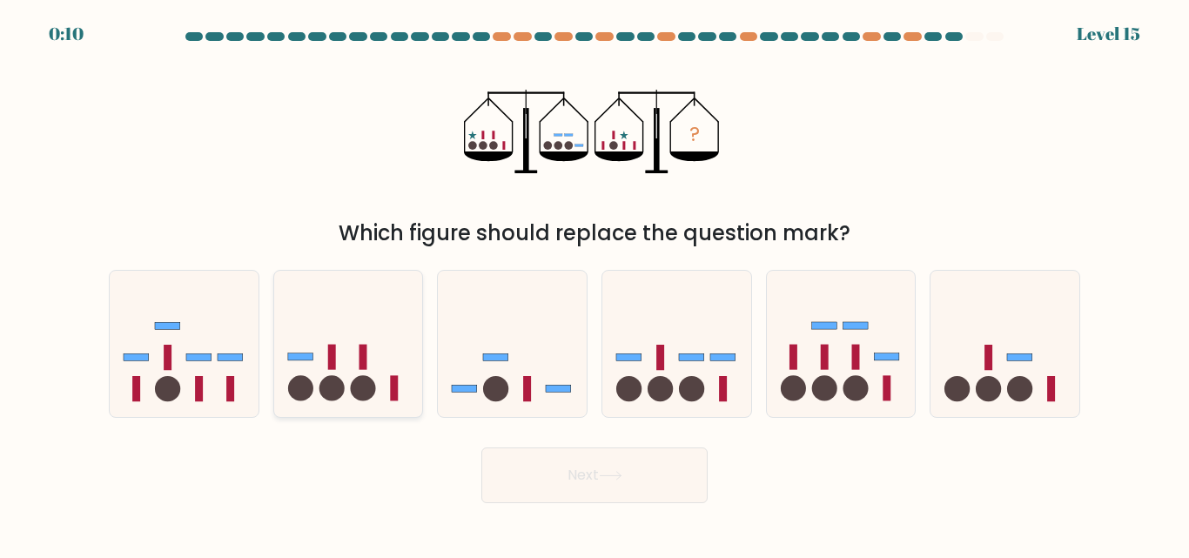
click at [391, 407] on div at bounding box center [348, 343] width 151 height 147
click at [595, 284] on input "b." at bounding box center [595, 281] width 1 height 4
radio input "true"
click at [576, 470] on button "Next" at bounding box center [594, 476] width 226 height 56
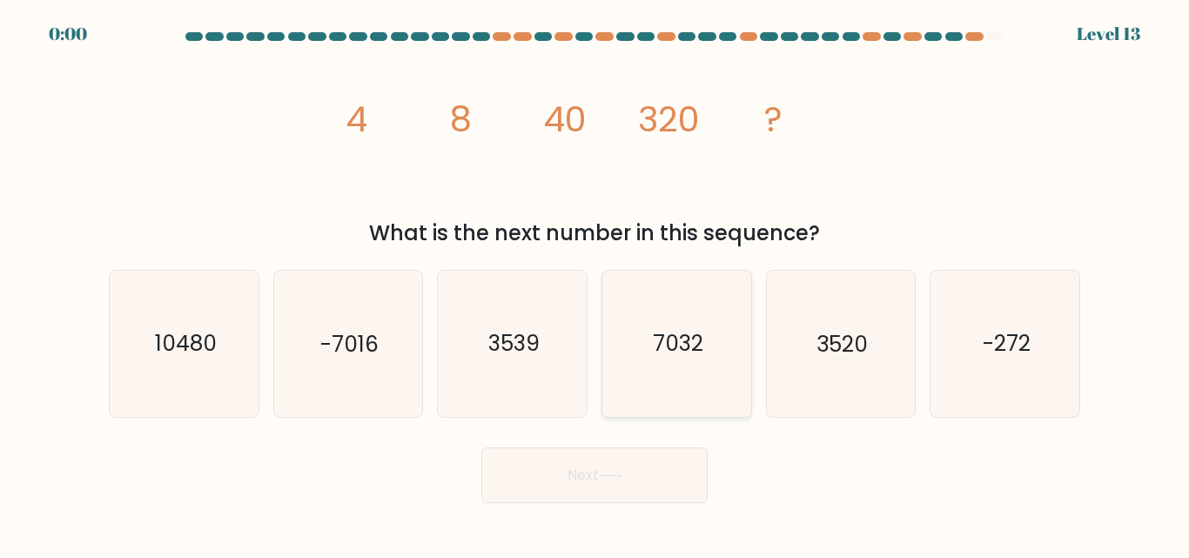
click at [680, 391] on icon "7032" at bounding box center [676, 343] width 145 height 145
click at [596, 284] on input "d. 7032" at bounding box center [595, 281] width 1 height 4
radio input "true"
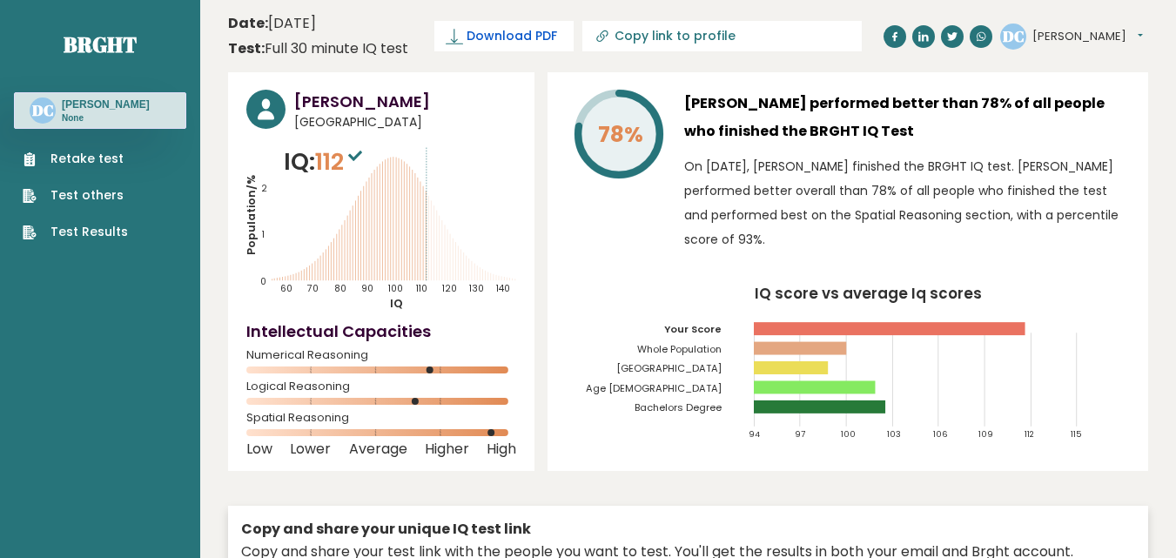
click at [488, 33] on span "Download PDF" at bounding box center [512, 36] width 91 height 18
